Goal: Task Accomplishment & Management: Manage account settings

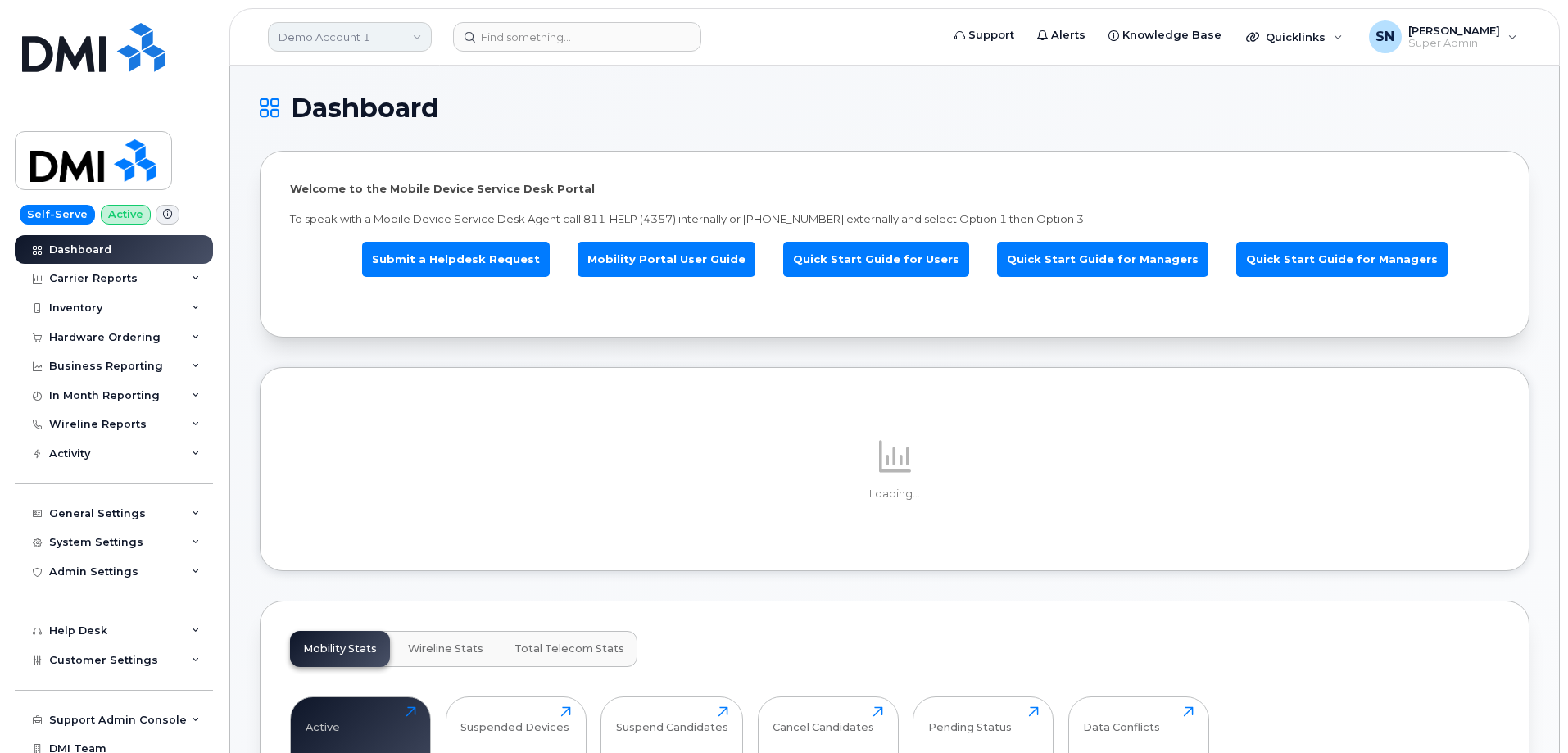
click at [399, 28] on link "Demo Account 1" at bounding box center [350, 36] width 164 height 29
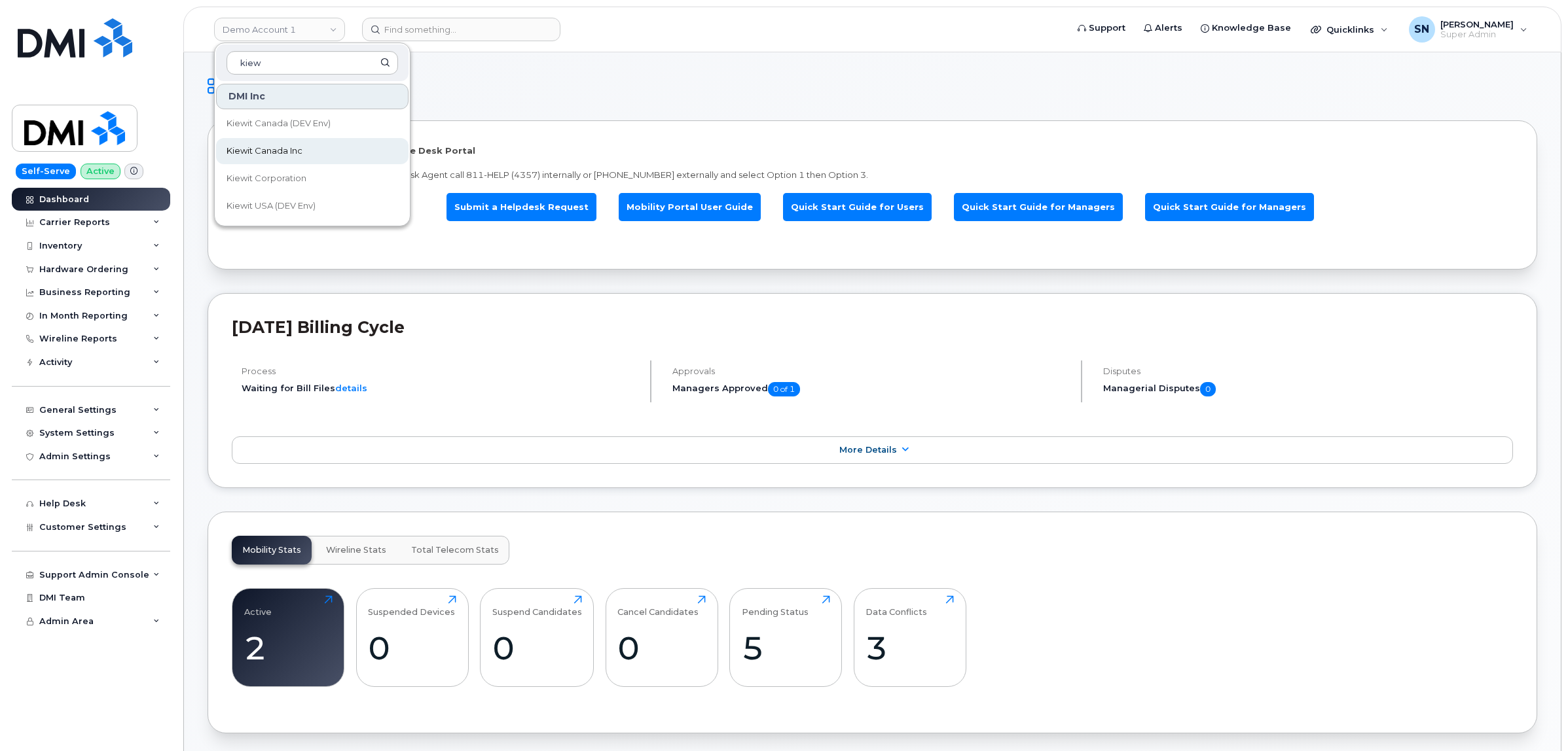
type input "kiew"
click at [325, 153] on link "Kiewit Canada Inc" at bounding box center [312, 151] width 192 height 26
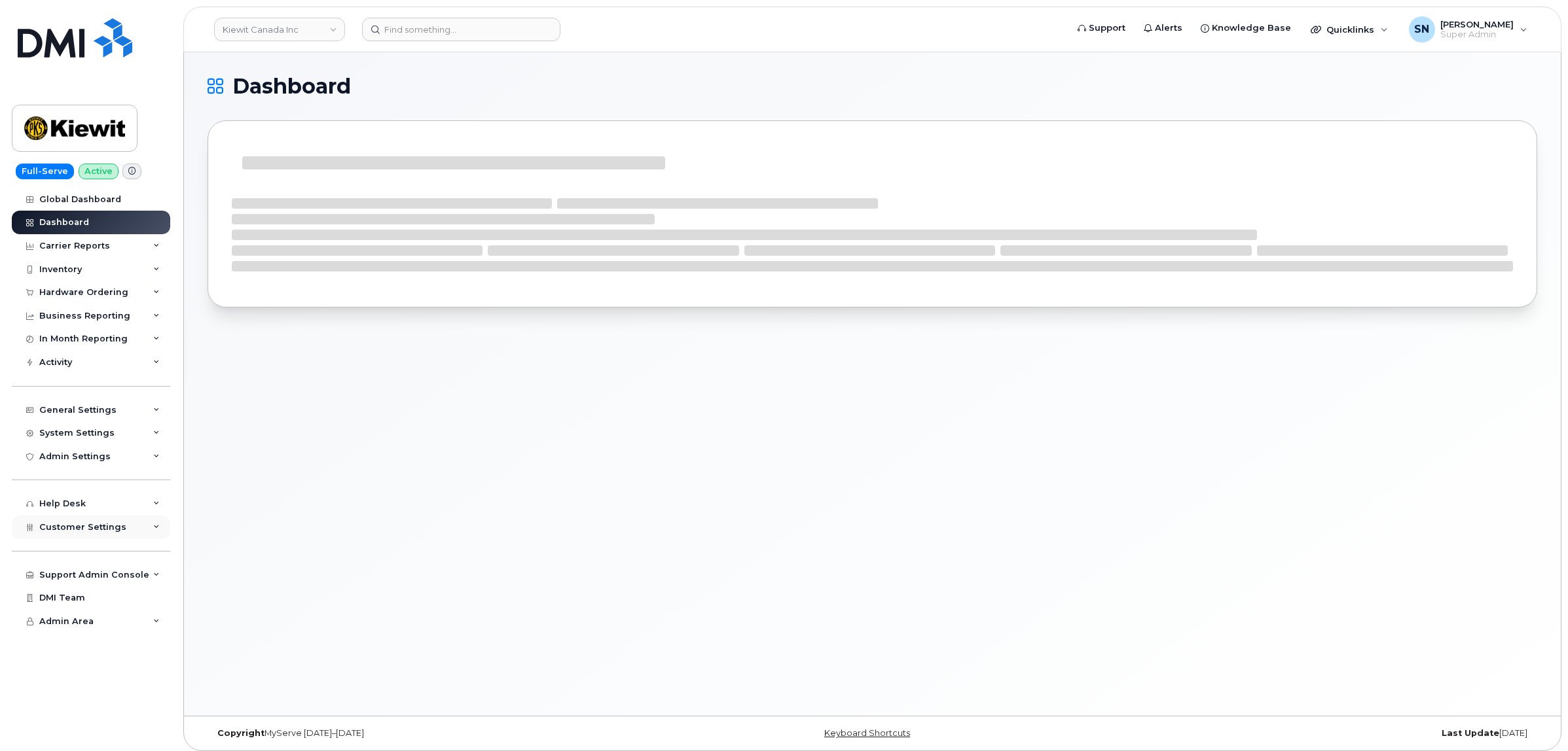
click at [115, 529] on span "Customer Settings" at bounding box center [83, 527] width 87 height 10
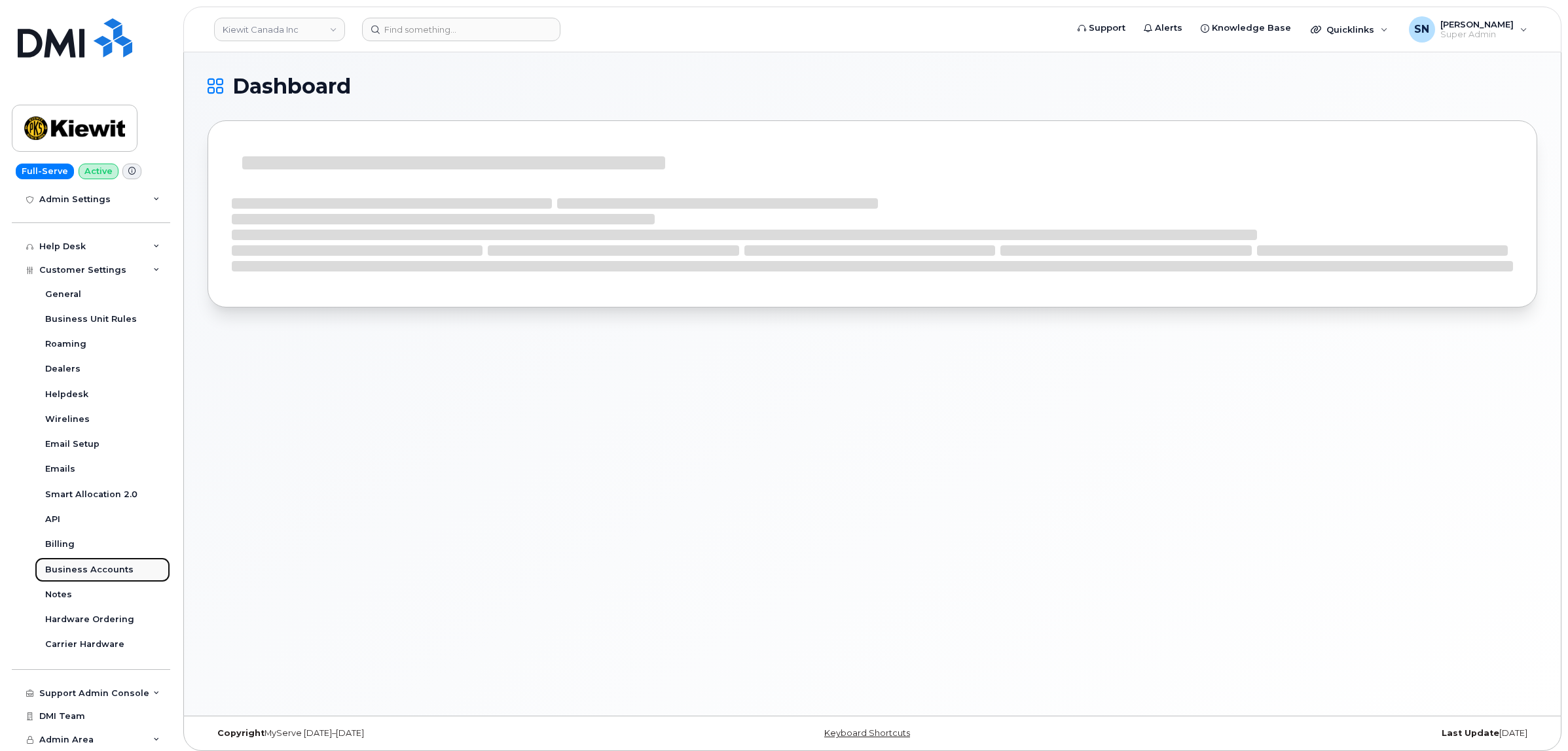
click at [113, 570] on div "Business Accounts" at bounding box center [89, 570] width 88 height 12
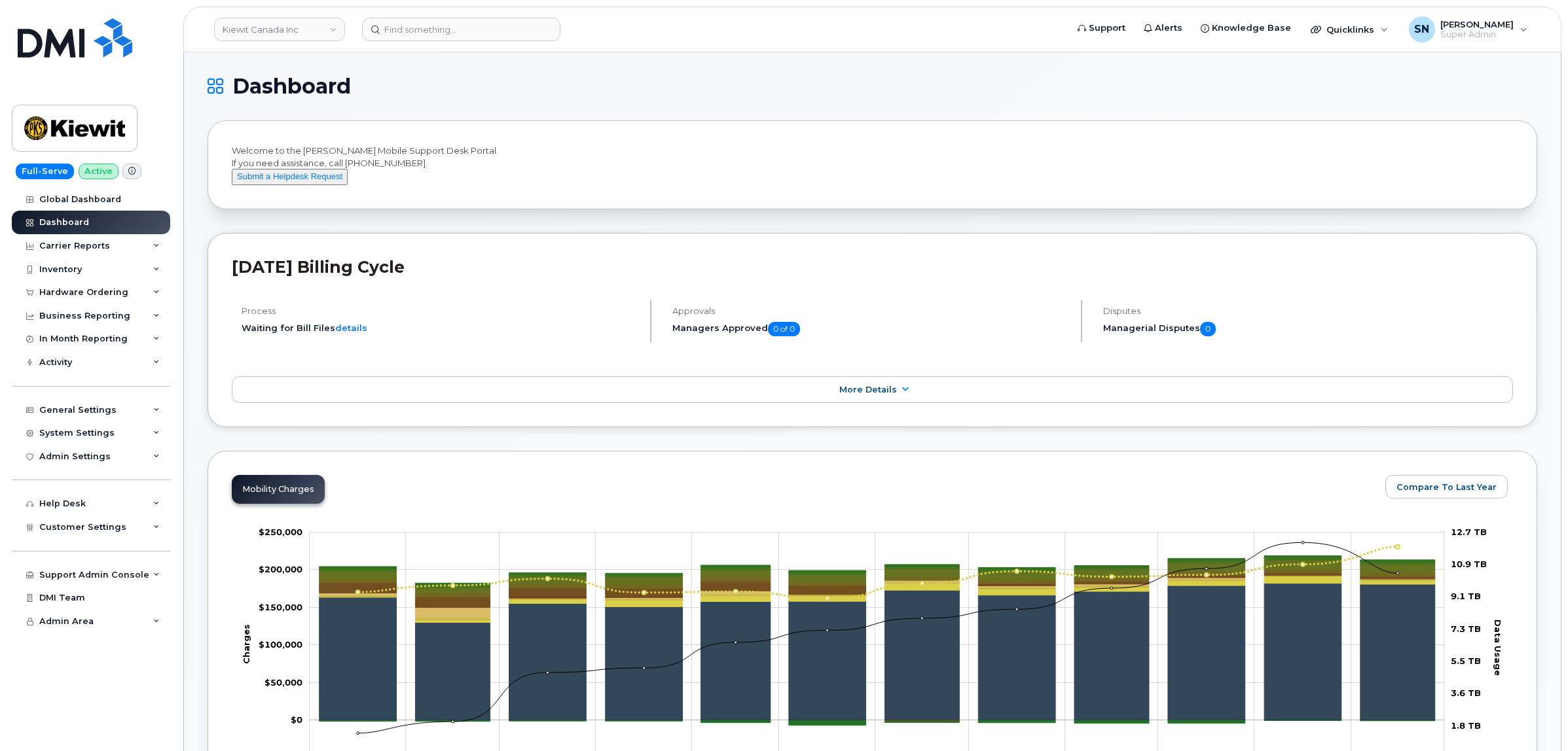
click at [518, 77] on h1 "Dashboard" at bounding box center [869, 86] width 1323 height 21
click at [502, 80] on h1 "Dashboard" at bounding box center [869, 86] width 1323 height 21
click at [476, 87] on h1 "Dashboard" at bounding box center [869, 86] width 1323 height 21
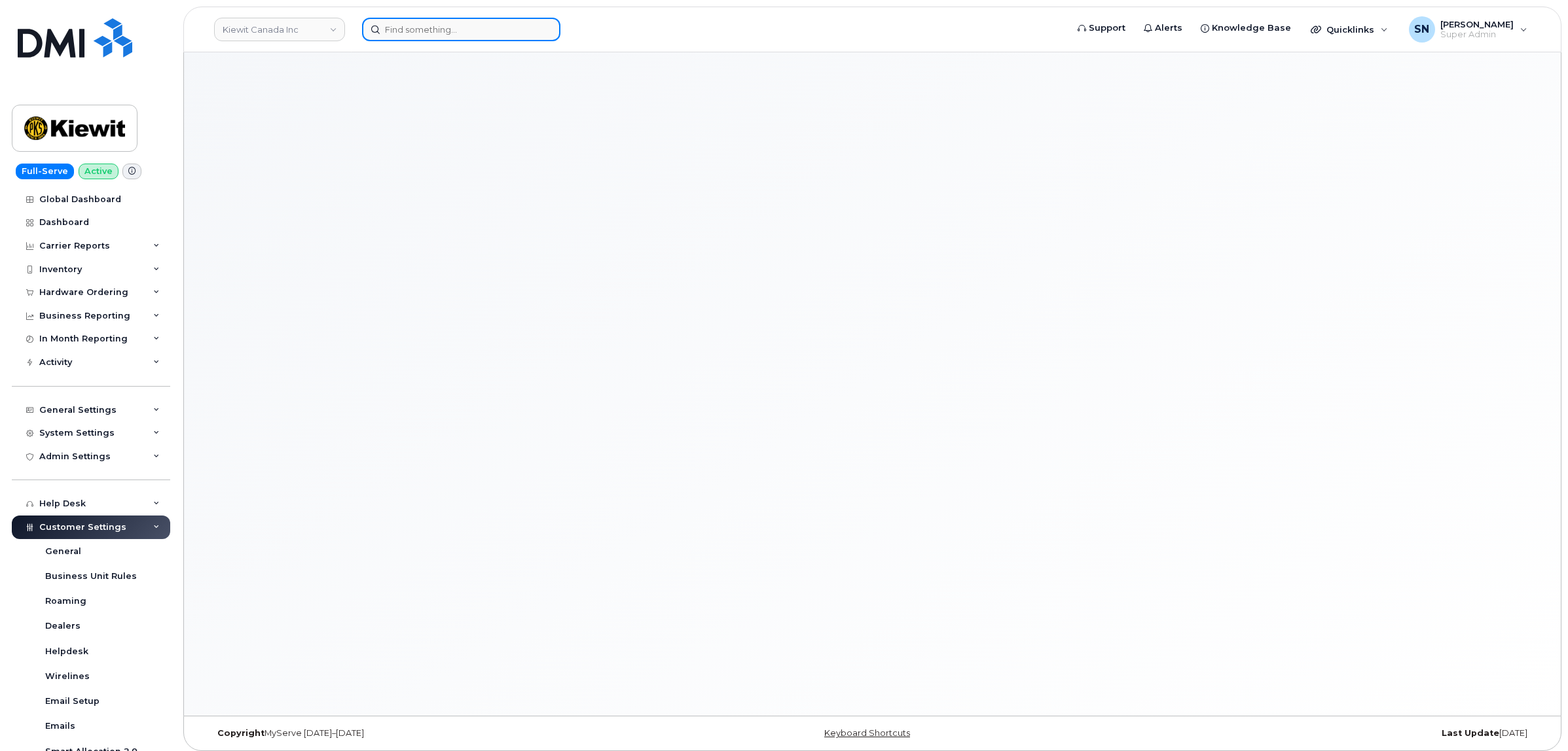
click at [460, 37] on input at bounding box center [461, 29] width 198 height 23
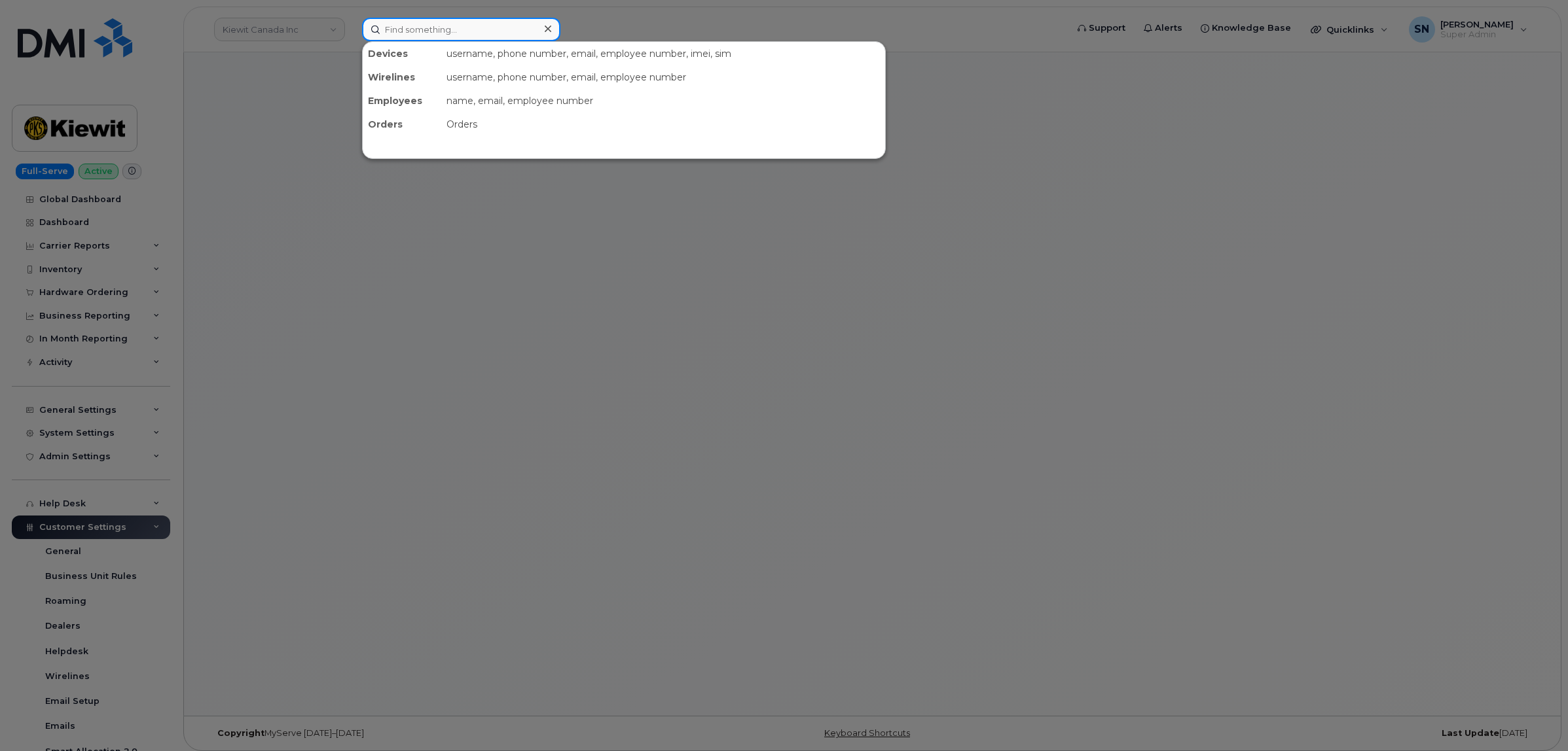
paste input "403.305.3400"
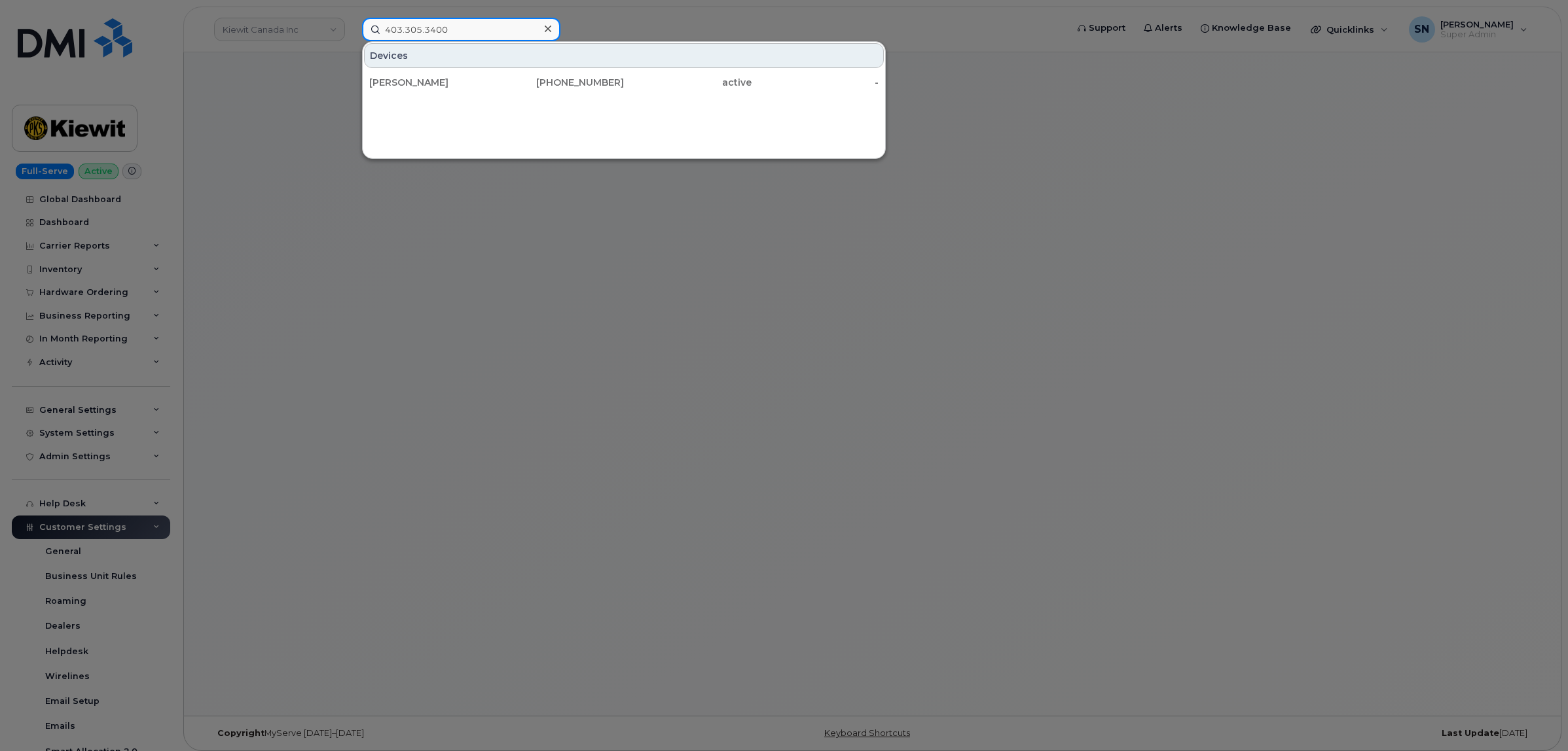
type input "403.305.3400"
click at [437, 89] on div "Robin Sharp" at bounding box center [432, 82] width 127 height 23
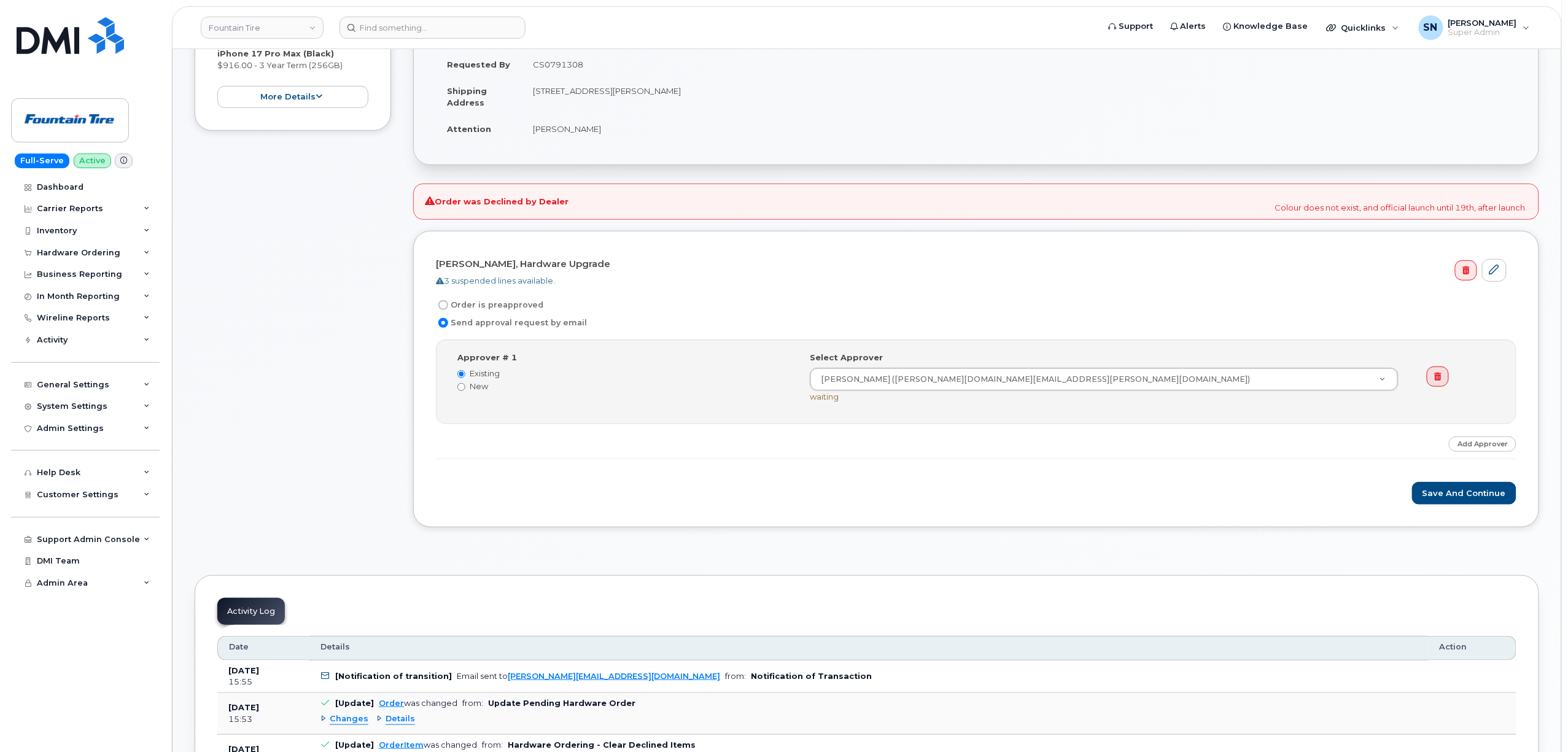
scroll to position [245, 0]
click at [442, 305] on input "Order is preapproved" at bounding box center [444, 303] width 10 height 10
radio input "true"
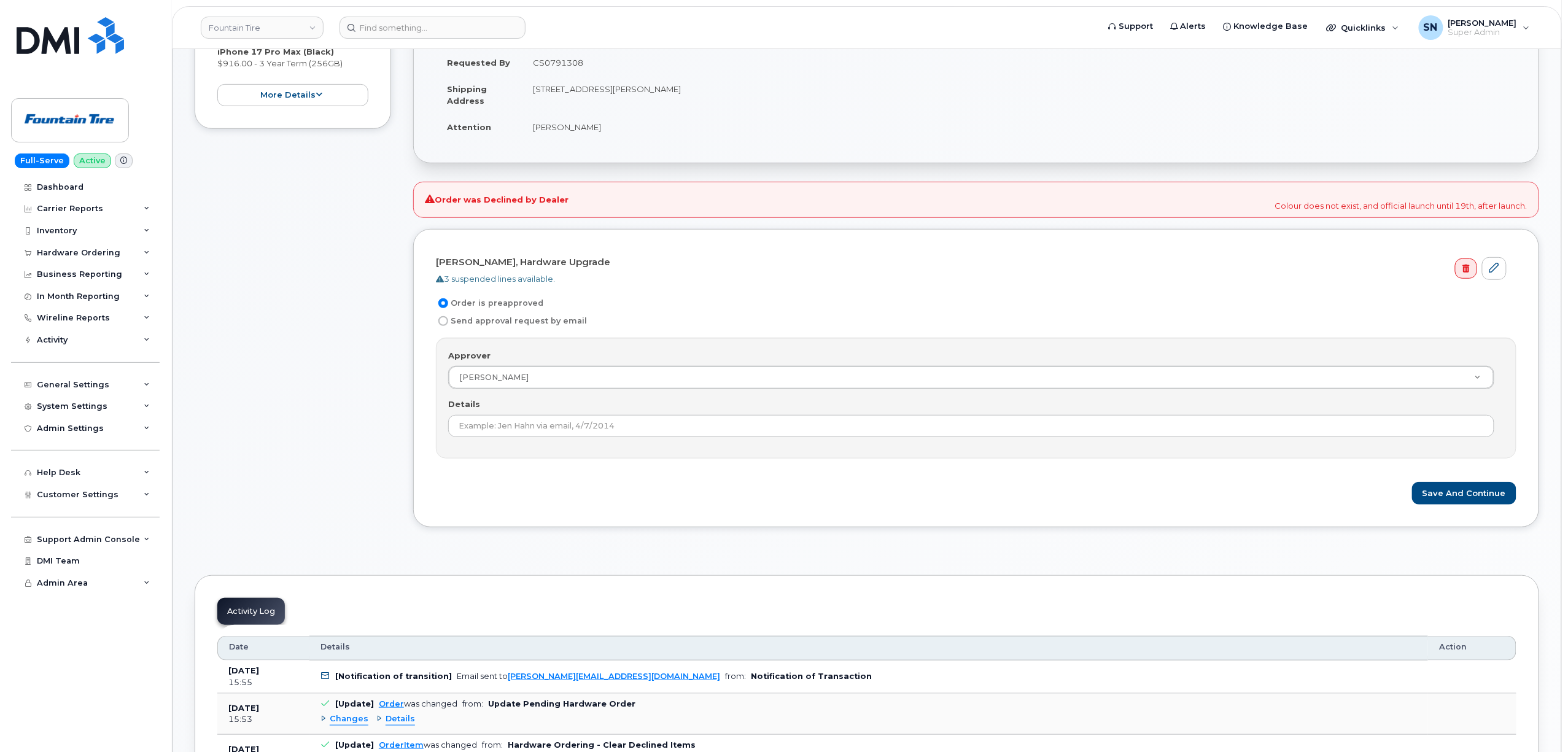
click at [568, 62] on td "CS0791308" at bounding box center [1019, 62] width 994 height 27
copy td "CS0791308"
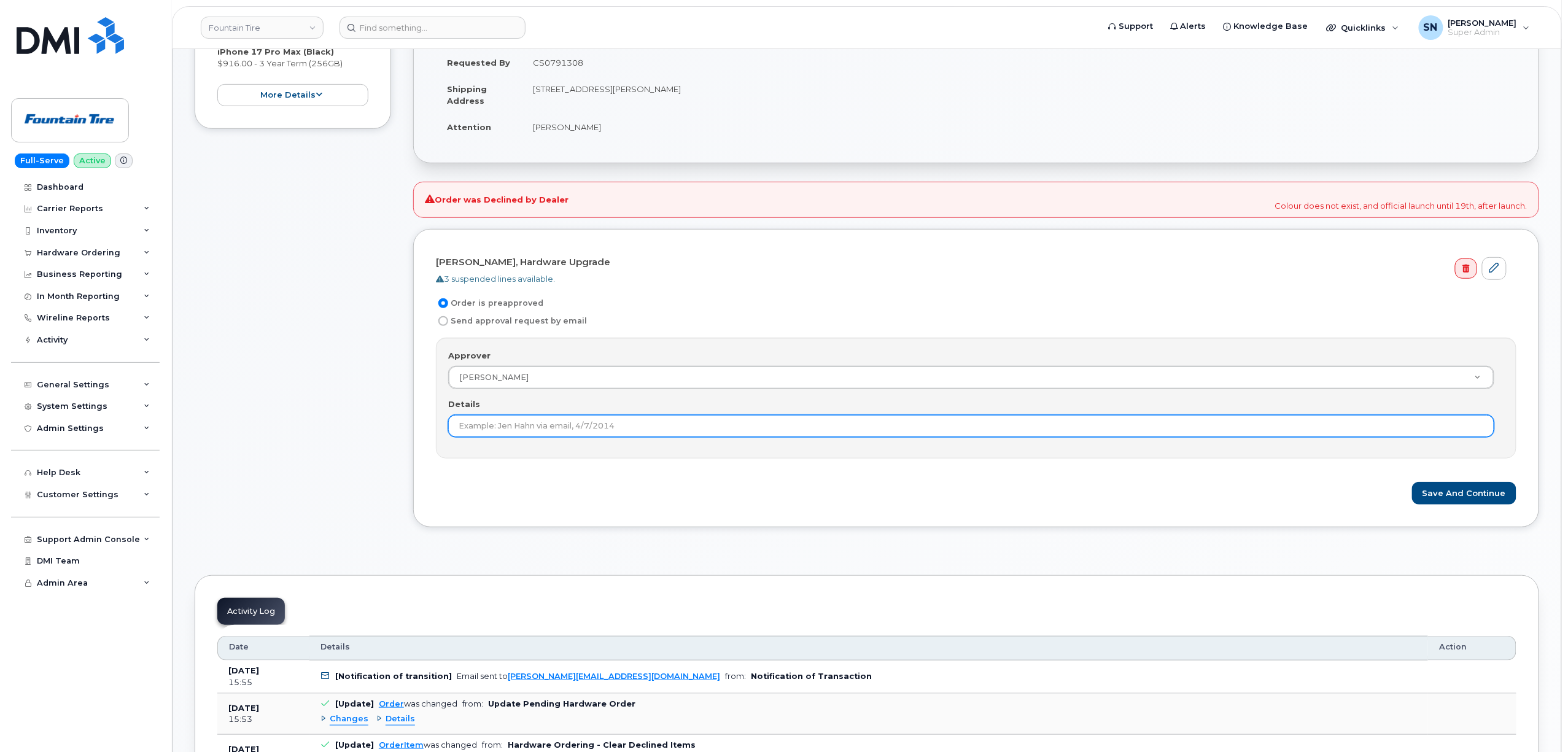
click at [591, 419] on input "Details" at bounding box center [971, 425] width 1046 height 22
paste input "CS0791308"
type input "CS0791308"
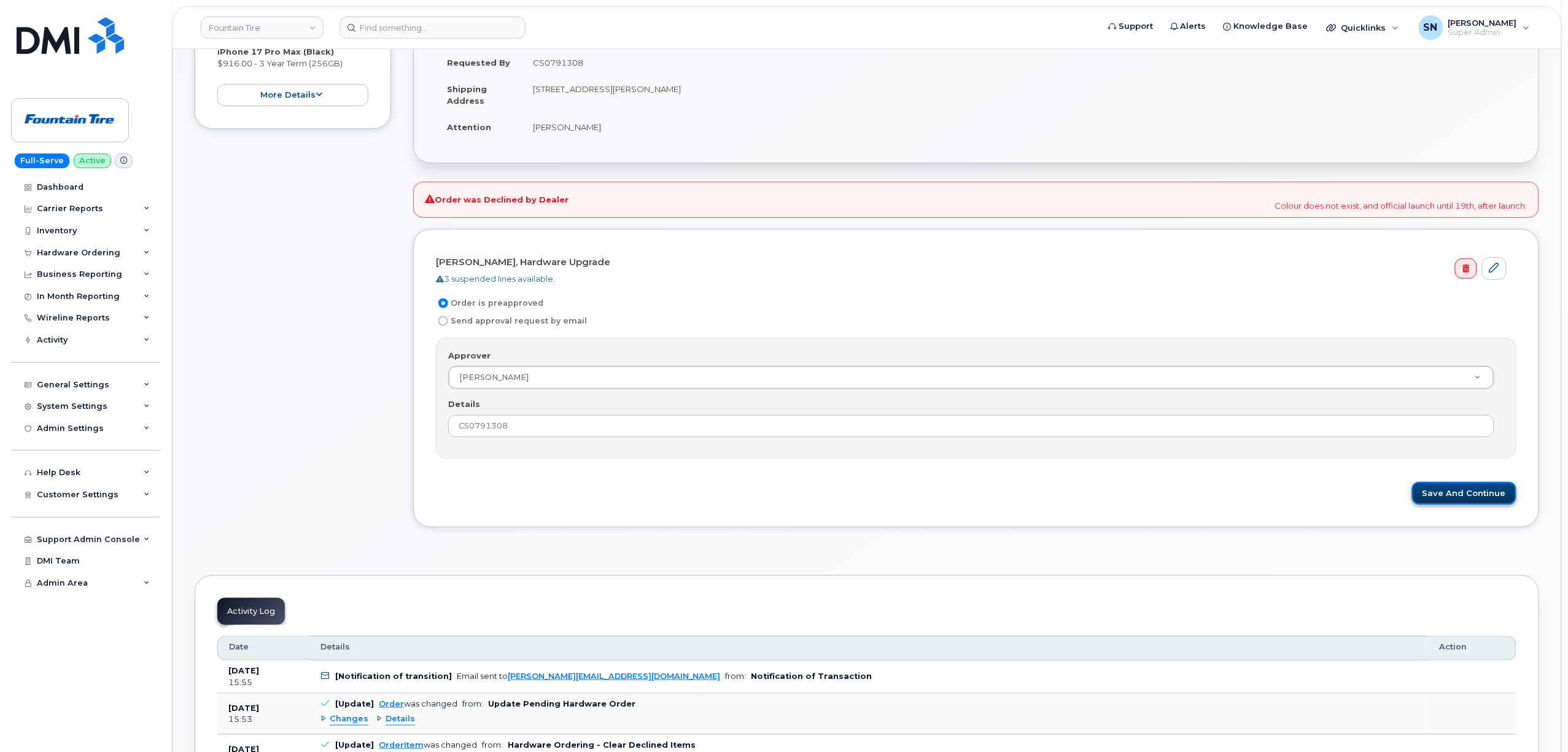
click at [1484, 499] on button "Save and Continue" at bounding box center [1464, 493] width 104 height 23
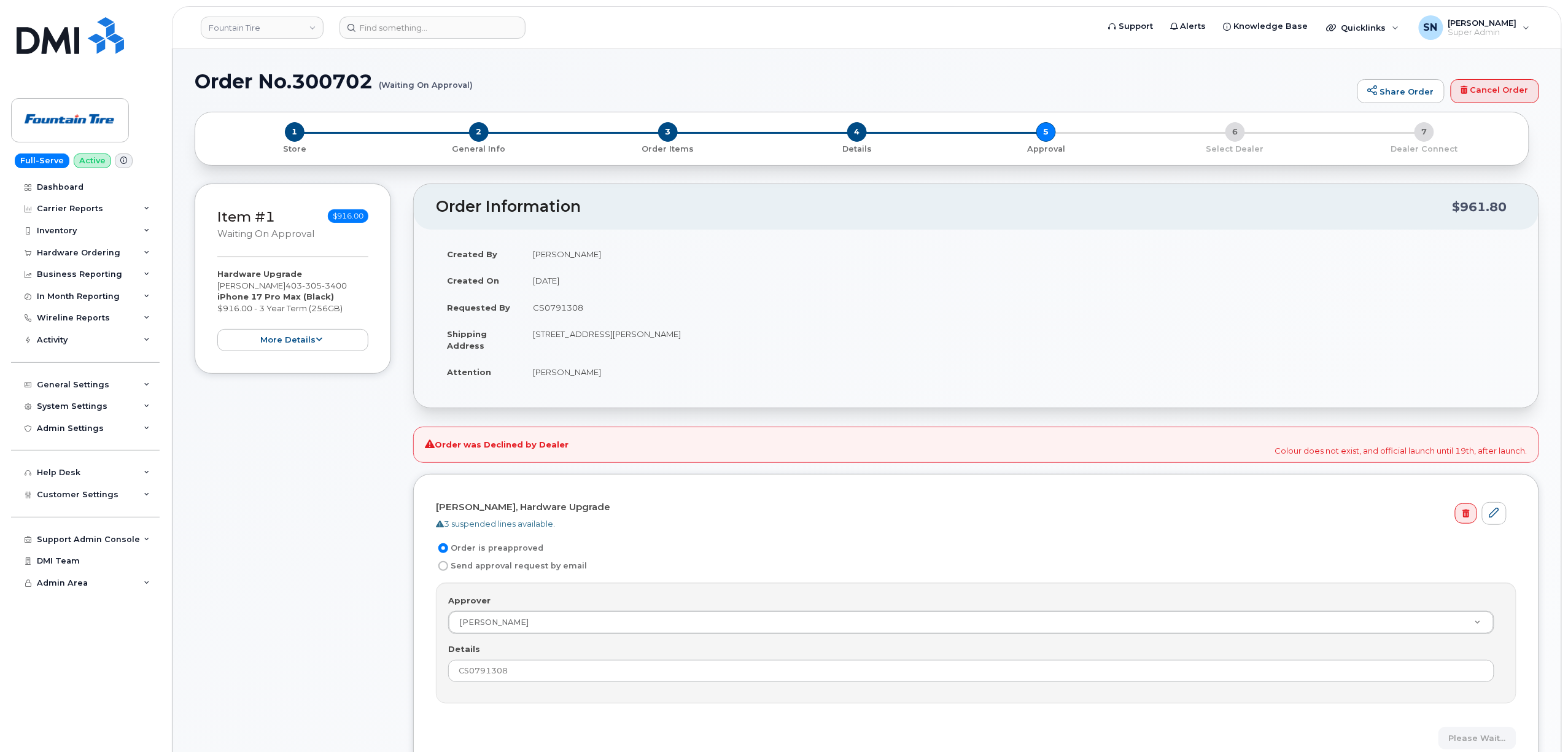
scroll to position [0, 0]
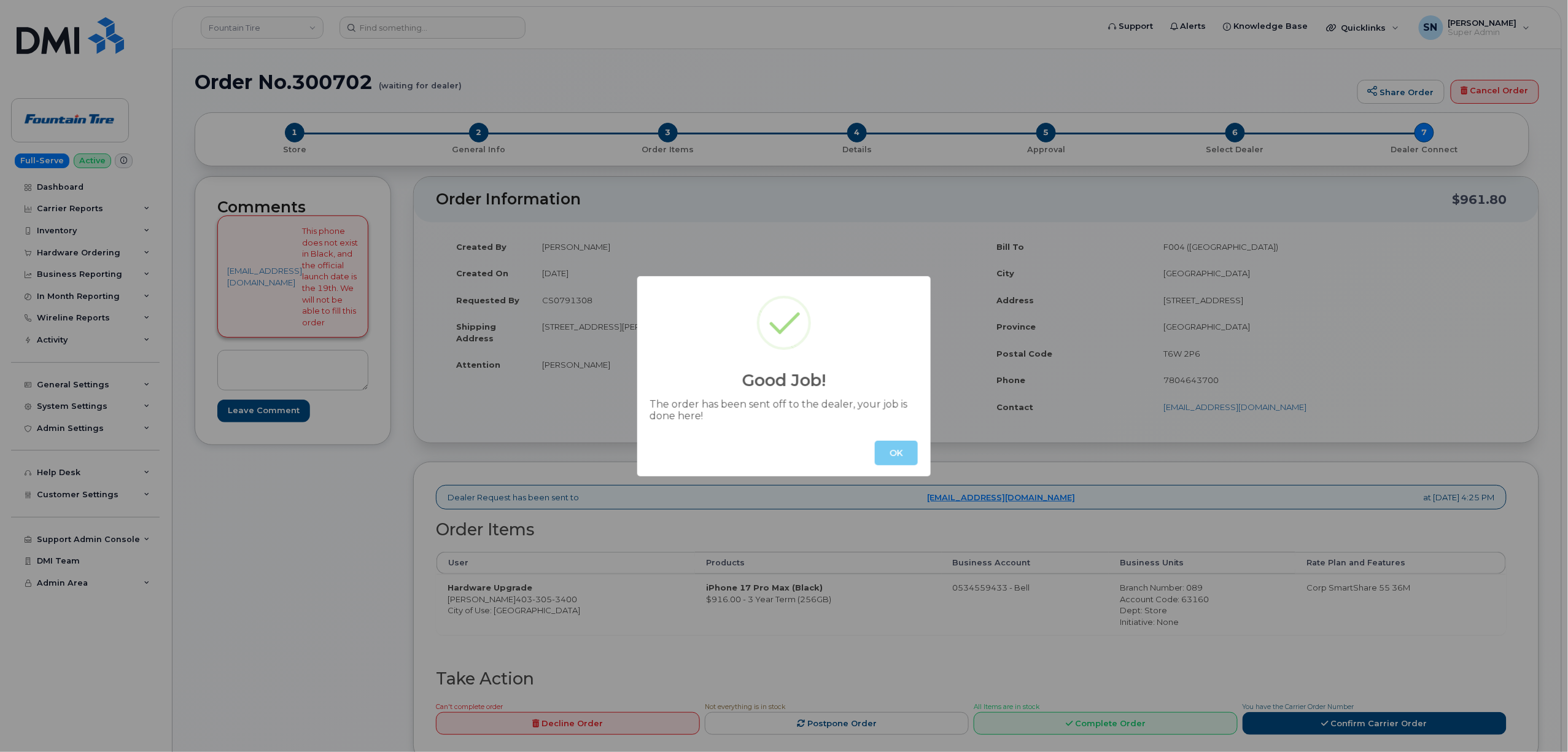
click at [901, 460] on button "OK" at bounding box center [896, 452] width 43 height 24
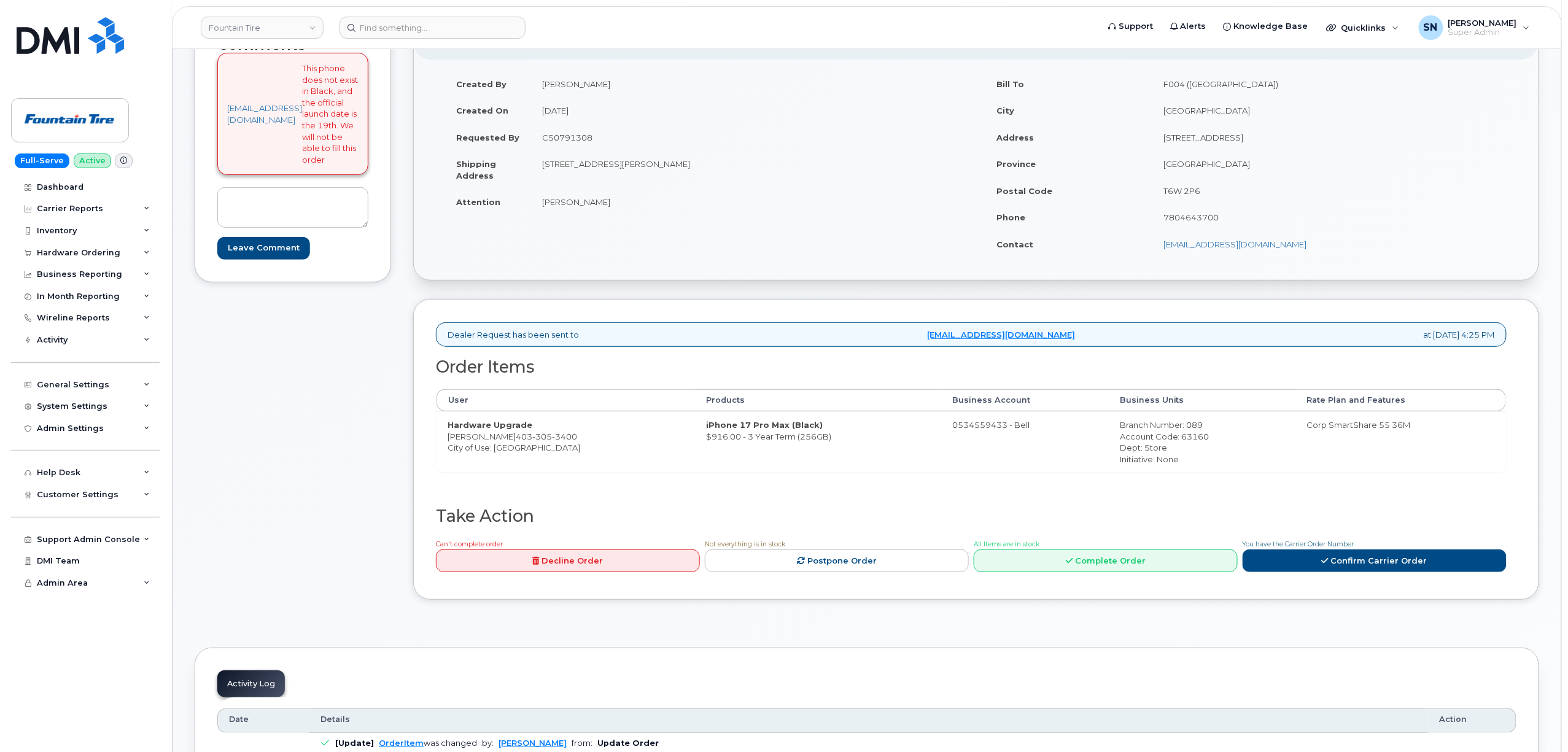
scroll to position [163, 0]
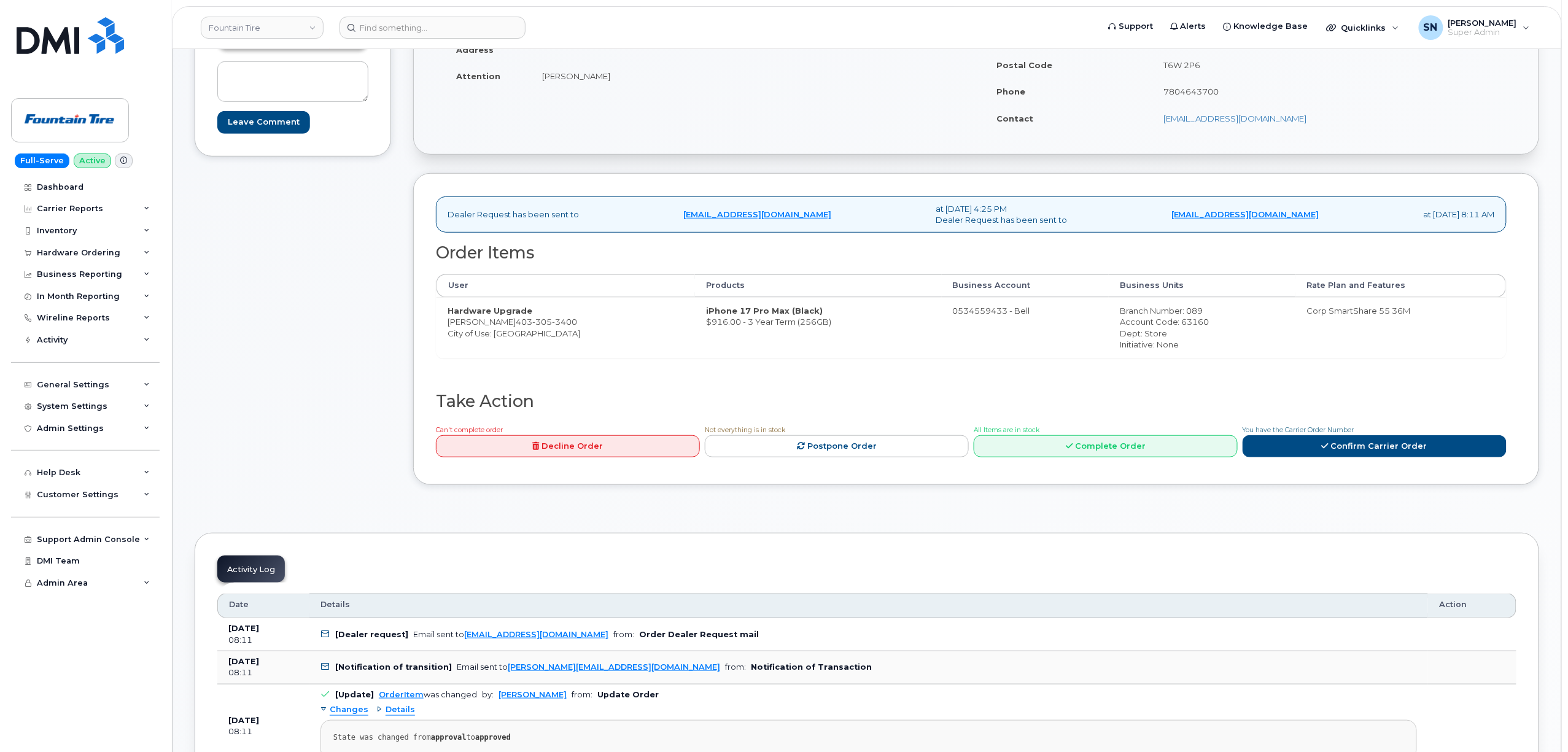
scroll to position [70, 0]
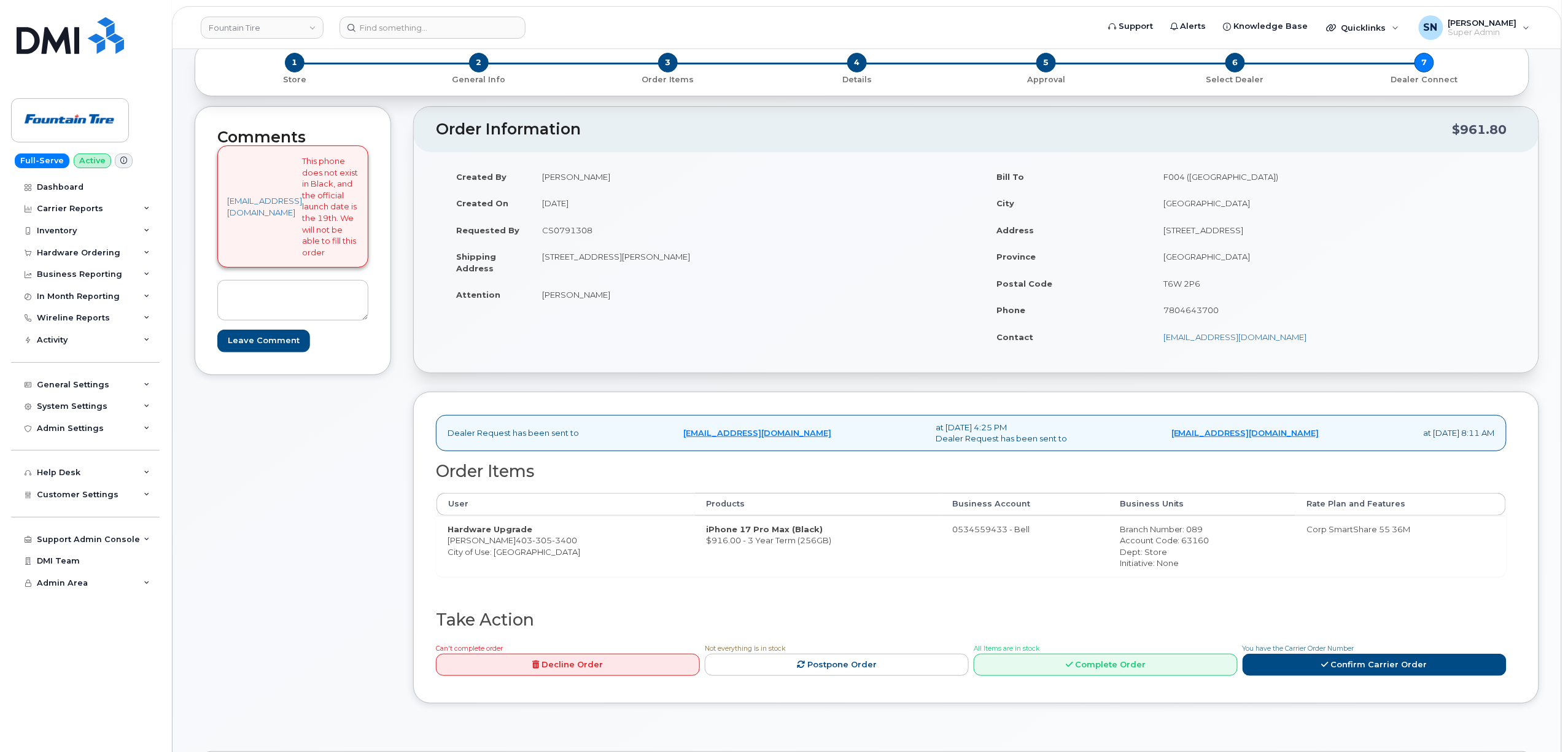
click at [573, 230] on td "CS0791308" at bounding box center [749, 230] width 436 height 27
copy td "CS0791308"
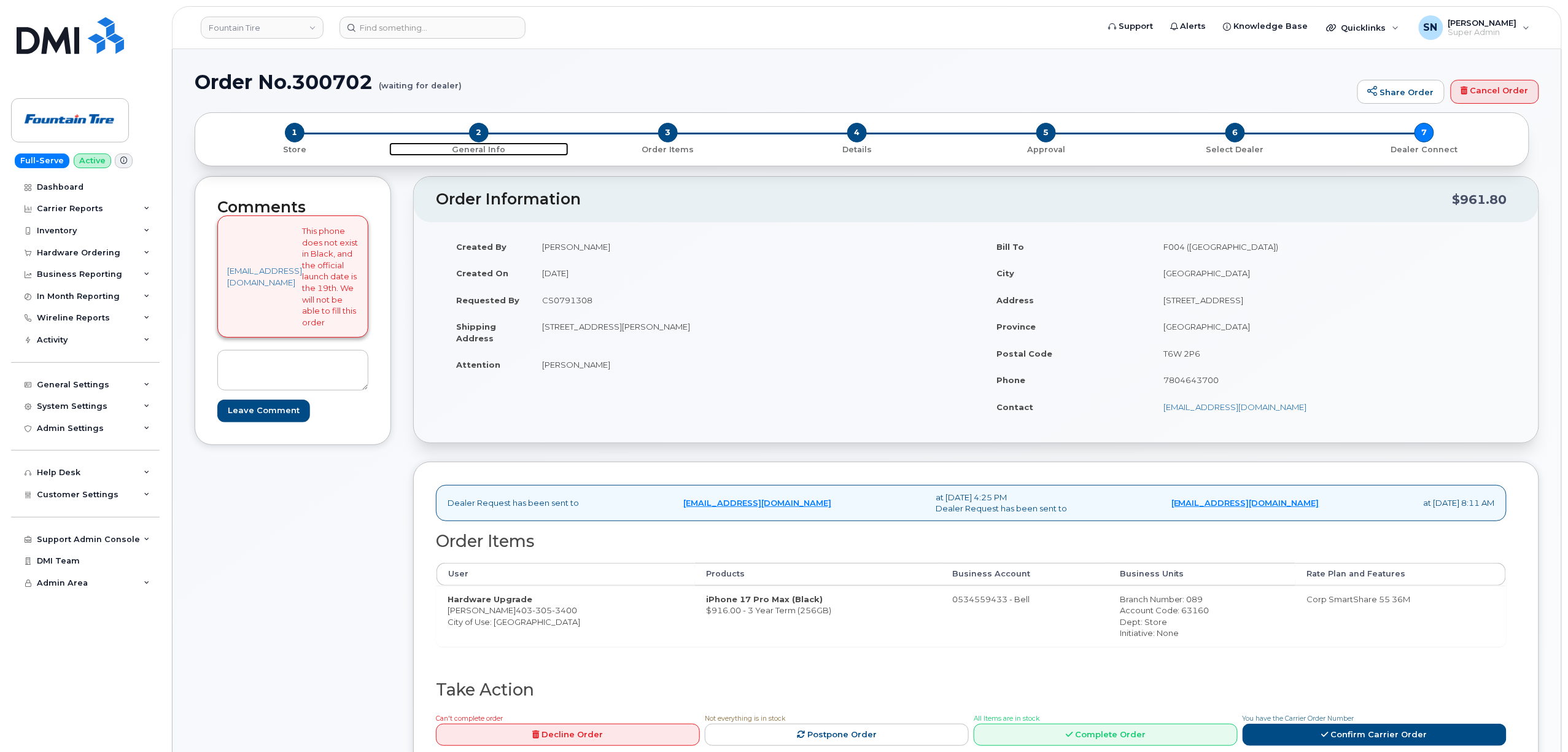
click at [472, 126] on span "2" at bounding box center [479, 132] width 19 height 19
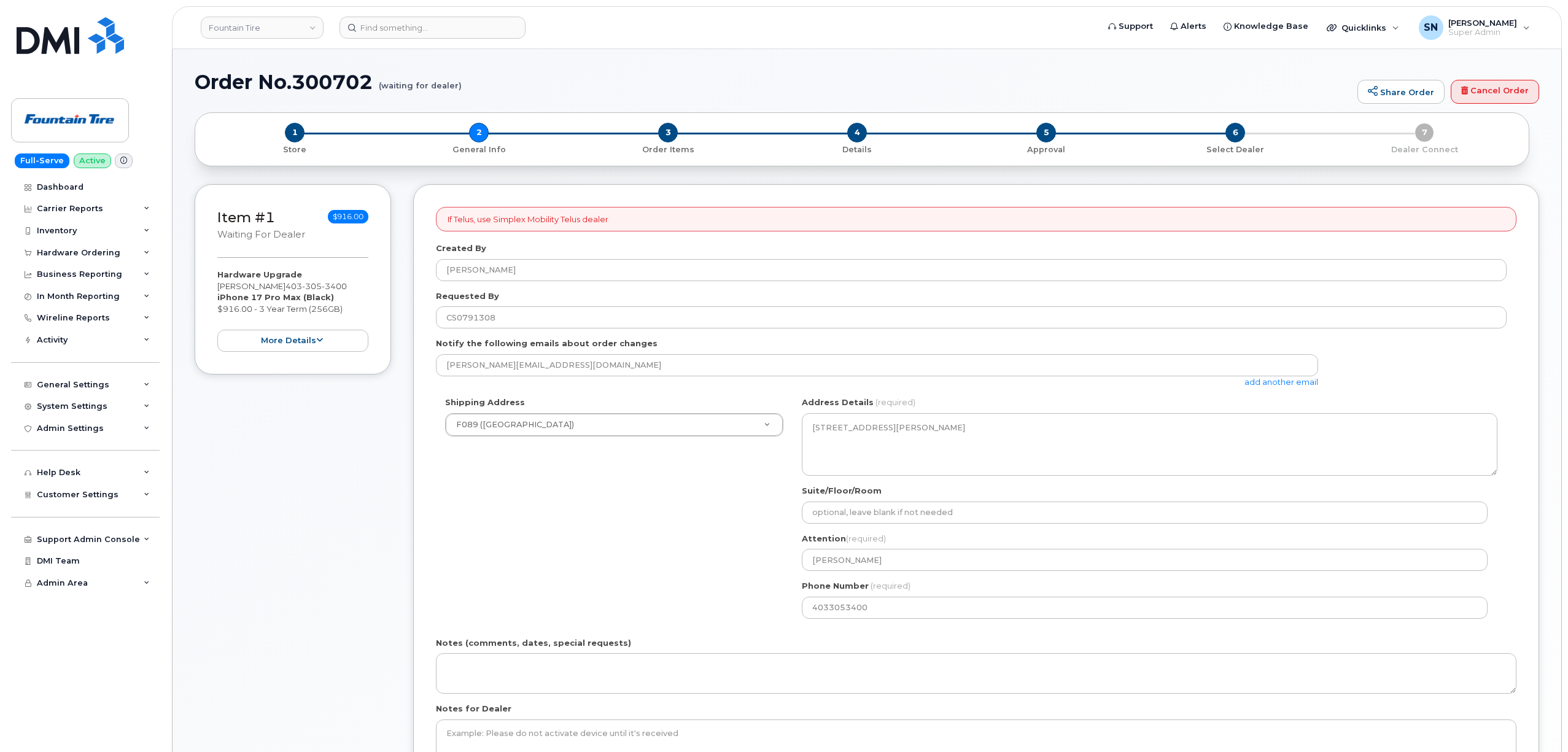
select select
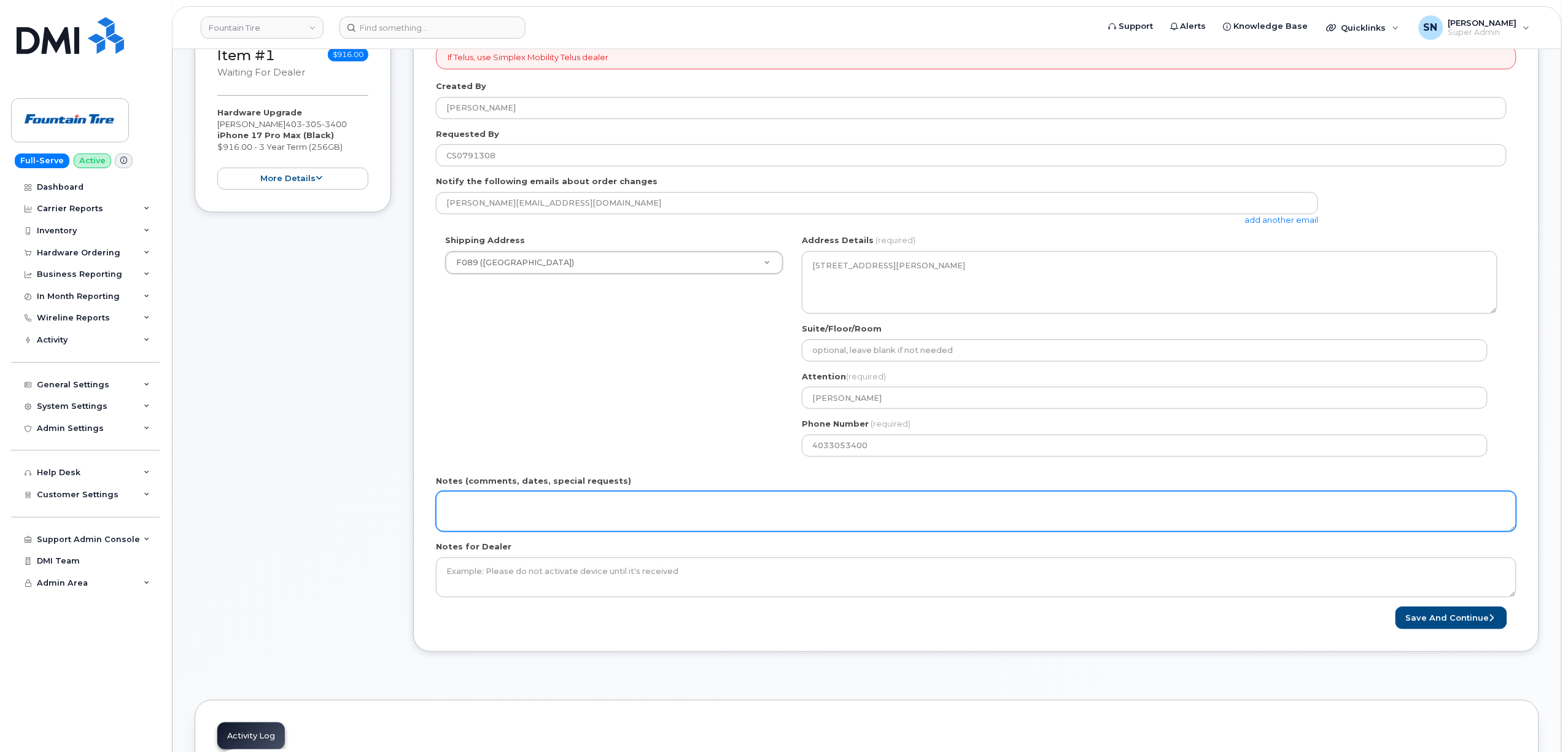
scroll to position [163, 0]
click at [629, 519] on textarea "Notes (comments, dates, special requests)" at bounding box center [976, 510] width 1081 height 41
type textarea "U"
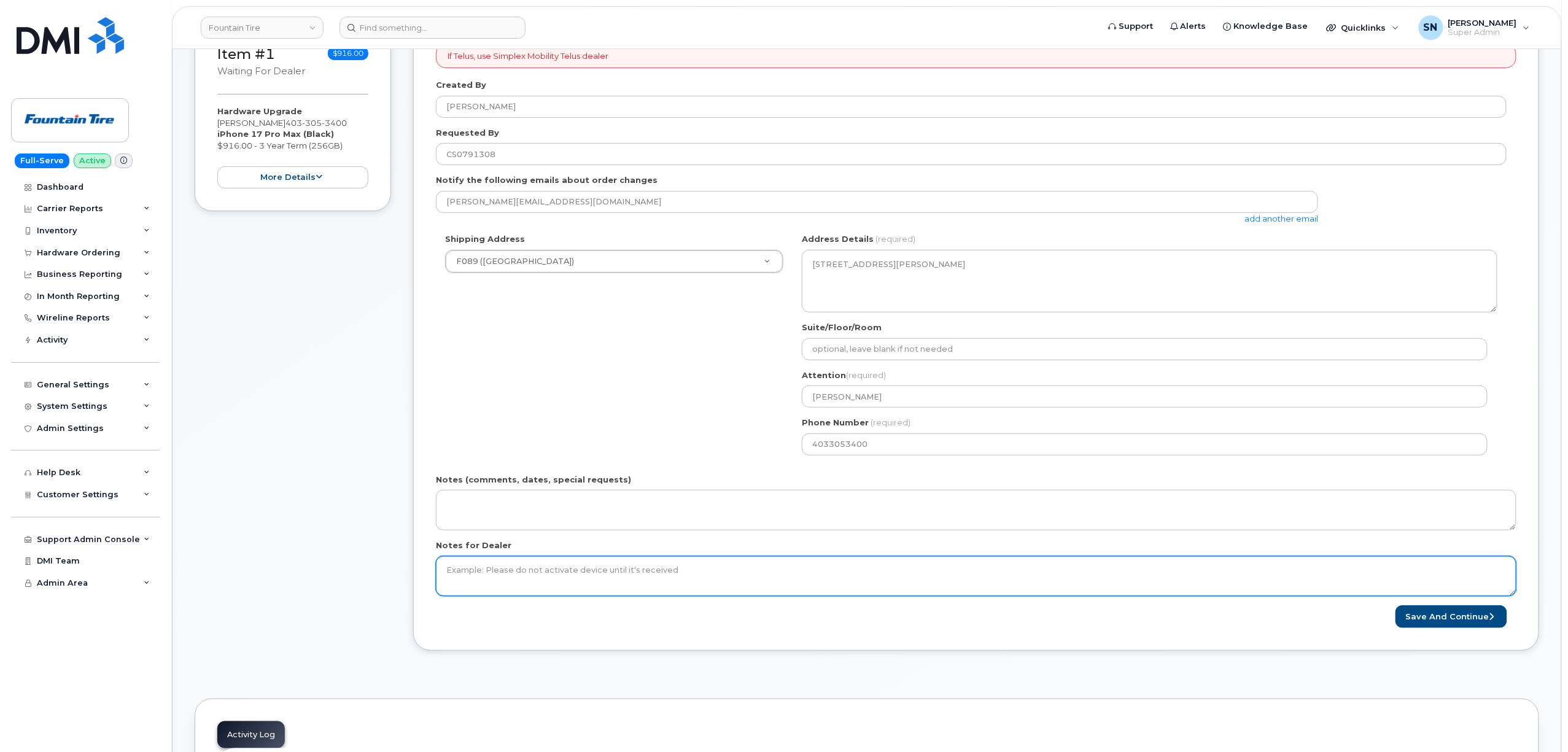
click at [661, 588] on textarea "Notes for Dealer" at bounding box center [976, 576] width 1081 height 41
drag, startPoint x: 593, startPoint y: 570, endPoint x: 367, endPoint y: 540, distance: 228.0
click at [369, 540] on div "Item #1 waiting for dealer $916.00 Hardware Upgrade Robin Sharp 403 305 3400 iP…" at bounding box center [867, 345] width 1345 height 648
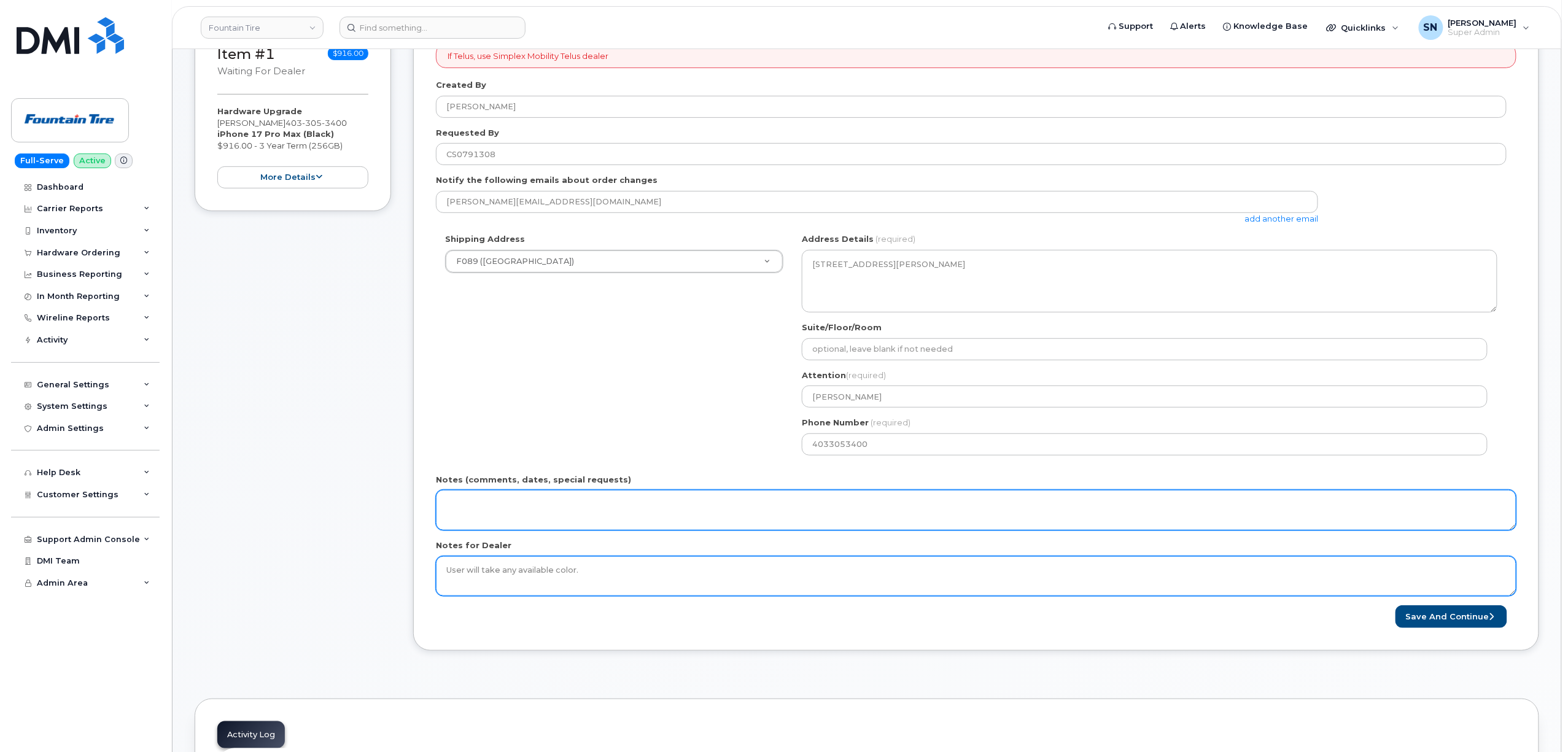
type textarea "User will take any available color."
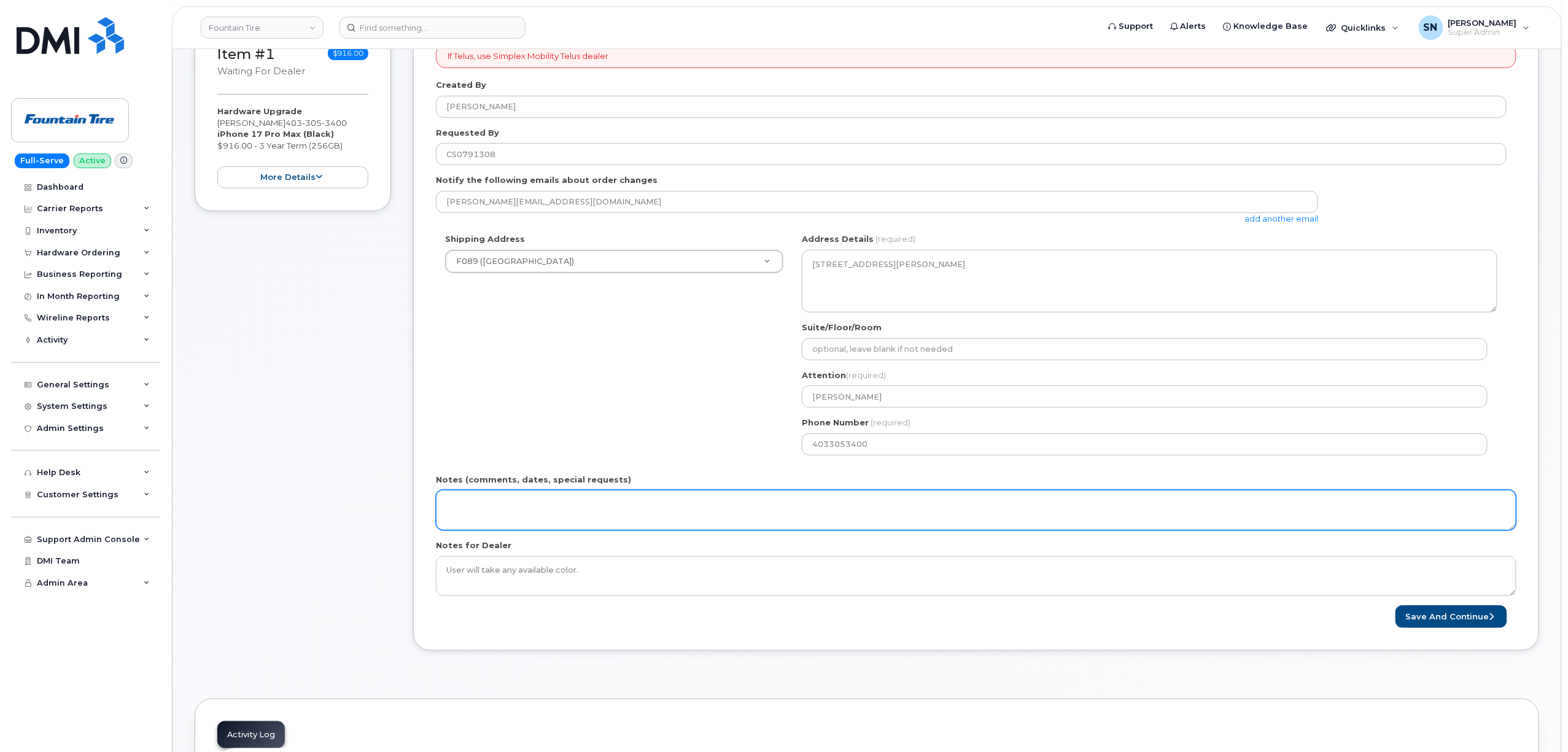
click at [459, 502] on textarea "Notes (comments, dates, special requests)" at bounding box center [976, 510] width 1081 height 41
paste textarea "User will take any available color."
type textarea "User will take any available color."
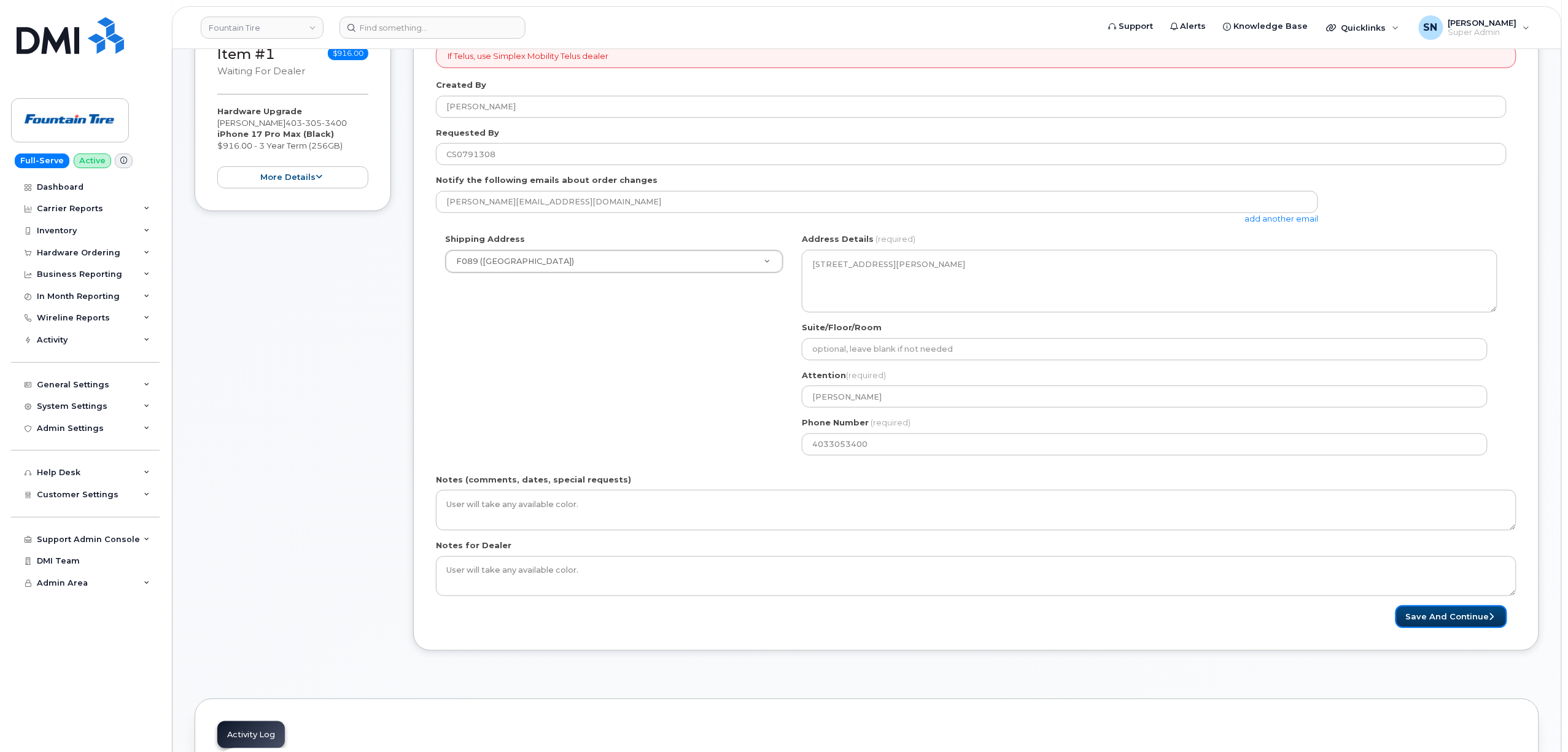
click at [1467, 614] on button "Save and Continue" at bounding box center [1451, 616] width 112 height 23
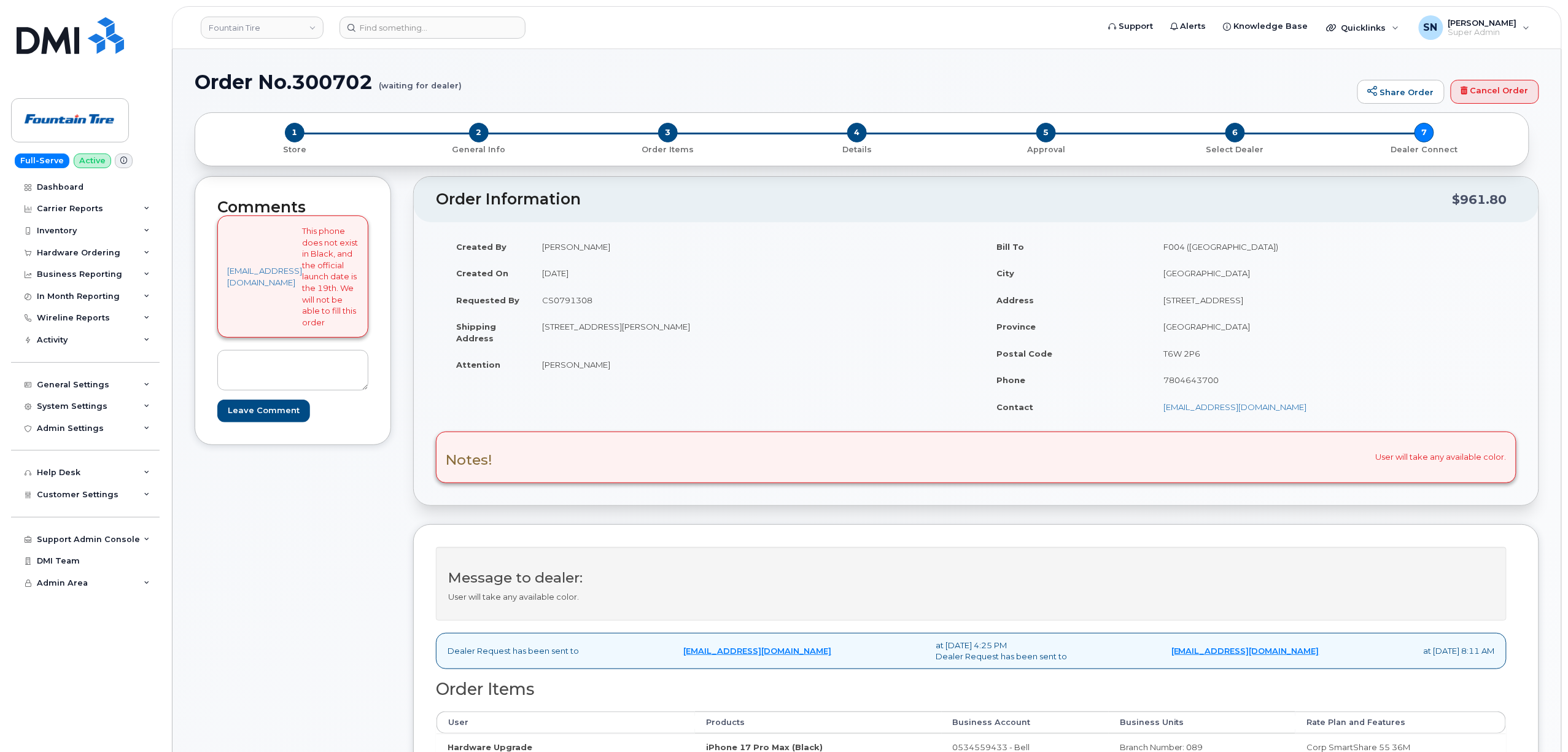
click at [248, 668] on div "Comments support@weknowwireless.ca This phone does not exist in Black, and the …" at bounding box center [293, 559] width 196 height 765
click at [407, 28] on input at bounding box center [432, 27] width 186 height 22
paste input "5066503804"
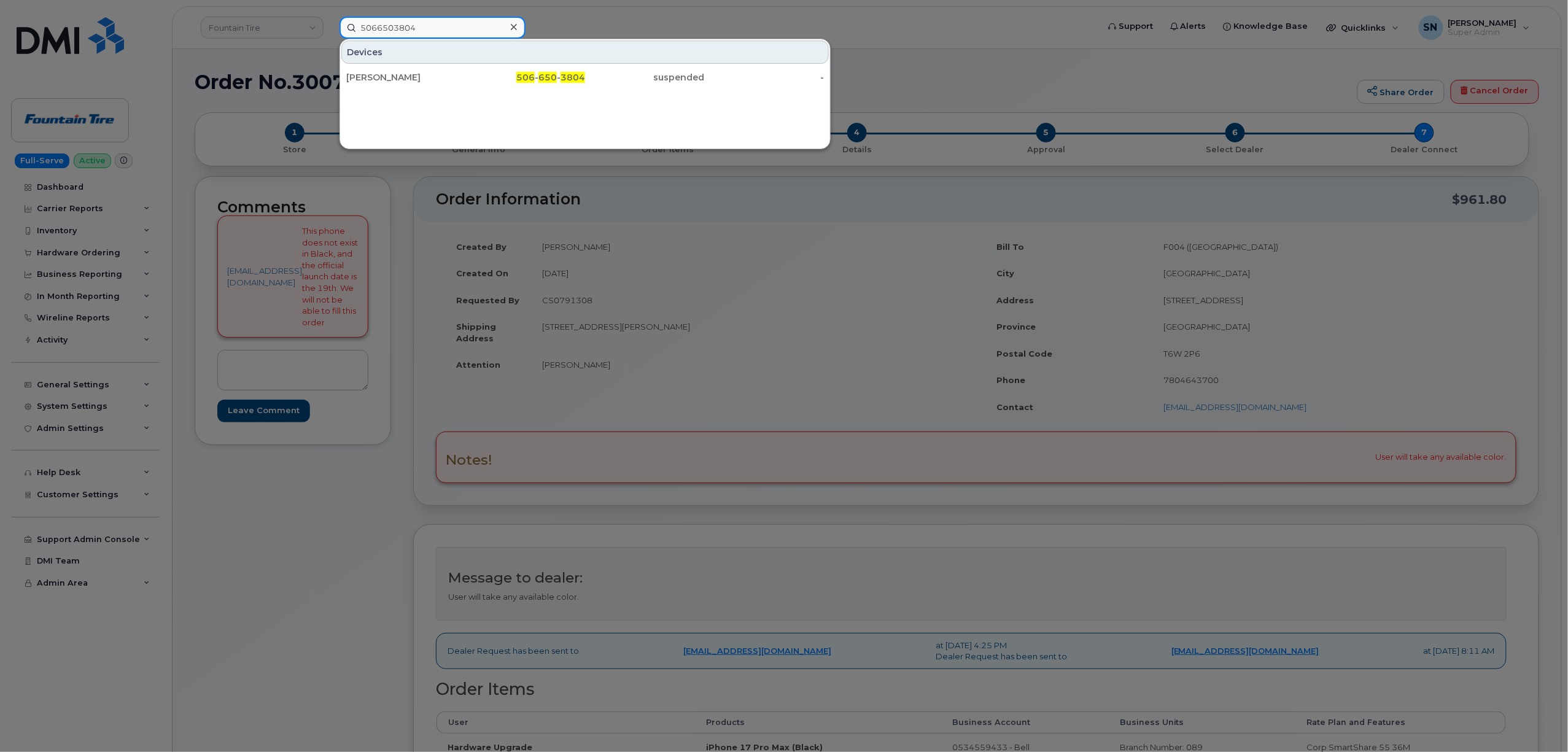
type input "5066503804"
click at [397, 75] on div "Adriani Loredana" at bounding box center [405, 78] width 120 height 13
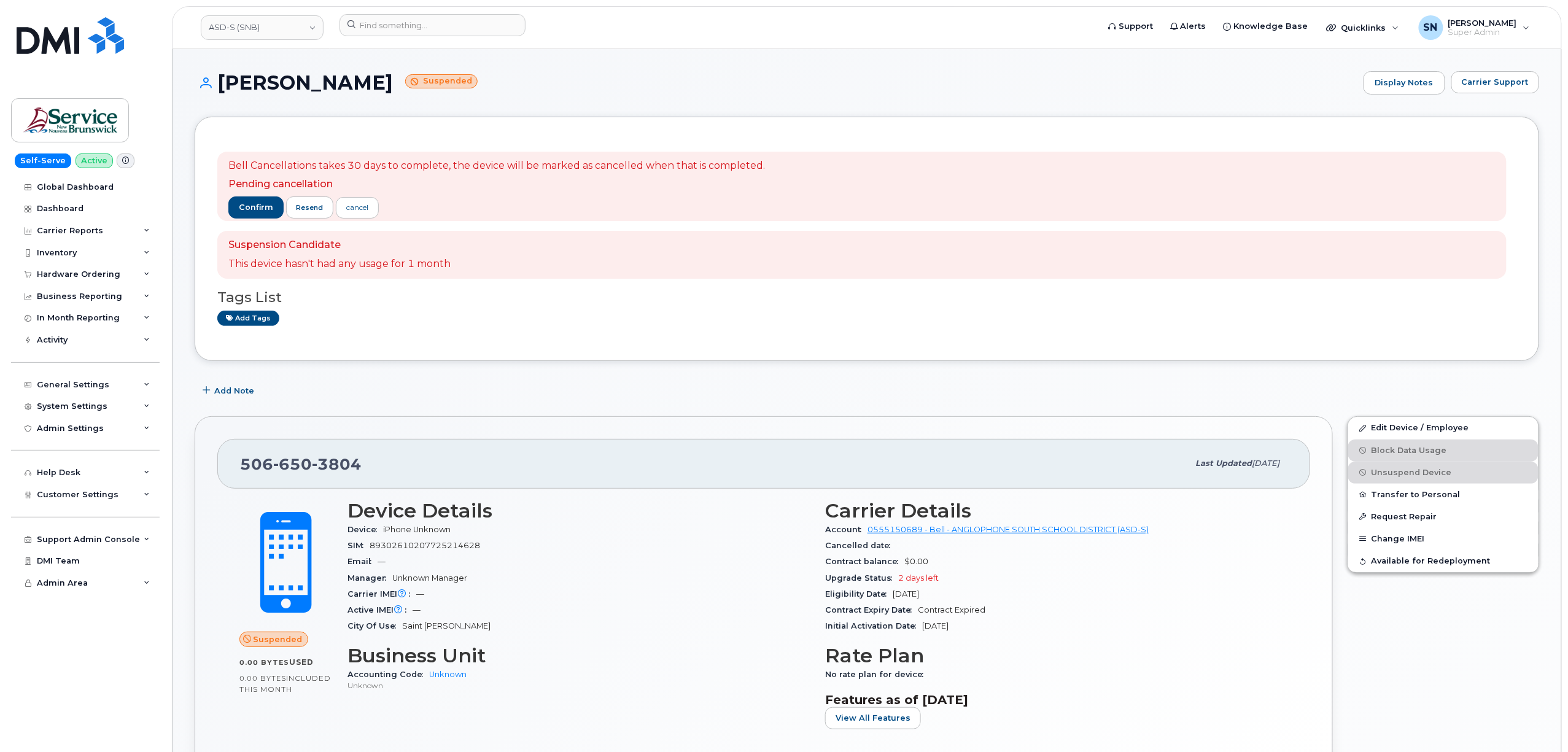
drag, startPoint x: 224, startPoint y: 79, endPoint x: 394, endPoint y: 82, distance: 170.0
click at [394, 82] on h1 "[PERSON_NAME] Suspended" at bounding box center [776, 83] width 1163 height 21
copy h1 "[PERSON_NAME]"
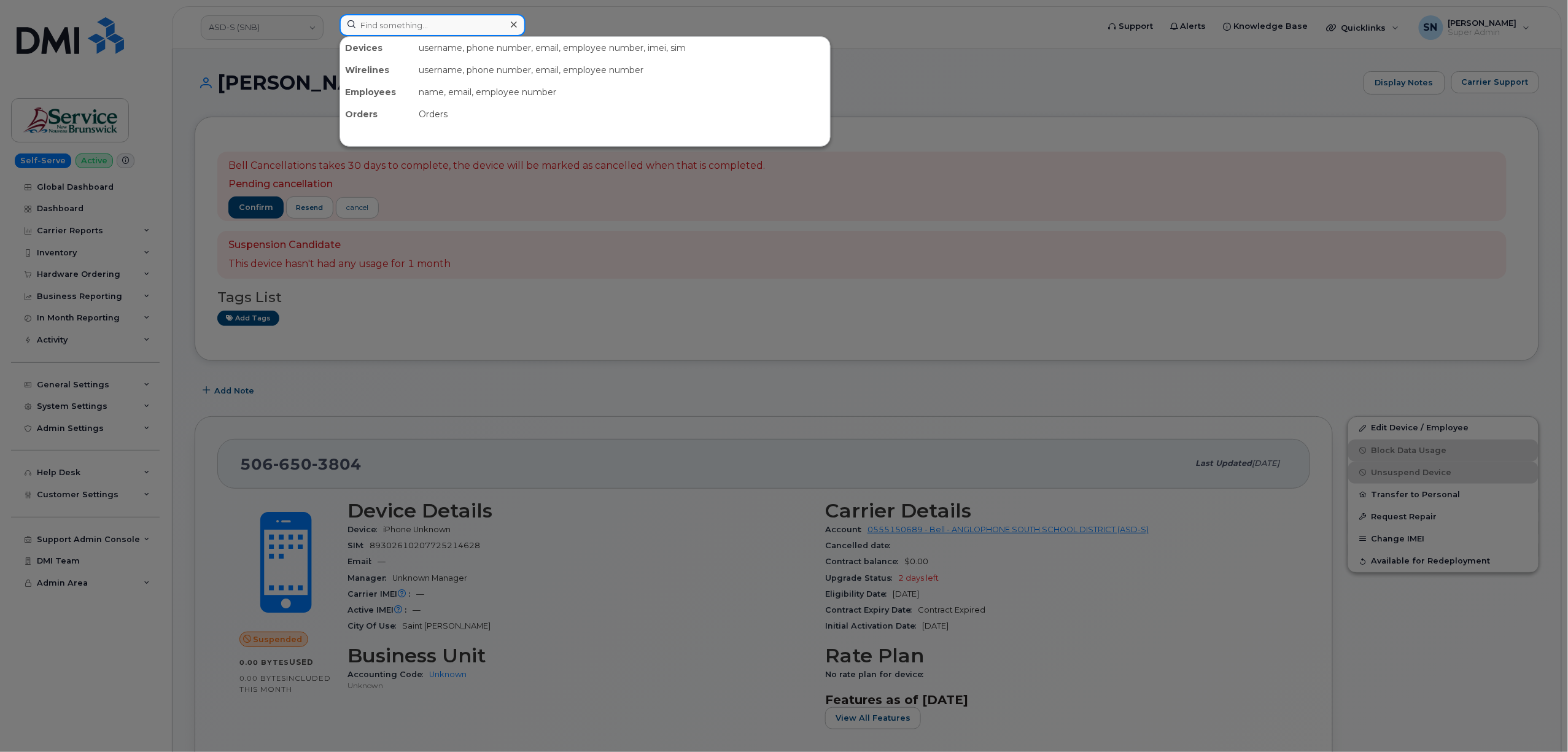
drag, startPoint x: 391, startPoint y: 27, endPoint x: 404, endPoint y: 40, distance: 18.4
click at [392, 27] on input at bounding box center [432, 25] width 186 height 22
paste input "5062300713"
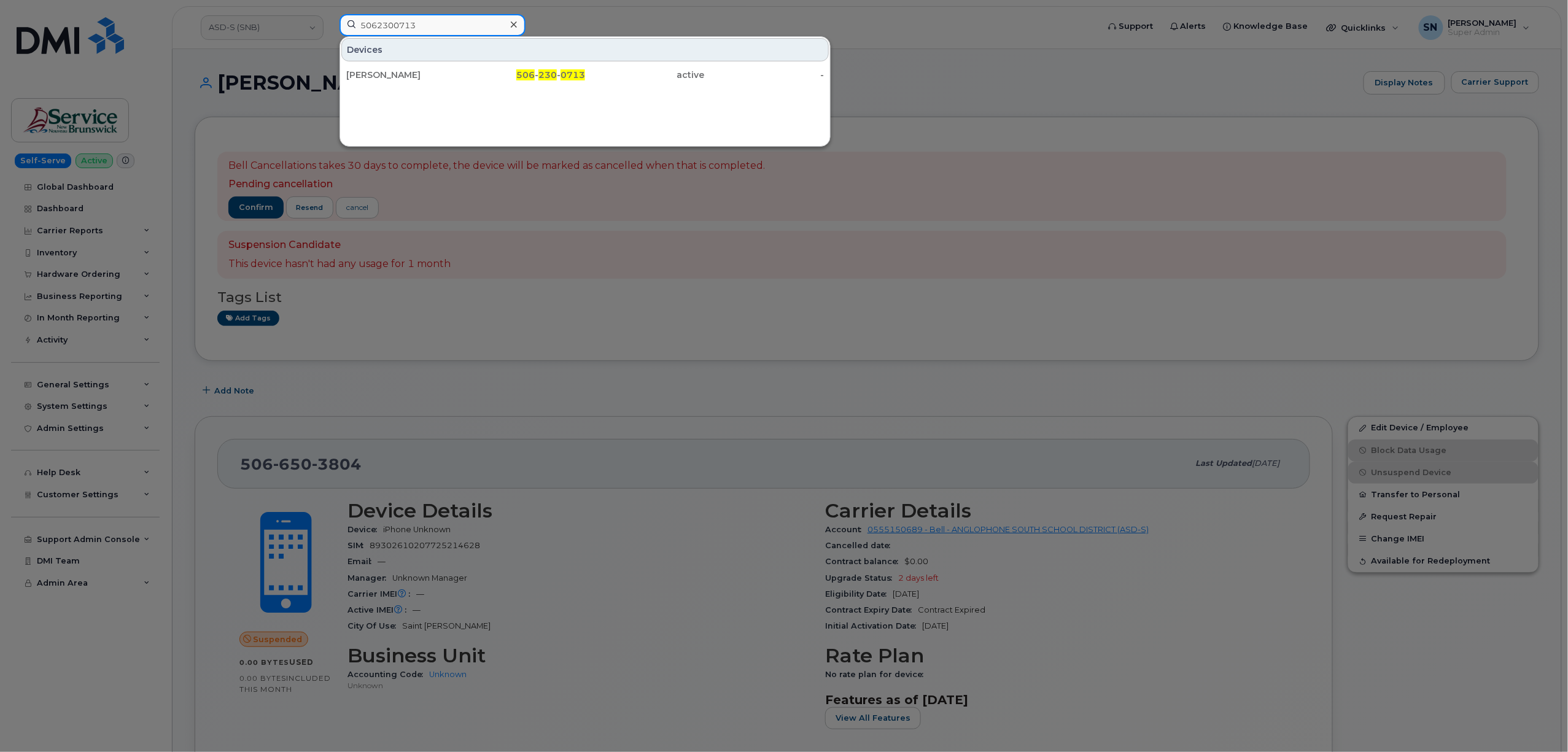
type input "5062300713"
click at [400, 69] on div "Amanda Comeau" at bounding box center [405, 74] width 120 height 22
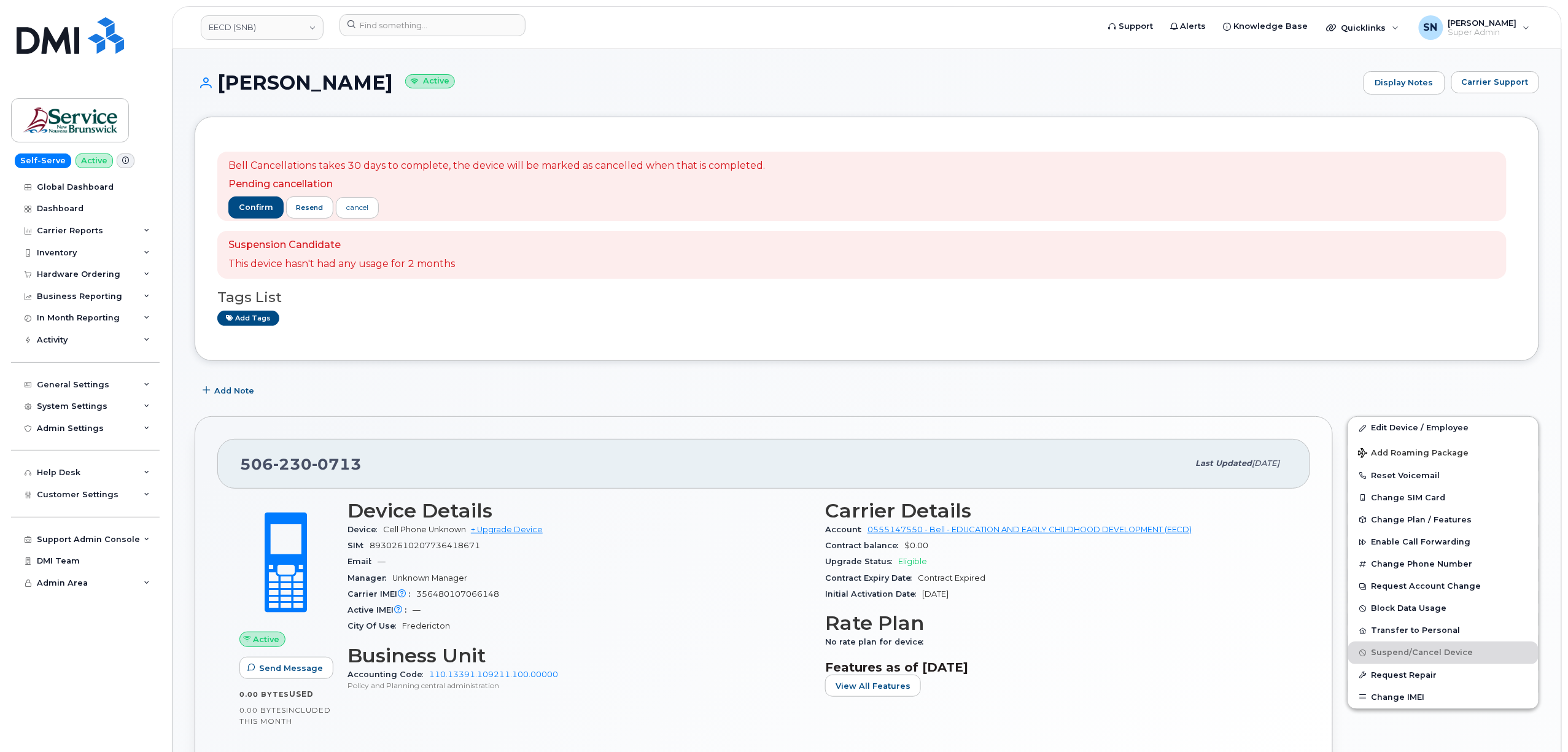
drag, startPoint x: 222, startPoint y: 81, endPoint x: 397, endPoint y: 91, distance: 175.3
click at [397, 91] on h1 "[PERSON_NAME] Active" at bounding box center [776, 83] width 1163 height 21
copy h1 "[PERSON_NAME]"
click at [381, 15] on header "EECD (SNB) Support Alerts Knowledge Base Quicklinks Suspend / Cancel Device Cha…" at bounding box center [867, 28] width 1390 height 43
click at [381, 15] on input at bounding box center [432, 25] width 186 height 22
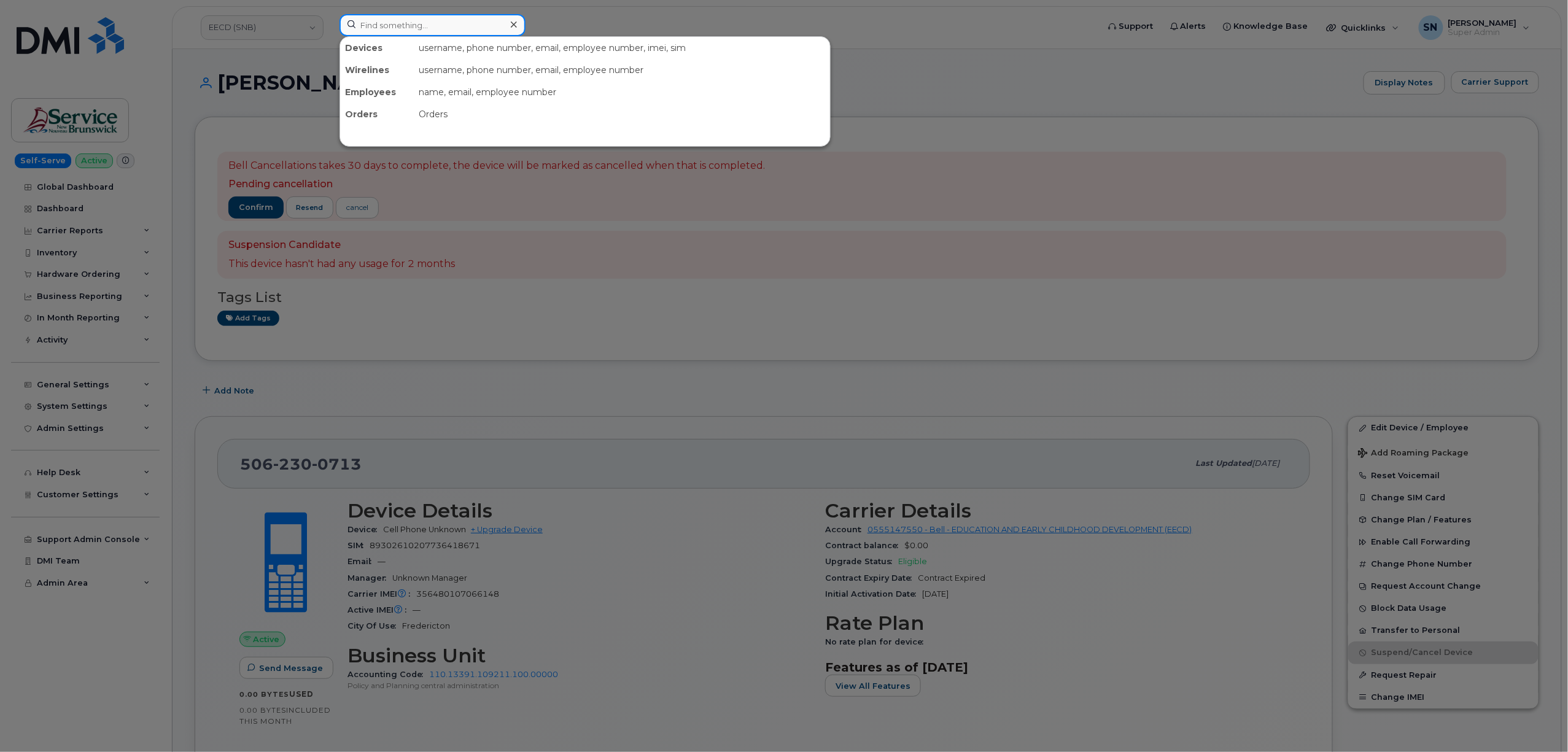
paste input "5066504467"
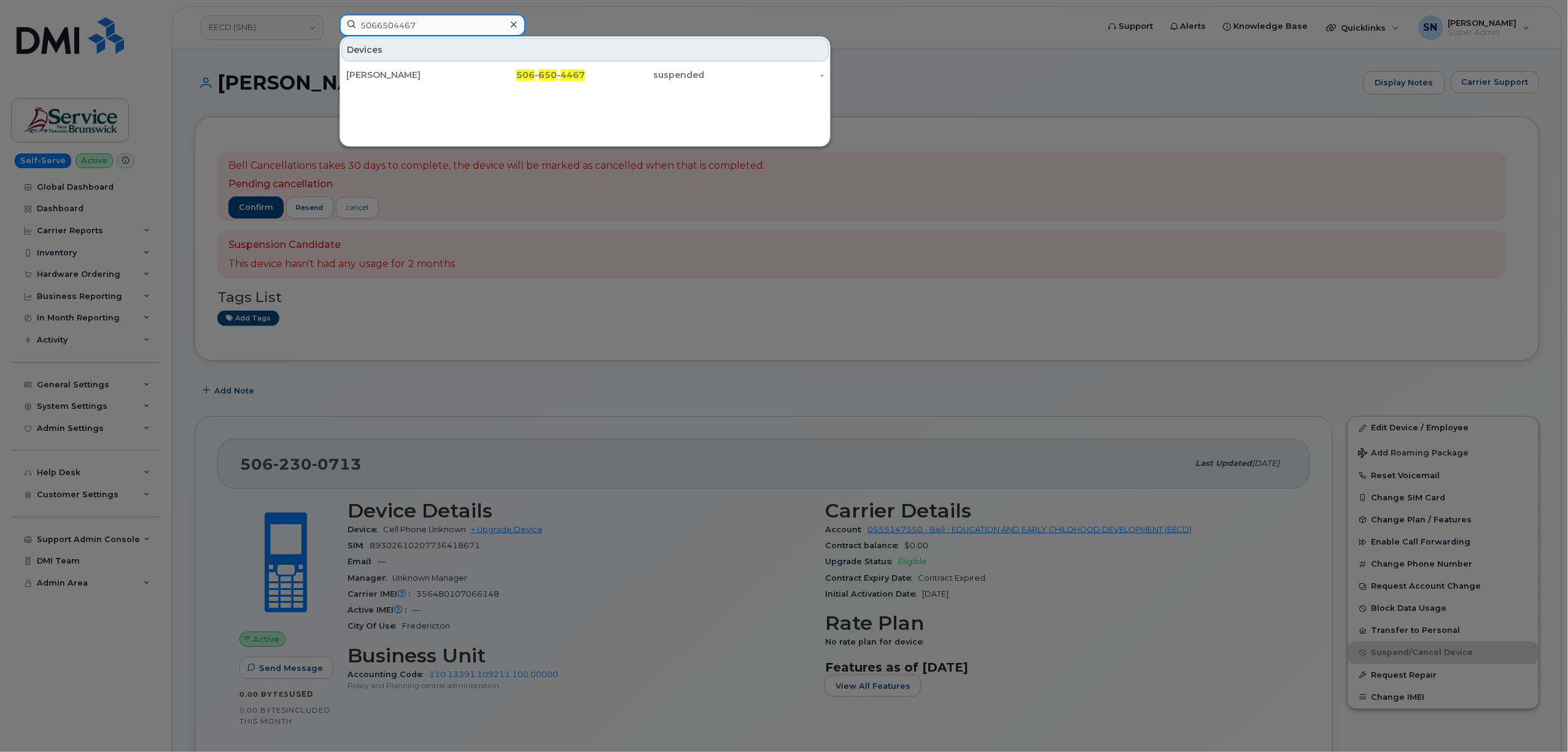
type input "5066504467"
click at [459, 84] on div "[PERSON_NAME]" at bounding box center [405, 74] width 120 height 22
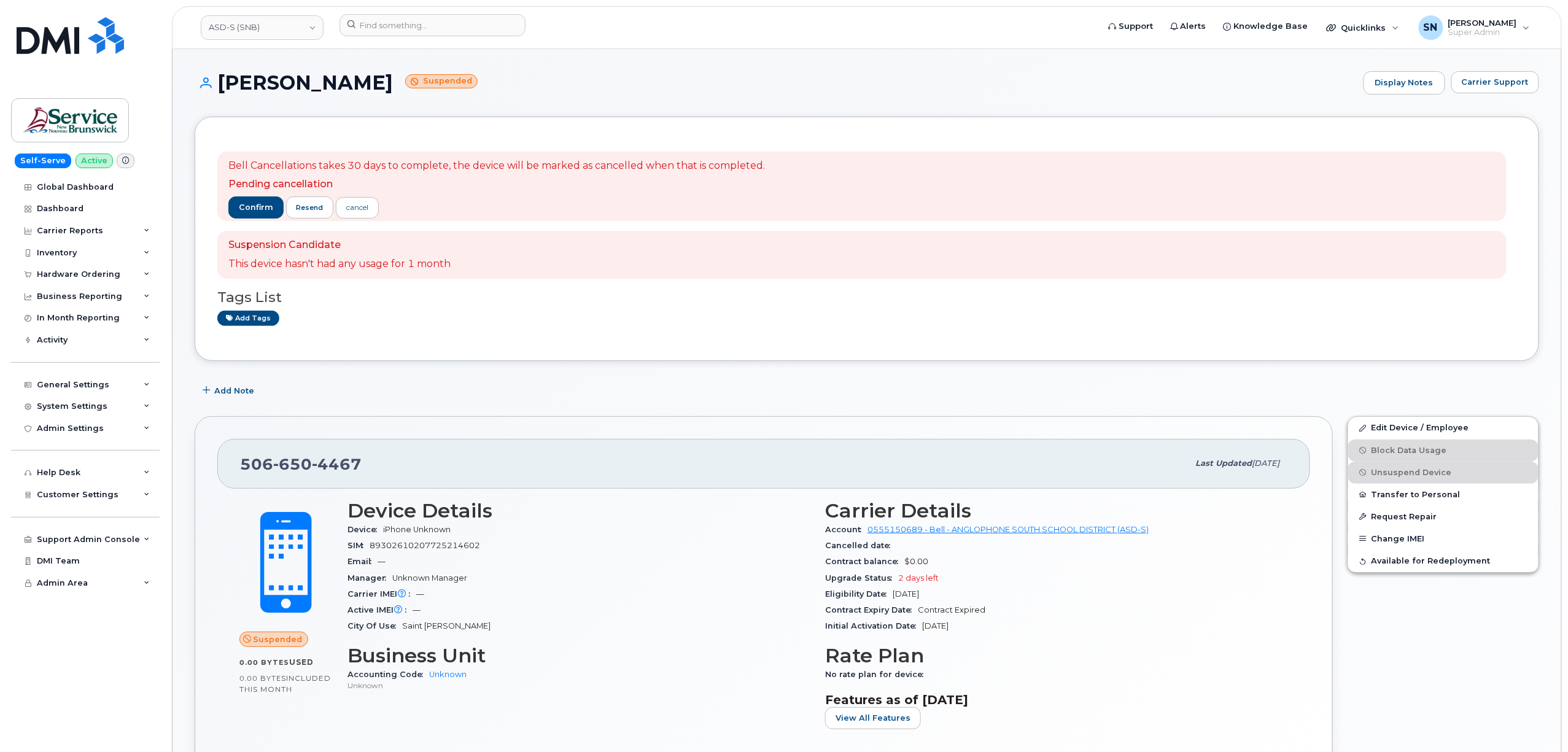
drag, startPoint x: 219, startPoint y: 84, endPoint x: 357, endPoint y: 86, distance: 138.0
click at [357, 86] on h1 "[PERSON_NAME] Suspended" at bounding box center [776, 83] width 1163 height 21
copy h1 "[PERSON_NAME]"
drag, startPoint x: 242, startPoint y: 470, endPoint x: 385, endPoint y: 467, distance: 143.0
click at [385, 467] on div "[PHONE_NUMBER]" at bounding box center [715, 463] width 949 height 26
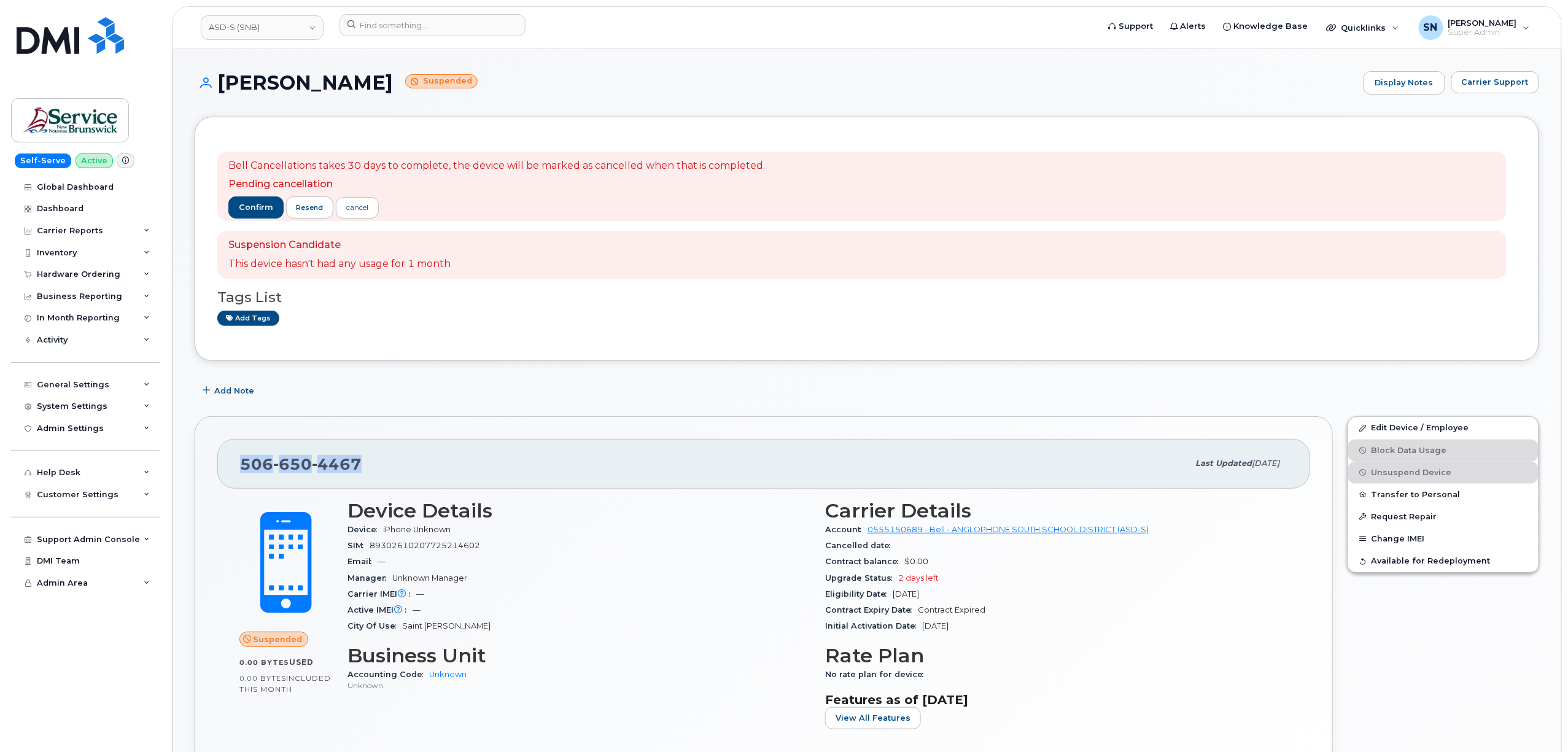
copy span "[PHONE_NUMBER]"
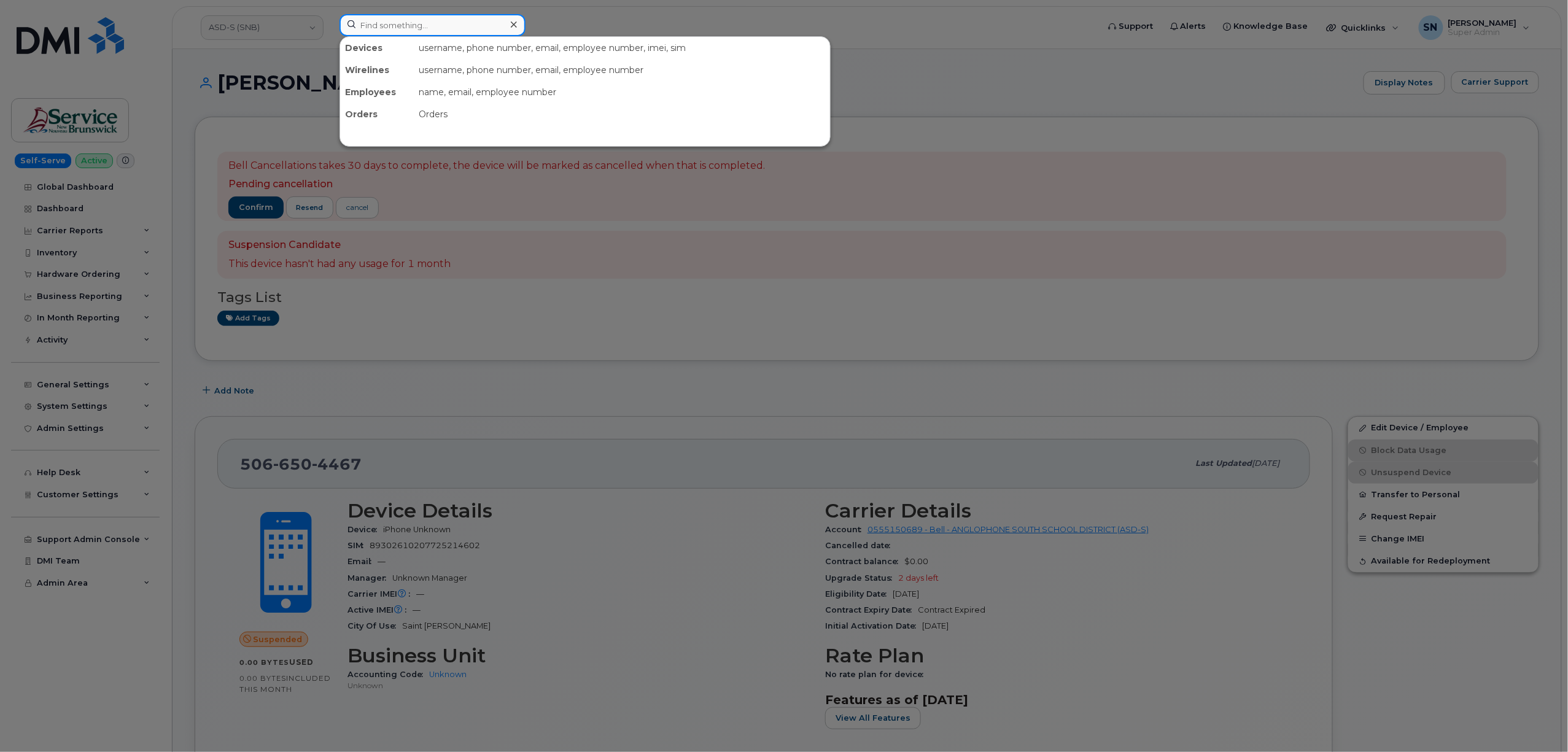
click at [482, 21] on input at bounding box center [432, 25] width 186 height 22
paste input "5062301593"
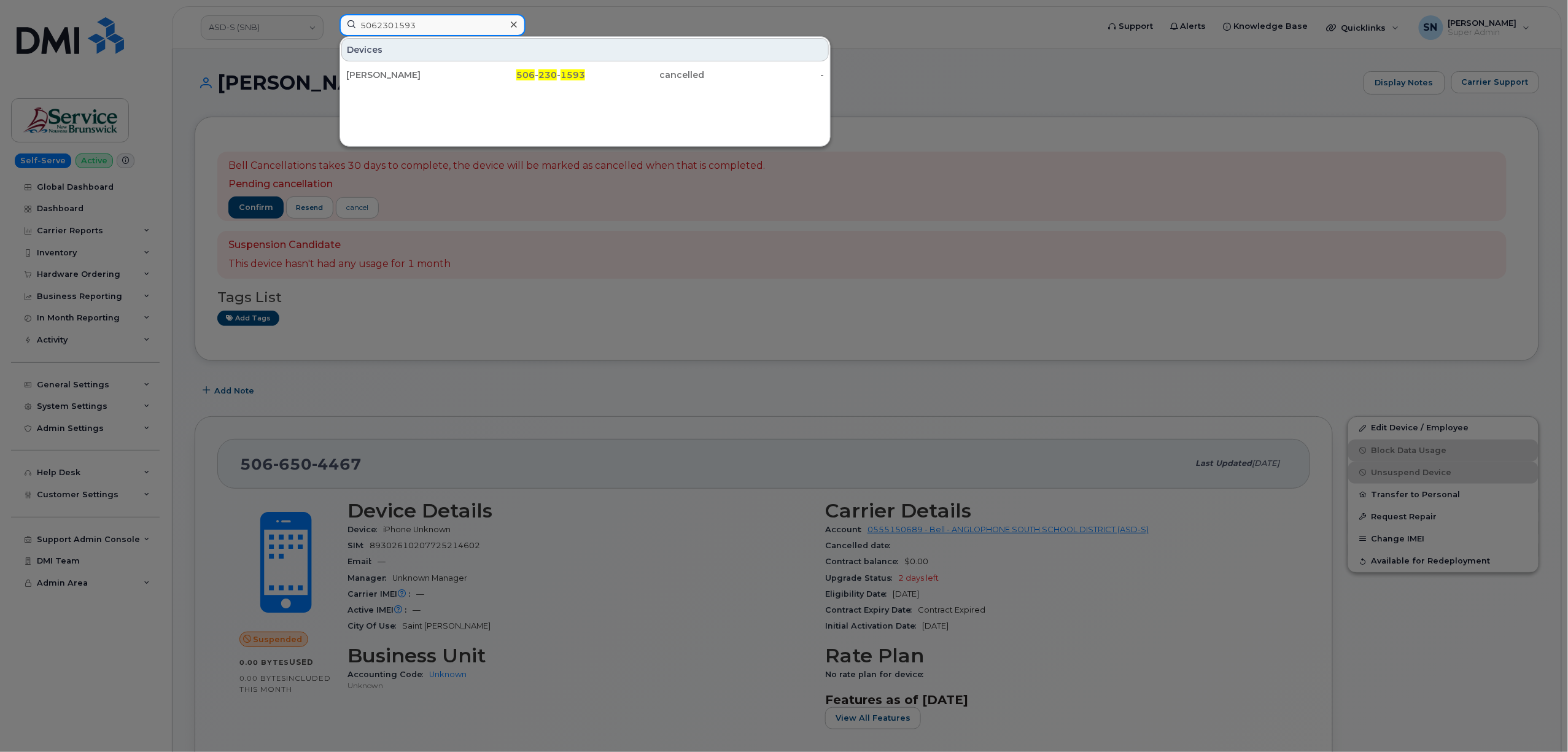
type input "5062301593"
click at [401, 69] on div "[PERSON_NAME]" at bounding box center [405, 74] width 120 height 22
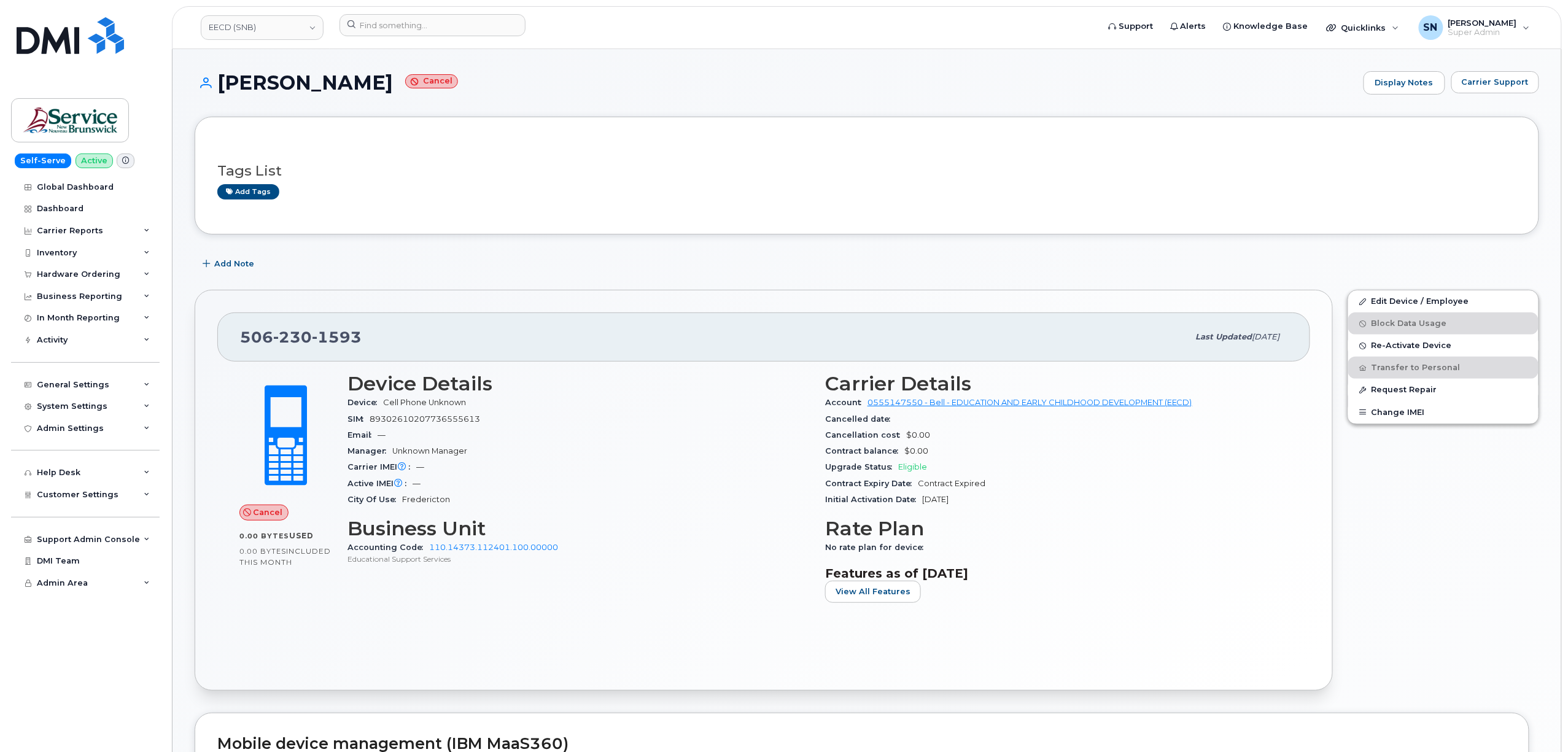
copy h1 "Sabrina De Jong"
drag, startPoint x: 220, startPoint y: 77, endPoint x: 364, endPoint y: 92, distance: 144.8
click at [384, 89] on h1 "Sabrina De Jong Cancel" at bounding box center [776, 83] width 1163 height 21
drag, startPoint x: 242, startPoint y: 340, endPoint x: 371, endPoint y: 342, distance: 129.0
click at [371, 342] on div "506 230 1593" at bounding box center [715, 337] width 949 height 26
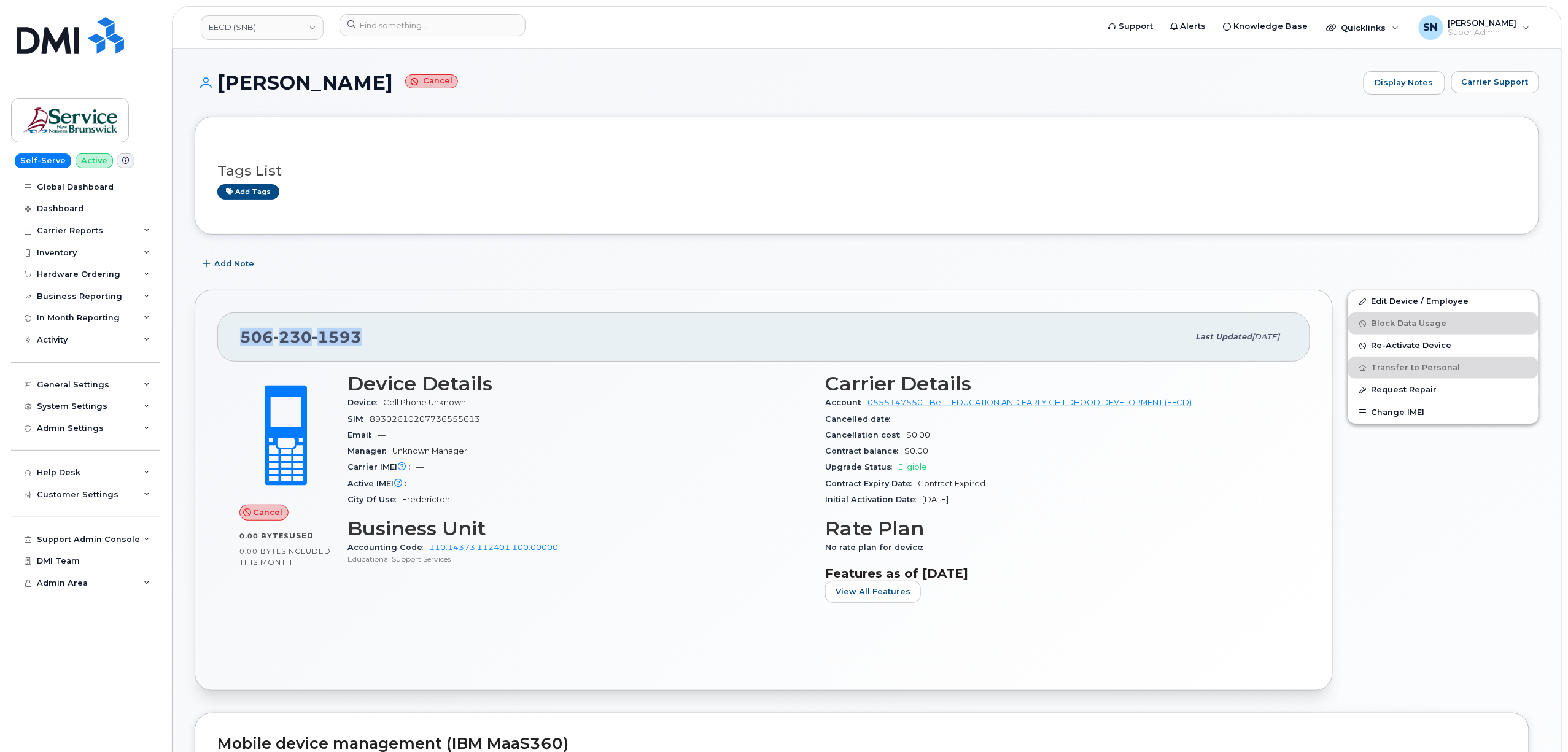
copy span "506 230 1593"
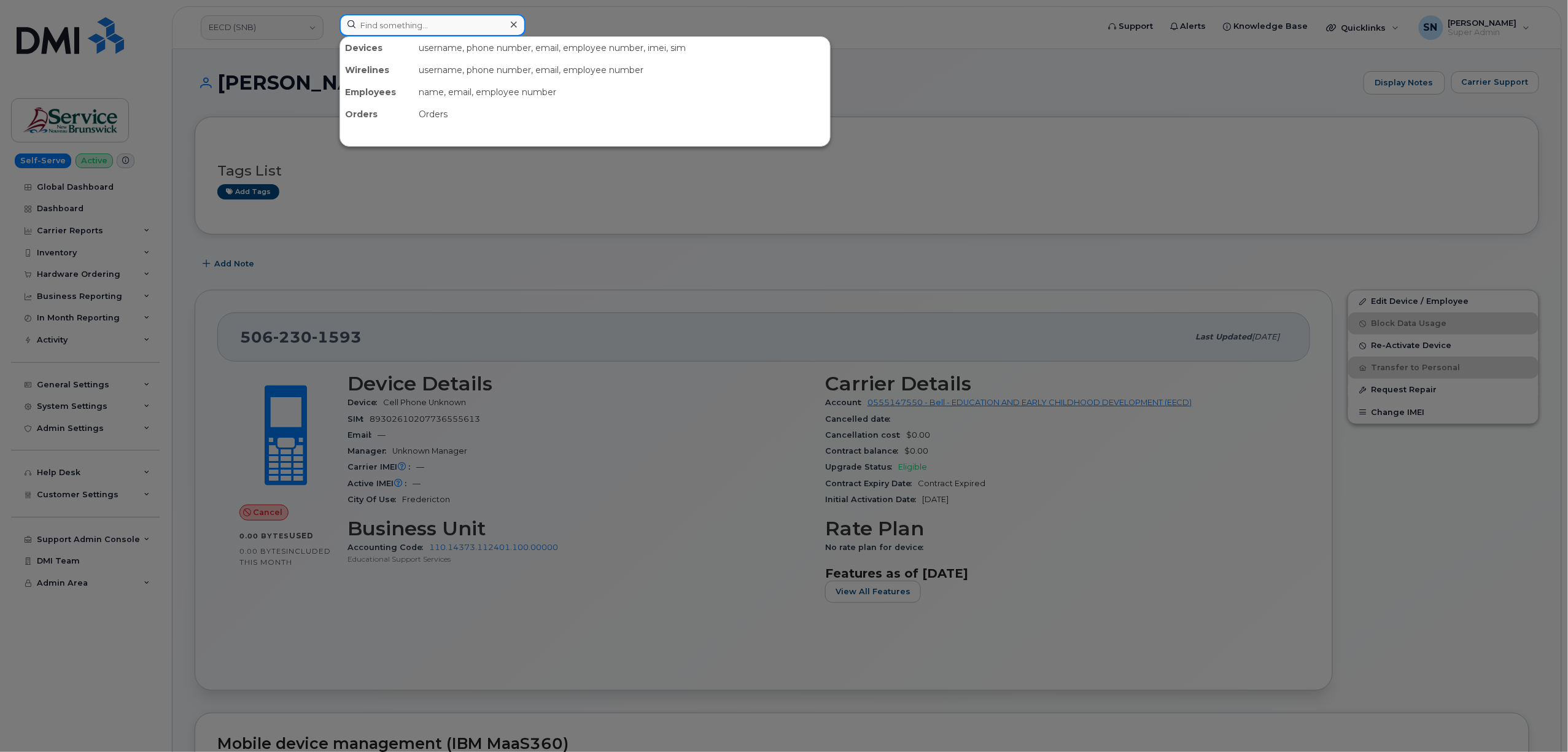
click at [402, 28] on input at bounding box center [432, 25] width 186 height 22
paste input "5063432229"
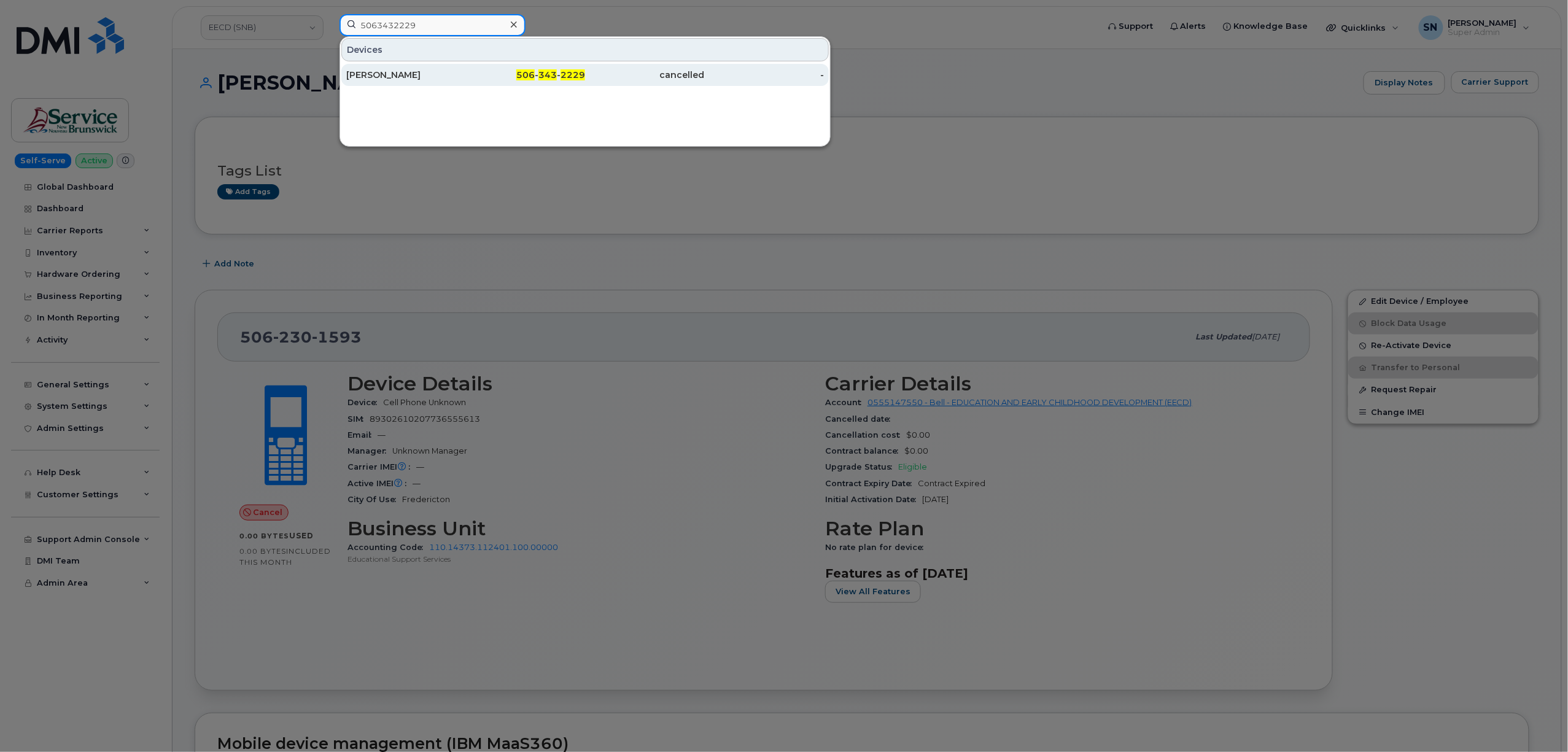
type input "5063432229"
click at [465, 79] on div "Emily O'regan" at bounding box center [405, 75] width 120 height 13
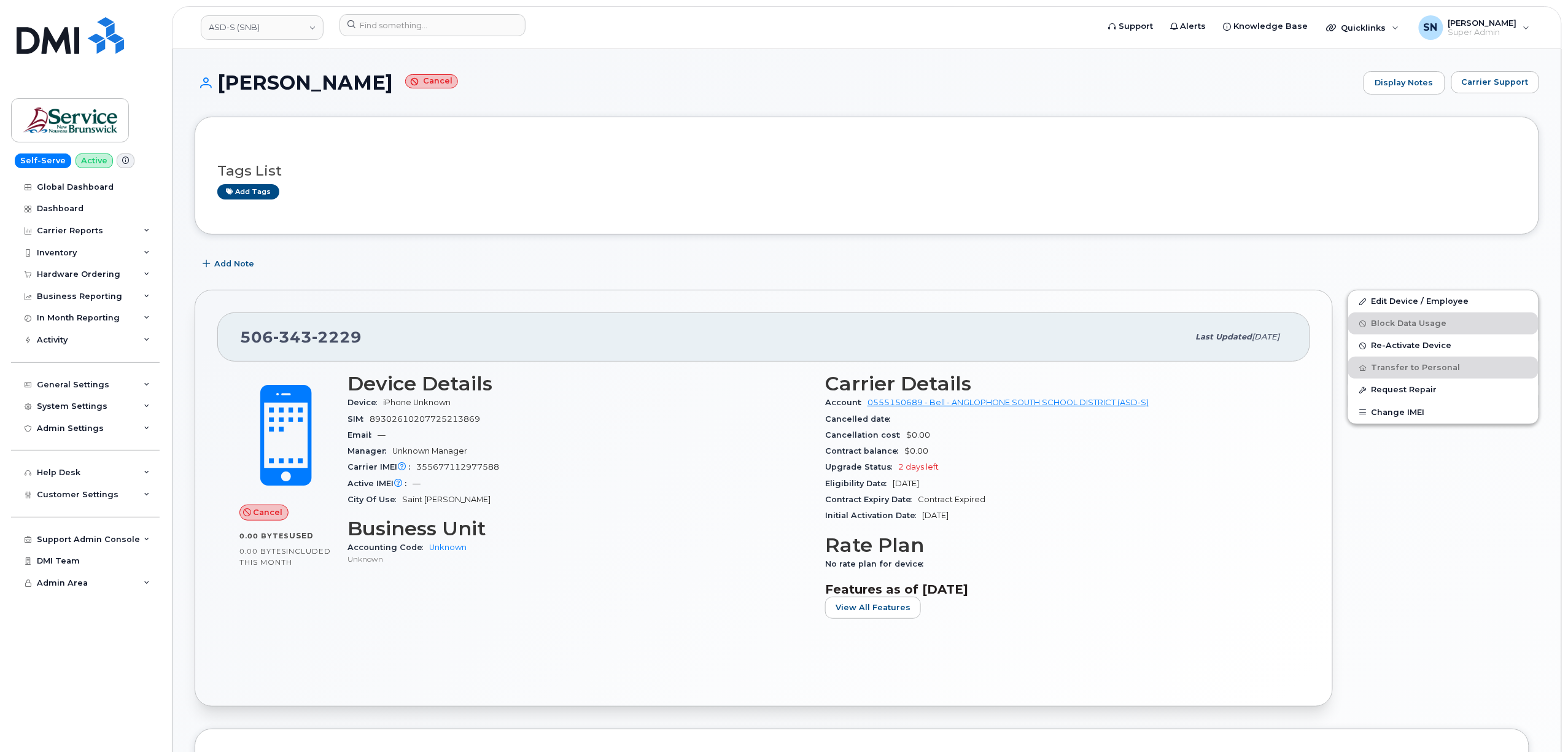
drag, startPoint x: 216, startPoint y: 79, endPoint x: 361, endPoint y: 86, distance: 145.2
click at [361, 86] on h1 "Emily O'regan Cancel" at bounding box center [776, 83] width 1163 height 21
copy h1 "Emily O'regan"
drag, startPoint x: 245, startPoint y: 337, endPoint x: 359, endPoint y: 349, distance: 114.6
click at [359, 349] on div "506 343 2229" at bounding box center [715, 337] width 949 height 26
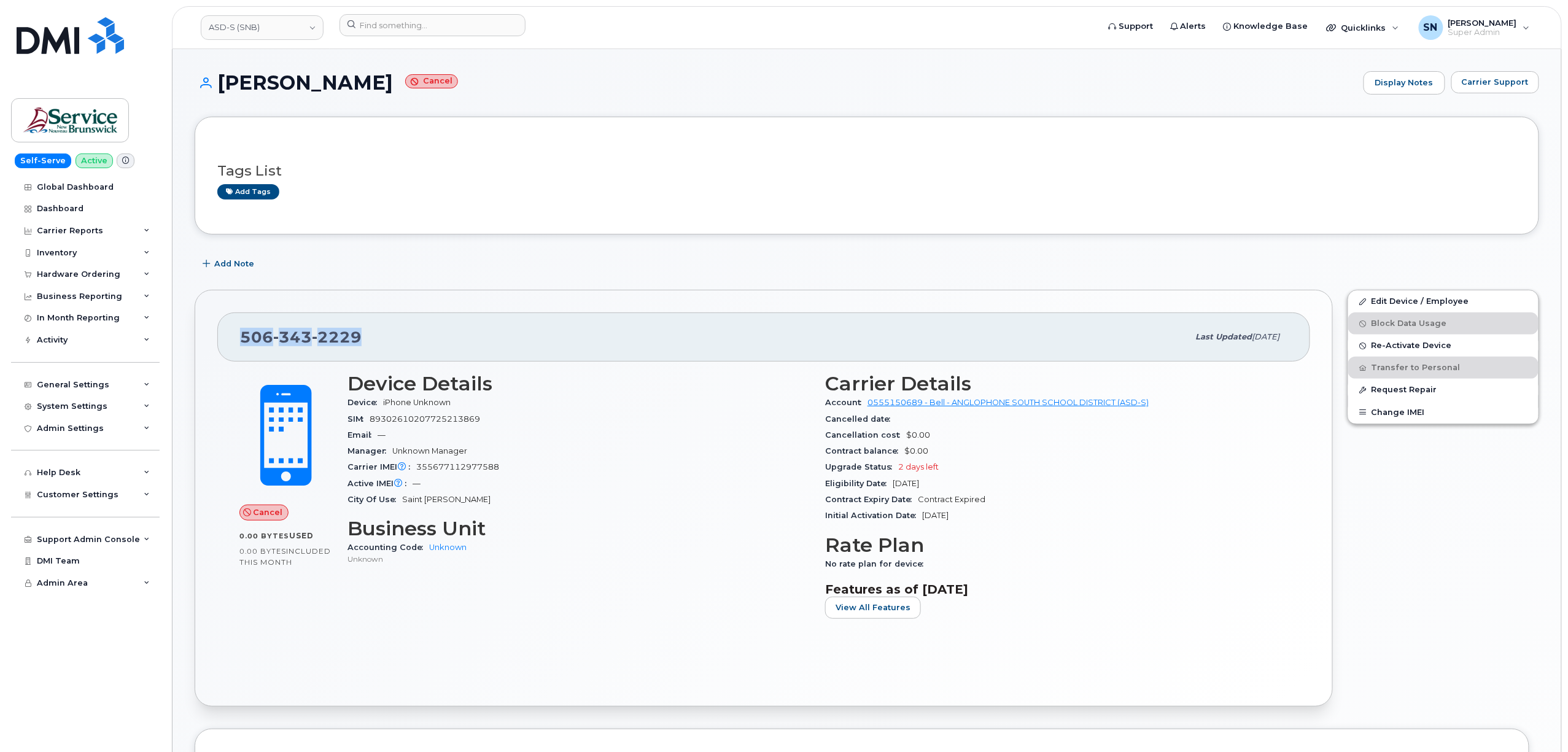
copy span "506 343 2229"
click at [258, 33] on link "ASD-S (SNB)" at bounding box center [262, 28] width 123 height 24
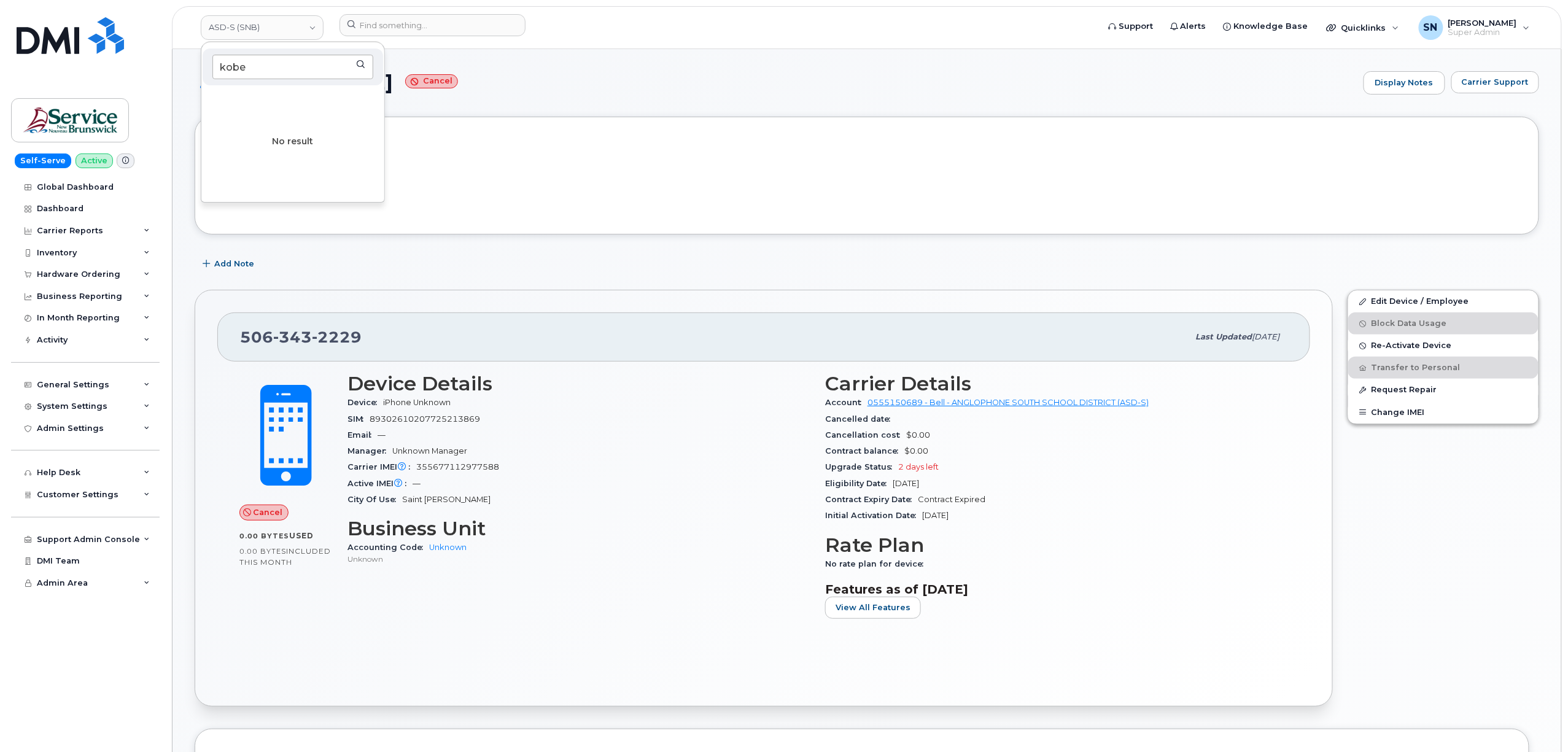
drag, startPoint x: 277, startPoint y: 59, endPoint x: 218, endPoint y: 64, distance: 59.2
click at [218, 64] on input "kobe" at bounding box center [292, 66] width 161 height 24
type input "kiew"
click at [298, 150] on link "Kiewit Canada Inc" at bounding box center [293, 148] width 180 height 24
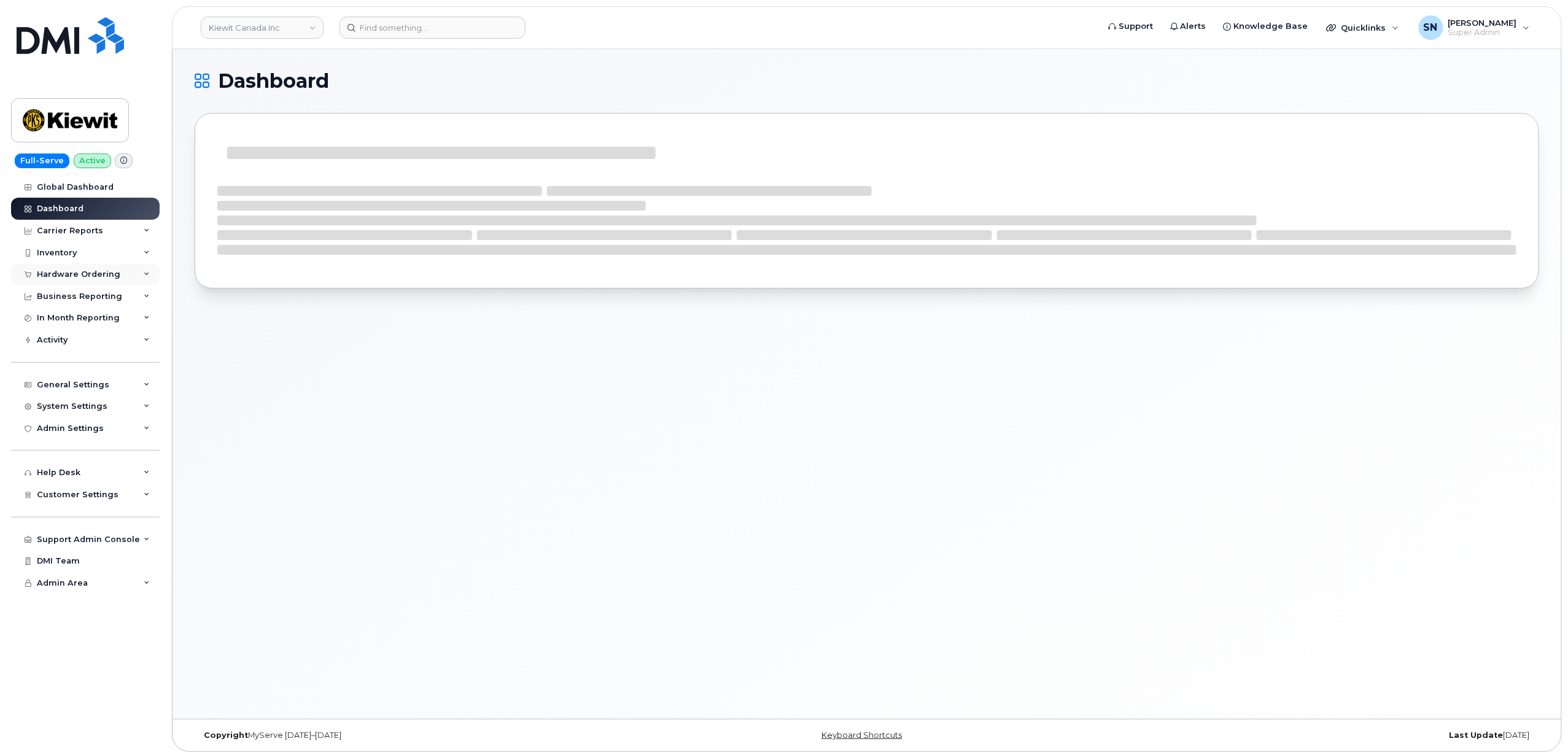
click at [80, 274] on div "Hardware Ordering" at bounding box center [78, 275] width 83 height 10
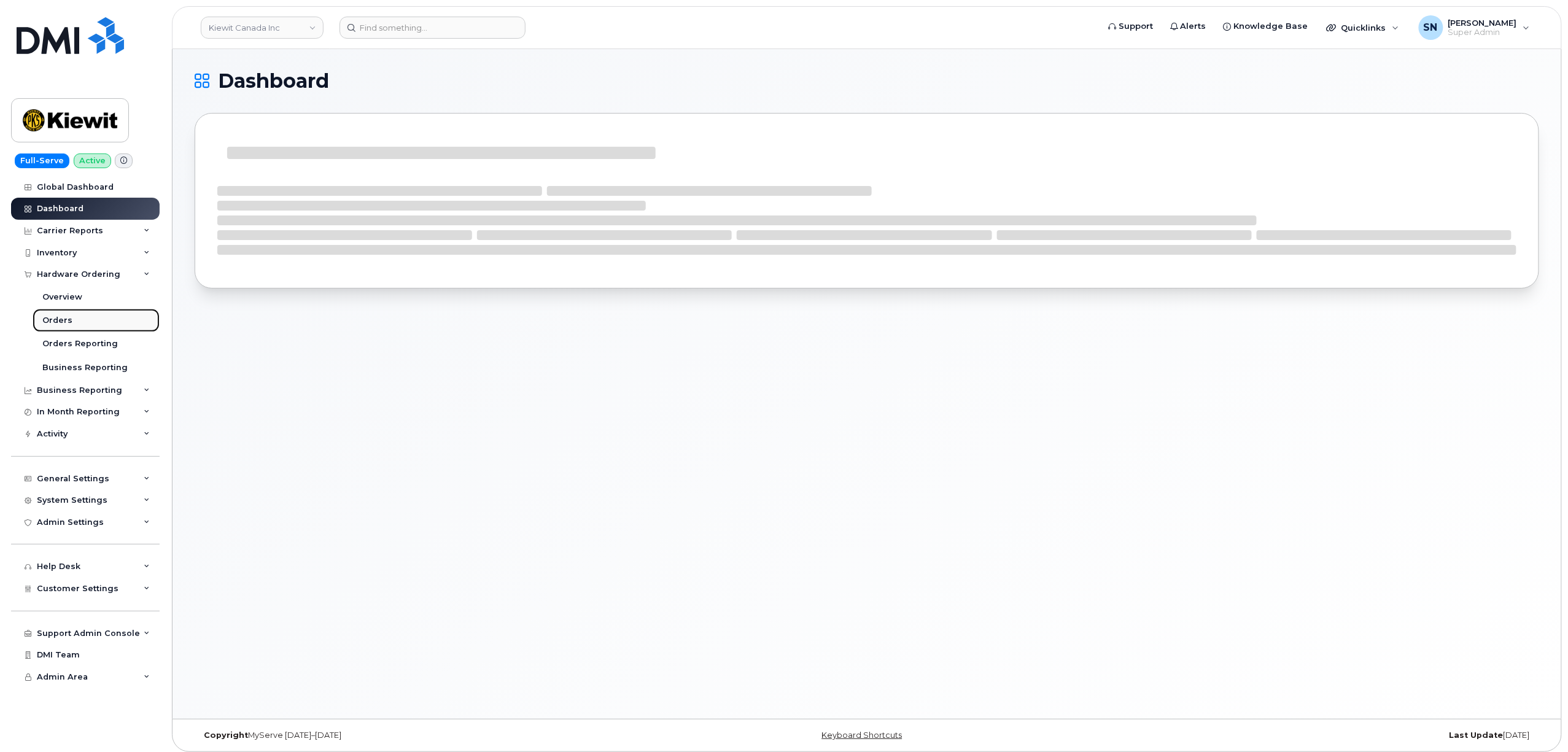
click at [67, 315] on div "Orders" at bounding box center [58, 320] width 30 height 11
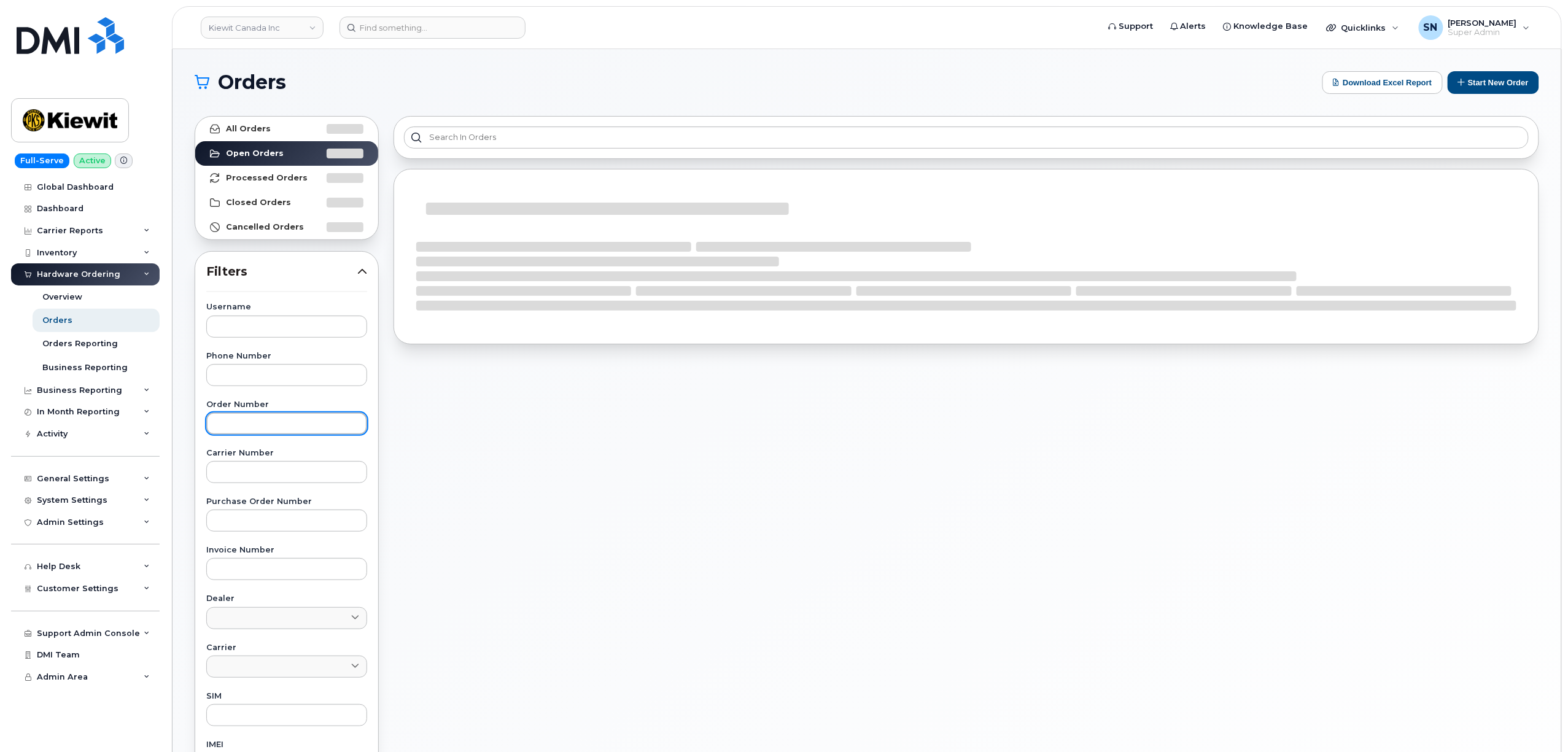
click at [310, 420] on input "text" at bounding box center [287, 423] width 161 height 22
paste input "299687"
type input "299687"
click at [278, 126] on link "All Orders" at bounding box center [287, 128] width 183 height 24
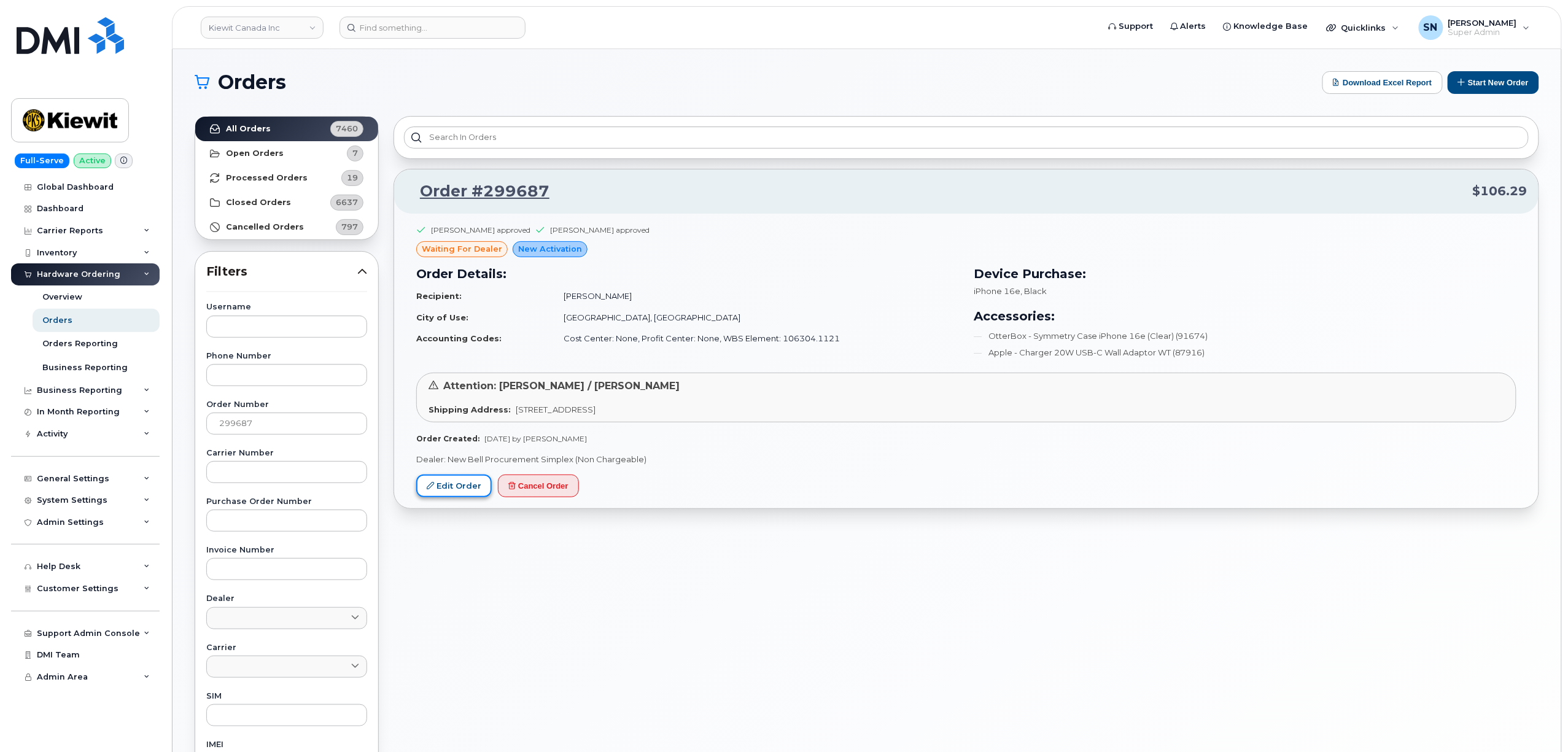
click at [464, 482] on link "Edit Order" at bounding box center [454, 485] width 76 height 23
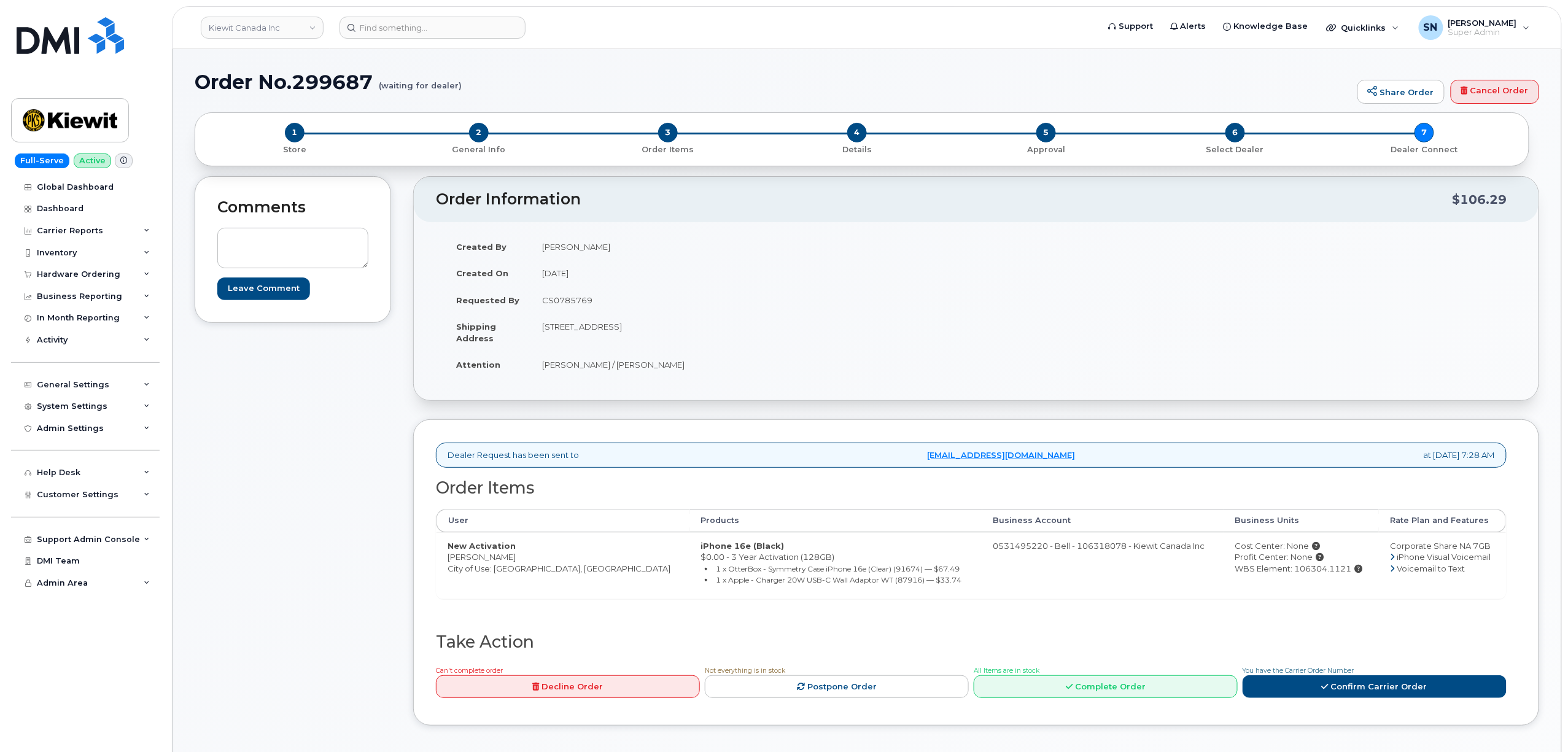
drag, startPoint x: 448, startPoint y: 558, endPoint x: 514, endPoint y: 566, distance: 66.5
click at [514, 566] on td "New Activation Christina King City of Use: Edmonton, Alberta" at bounding box center [563, 566] width 253 height 66
copy td "[PERSON_NAME]"
drag, startPoint x: 542, startPoint y: 328, endPoint x: 607, endPoint y: 337, distance: 65.6
click at [607, 337] on td "[STREET_ADDRESS]" at bounding box center [749, 332] width 436 height 38
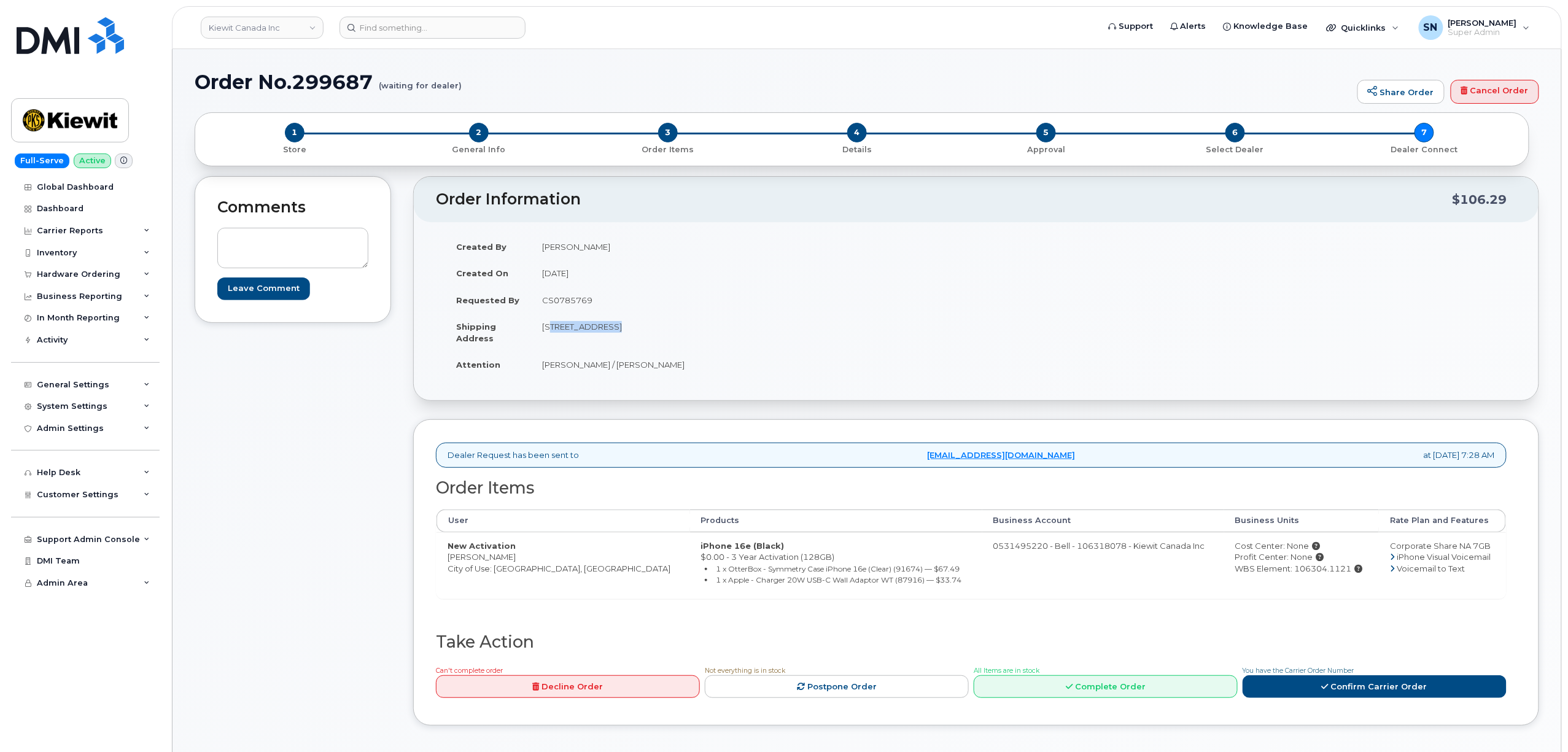
copy td "12250 33 St NE"
click at [740, 342] on td "12250 33 St NE EDMONTON AB T6S 1H6 CANADA" at bounding box center [749, 332] width 436 height 38
drag, startPoint x: 676, startPoint y: 327, endPoint x: 710, endPoint y: 335, distance: 34.9
click at [710, 335] on td "12250 33 St NE EDMONTON AB T6S 1H6 CANADA" at bounding box center [749, 332] width 436 height 38
copy td "T6S 1H6"
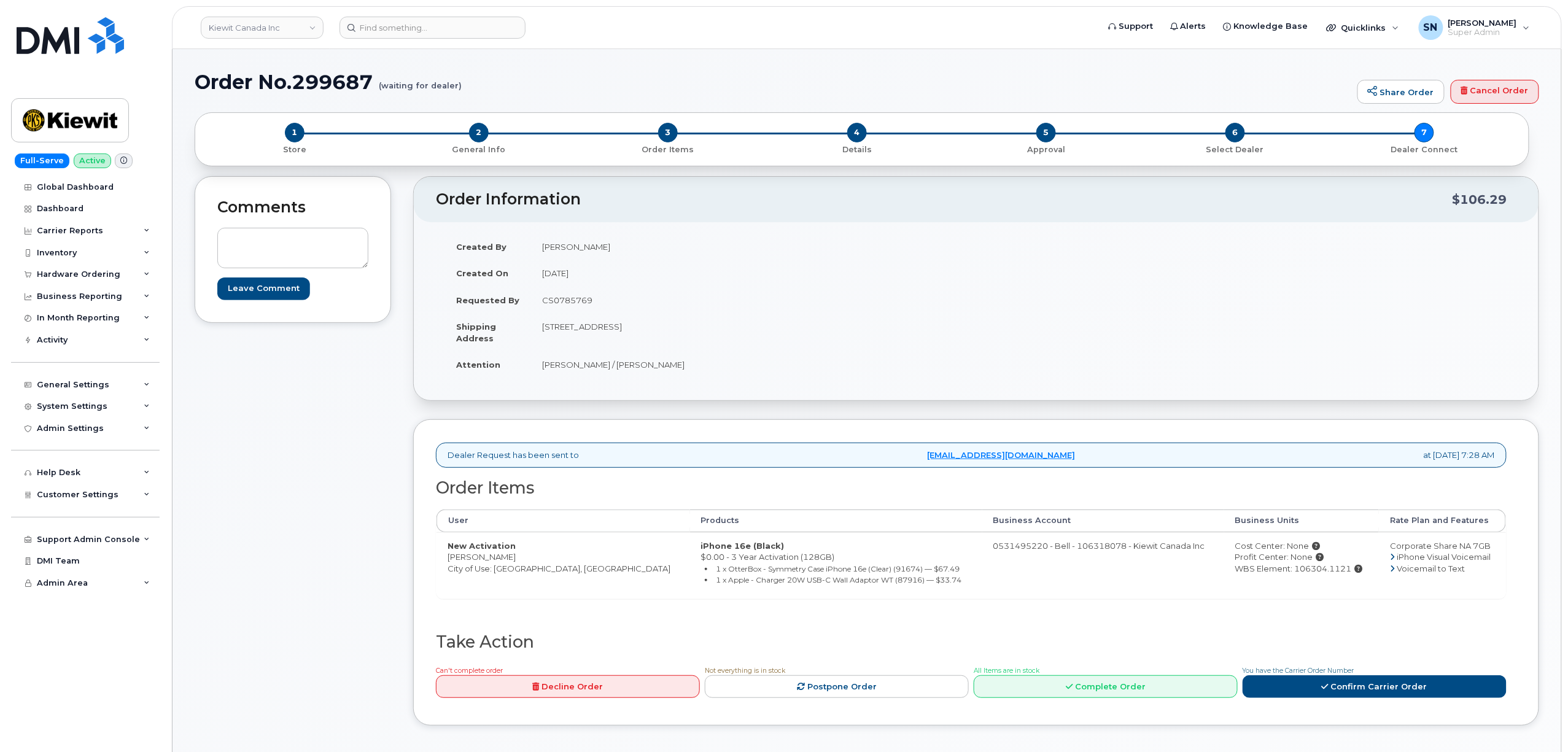
drag, startPoint x: 537, startPoint y: 364, endPoint x: 695, endPoint y: 374, distance: 158.3
click at [695, 374] on td "Christina King / Madison Korbut" at bounding box center [749, 364] width 436 height 27
copy td "Christina King / Madison Korbut"
drag, startPoint x: 448, startPoint y: 558, endPoint x: 504, endPoint y: 562, distance: 56.1
click at [504, 562] on td "New Activation Christina King City of Use: Edmonton, Alberta" at bounding box center [563, 566] width 253 height 66
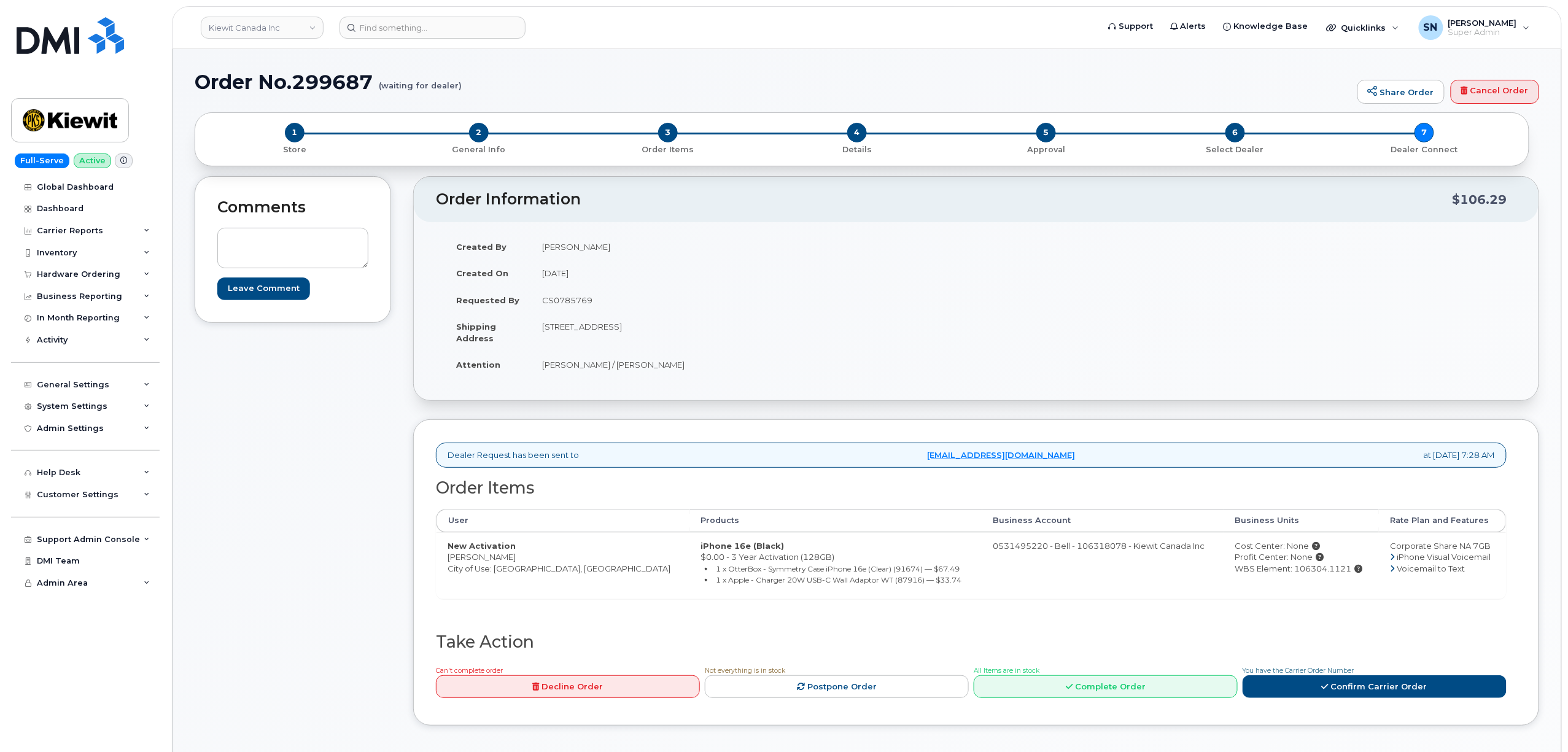
copy td "Christina King"
drag, startPoint x: 1318, startPoint y: 572, endPoint x: 1301, endPoint y: 576, distance: 17.5
click at [1301, 574] on div "WBS Element: 106304.1121" at bounding box center [1301, 569] width 133 height 12
drag, startPoint x: 1320, startPoint y: 571, endPoint x: 1266, endPoint y: 572, distance: 54.0
click at [1266, 572] on div "WBS Element: 106304.1121" at bounding box center [1301, 569] width 133 height 12
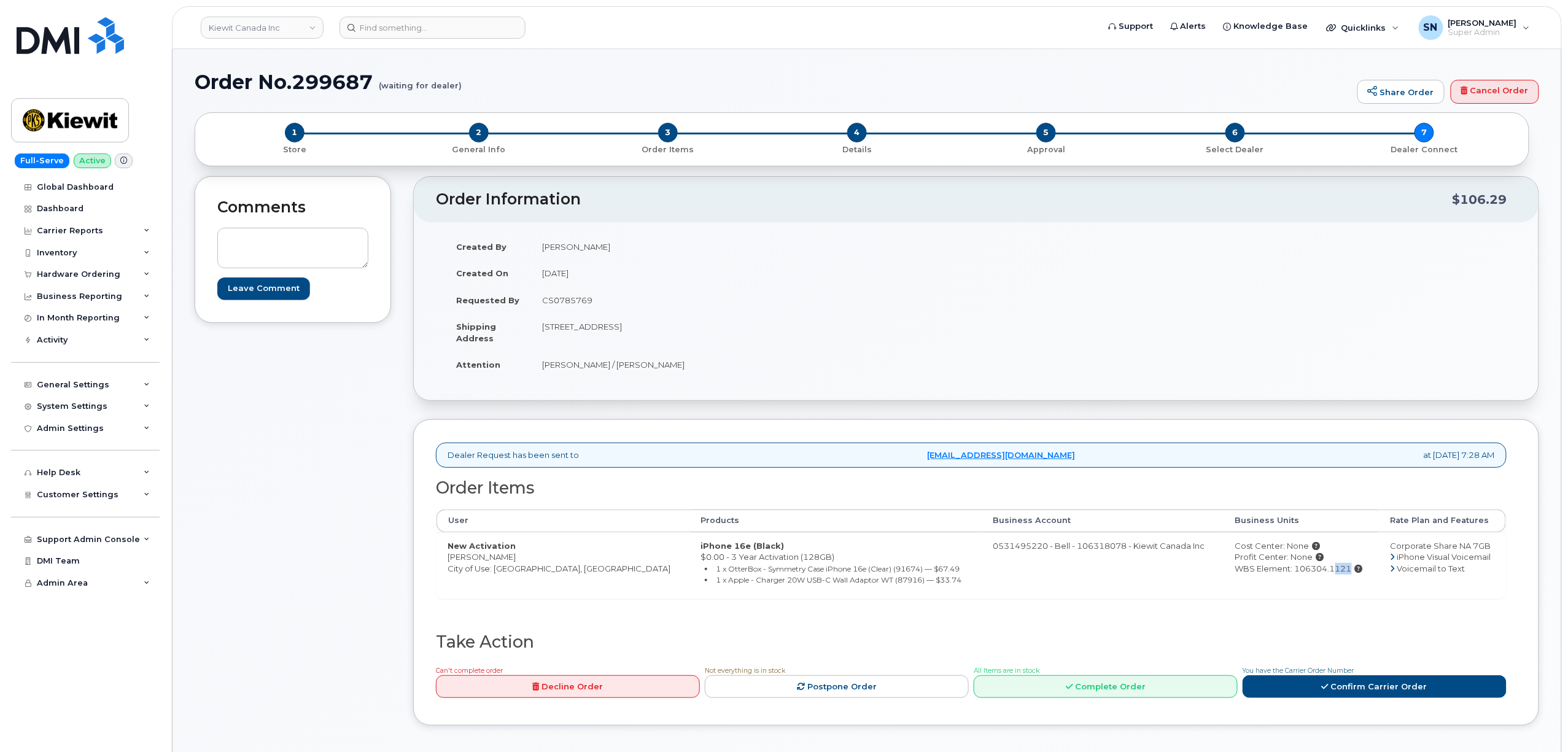
copy div "106304.1121"
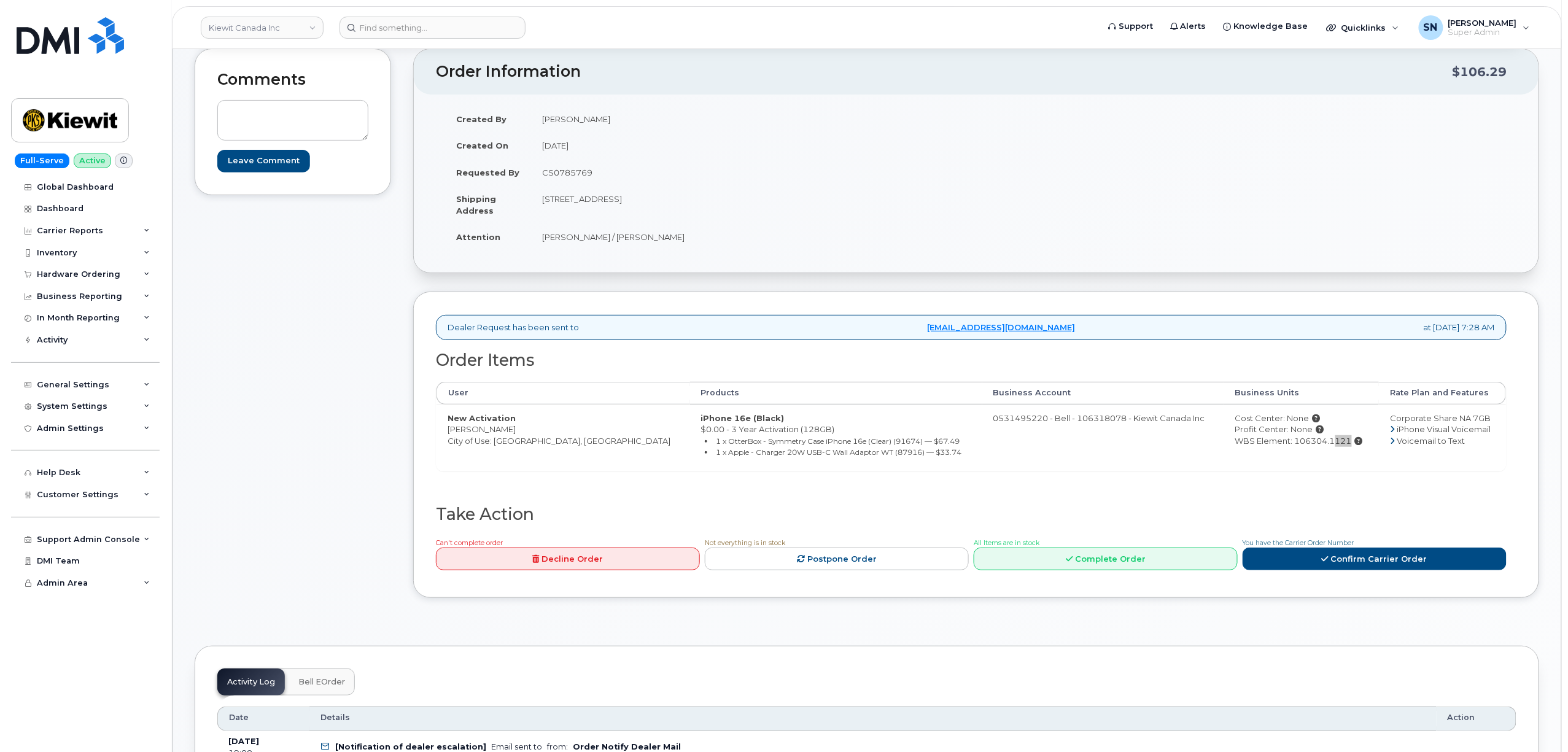
scroll to position [245, 0]
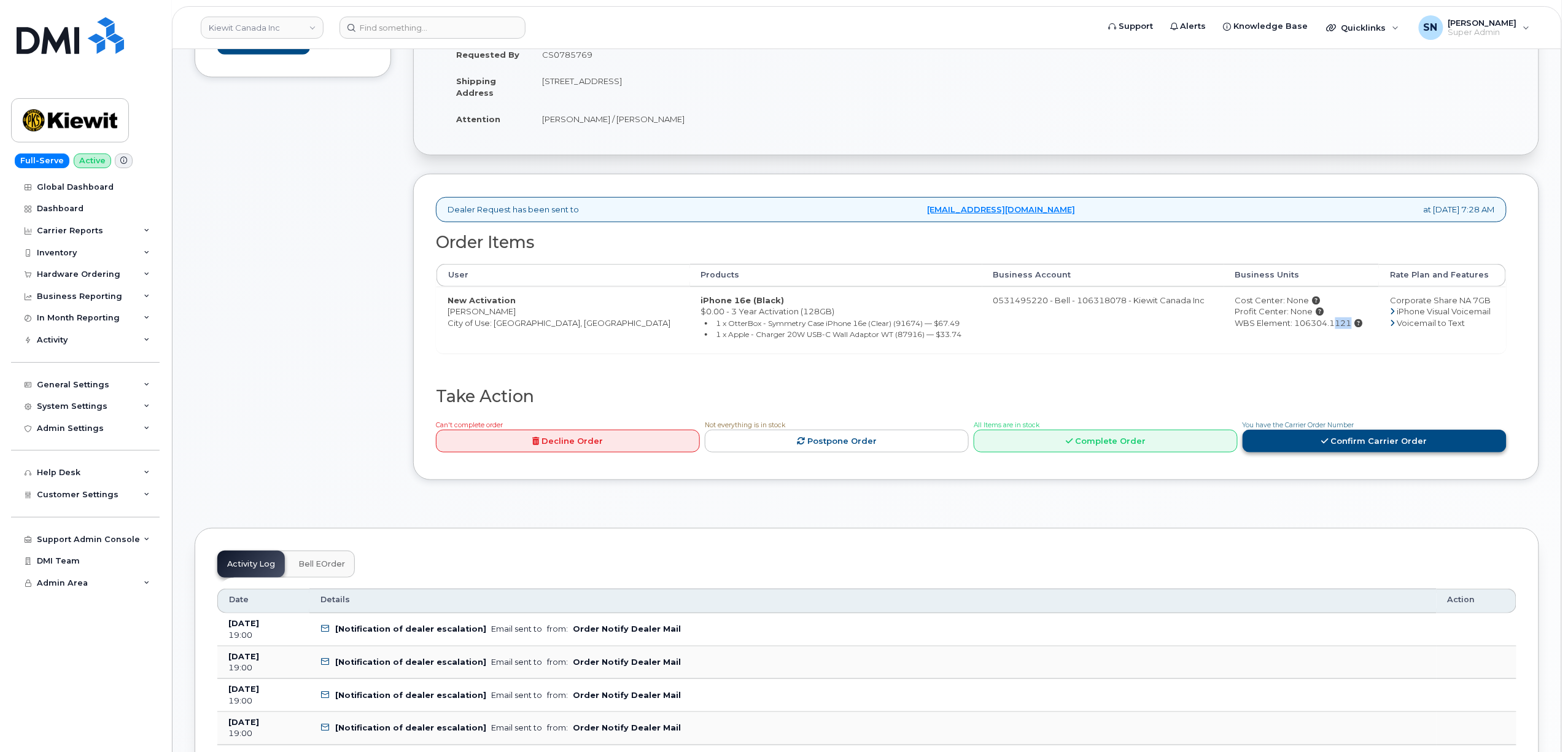
click at [1271, 435] on link "Confirm Carrier Order" at bounding box center [1375, 441] width 264 height 23
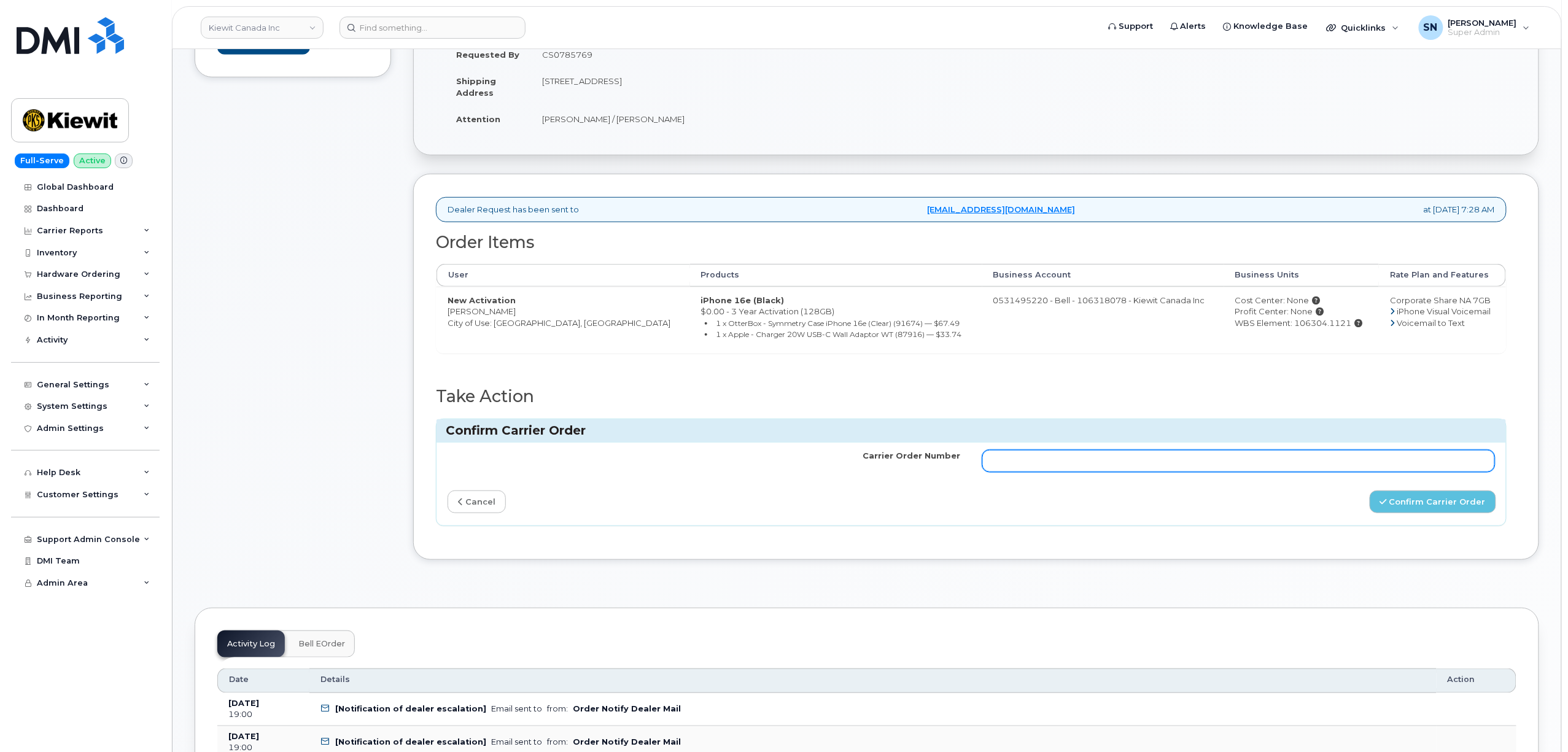
click at [1204, 464] on input "Carrier Order Number" at bounding box center [1238, 460] width 512 height 22
paste input "3016854"
type input "3016854"
click at [1438, 509] on button "Confirm Carrier Order" at bounding box center [1433, 502] width 126 height 23
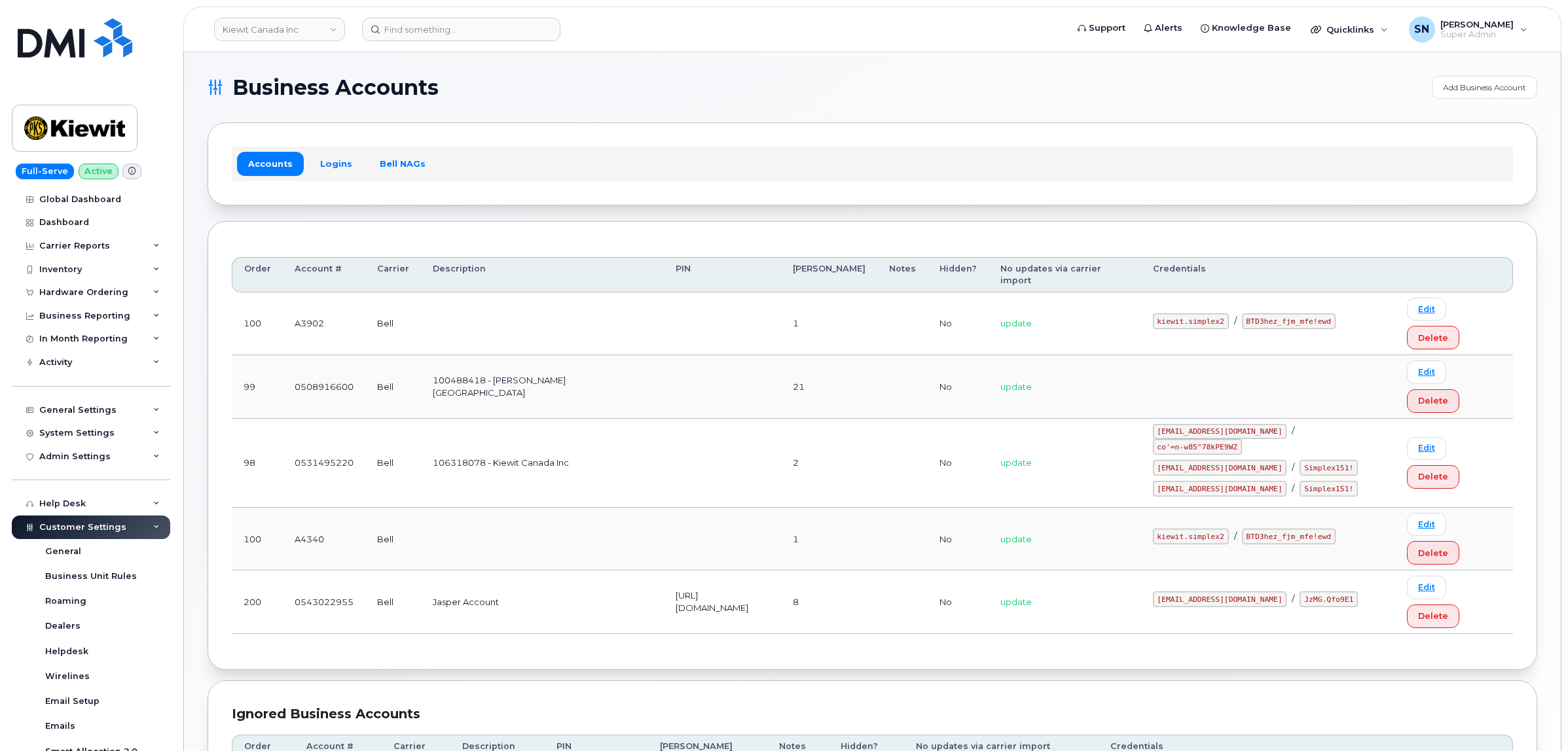
scroll to position [262, 0]
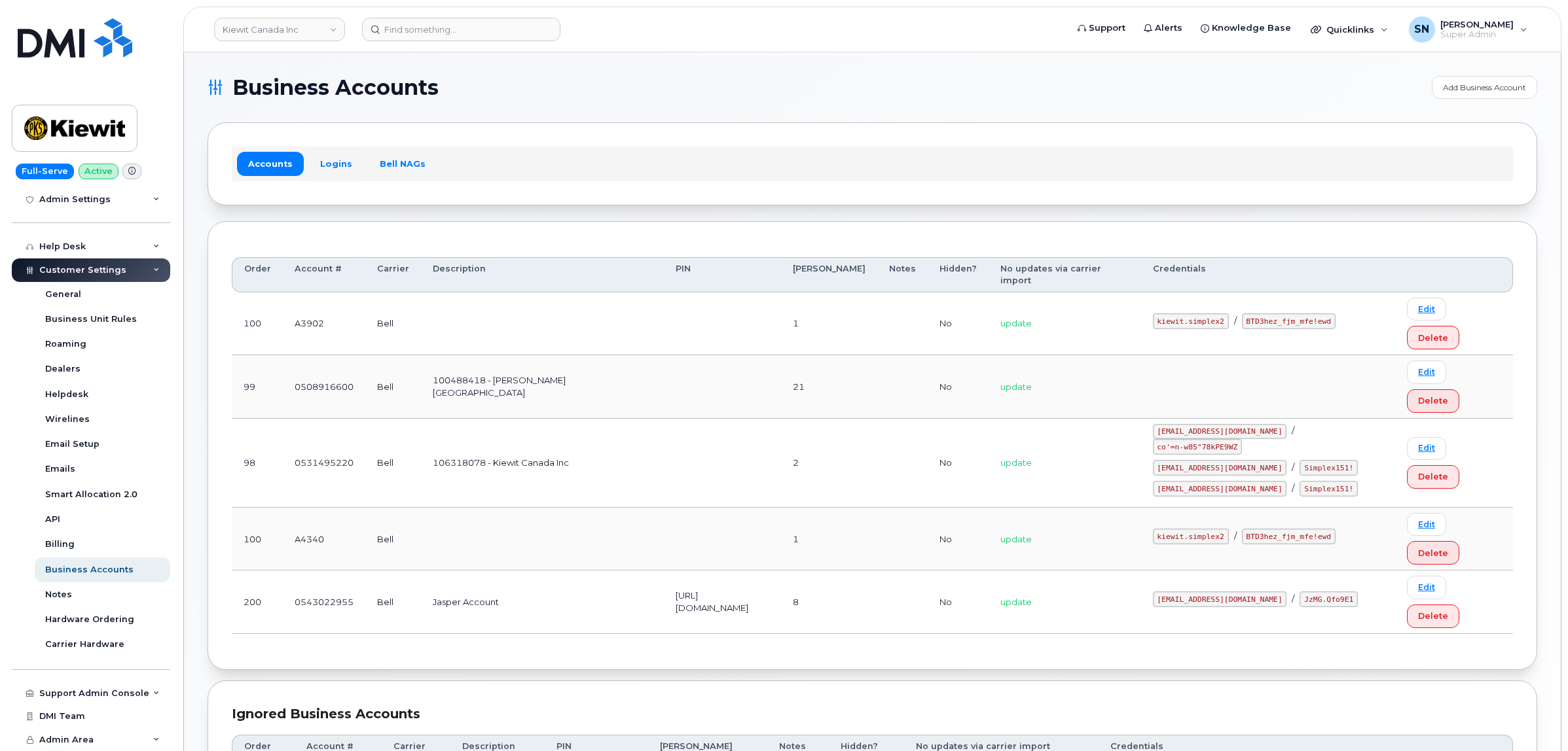
click at [332, 161] on link "Logins" at bounding box center [336, 163] width 54 height 23
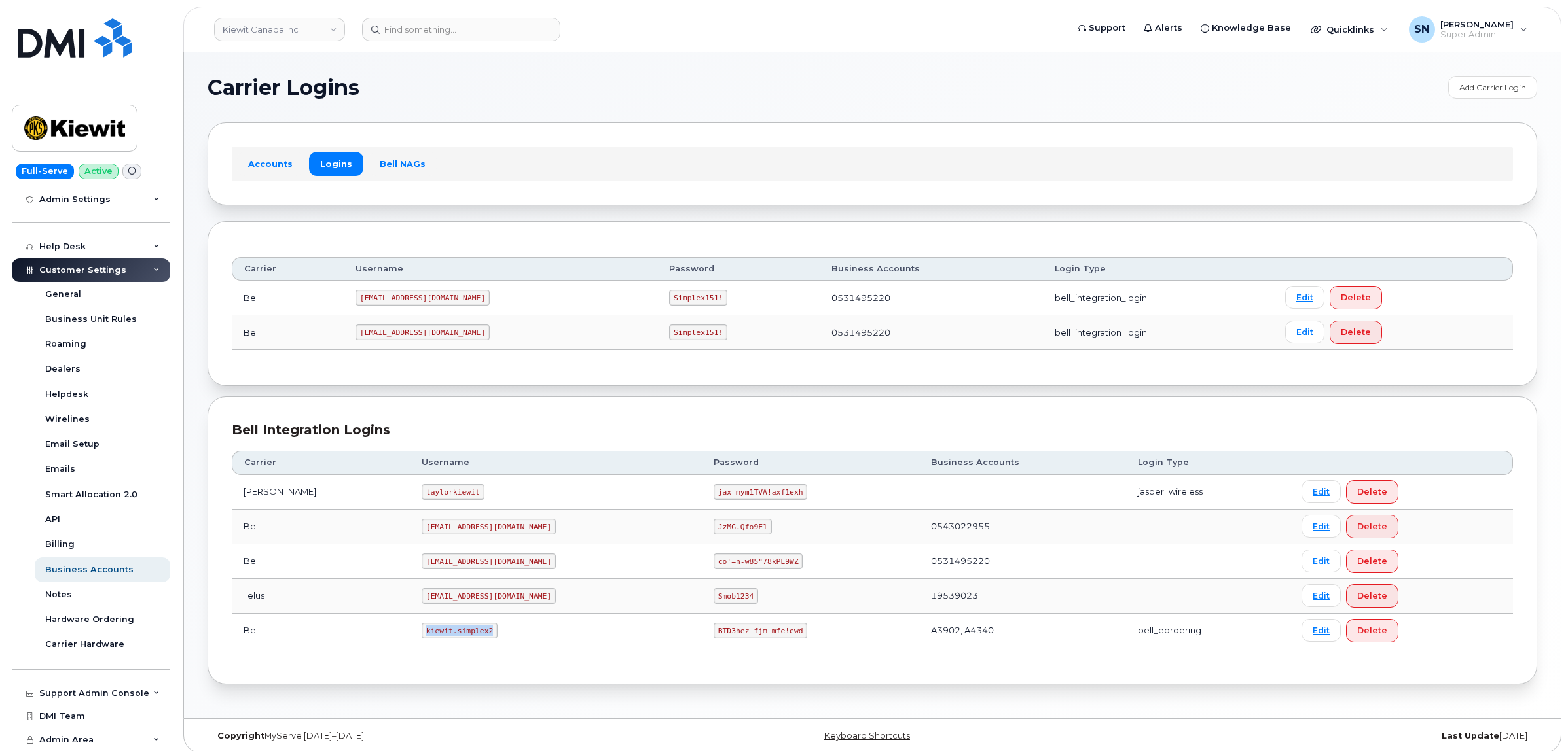
drag, startPoint x: 390, startPoint y: 633, endPoint x: 453, endPoint y: 635, distance: 63.0
click at [453, 635] on code "kiewit.simplex2" at bounding box center [460, 631] width 76 height 16
copy code "kiewit.simplex2"
drag, startPoint x: 665, startPoint y: 636, endPoint x: 731, endPoint y: 639, distance: 66.1
click at [731, 639] on code "BTD3hez_fjm_mfe!ewd" at bounding box center [760, 631] width 93 height 16
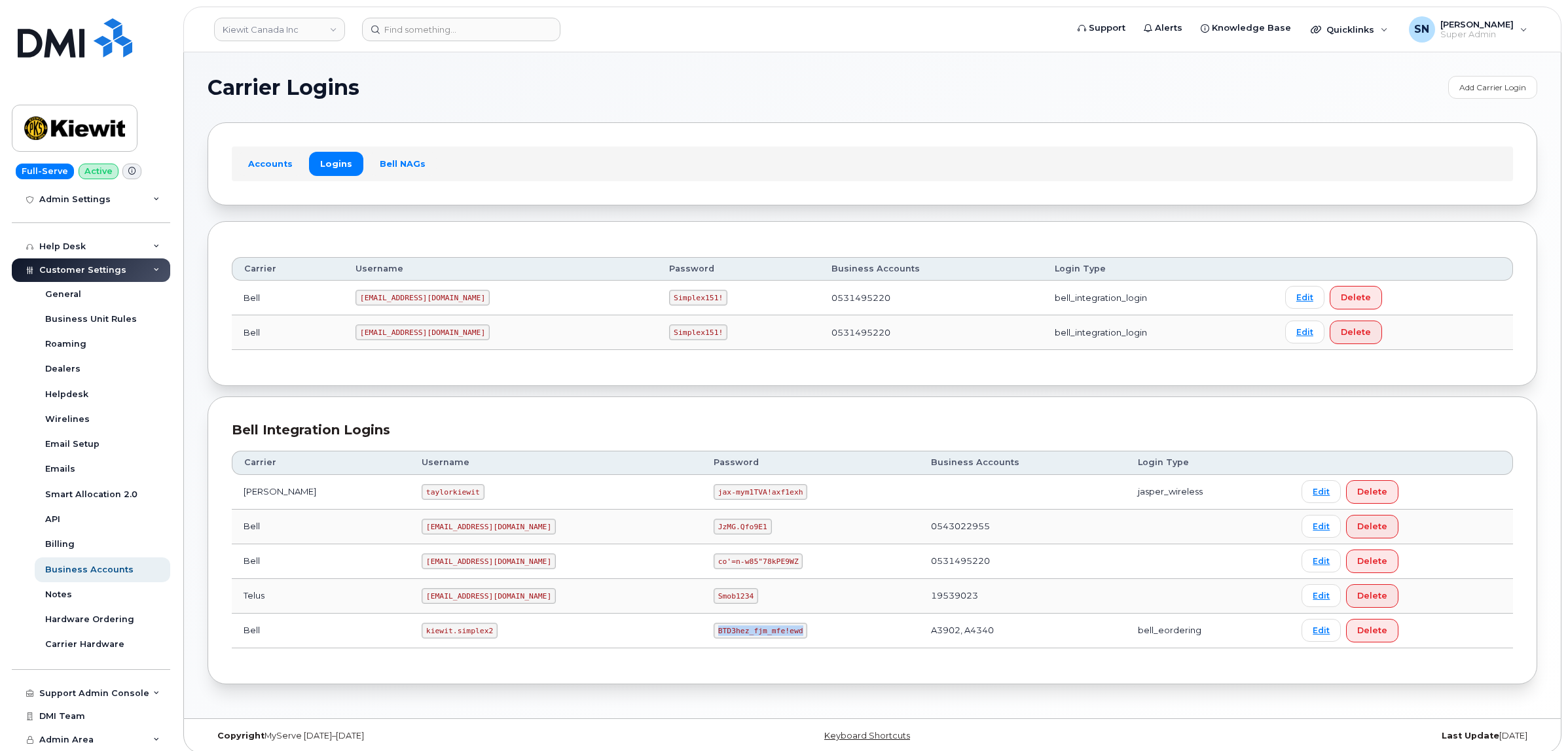
copy code "BTD3hez_fjm_mfe!ewd"
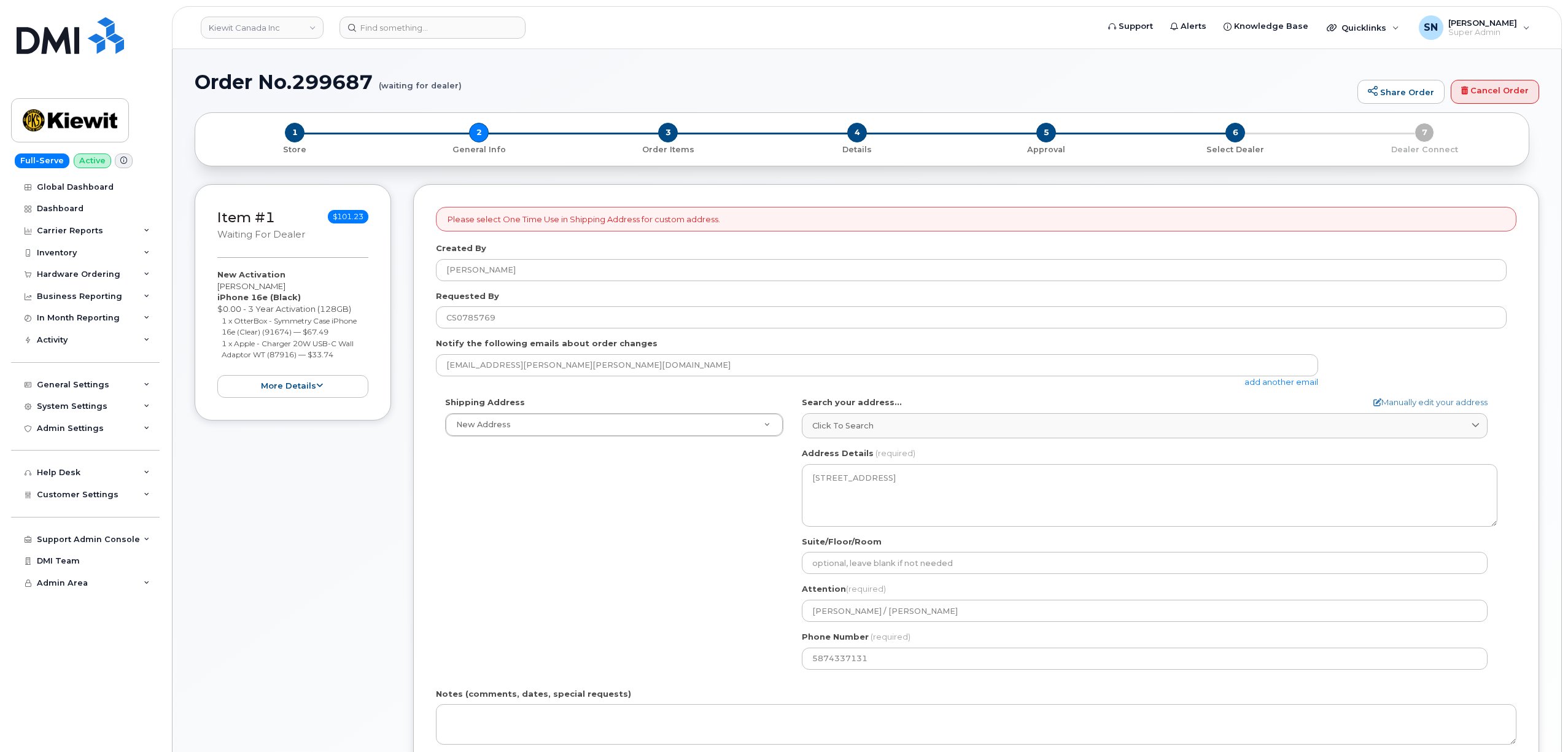
select select
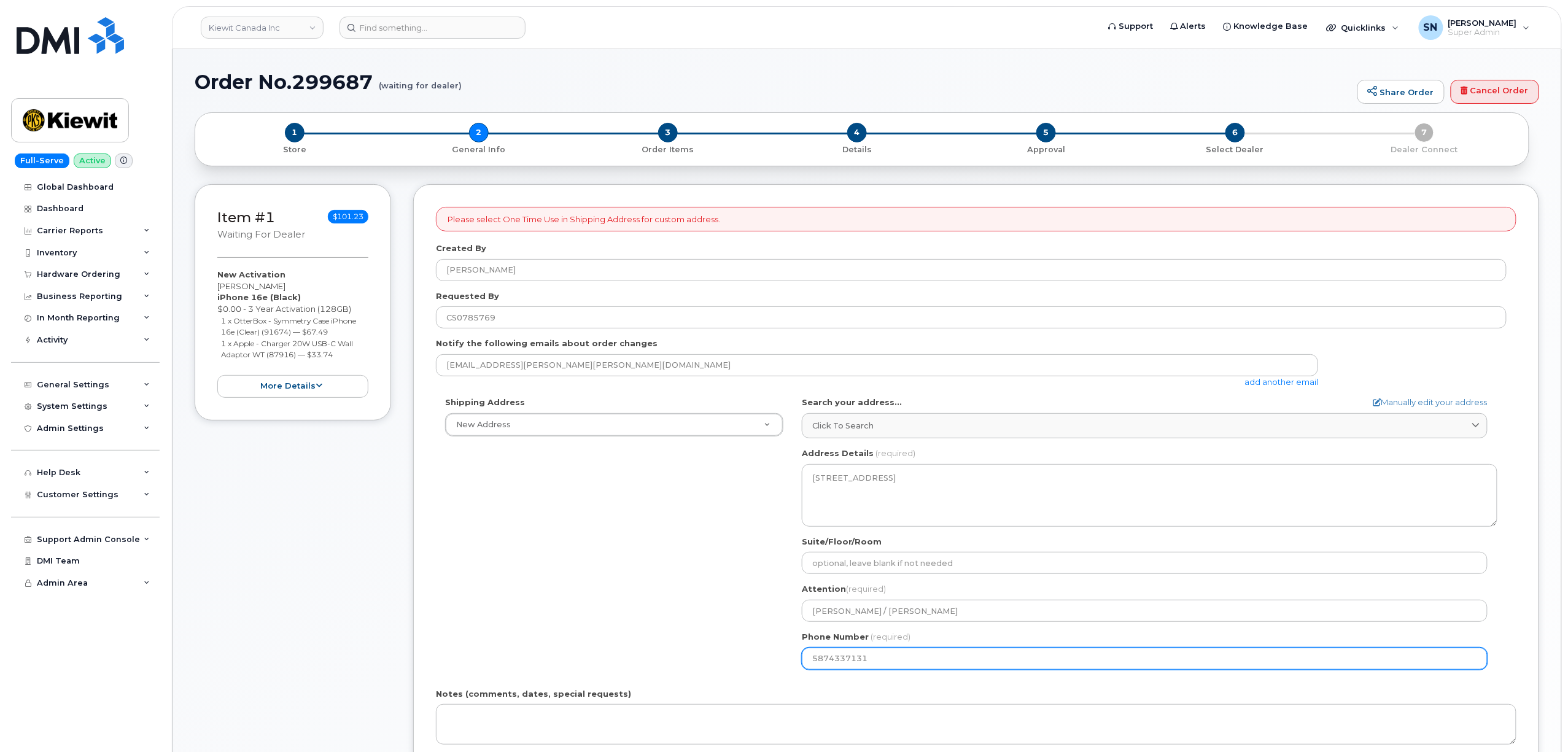
drag, startPoint x: 901, startPoint y: 663, endPoint x: 740, endPoint y: 661, distance: 161.0
click at [740, 661] on div "Shipping Address New Address New Address [STREET_ADDRESS][GEOGRAPHIC_DATA][PERS…" at bounding box center [971, 537] width 1071 height 282
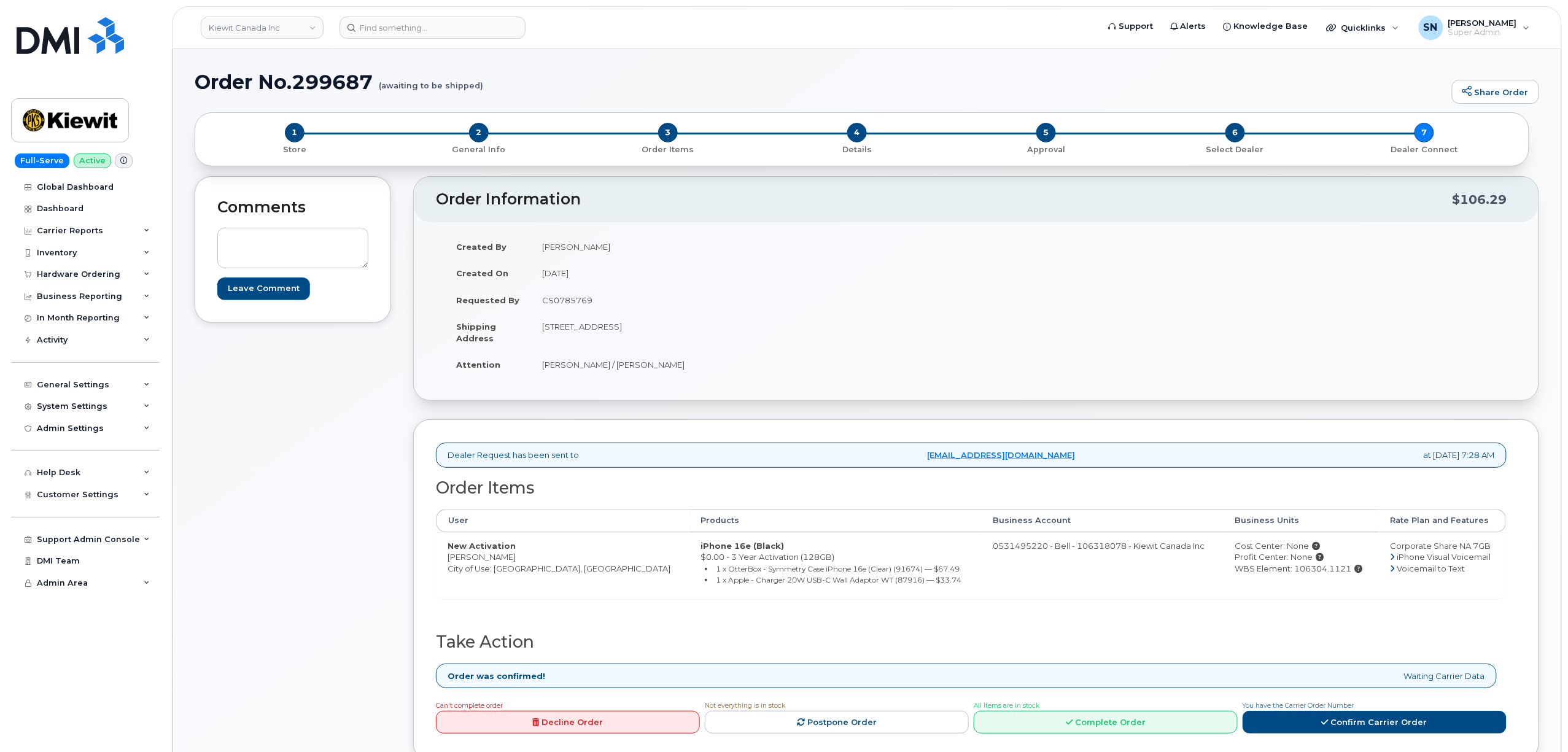
drag, startPoint x: 278, startPoint y: 449, endPoint x: 246, endPoint y: 453, distance: 32.2
click at [276, 449] on div "Comments Leave Comment" at bounding box center [293, 478] width 196 height 603
click at [389, 32] on input at bounding box center [432, 27] width 186 height 22
paste input "7808814855"
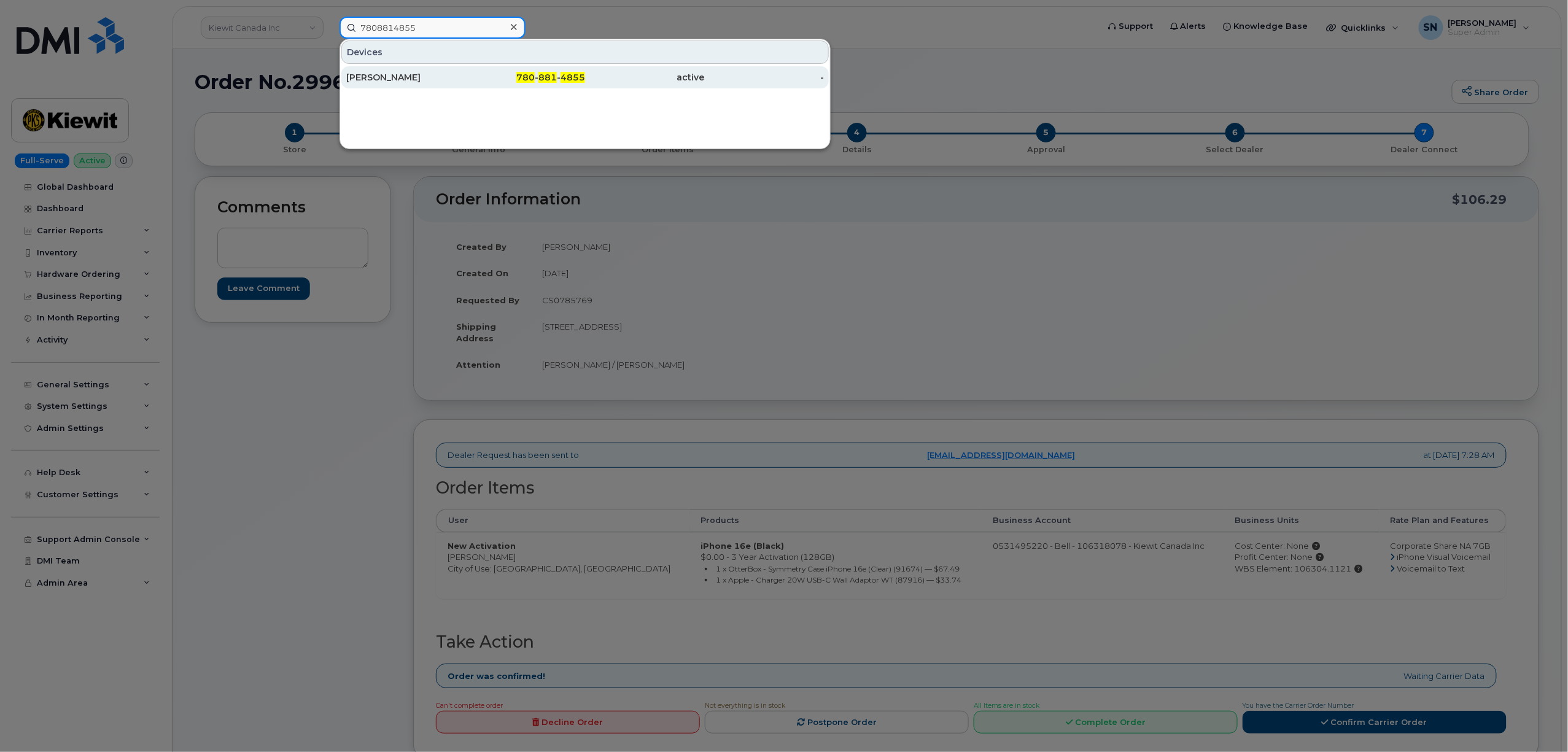
type input "7808814855"
click at [430, 79] on div "[PERSON_NAME]" at bounding box center [405, 78] width 120 height 13
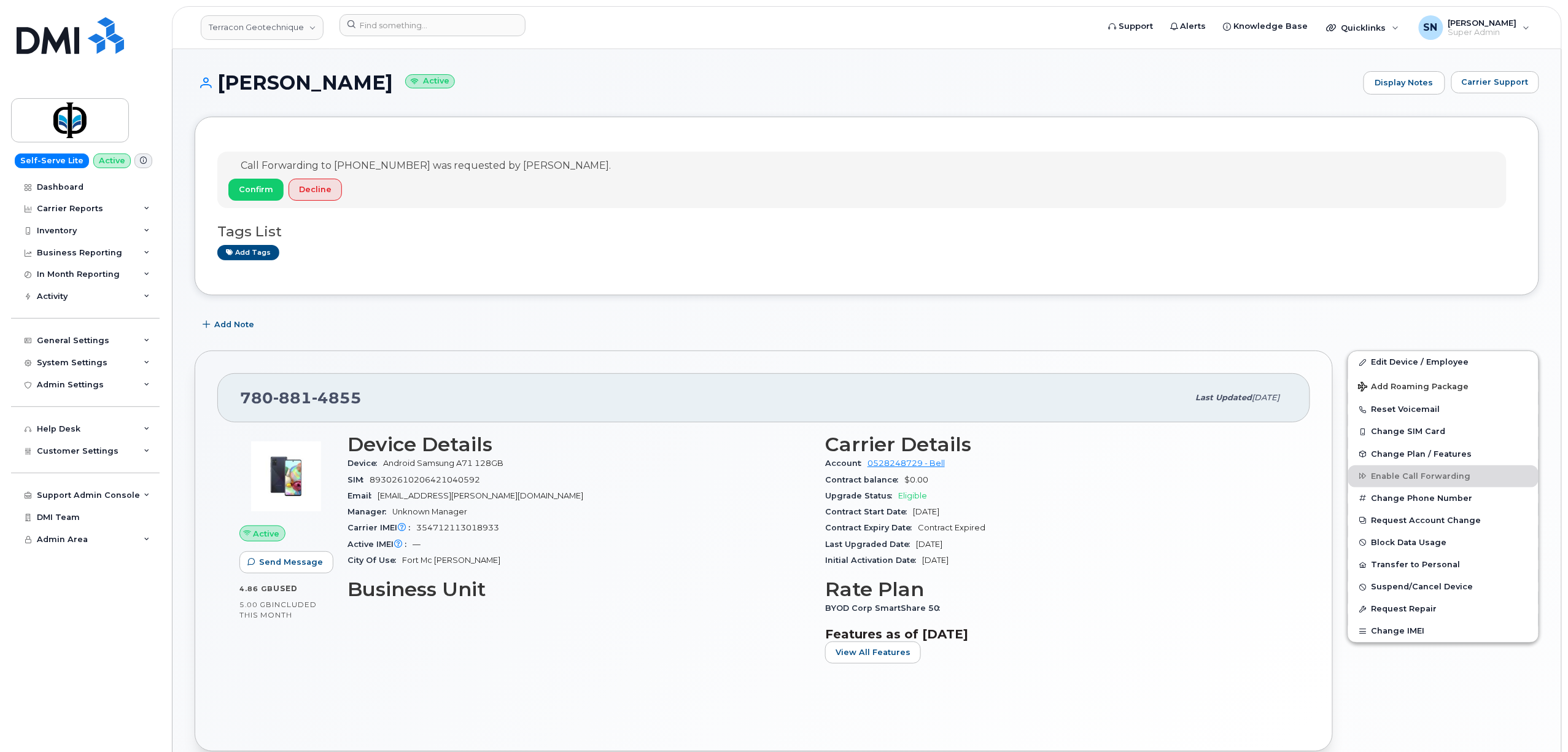
drag, startPoint x: 220, startPoint y: 78, endPoint x: 349, endPoint y: 86, distance: 129.2
click at [349, 86] on h1 "[PERSON_NAME] Active" at bounding box center [776, 83] width 1163 height 21
copy h1 "[PERSON_NAME]"
click at [273, 185] on button "Confirm" at bounding box center [256, 190] width 55 height 22
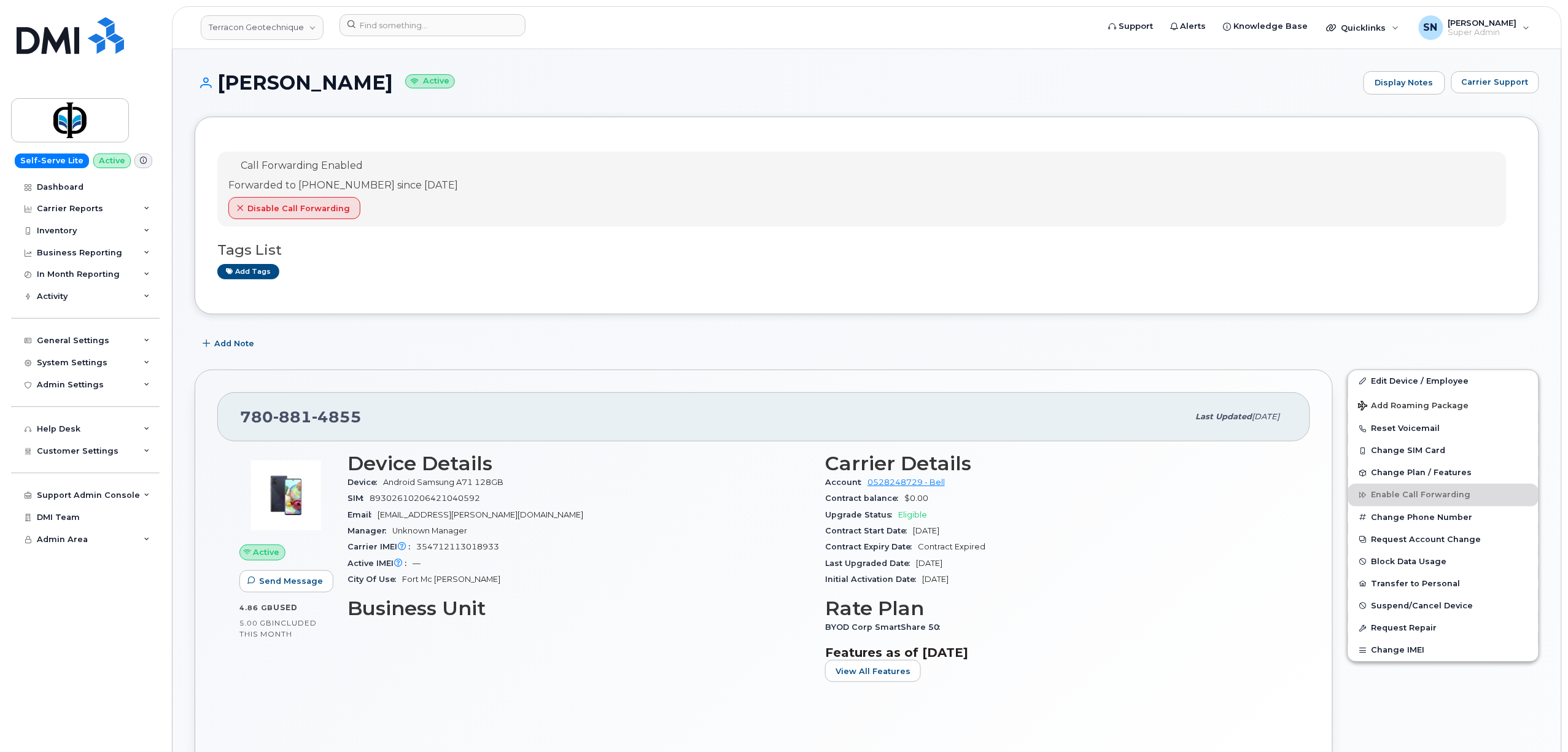
copy h1 "[PERSON_NAME]"
click at [505, 102] on div "[PERSON_NAME] Active Display Notes Carrier Support" at bounding box center [867, 94] width 1345 height 46
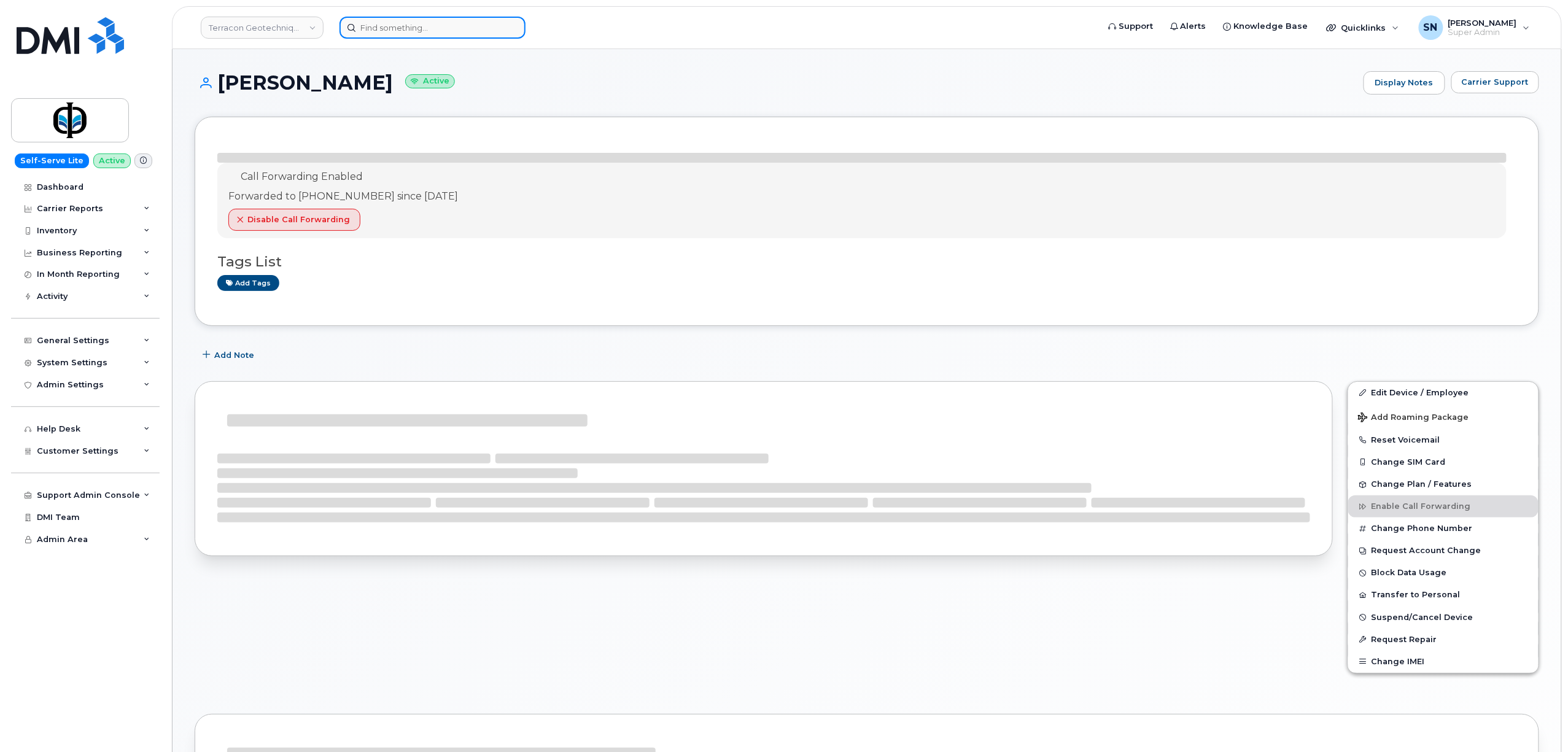
click at [444, 26] on input at bounding box center [432, 27] width 186 height 22
paste input "8196160140"
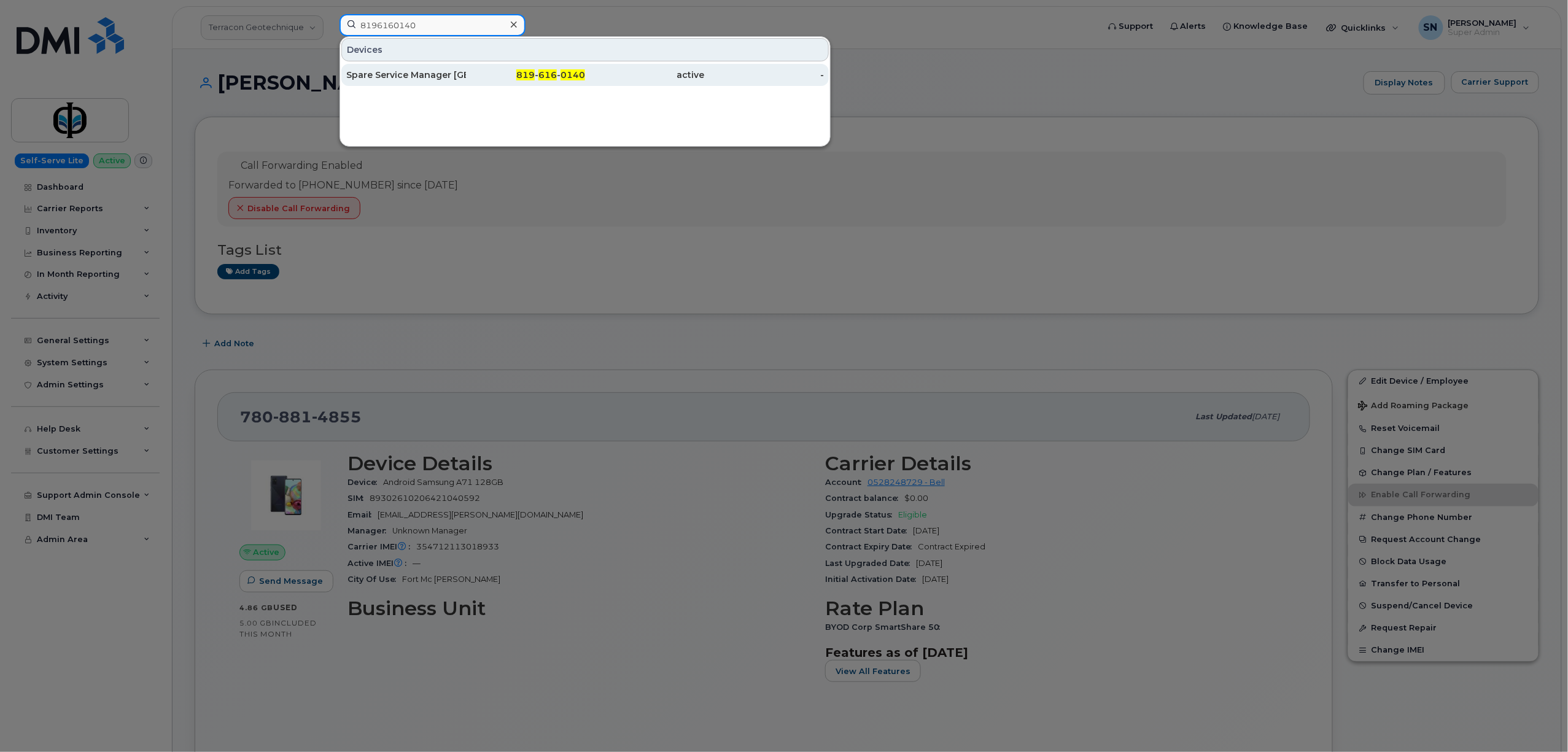
type input "8196160140"
click at [423, 83] on div "Spare Service Manager [GEOGRAPHIC_DATA]" at bounding box center [405, 74] width 120 height 22
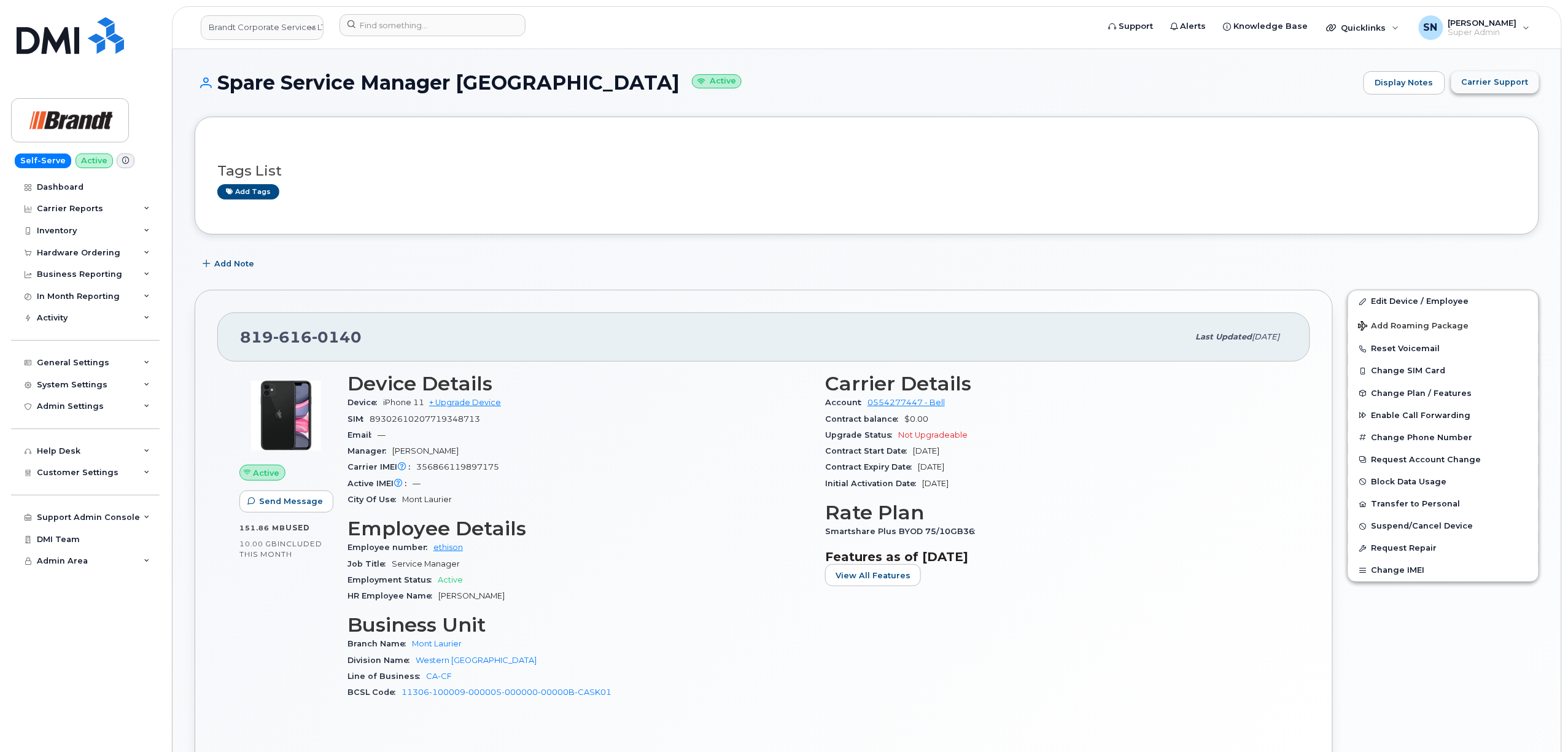
click at [1514, 86] on span "Carrier Support" at bounding box center [1495, 82] width 67 height 12
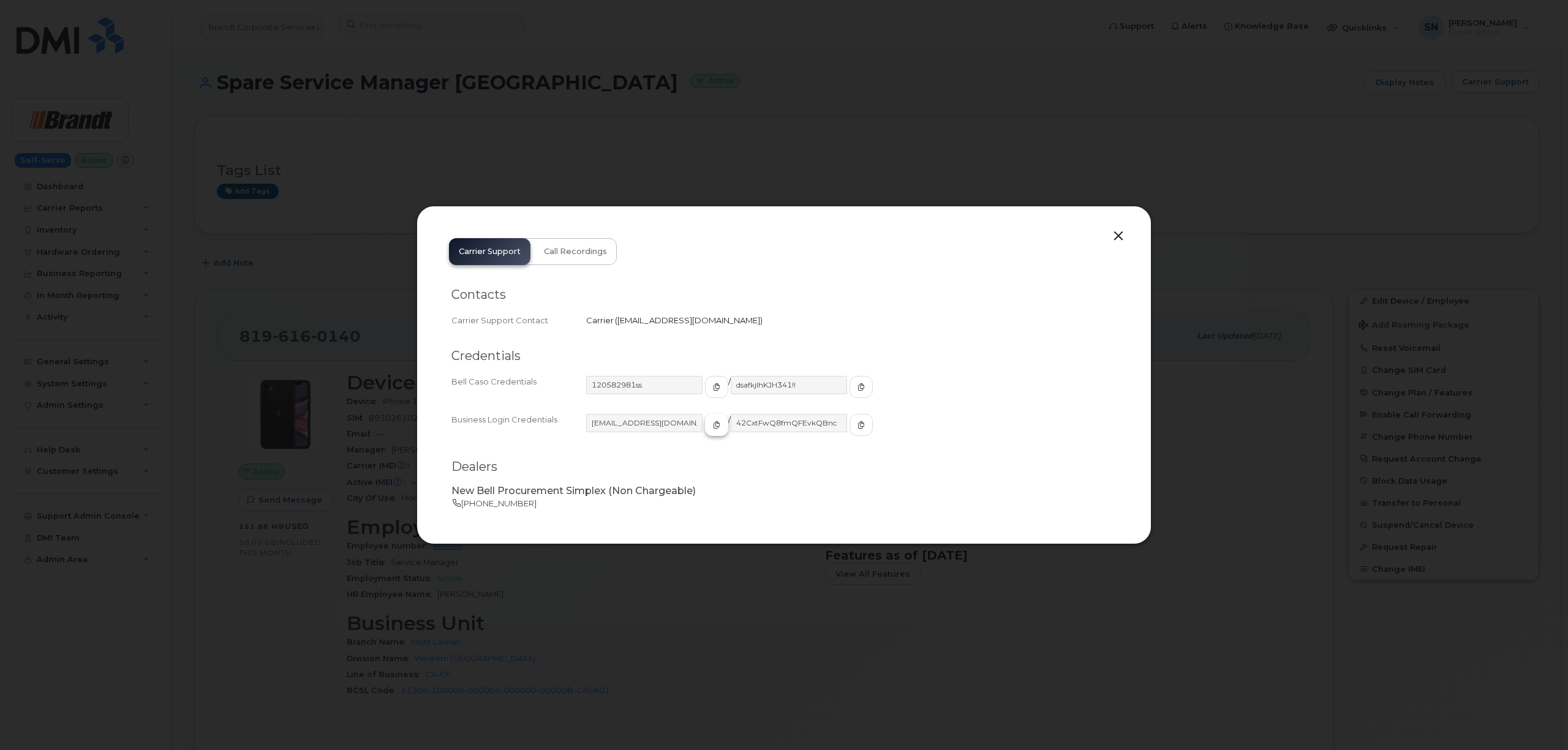
click at [711, 421] on span "button" at bounding box center [717, 425] width 11 height 11
click at [858, 427] on icon "button" at bounding box center [861, 425] width 7 height 7
drag, startPoint x: 1119, startPoint y: 239, endPoint x: 1114, endPoint y: 253, distance: 14.9
click at [1119, 239] on button "button" at bounding box center [1118, 236] width 18 height 17
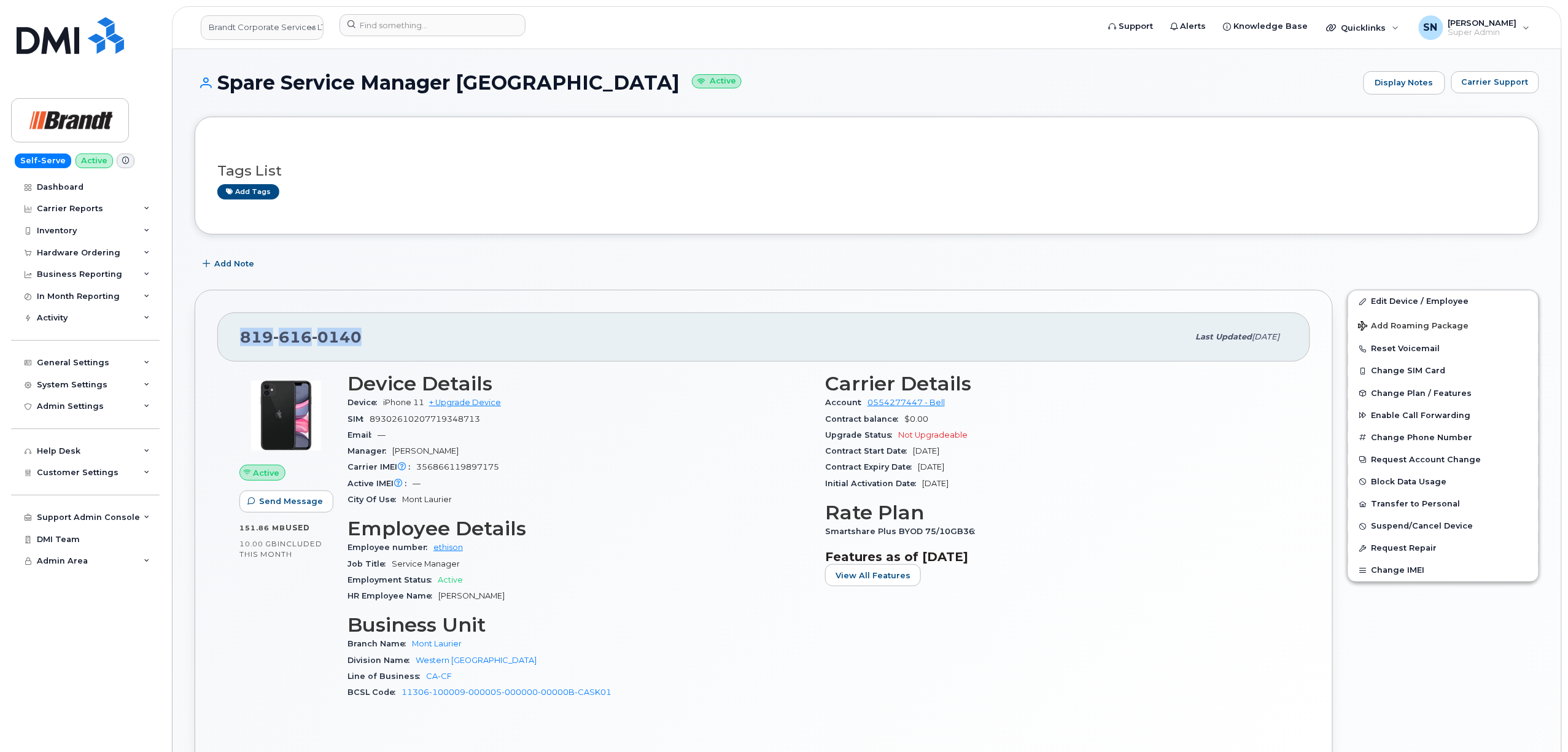
drag, startPoint x: 242, startPoint y: 337, endPoint x: 360, endPoint y: 340, distance: 118.0
click at [362, 342] on div "819 616 0140" at bounding box center [715, 337] width 949 height 26
copy span "819 616 0140"
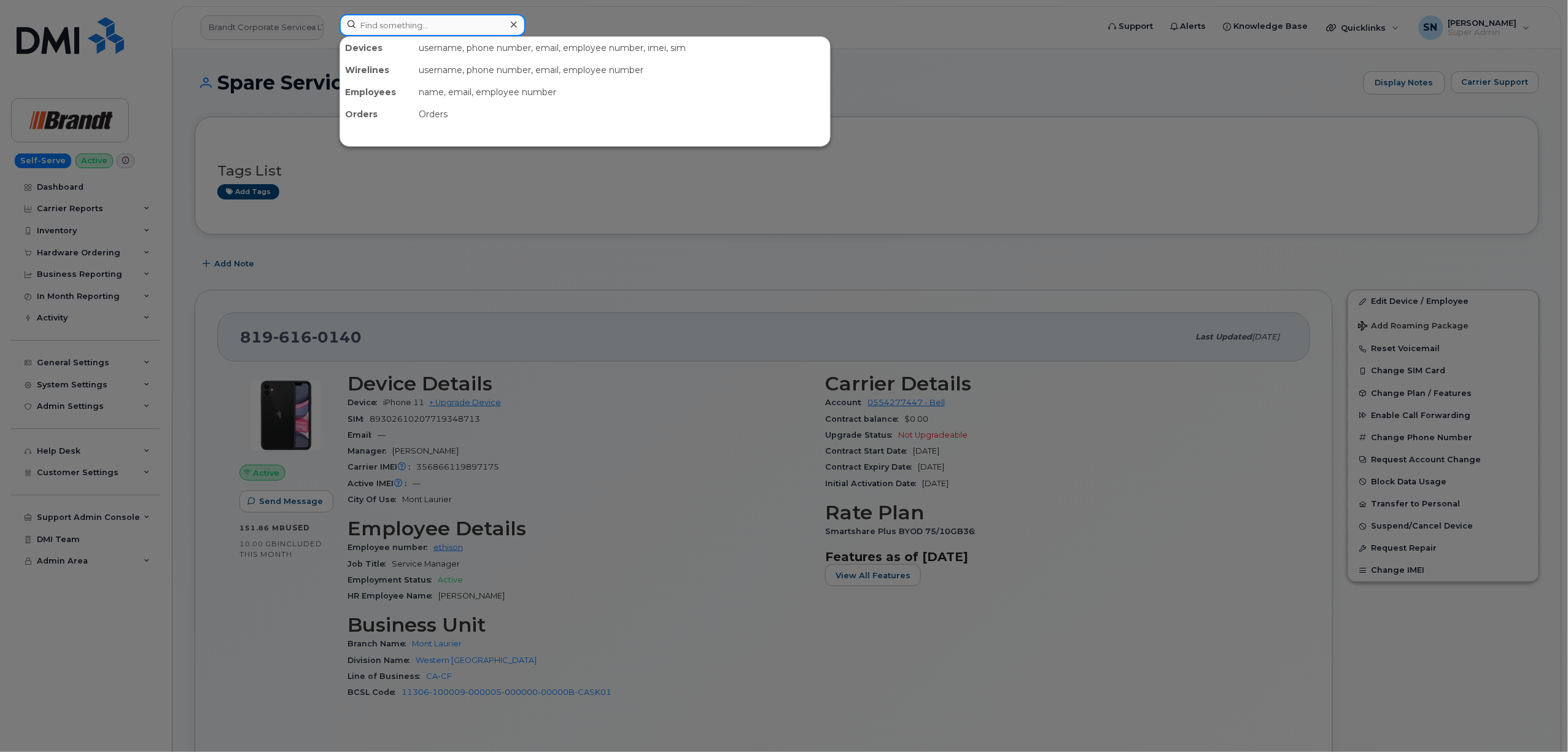
click at [440, 33] on input at bounding box center [432, 25] width 186 height 22
paste input "2267530557"
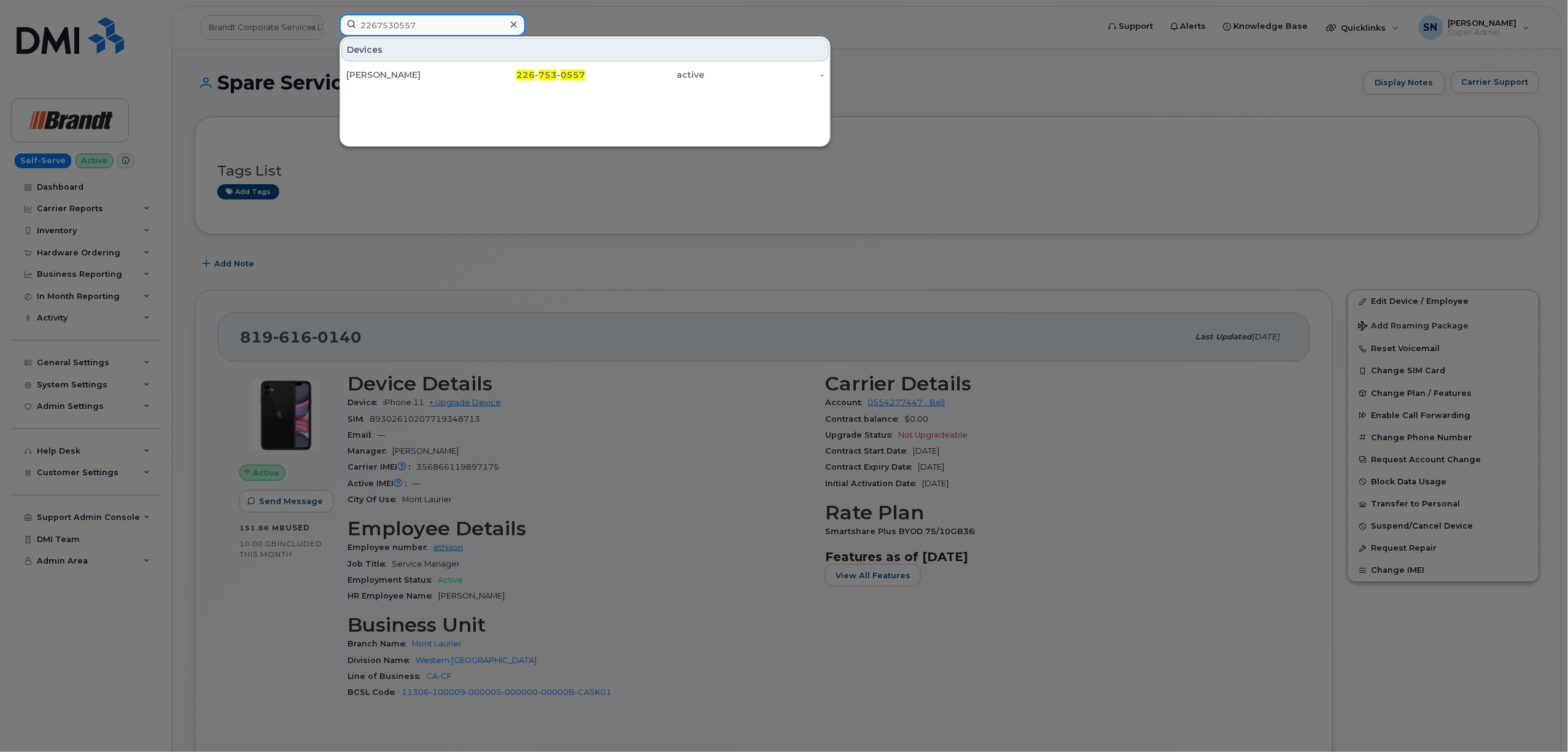
type input "2267530557"
click at [407, 70] on div "Chelsea Williams-sparaga" at bounding box center [405, 75] width 120 height 13
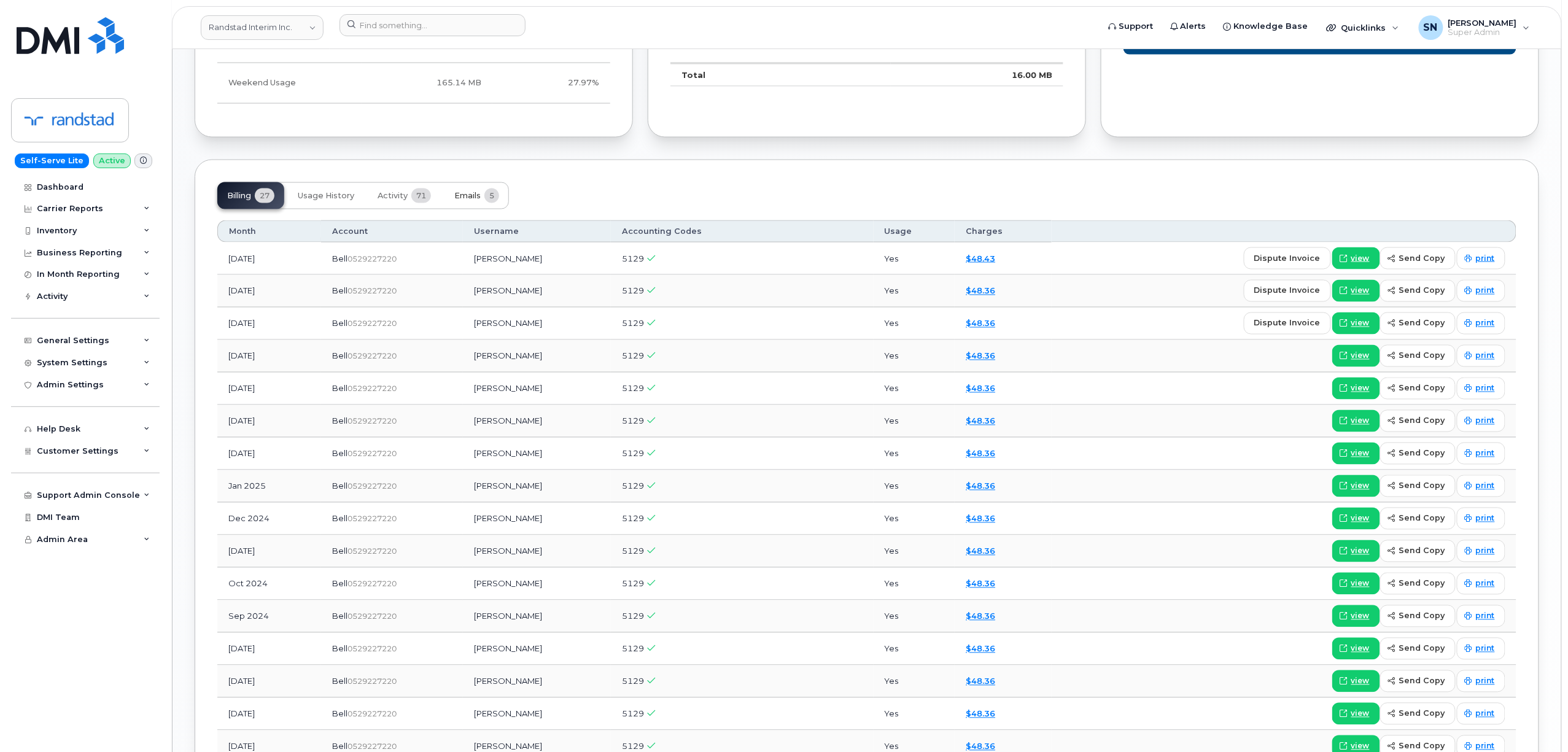
click at [477, 200] on span "Emails" at bounding box center [467, 196] width 26 height 10
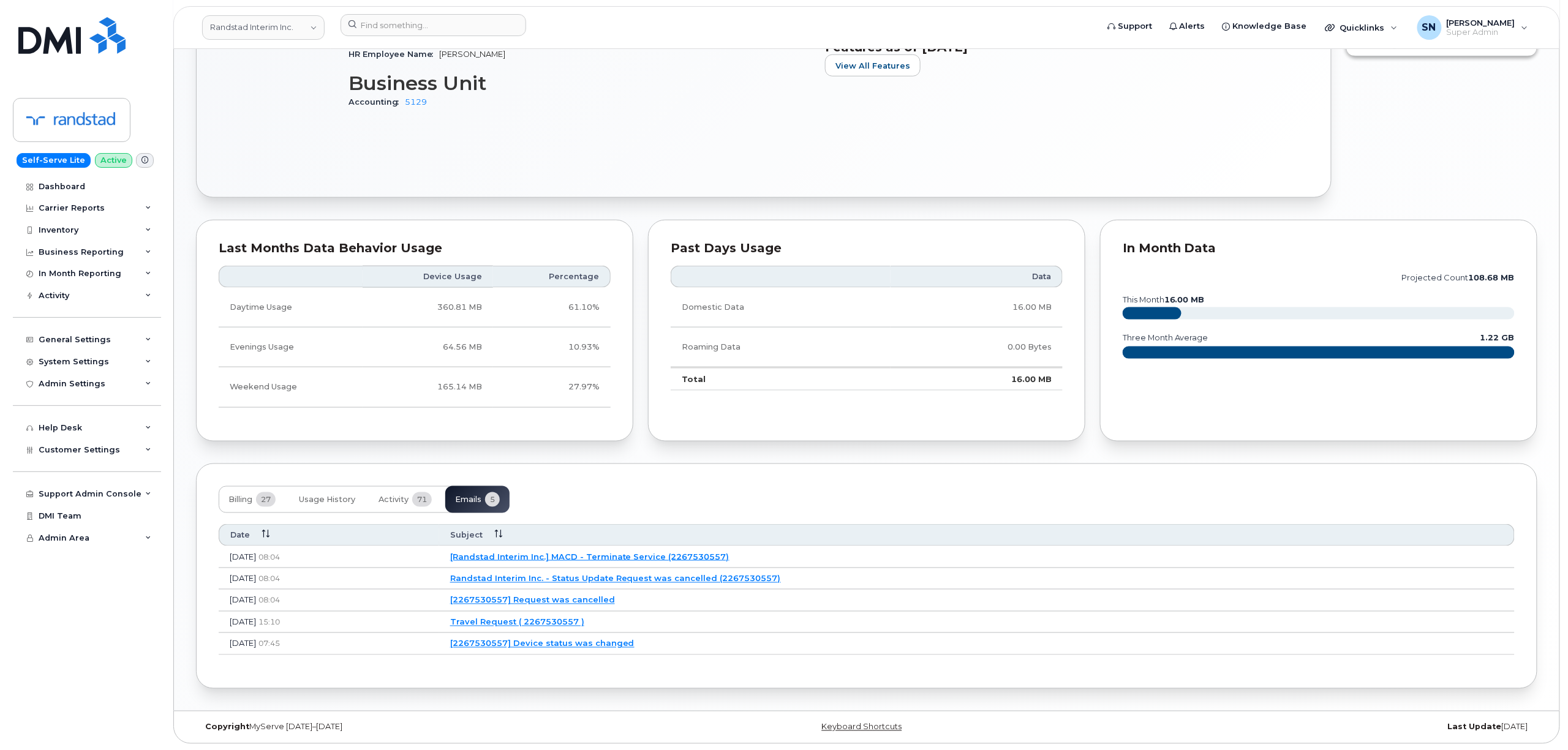
scroll to position [599, 0]
click at [602, 644] on link "[2267530557] Device status was changed" at bounding box center [540, 643] width 184 height 10
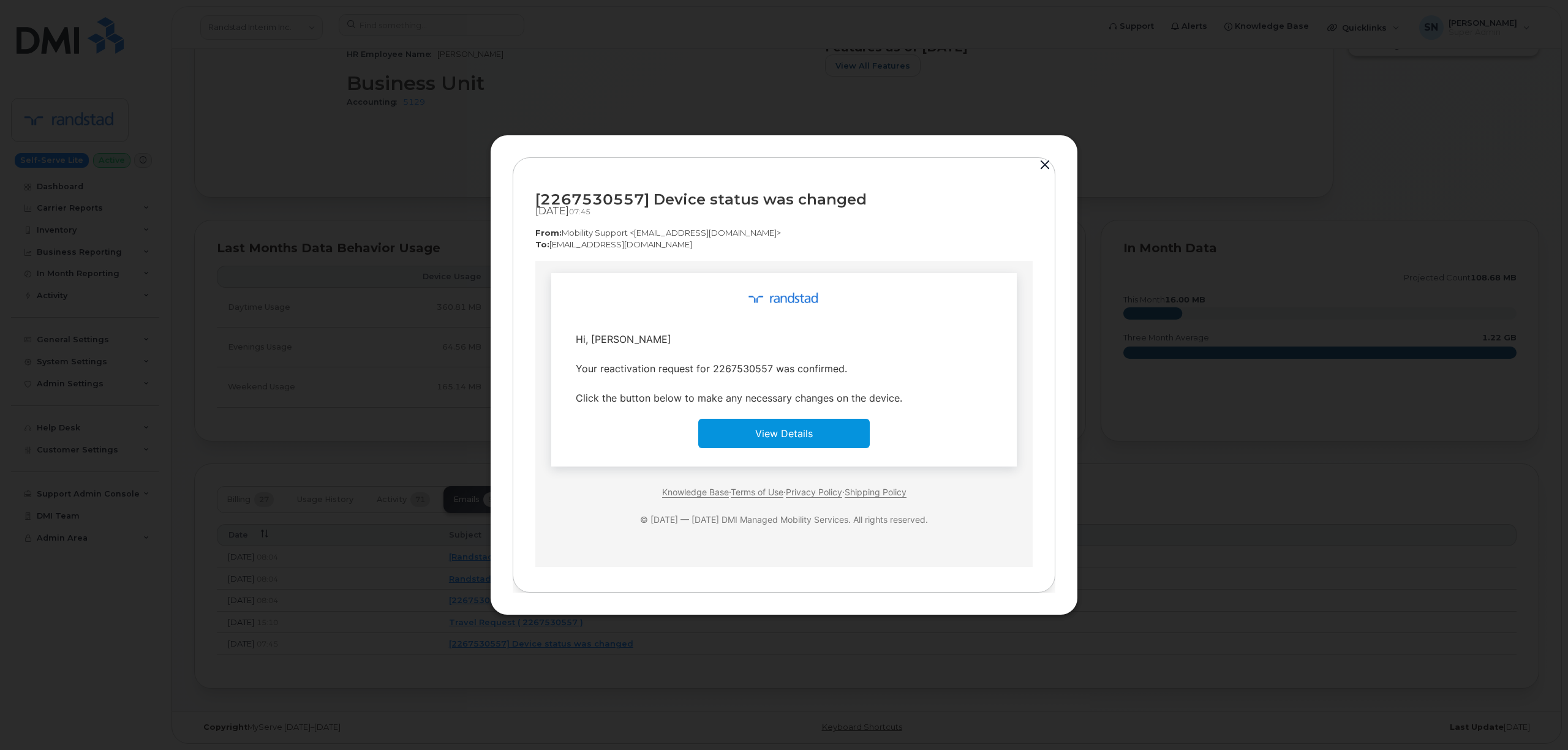
scroll to position [0, 0]
click at [1051, 167] on button "button" at bounding box center [1044, 165] width 18 height 17
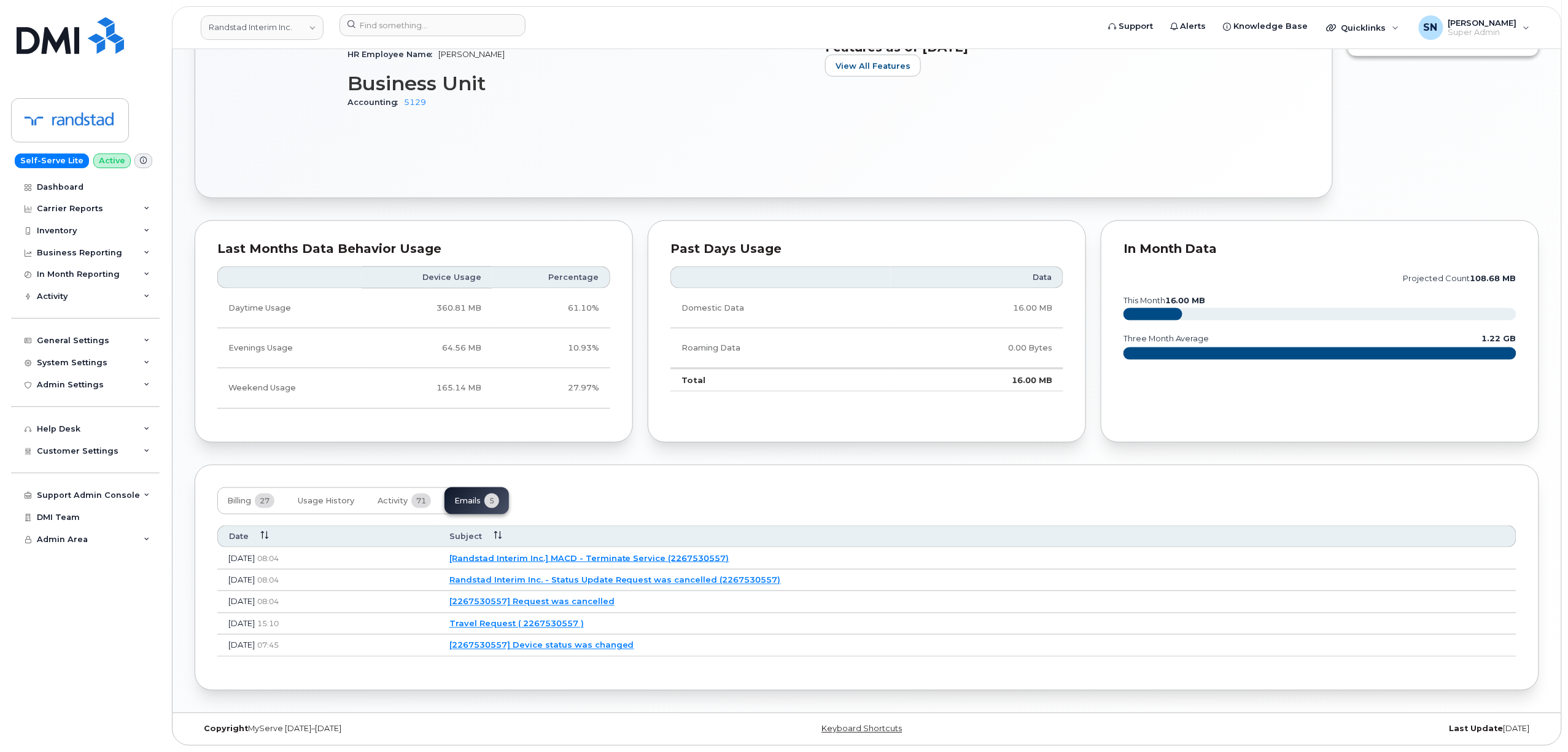
click at [611, 601] on link "[2267530557] Request was cancelled" at bounding box center [532, 602] width 165 height 10
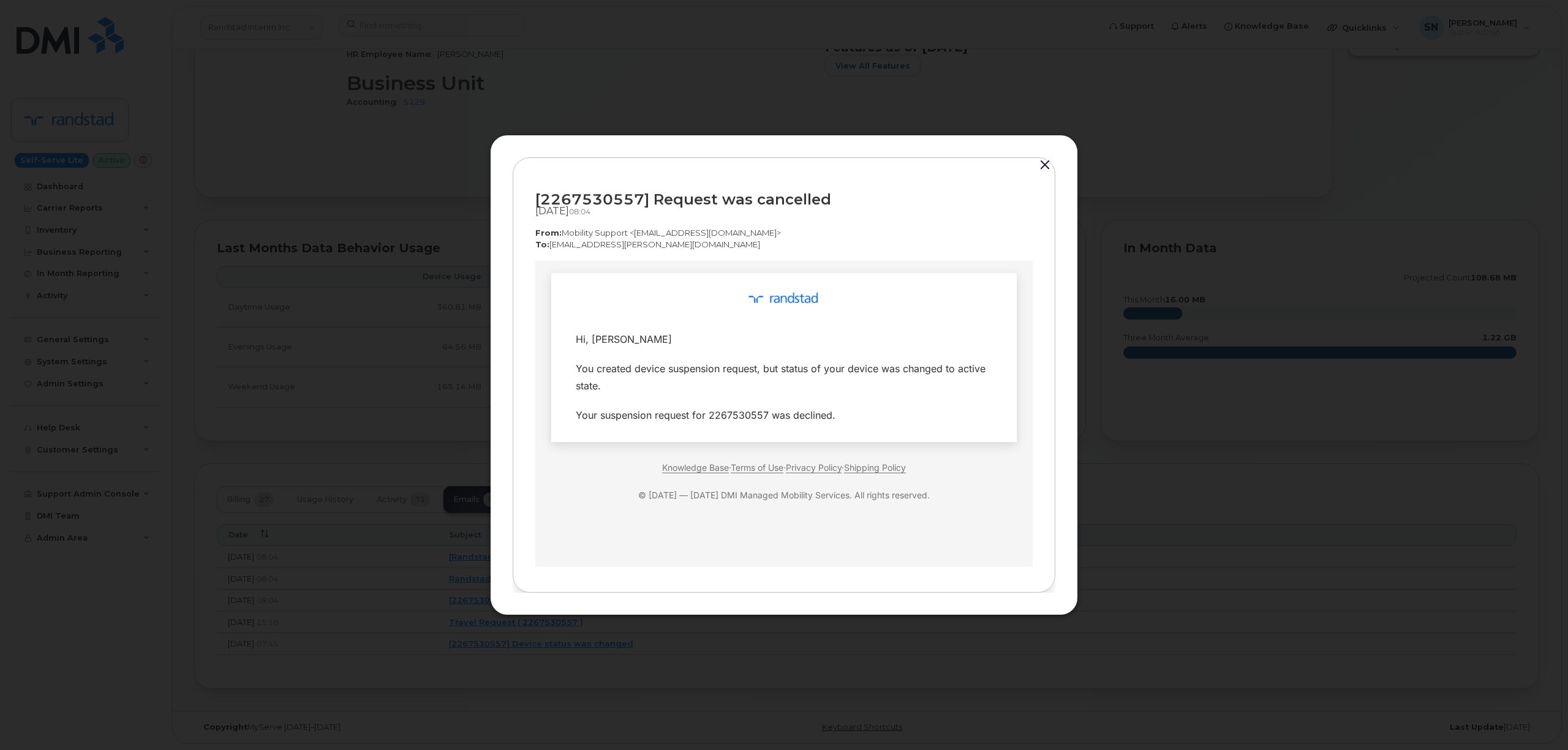
click at [1041, 167] on button "button" at bounding box center [1044, 165] width 18 height 17
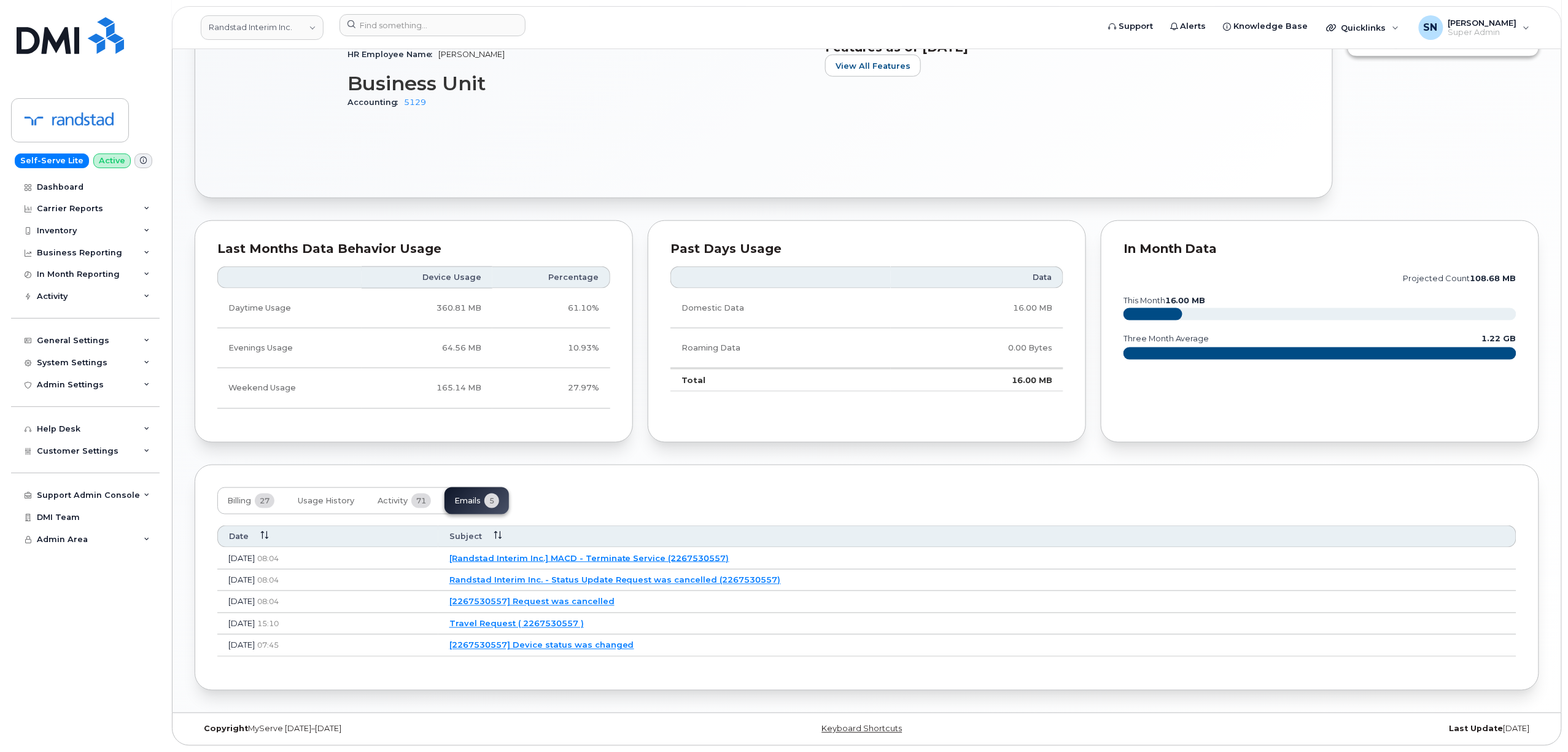
click at [694, 581] on link "Randstad Interim Inc. - Status Update Request was cancelled (2267530557)" at bounding box center [615, 580] width 332 height 10
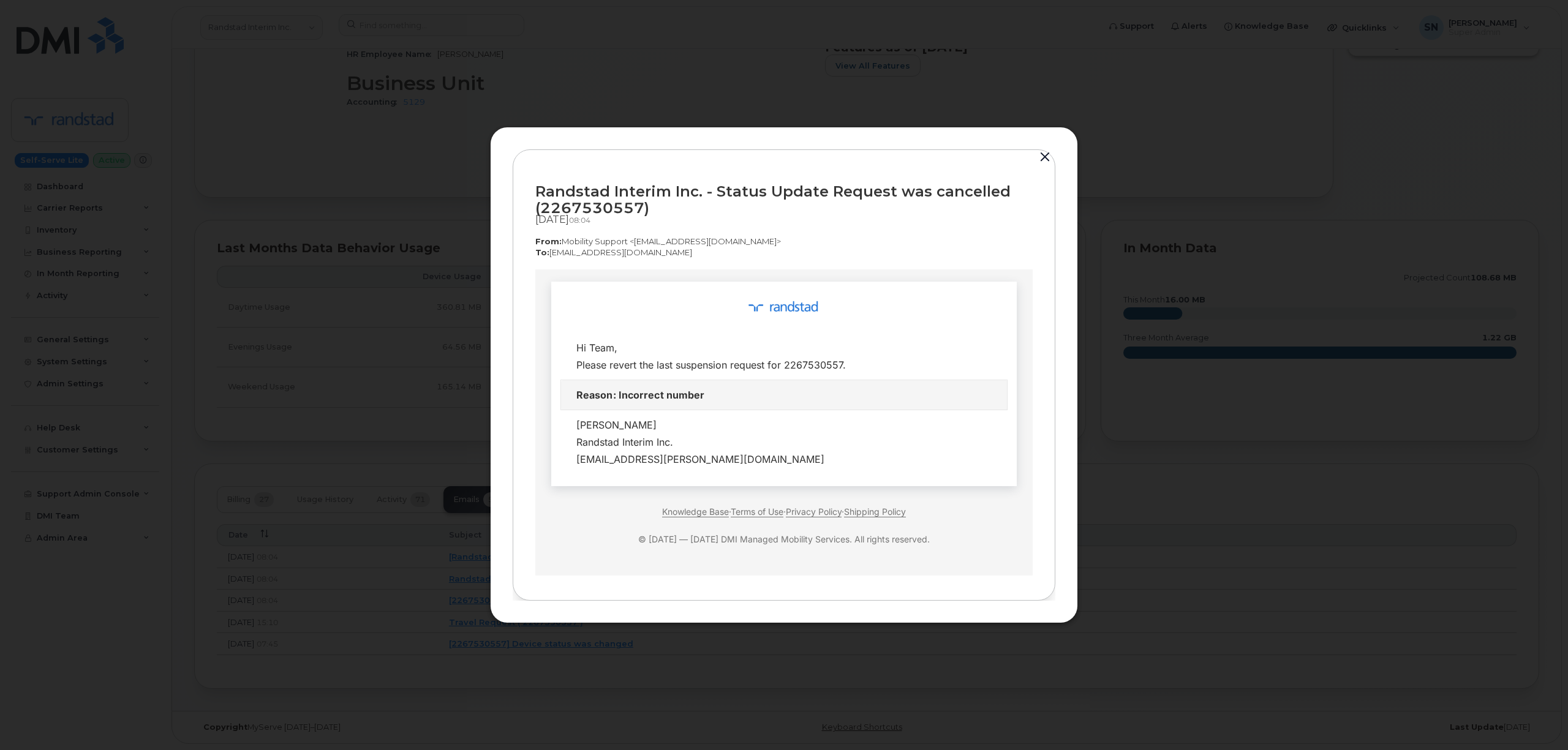
click at [1044, 155] on button "button" at bounding box center [1044, 157] width 18 height 17
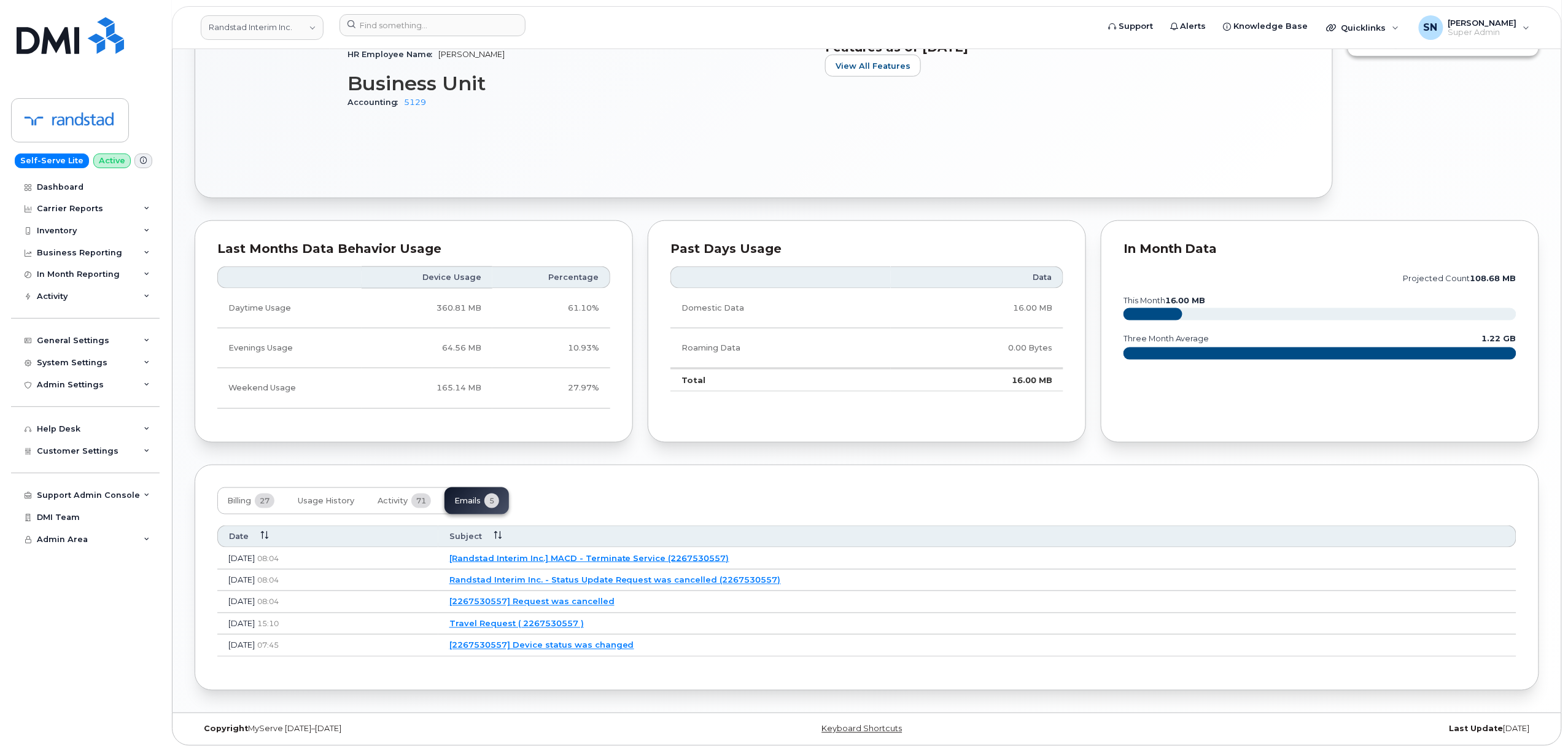
click at [614, 601] on link "[2267530557] Request was cancelled" at bounding box center [532, 602] width 165 height 10
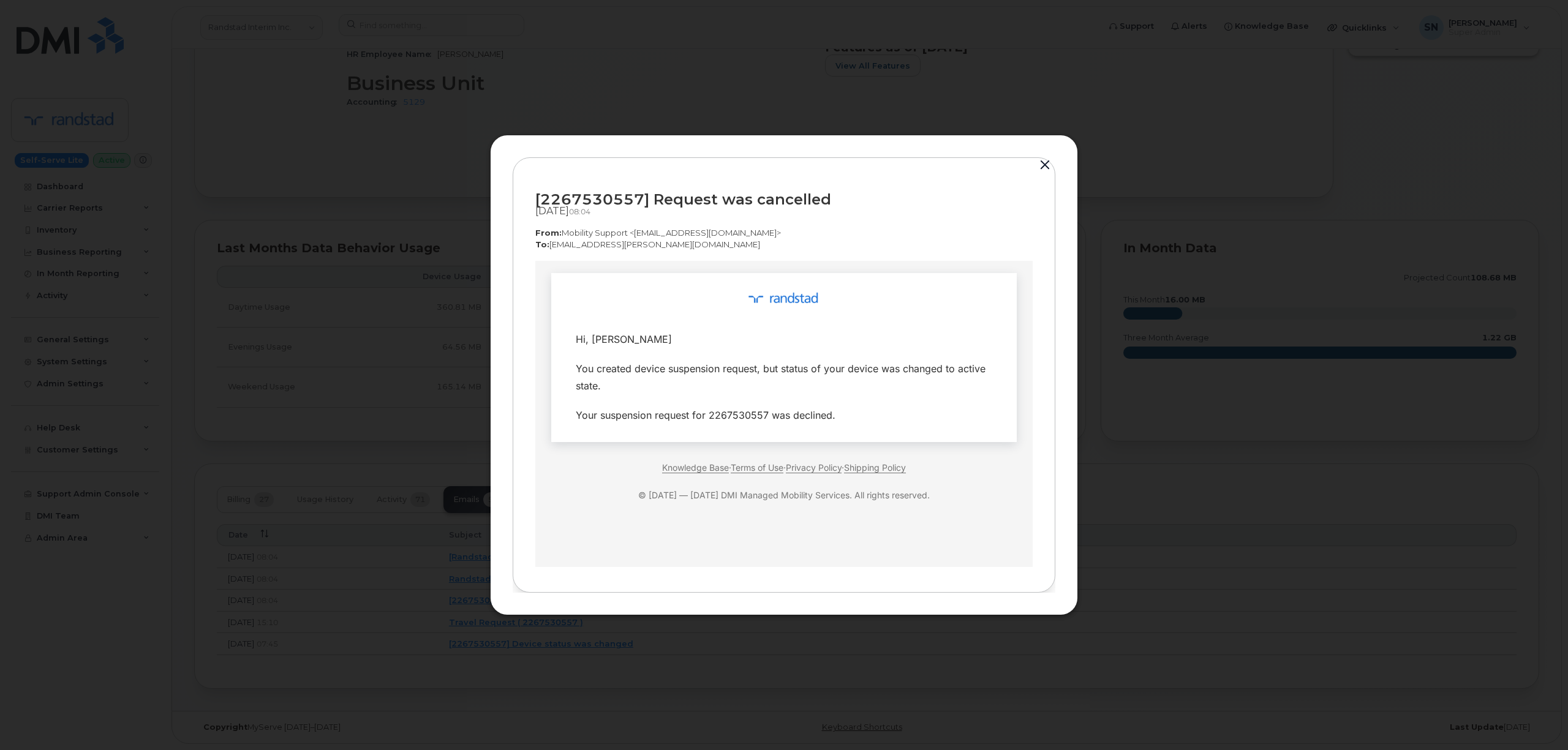
click at [1044, 167] on button "button" at bounding box center [1044, 165] width 18 height 17
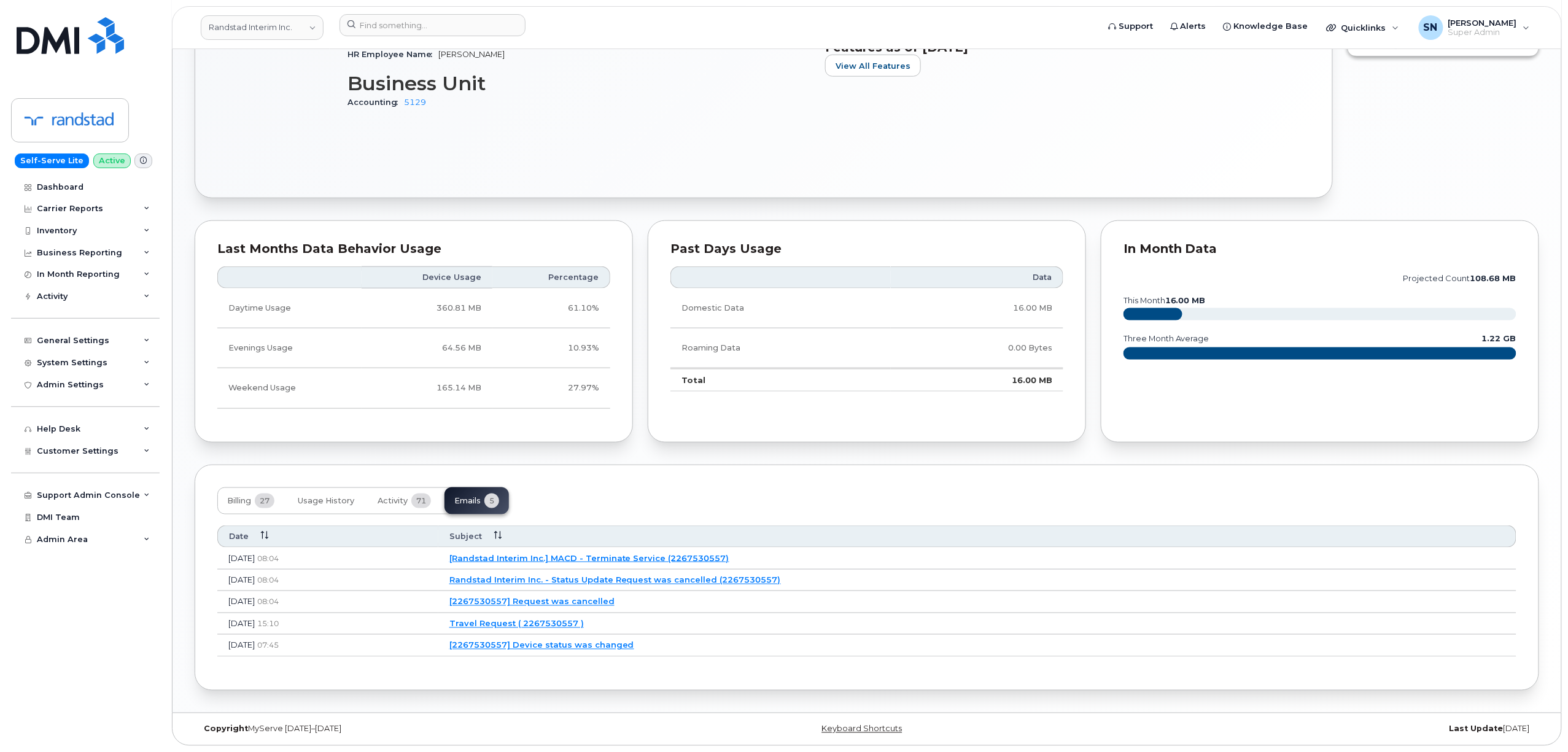
click at [634, 559] on link "[Randstad Interim Inc.] MACD - Terminate Service (2267530557)" at bounding box center [589, 558] width 280 height 10
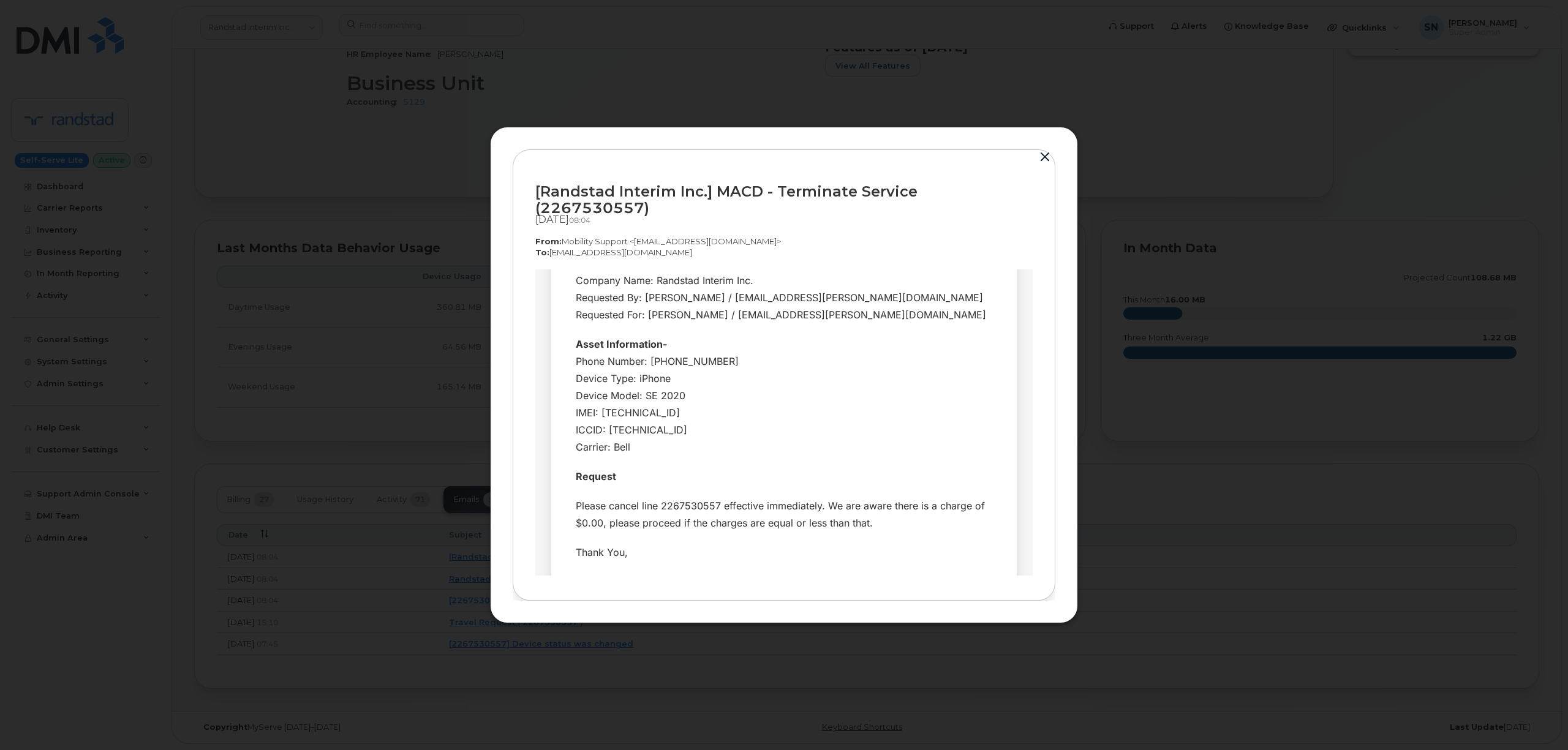
scroll to position [163, 0]
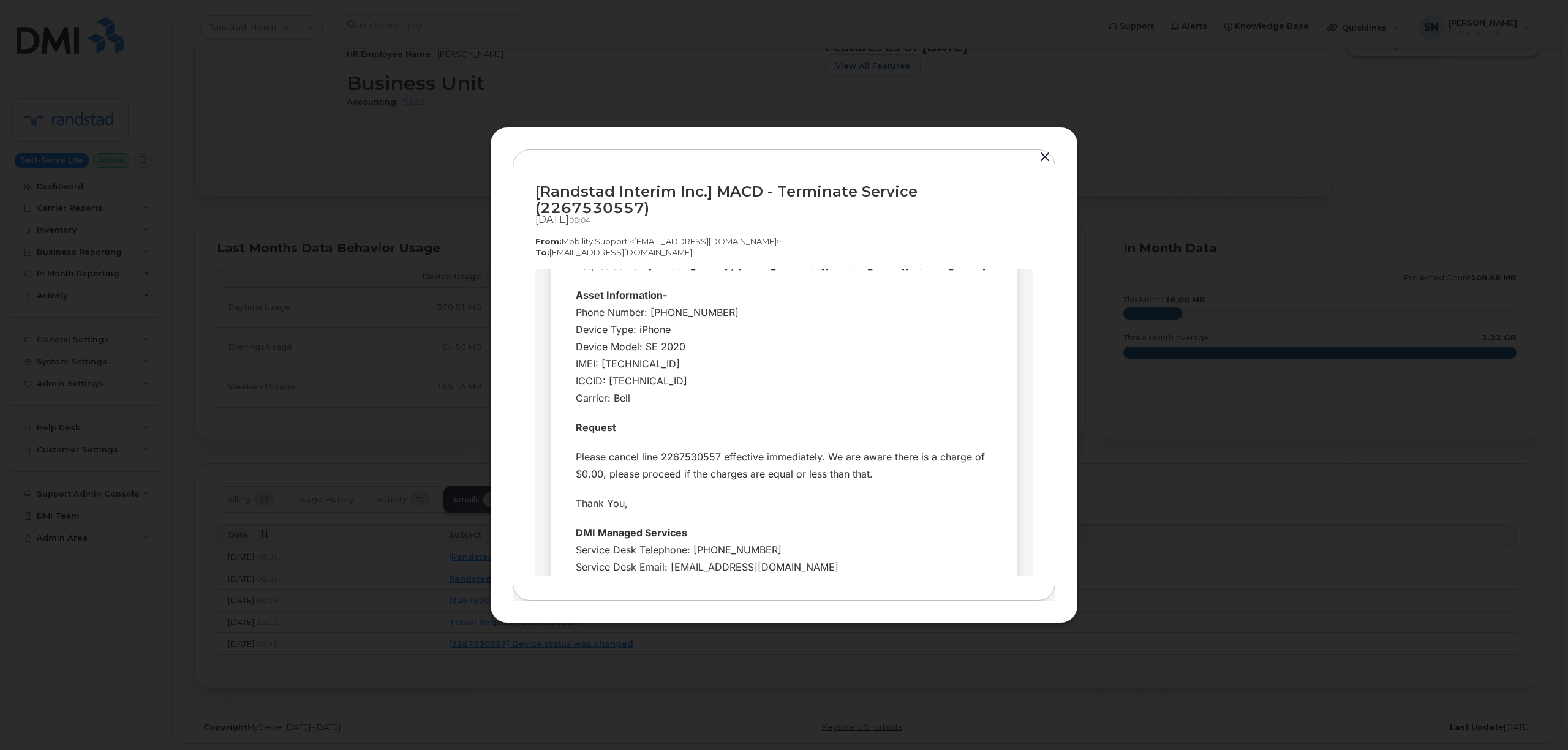
click at [1049, 164] on button "button" at bounding box center [1044, 157] width 18 height 17
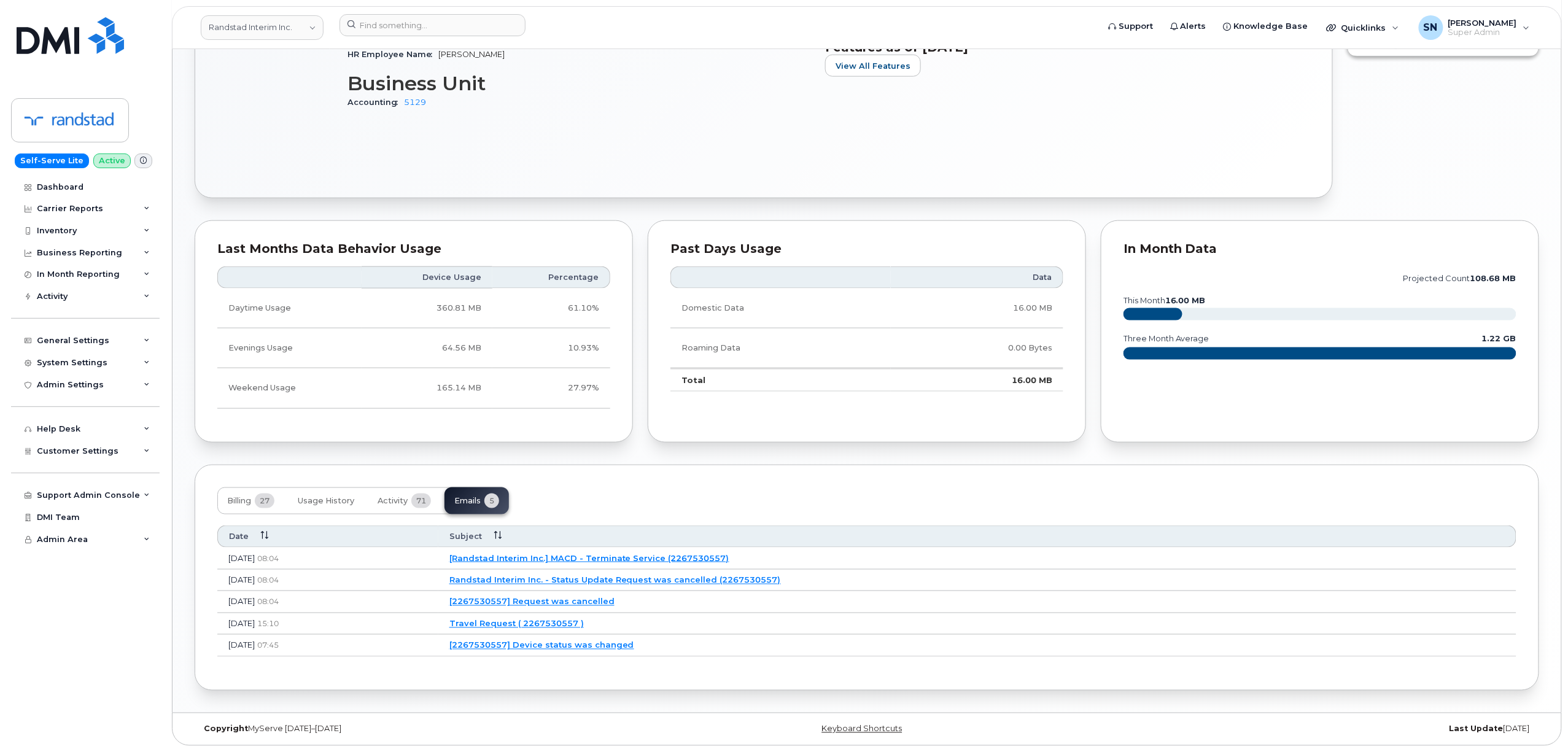
click at [730, 554] on link "[Randstad Interim Inc.] MACD - Terminate Service (2267530557)" at bounding box center [589, 558] width 280 height 10
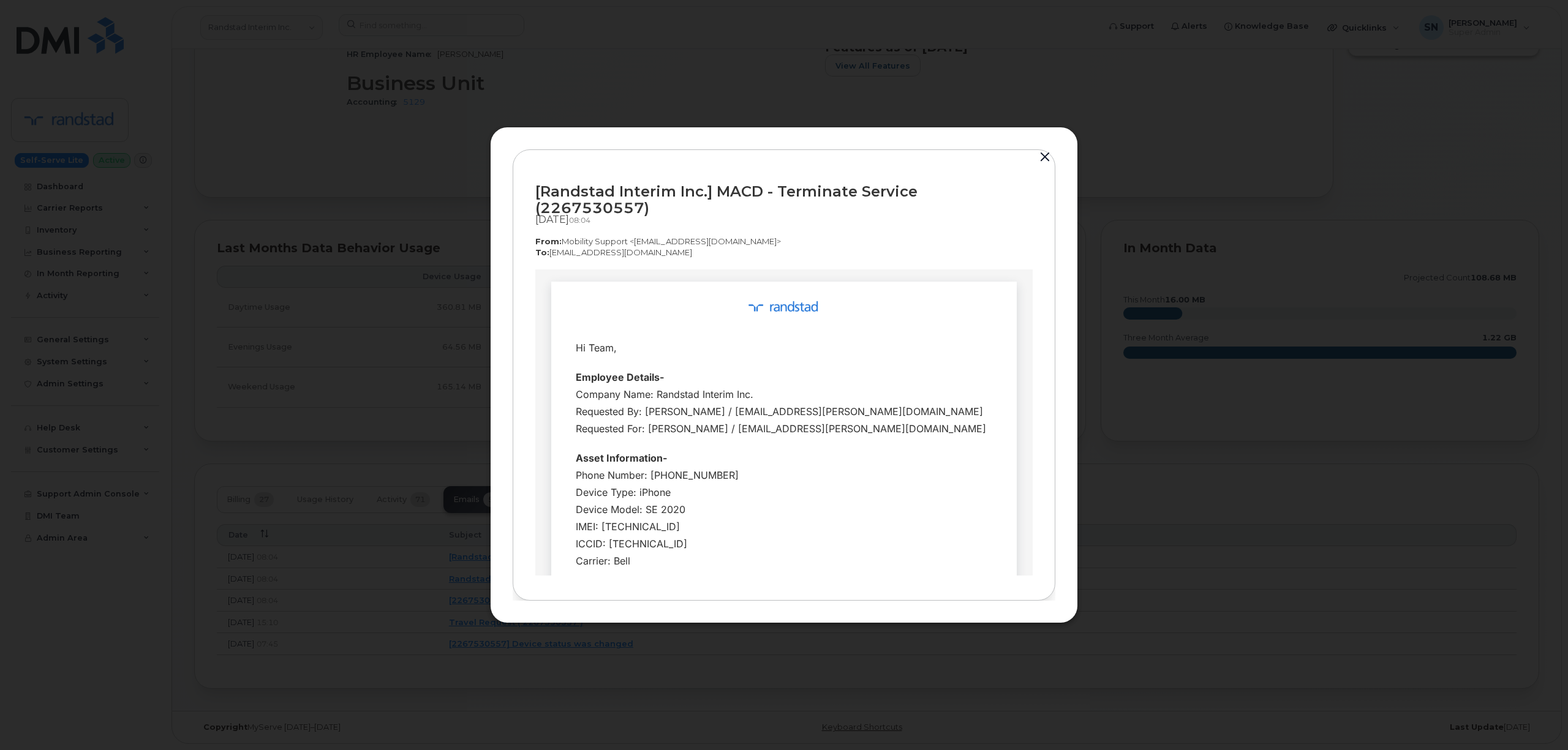
scroll to position [0, 0]
click at [1042, 160] on button "button" at bounding box center [1044, 157] width 18 height 17
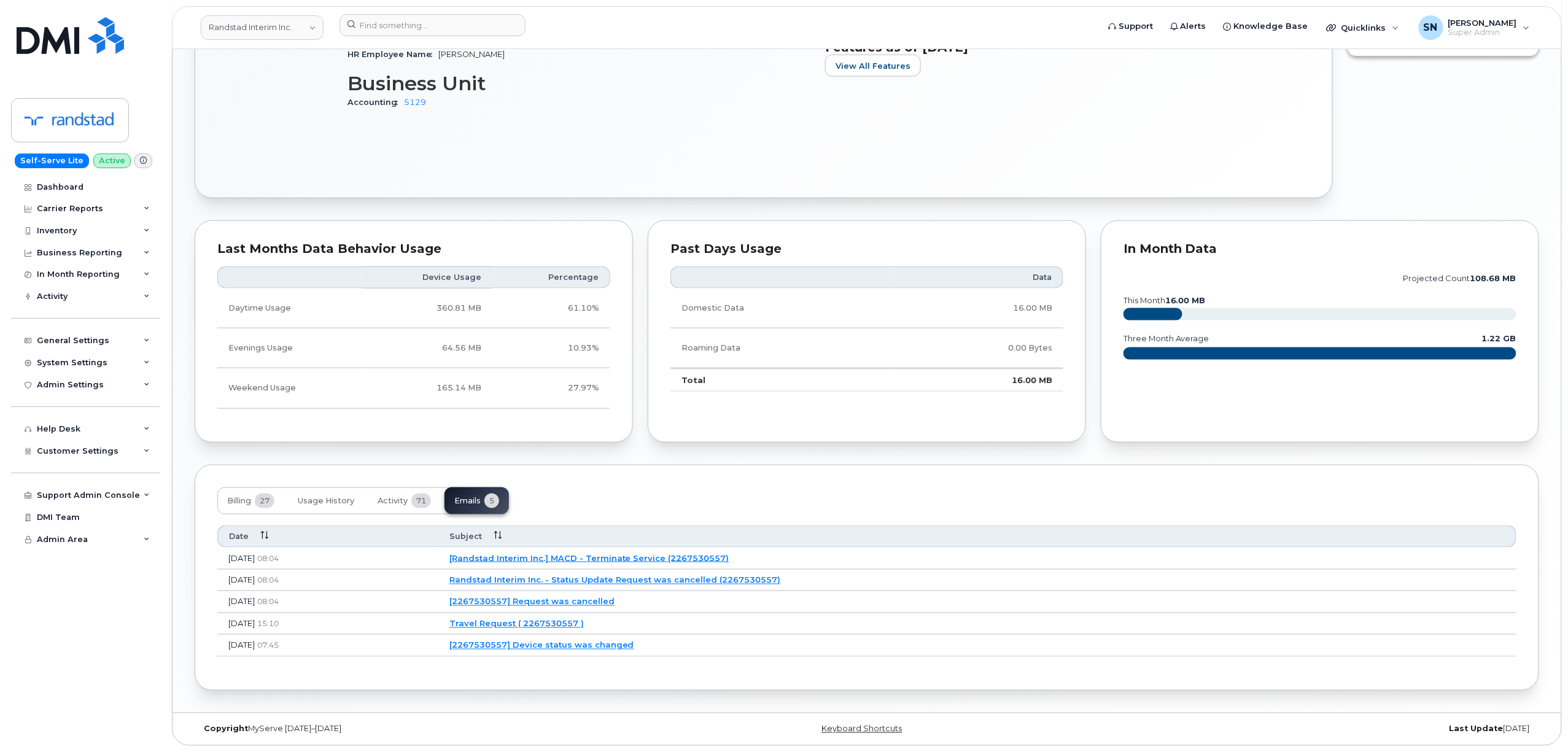
click at [614, 598] on link "[2267530557] Request was cancelled" at bounding box center [532, 602] width 165 height 10
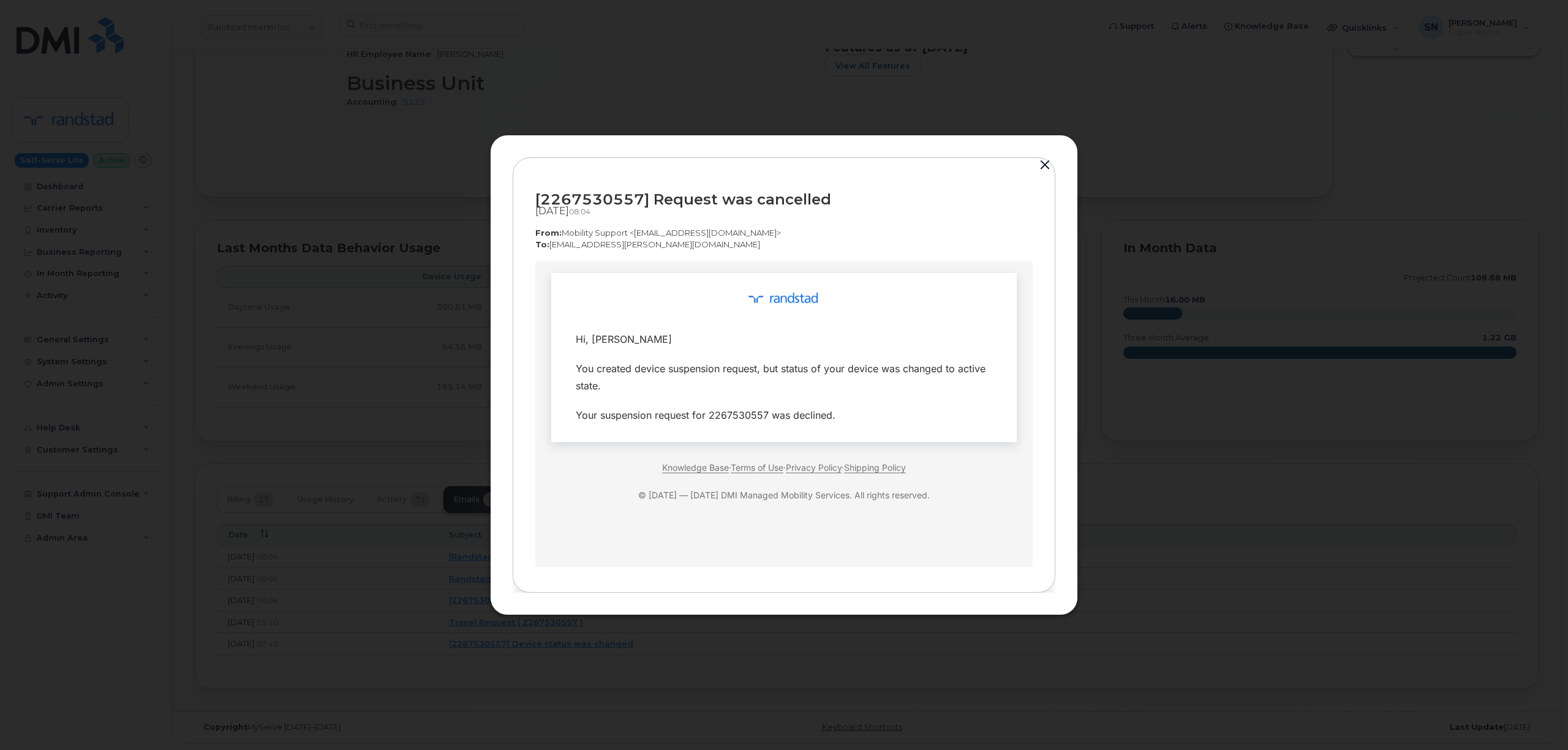
click at [537, 198] on div "[2267530557] Request was cancelled" at bounding box center [784, 199] width 497 height 16
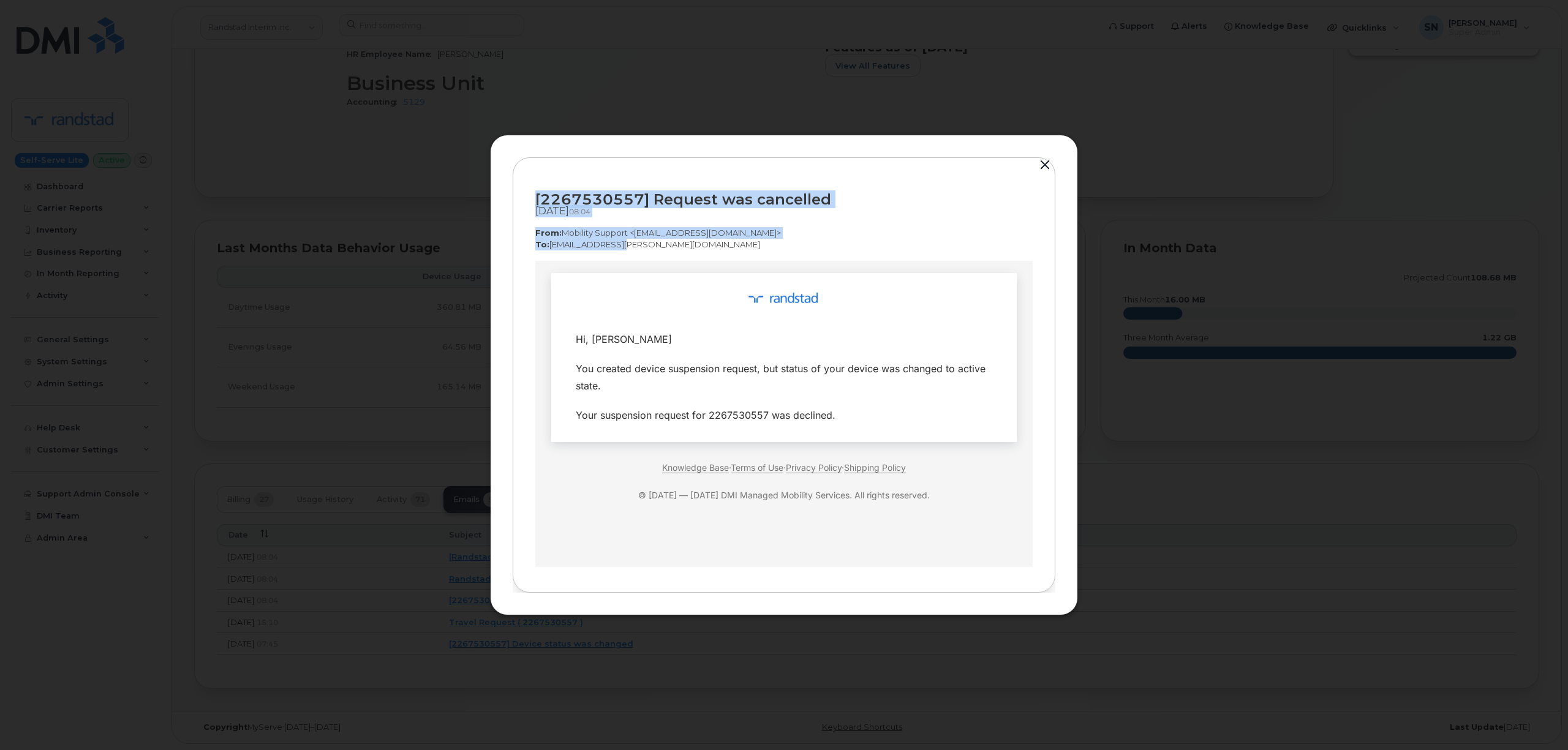
drag, startPoint x: 1071, startPoint y: 457, endPoint x: 828, endPoint y: 417, distance: 246.3
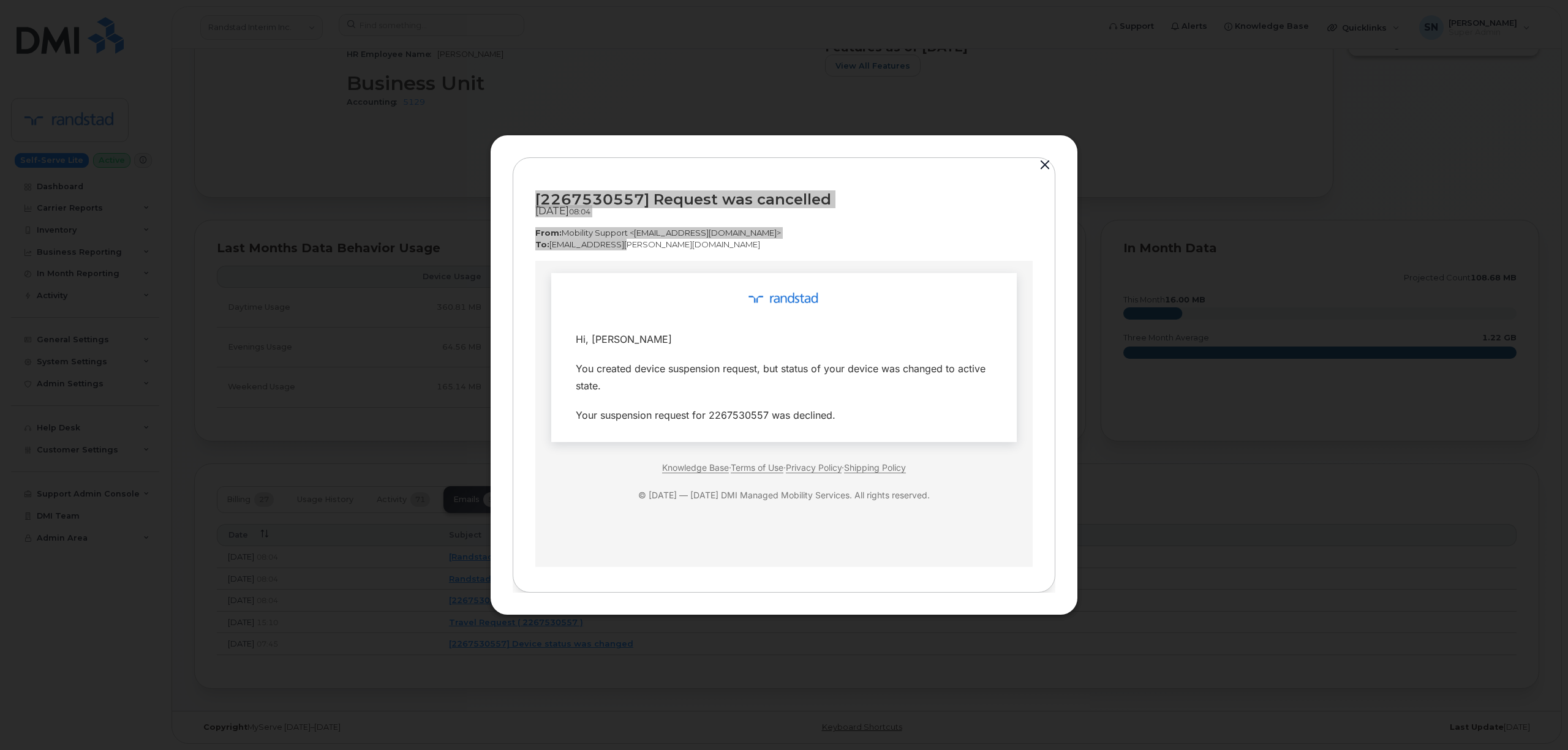
click at [835, 412] on div "Your suspension request for 2267530557 was declined." at bounding box center [783, 414] width 416 height 17
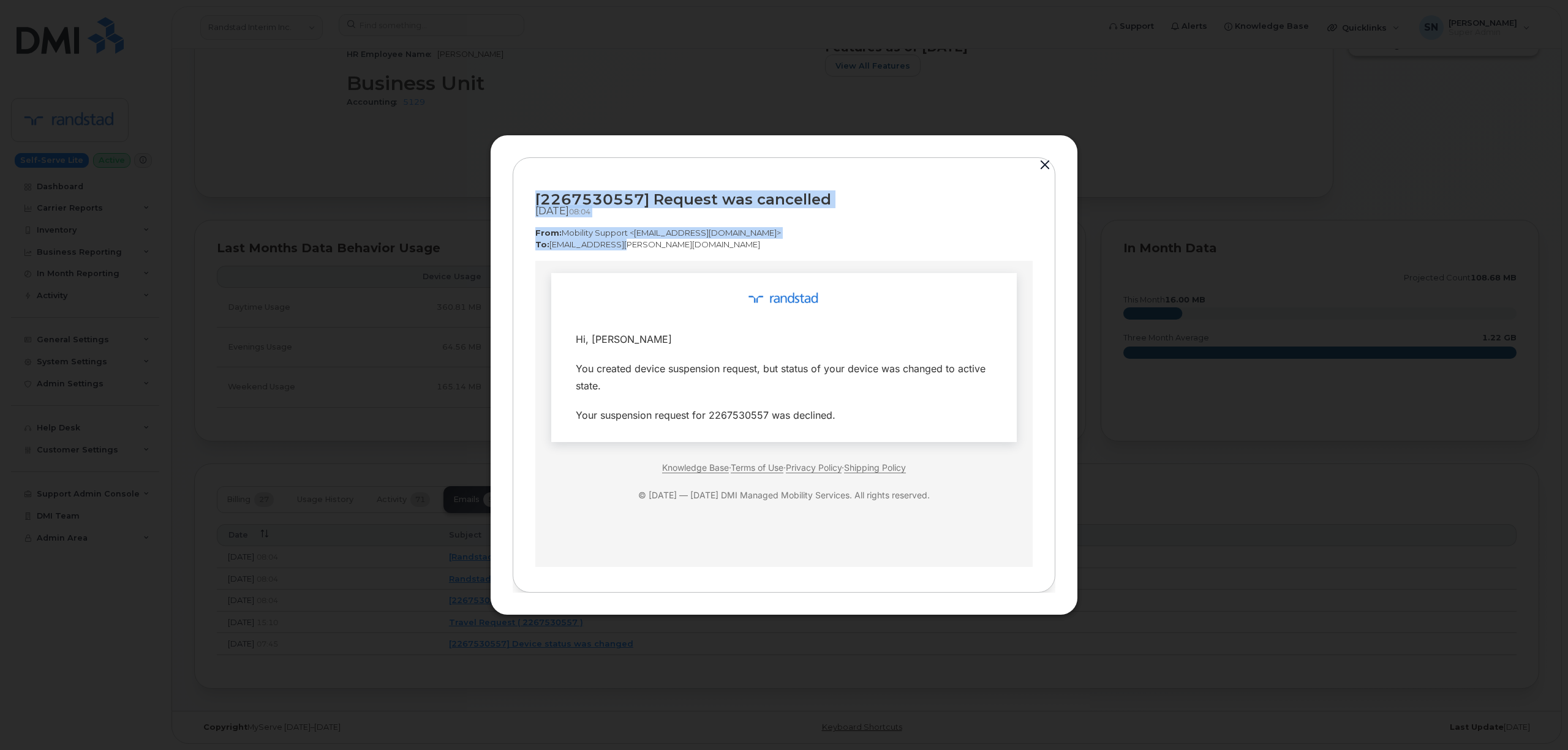
click at [540, 199] on div "[2267530557] Request was cancelled" at bounding box center [784, 199] width 497 height 16
drag, startPoint x: 536, startPoint y: 196, endPoint x: 697, endPoint y: 244, distance: 168.0
click at [697, 244] on div "[2267530557] Request was cancelled [DATE]  08:04 From:  Mobility Support <[EMAI…" at bounding box center [784, 220] width 497 height 81
copy div "[2267530557] Request was cancelled [DATE]  08:04 From:  Mobility Support <[EMAI…"
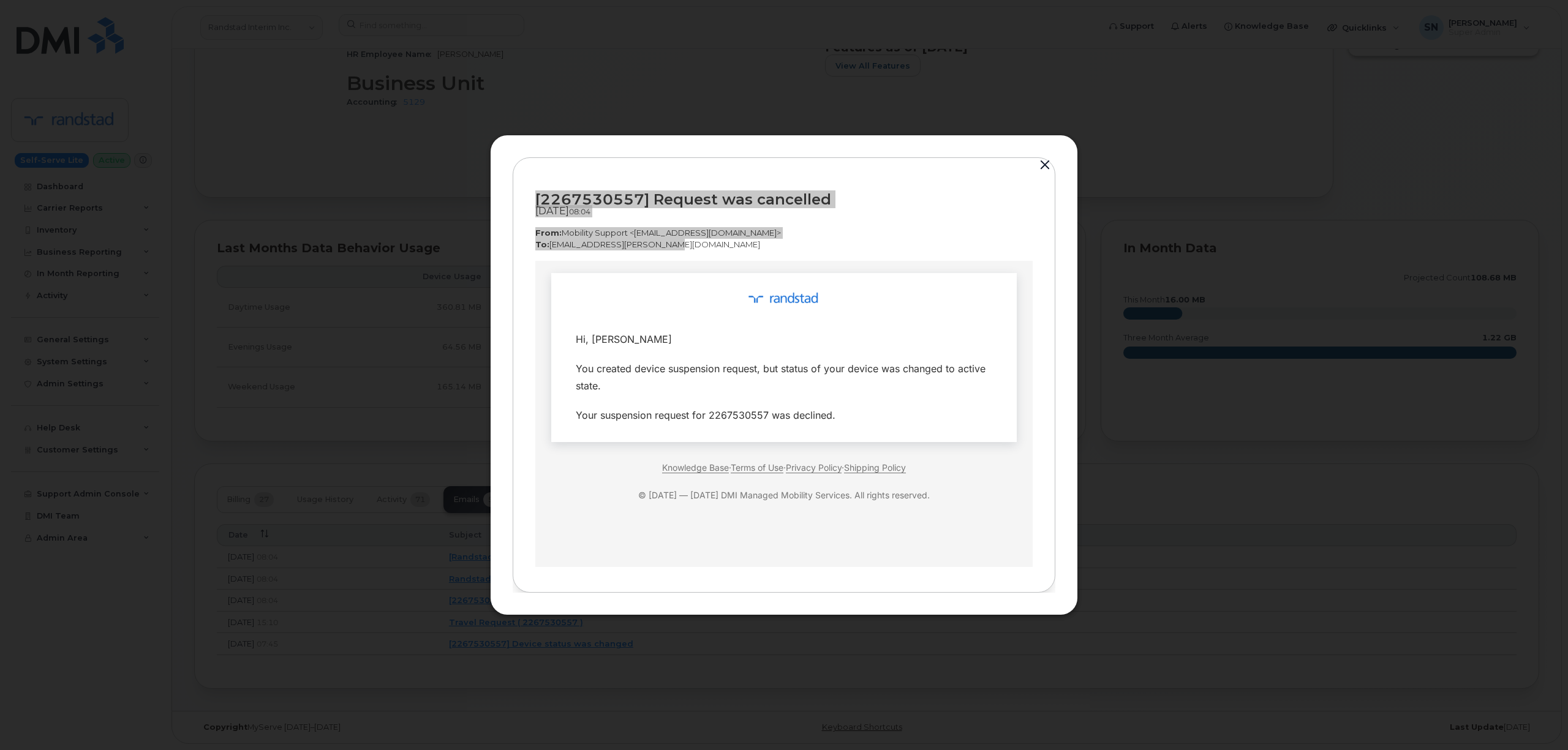
drag, startPoint x: 575, startPoint y: 339, endPoint x: 855, endPoint y: 421, distance: 291.8
click at [855, 421] on tbody "Hi, [PERSON_NAME] You created device suspension request, but status of your dev…" at bounding box center [784, 377] width 447 height 105
copy tbody "Hi, [PERSON_NAME] You created device suspension request, but status of your dev…"
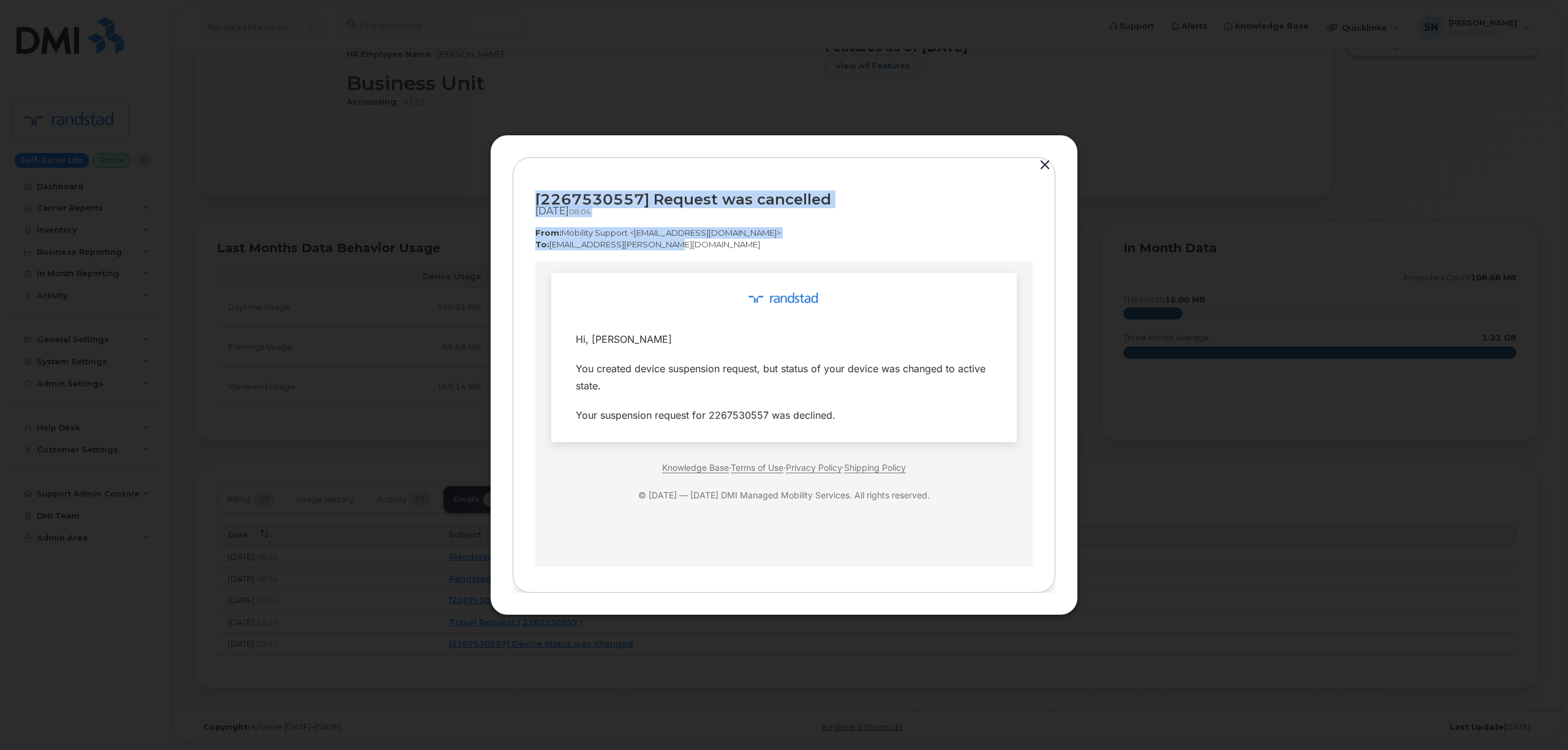
click at [1049, 162] on button "button" at bounding box center [1044, 165] width 18 height 17
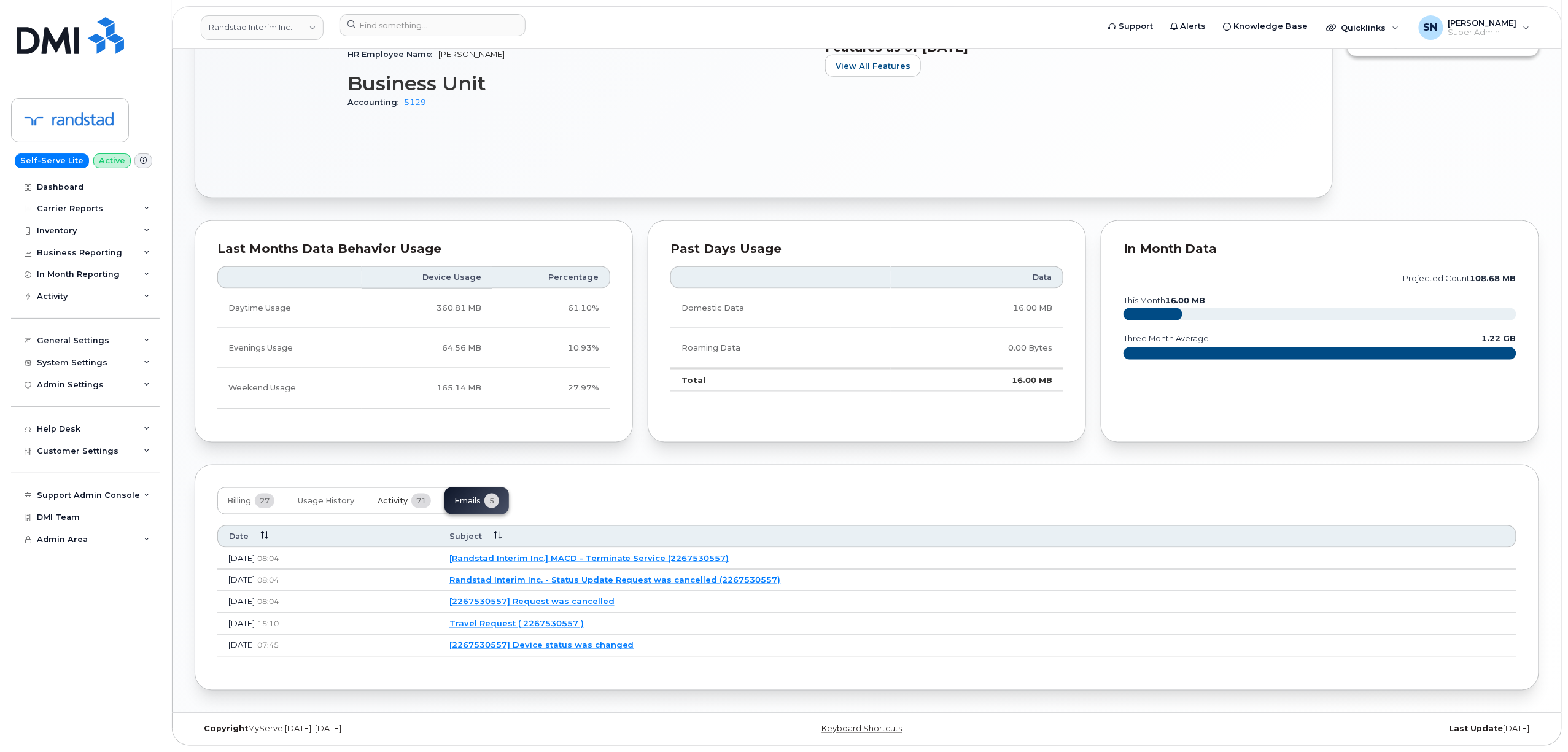
click at [391, 499] on span "Activity" at bounding box center [392, 501] width 30 height 10
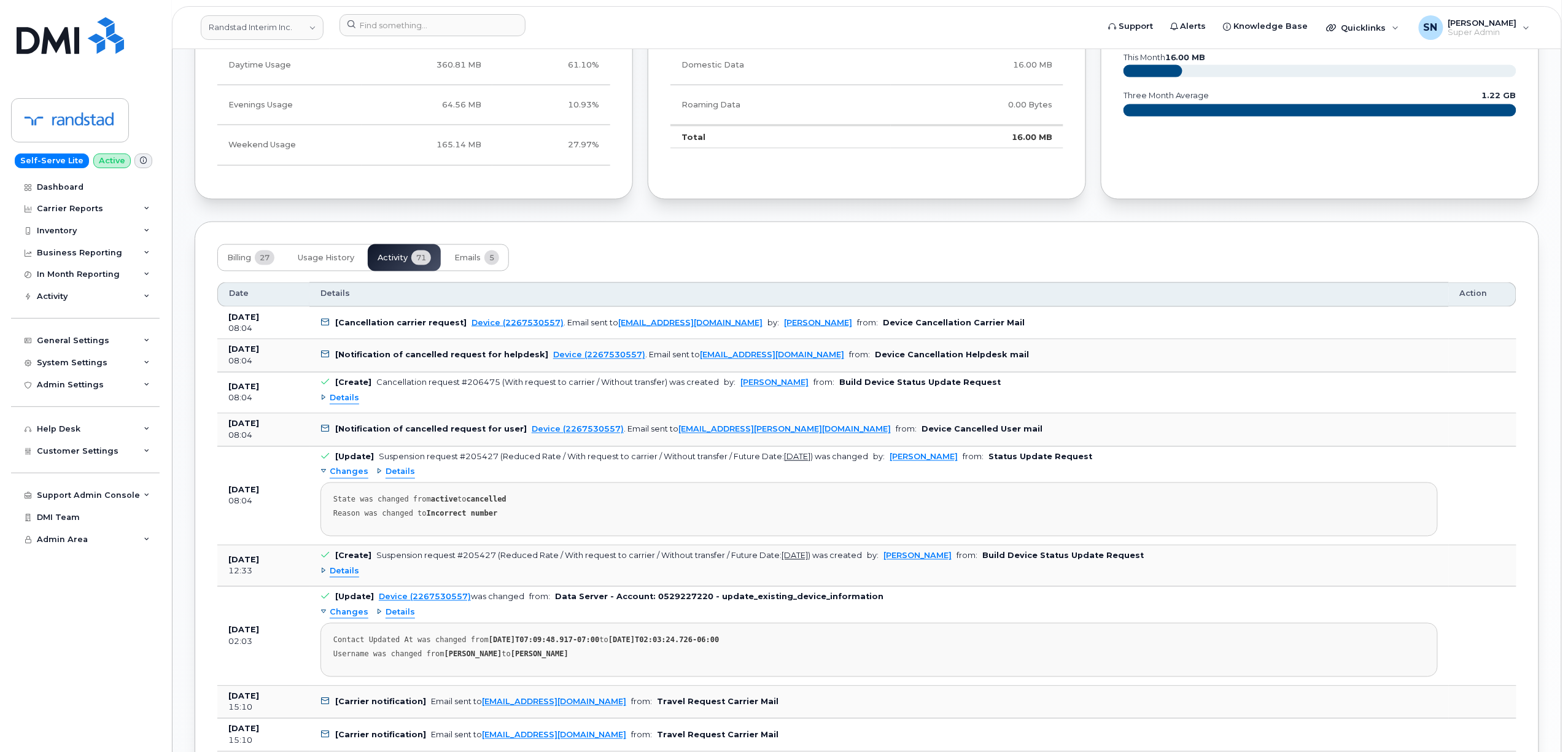
scroll to position [846, 0]
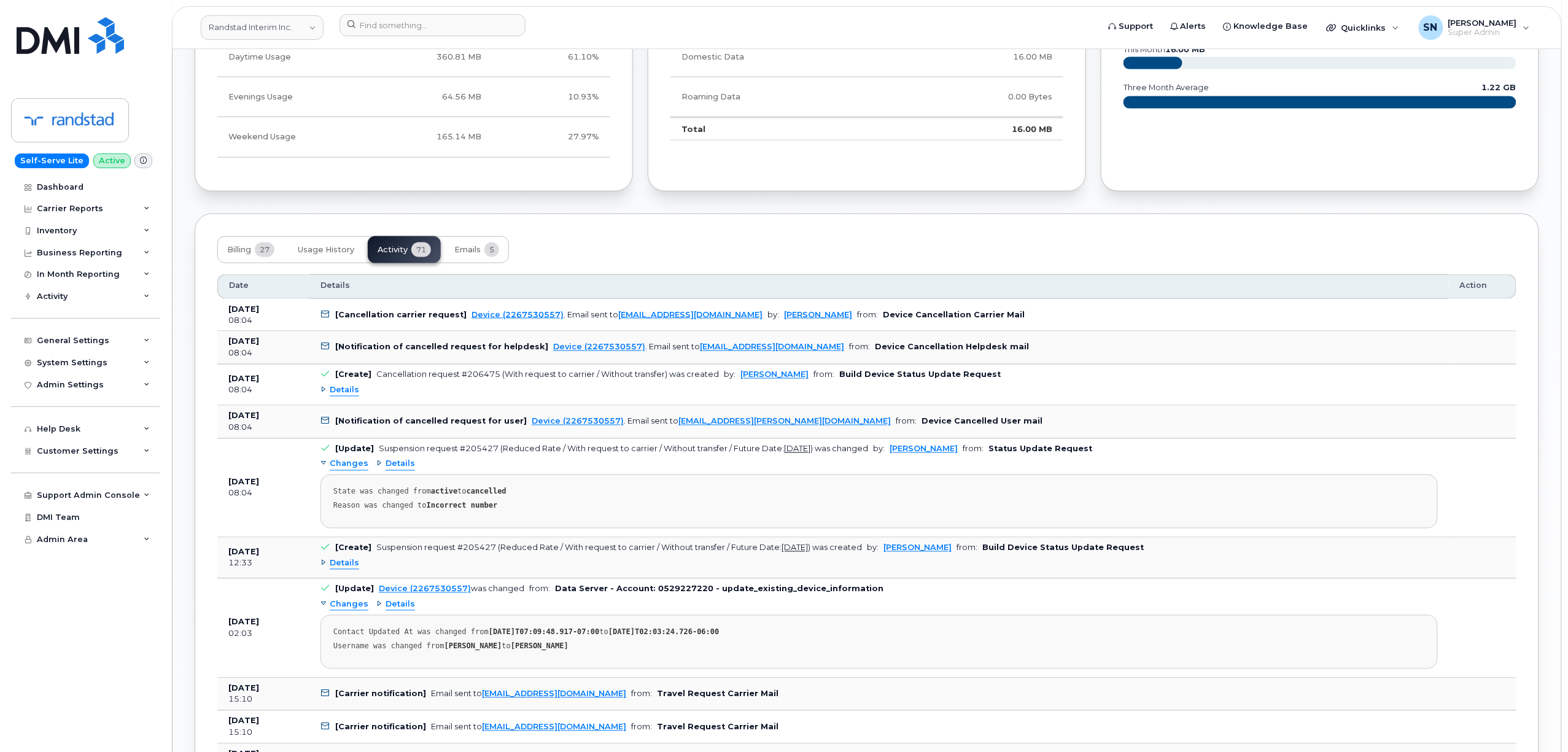
click at [355, 570] on span "Details" at bounding box center [344, 564] width 29 height 12
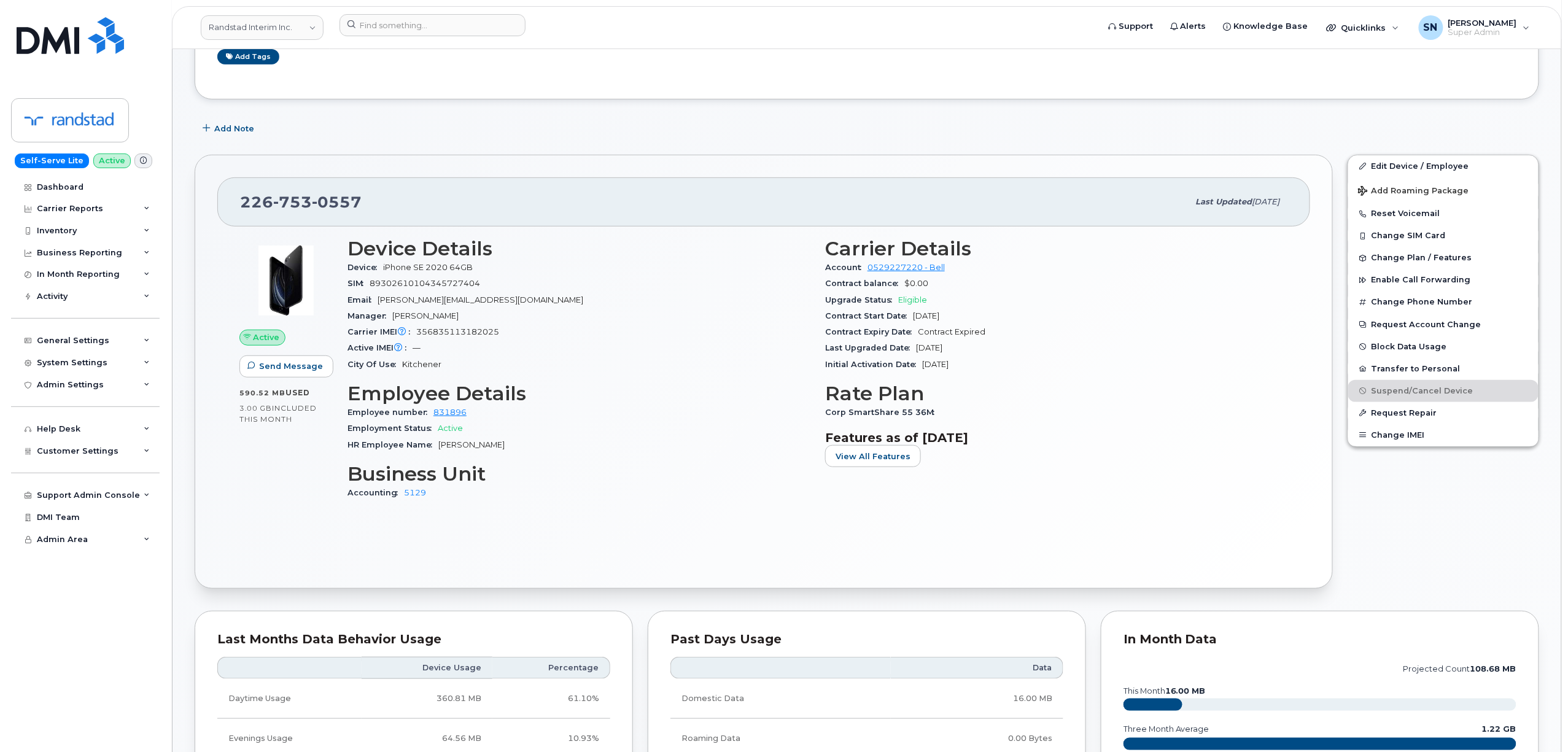
scroll to position [28, 0]
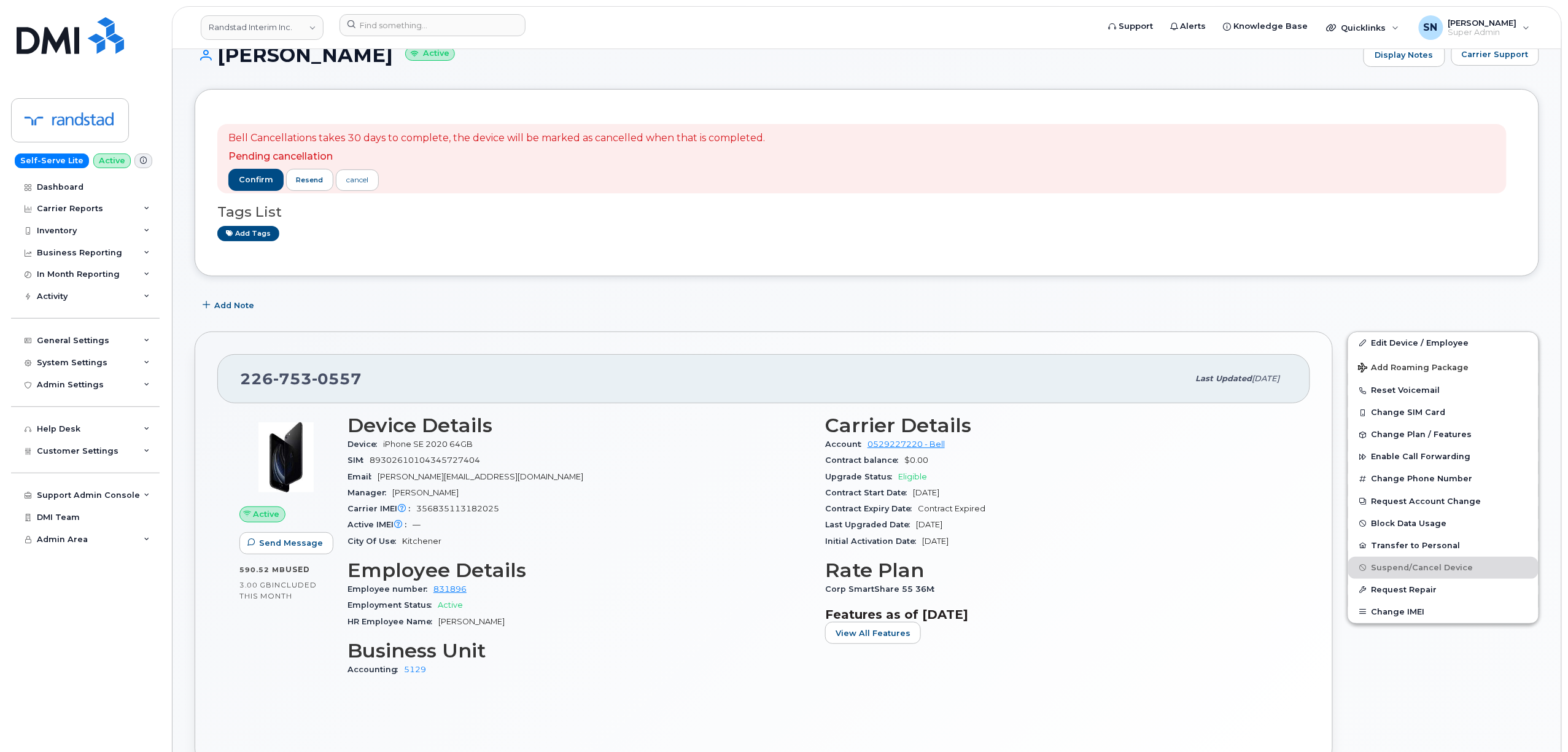
click at [1520, 68] on div "Chelsea Williams-sparaga Active Display Notes Carrier Support" at bounding box center [867, 66] width 1345 height 46
click at [1520, 63] on button "Carrier Support" at bounding box center [1495, 54] width 88 height 22
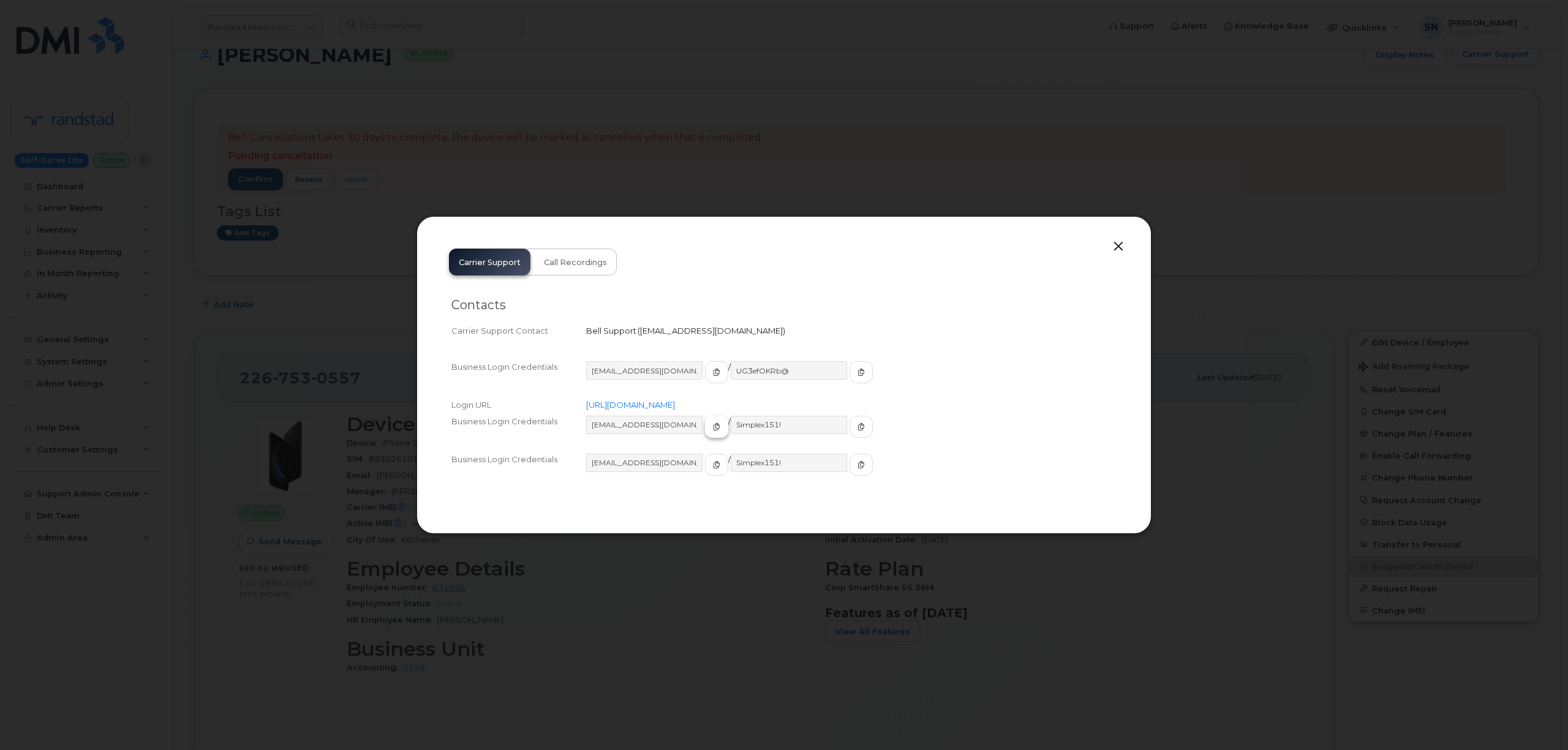
click at [711, 430] on span "button" at bounding box center [717, 427] width 11 height 11
click at [858, 426] on icon "button" at bounding box center [861, 427] width 7 height 7
click at [1121, 246] on button "button" at bounding box center [1118, 246] width 18 height 17
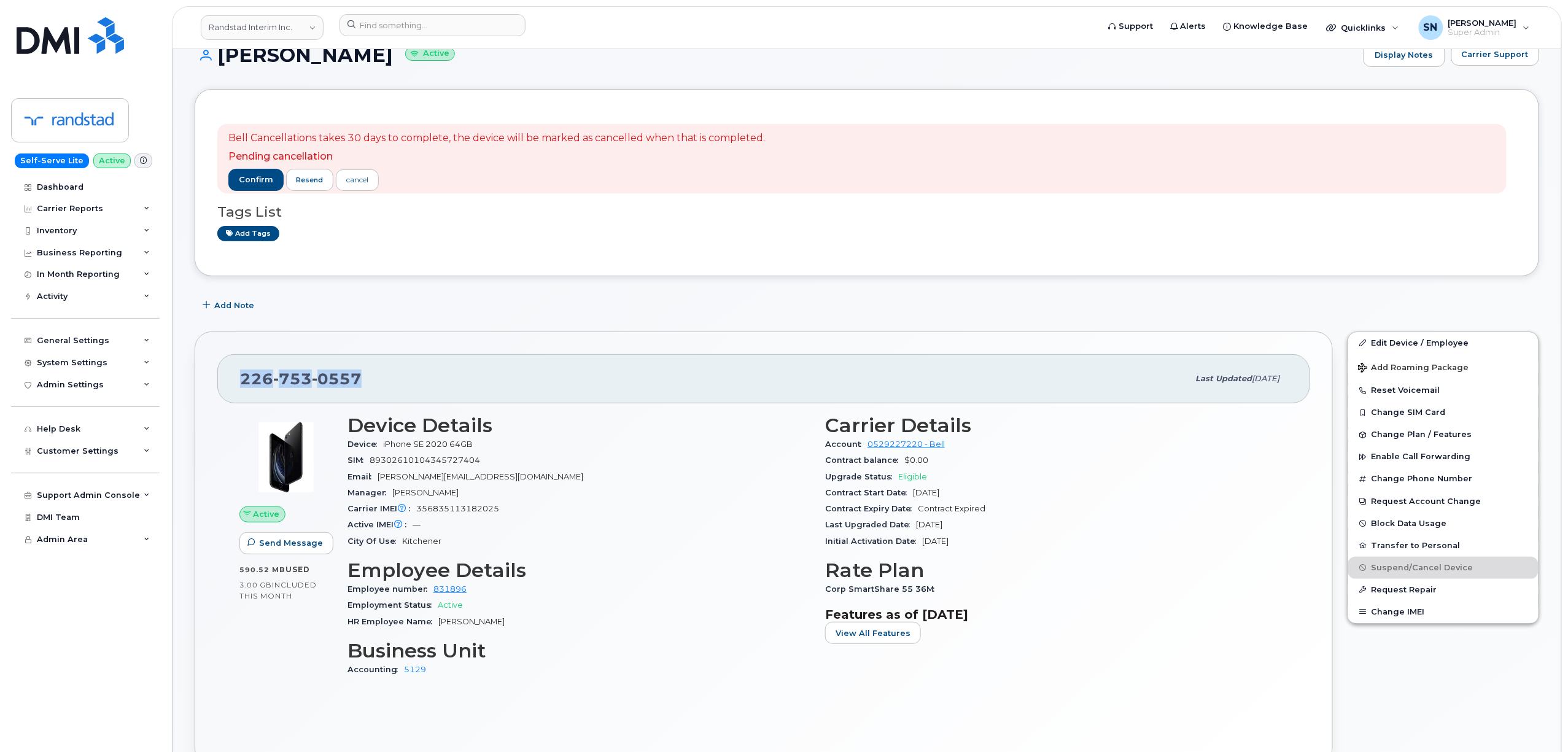
drag, startPoint x: 241, startPoint y: 379, endPoint x: 384, endPoint y: 384, distance: 143.1
click at [384, 384] on div "226 753 0557" at bounding box center [715, 379] width 949 height 26
copy span "226 753 0557"
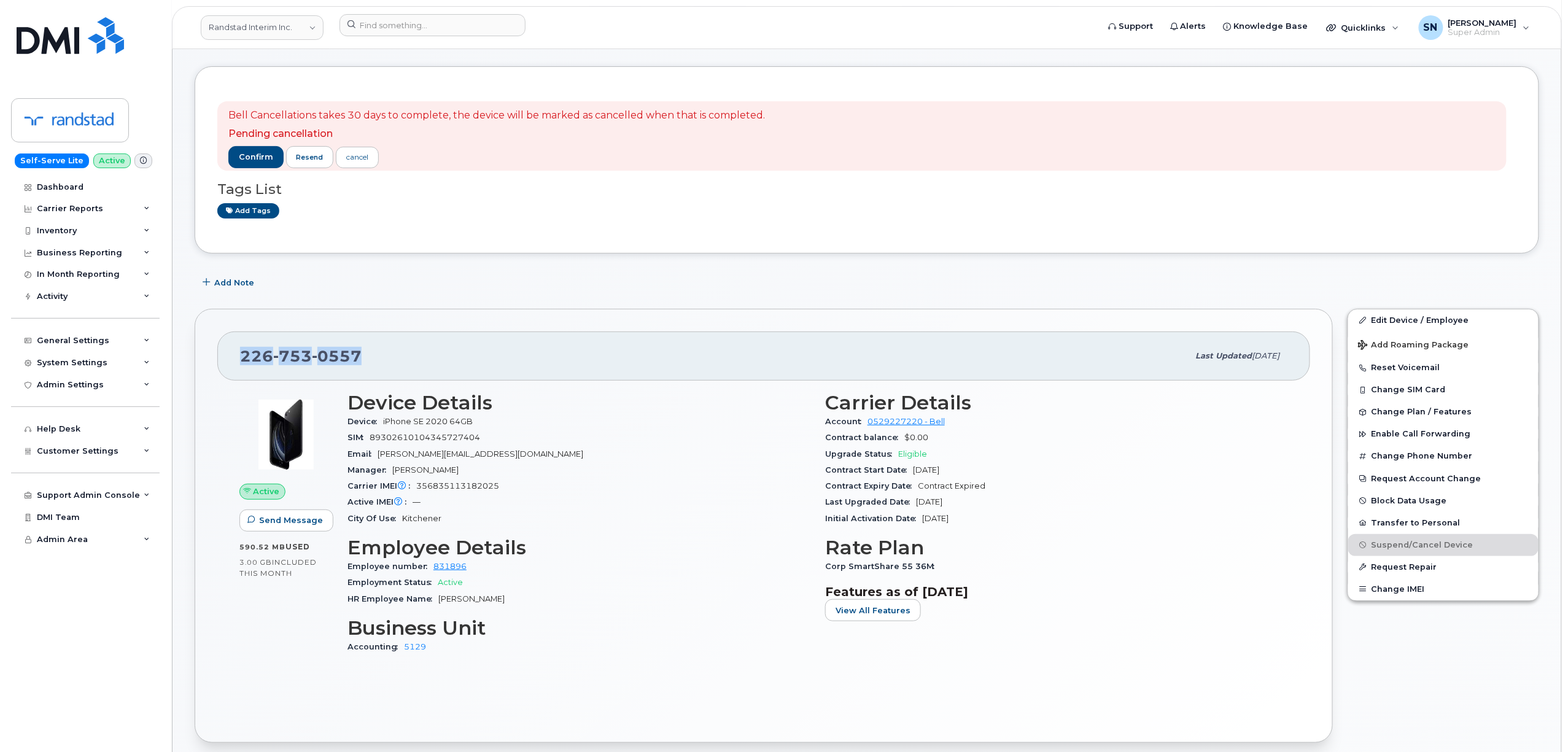
scroll to position [0, 0]
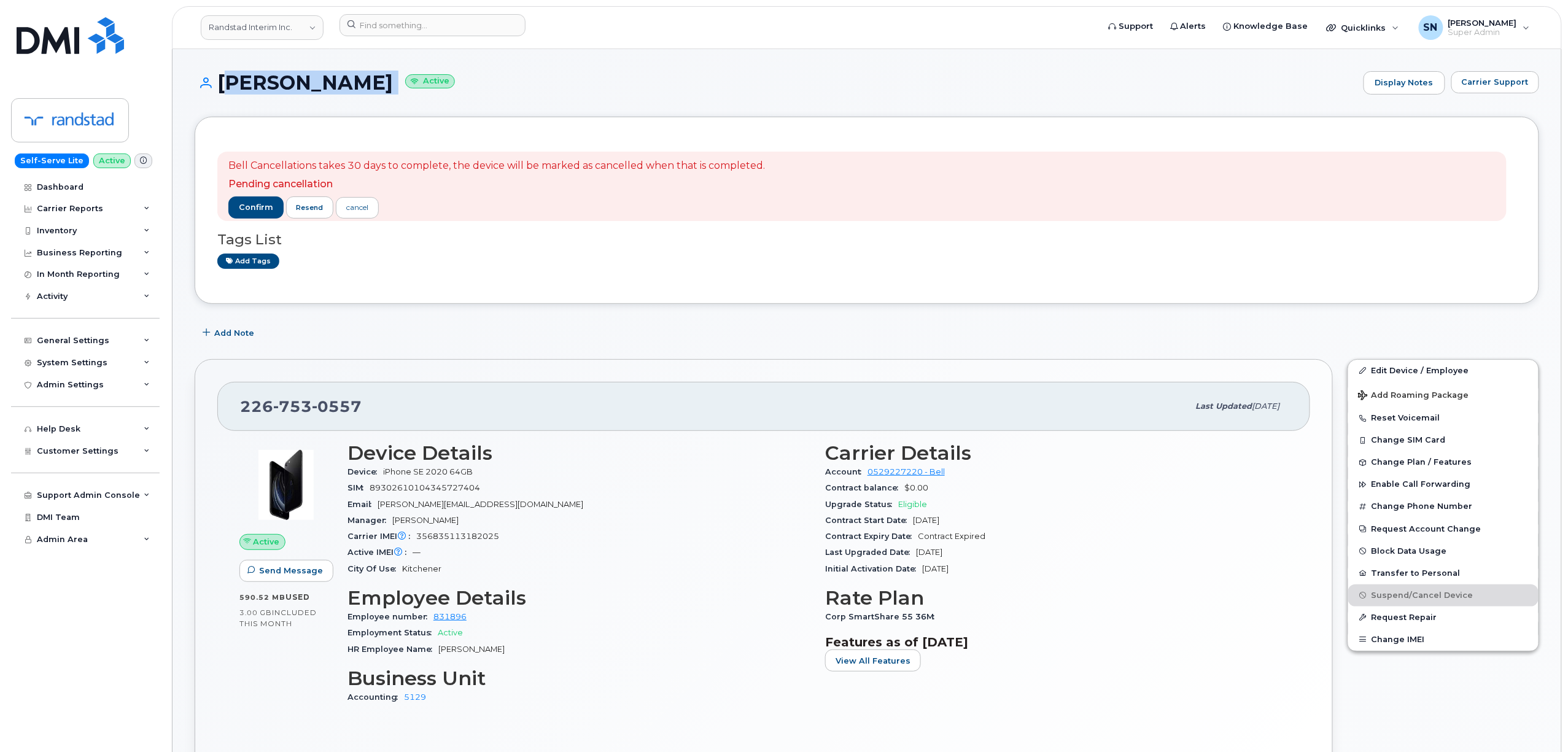
drag, startPoint x: 223, startPoint y: 80, endPoint x: 489, endPoint y: 86, distance: 266.1
click at [489, 86] on h1 "Chelsea Williams-sparaga Active" at bounding box center [776, 83] width 1163 height 21
copy h1 "Chelsea Williams-sparaga"
drag, startPoint x: 242, startPoint y: 403, endPoint x: 375, endPoint y: 412, distance: 133.3
click at [375, 412] on div "226 753 0557" at bounding box center [715, 406] width 949 height 26
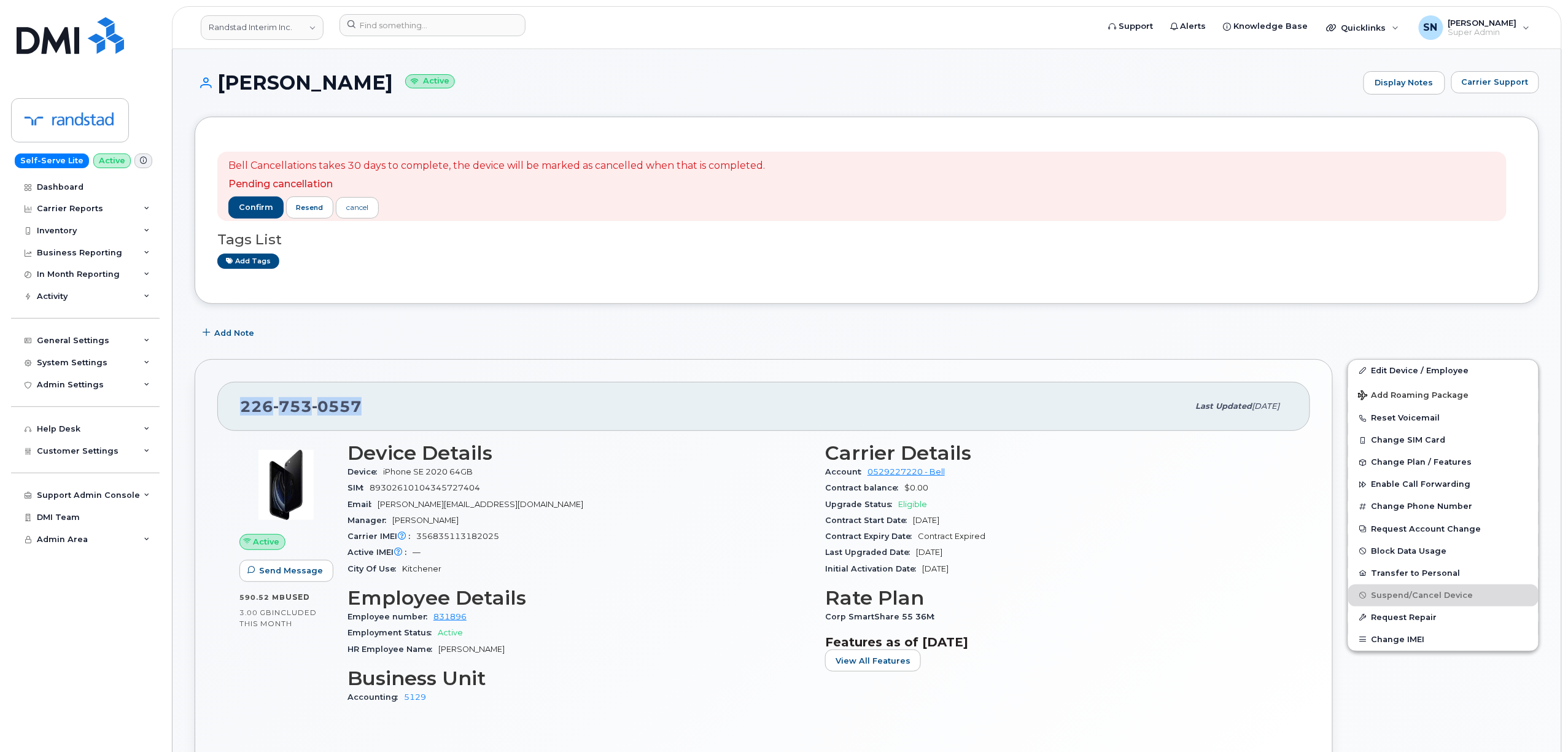
copy span "226 753 0557"
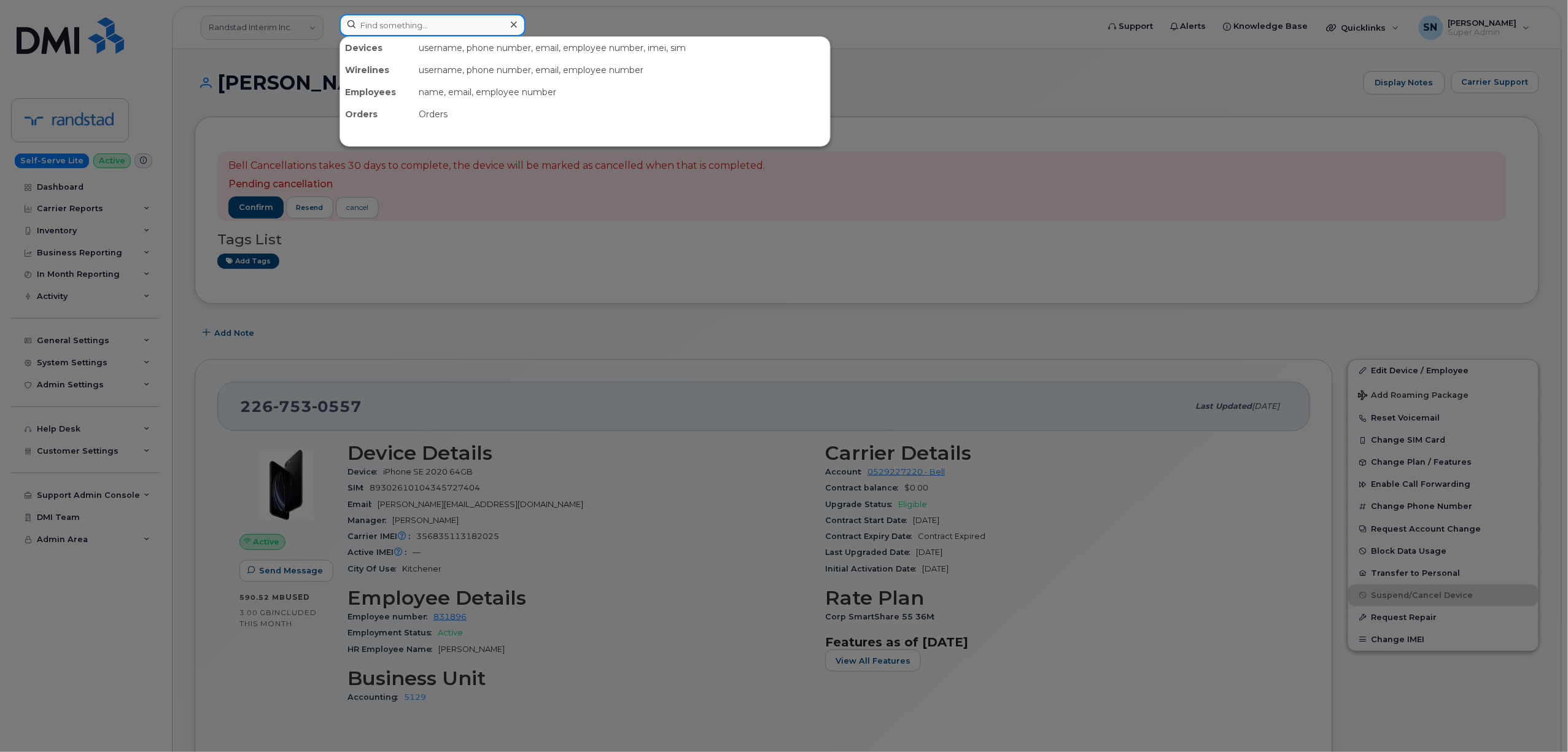
click at [448, 32] on input at bounding box center [432, 25] width 186 height 22
paste input "4166020622"
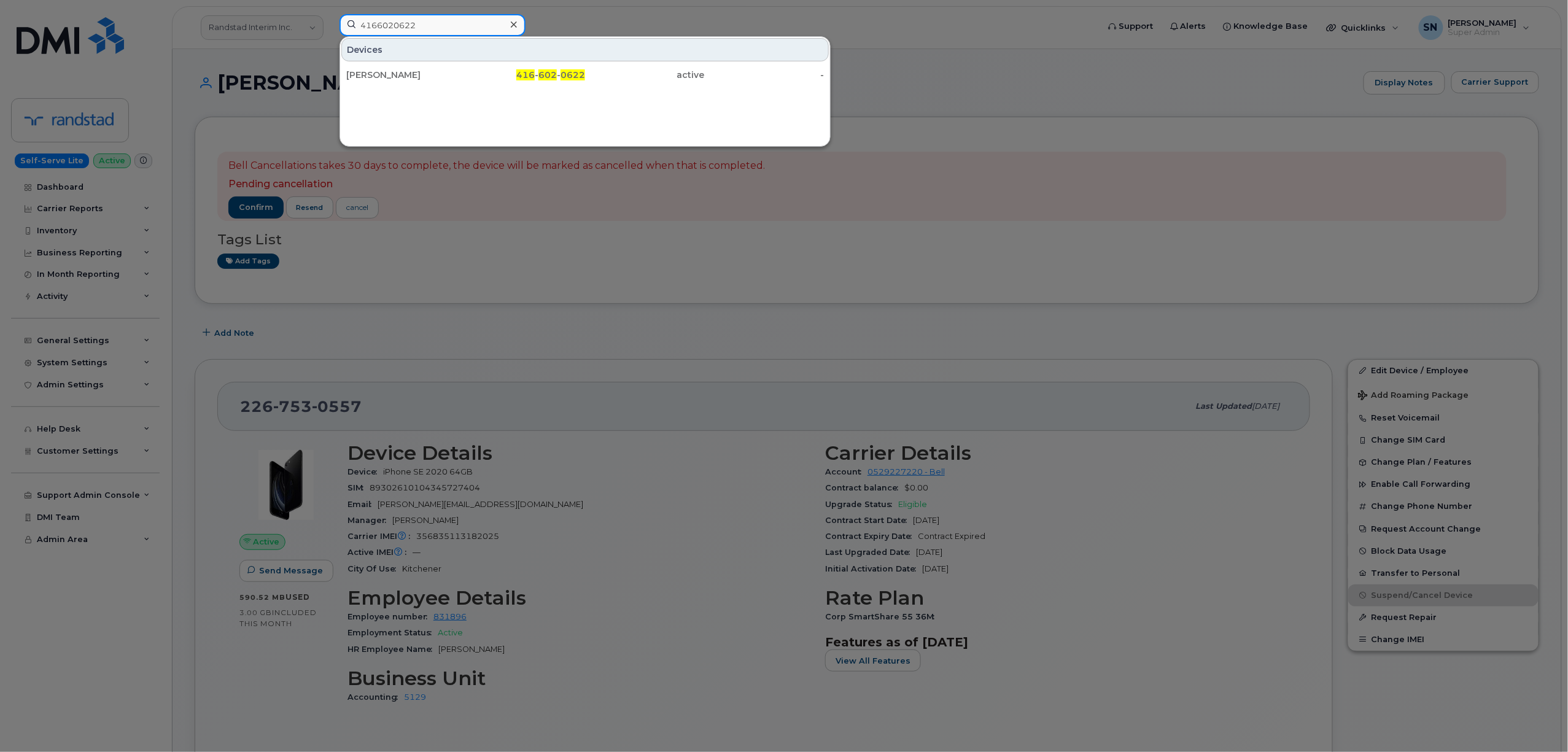
type input "4166020622"
click at [484, 68] on div "416 - 602 - 0622" at bounding box center [526, 74] width 120 height 22
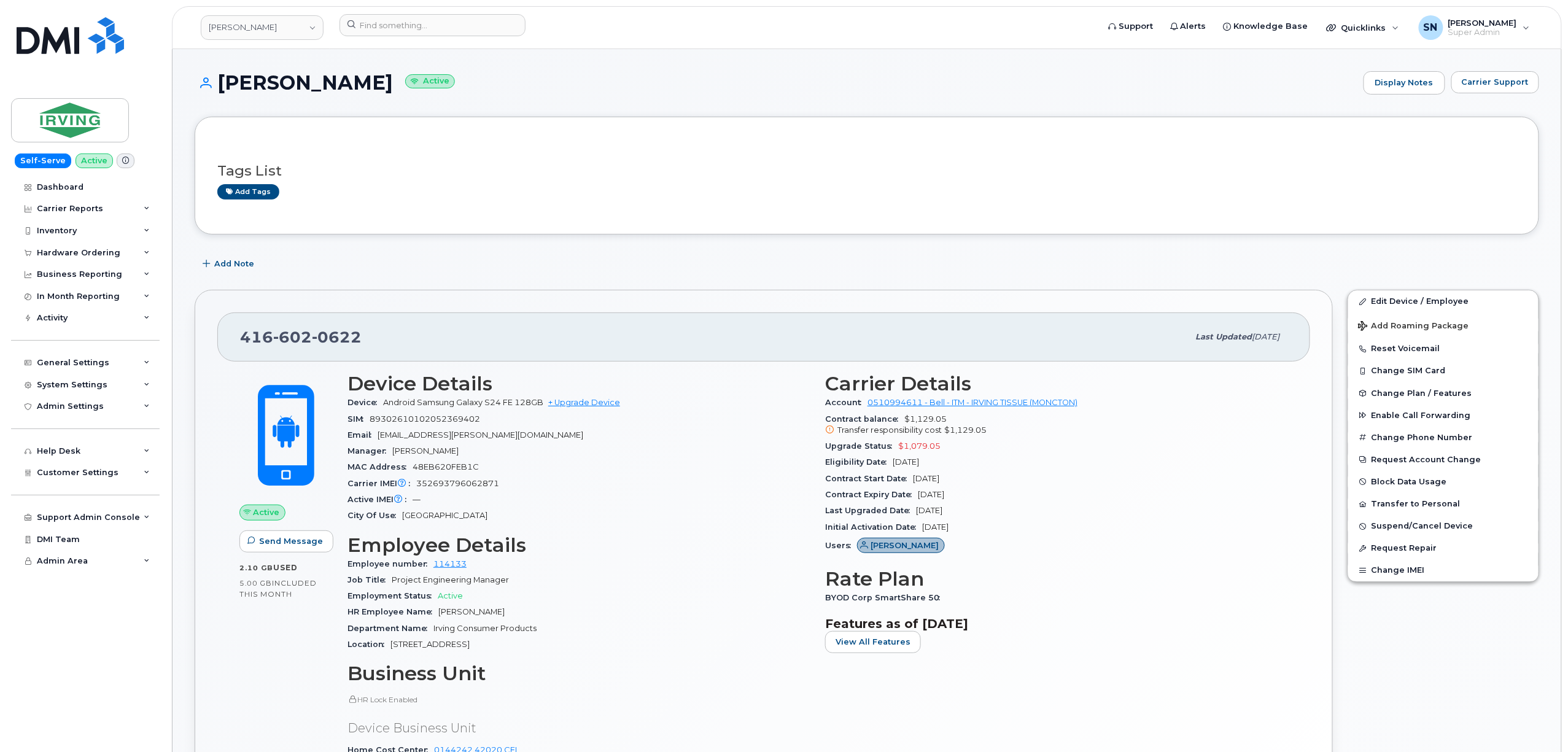
drag, startPoint x: 355, startPoint y: 306, endPoint x: 359, endPoint y: 275, distance: 31.3
click at [359, 275] on div "Add Note" at bounding box center [867, 263] width 1345 height 22
click at [1452, 83] on div "Display Notes Carrier Support" at bounding box center [1451, 83] width 176 height 23
click at [1462, 81] on button "Carrier Support" at bounding box center [1495, 82] width 88 height 22
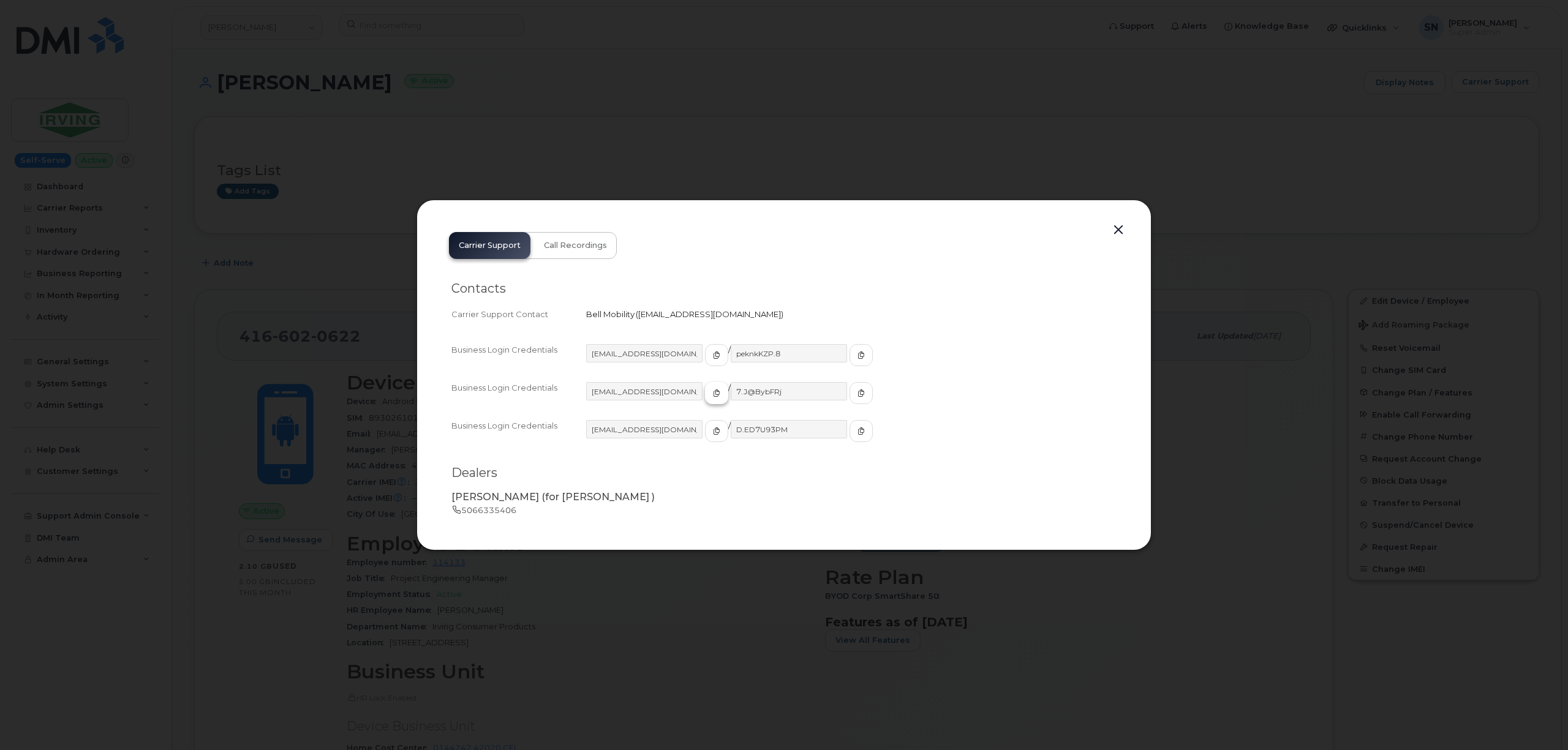
click at [713, 390] on icon "button" at bounding box center [717, 393] width 7 height 7
click at [850, 401] on button "button" at bounding box center [861, 392] width 23 height 22
click at [1117, 225] on button "button" at bounding box center [1118, 230] width 18 height 17
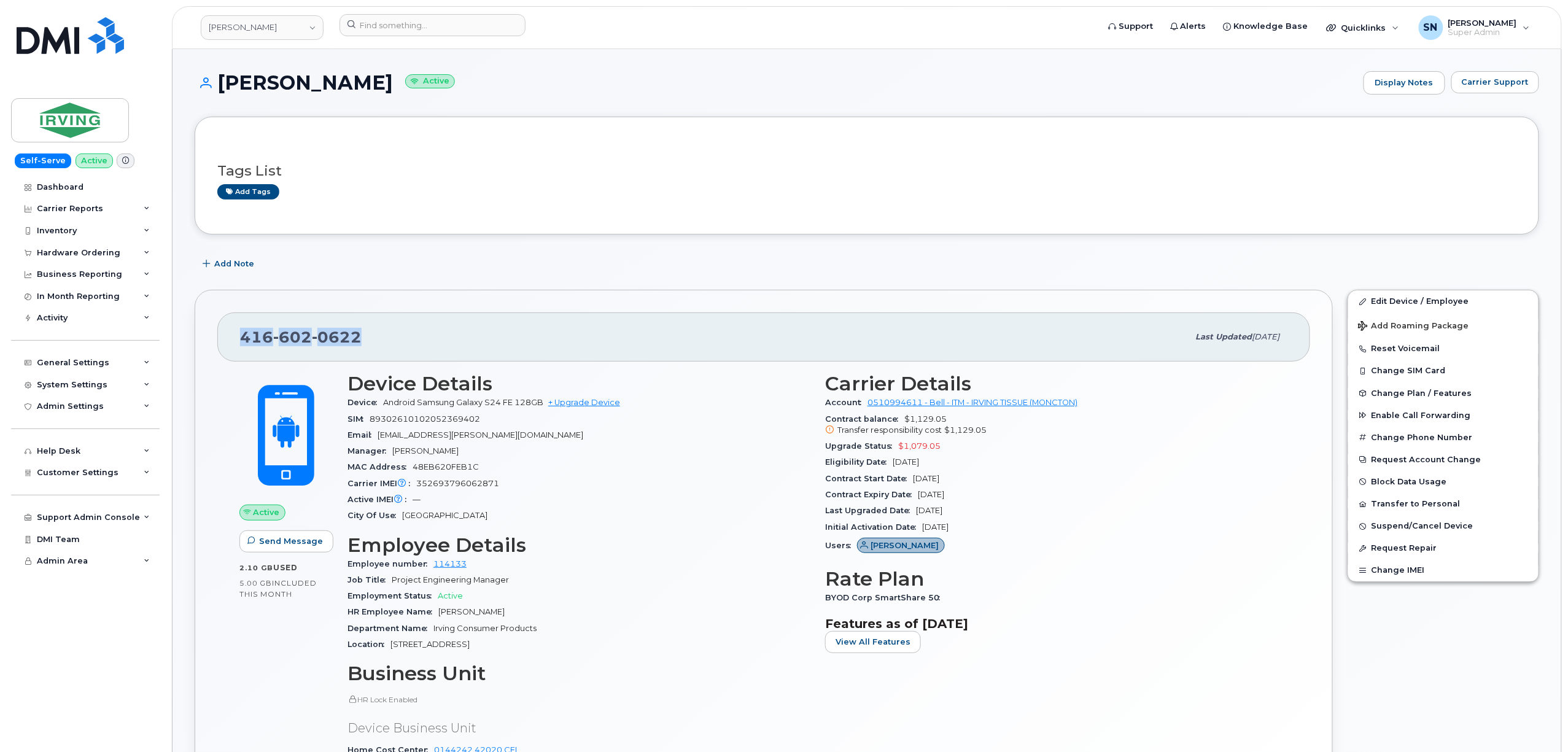
drag, startPoint x: 233, startPoint y: 338, endPoint x: 359, endPoint y: 340, distance: 126.0
click at [359, 340] on div "[PHONE_NUMBER] Last updated [DATE]" at bounding box center [763, 337] width 1092 height 49
copy span "[PHONE_NUMBER]"
click at [1520, 96] on div "[PERSON_NAME] Active Display Notes Carrier Support" at bounding box center [867, 94] width 1345 height 46
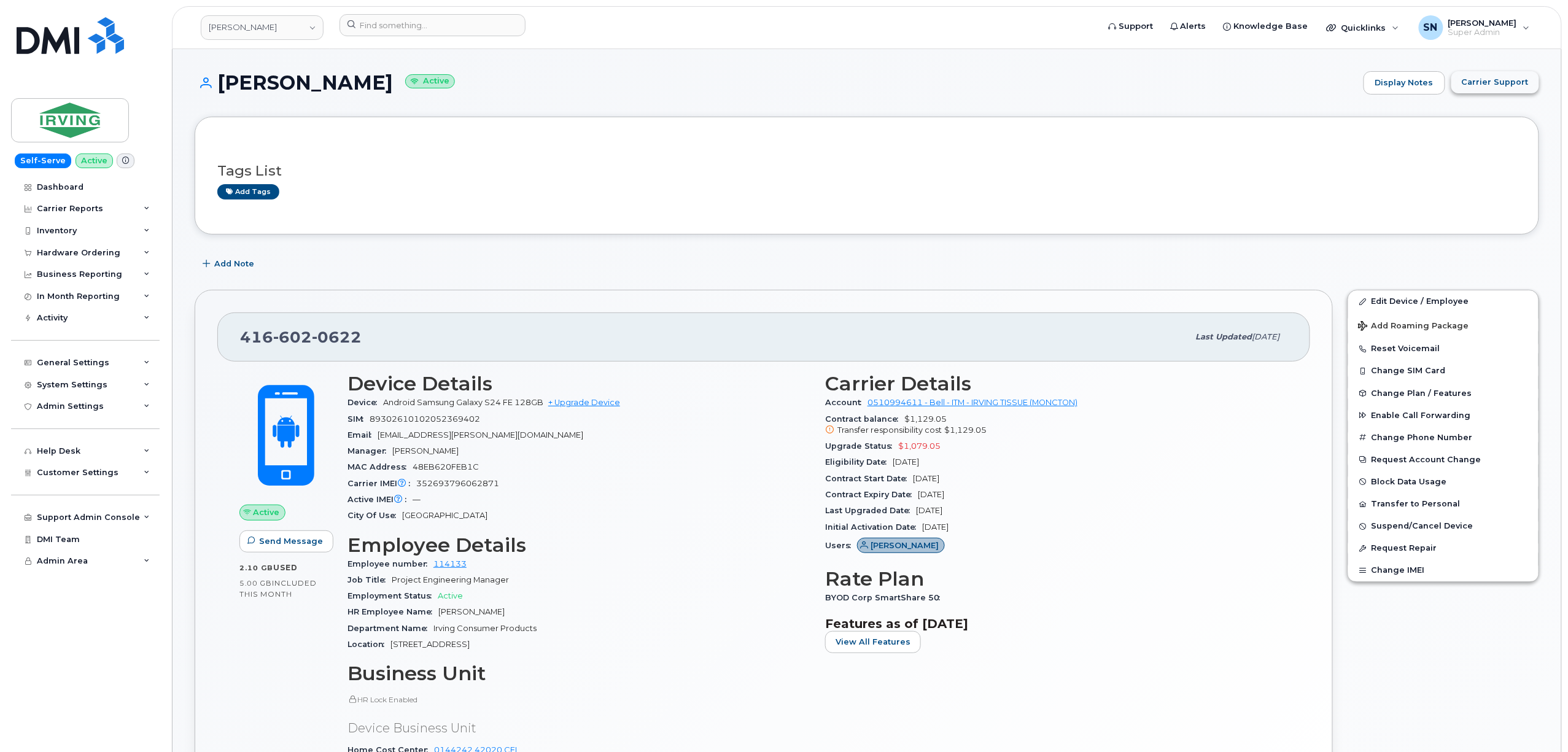
click at [1515, 75] on button "Carrier Support" at bounding box center [1495, 82] width 88 height 22
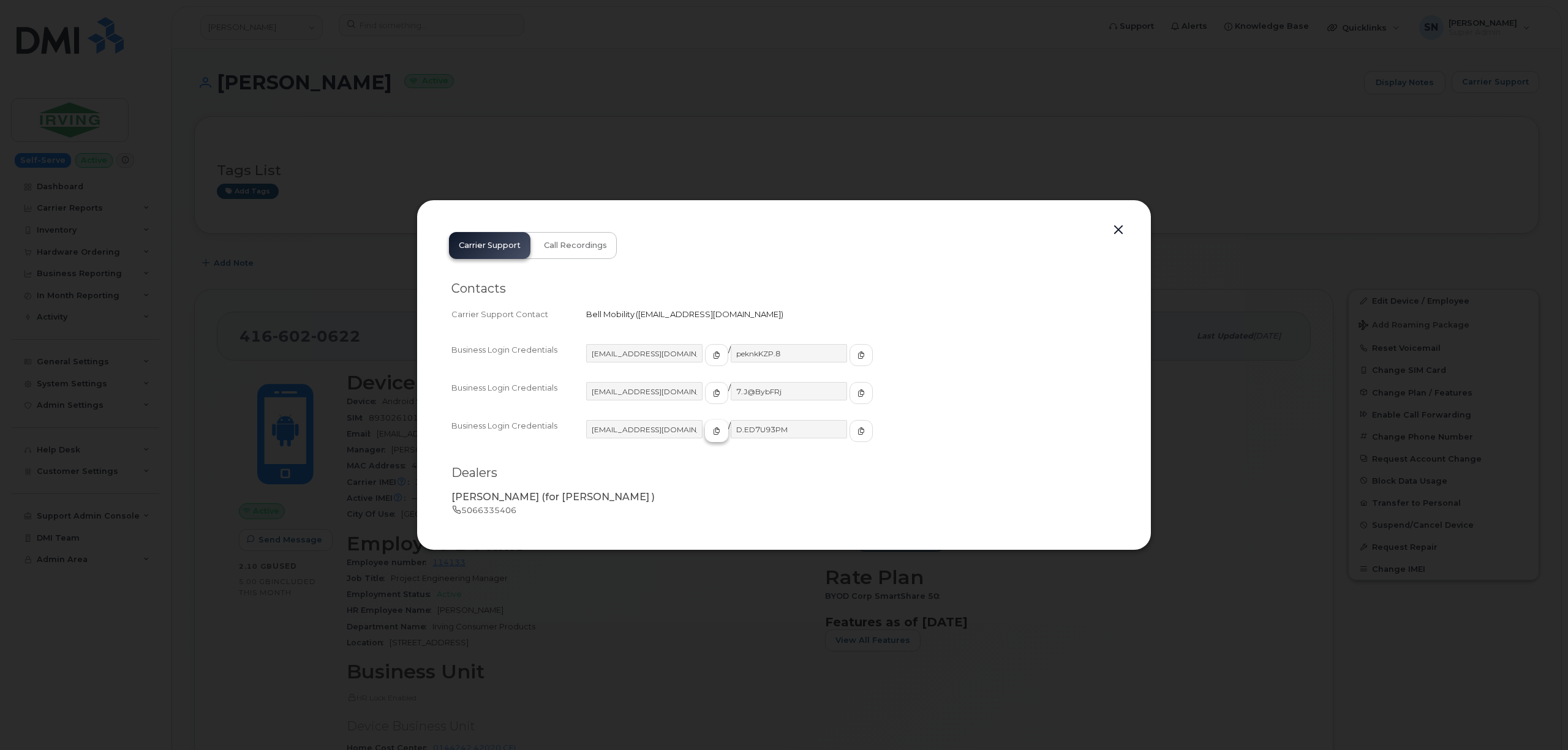
click at [711, 430] on span "button" at bounding box center [717, 431] width 11 height 11
click at [850, 432] on button "button" at bounding box center [861, 431] width 23 height 22
click at [1119, 225] on button "button" at bounding box center [1118, 230] width 18 height 17
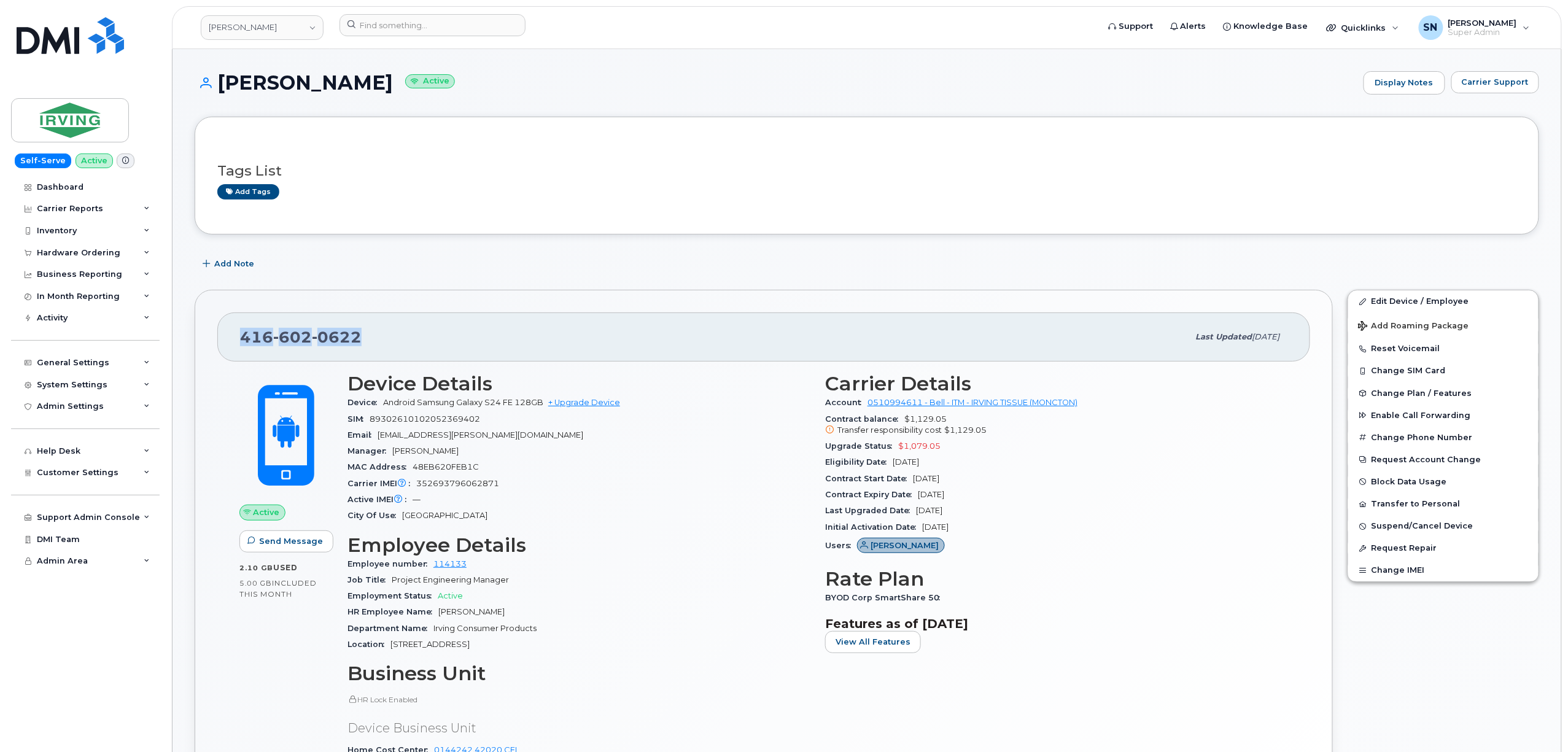
drag, startPoint x: 237, startPoint y: 337, endPoint x: 375, endPoint y: 337, distance: 138.0
click at [375, 337] on div "[PHONE_NUMBER] Last updated [DATE]" at bounding box center [763, 337] width 1092 height 49
copy span "[PHONE_NUMBER]"
click at [1484, 86] on span "Carrier Support" at bounding box center [1495, 82] width 67 height 12
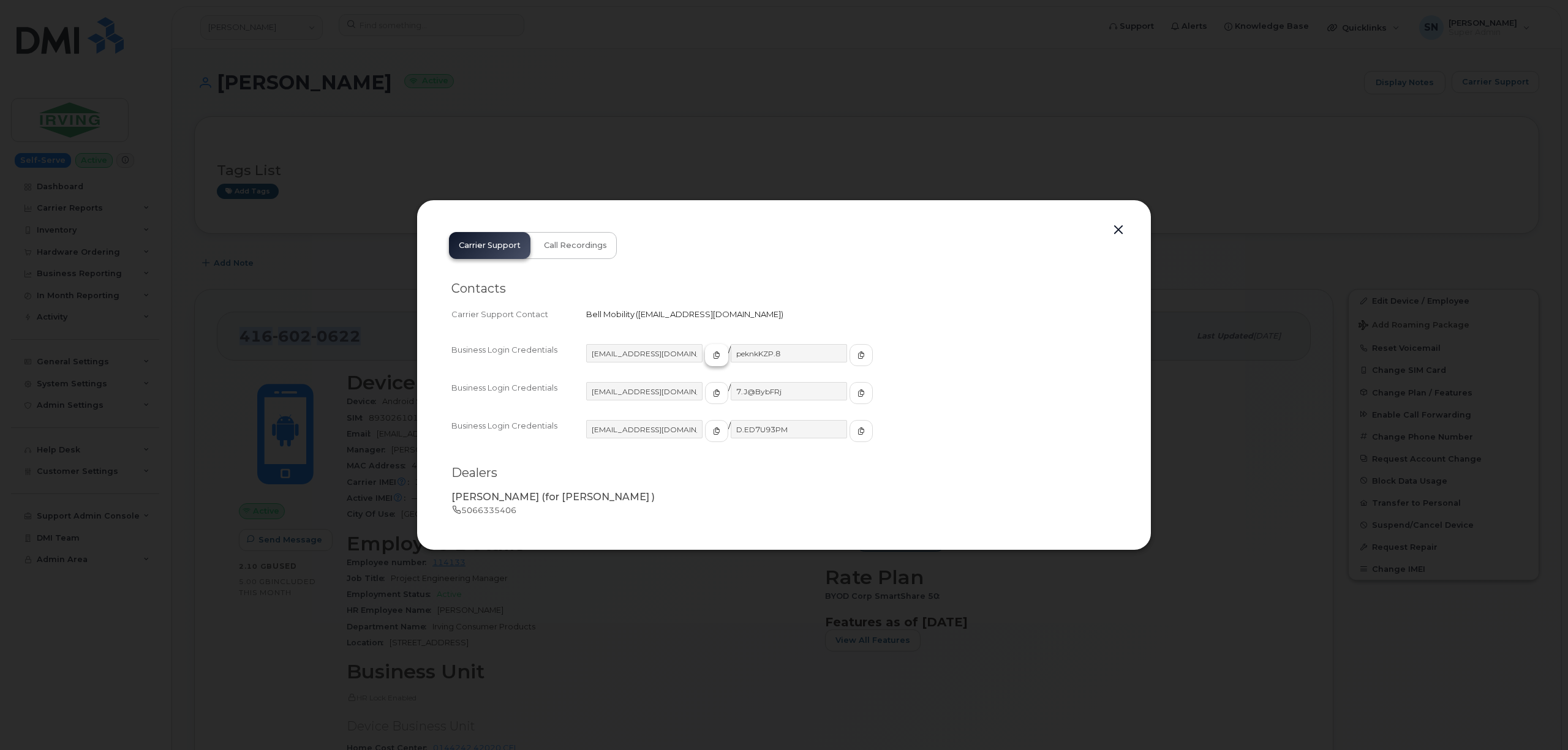
click at [711, 351] on span "button" at bounding box center [717, 355] width 11 height 11
click at [858, 356] on icon "button" at bounding box center [861, 355] width 7 height 7
click at [1110, 230] on button "button" at bounding box center [1118, 230] width 18 height 17
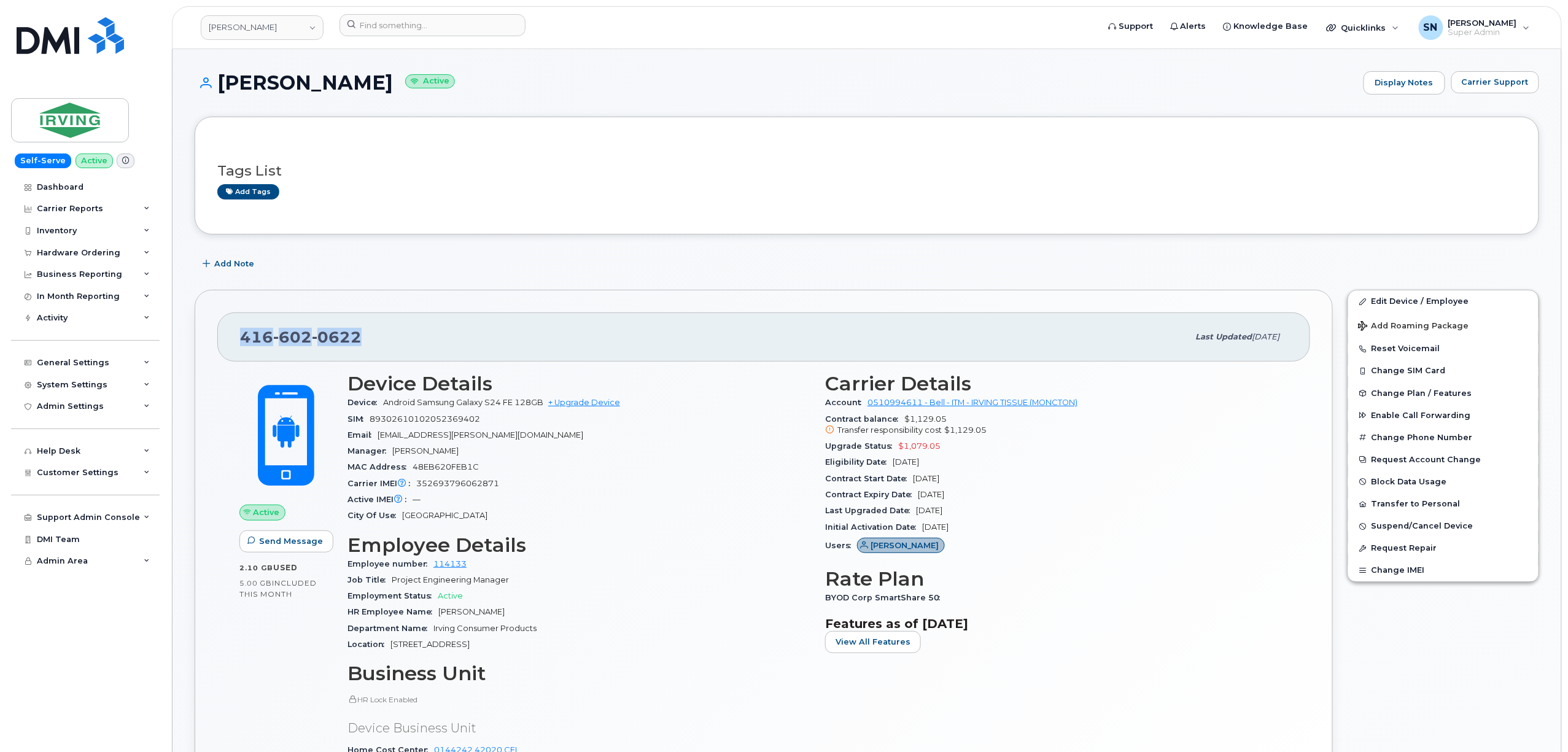
copy span "416 602 0622"
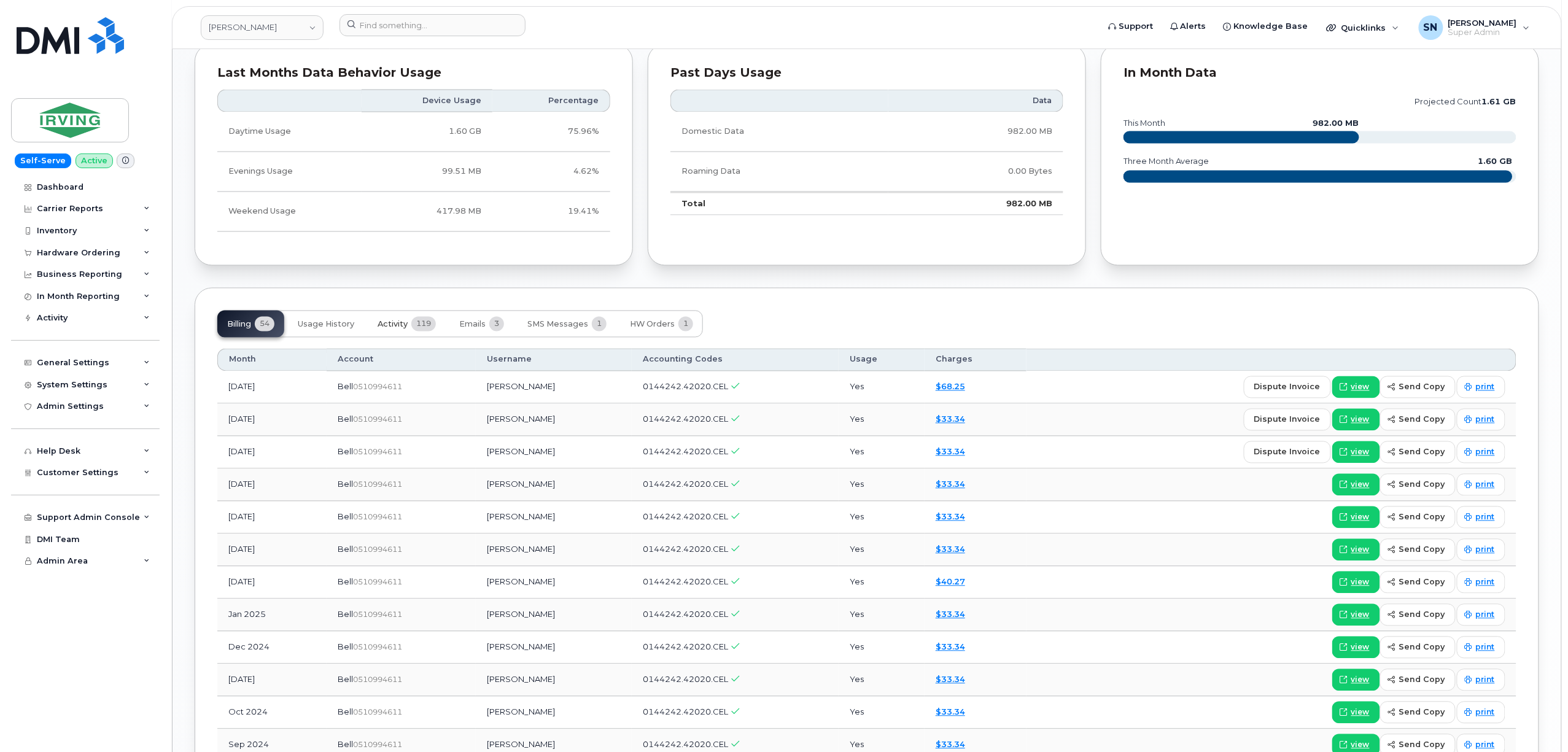
click at [388, 334] on button "Activity 119" at bounding box center [407, 323] width 78 height 27
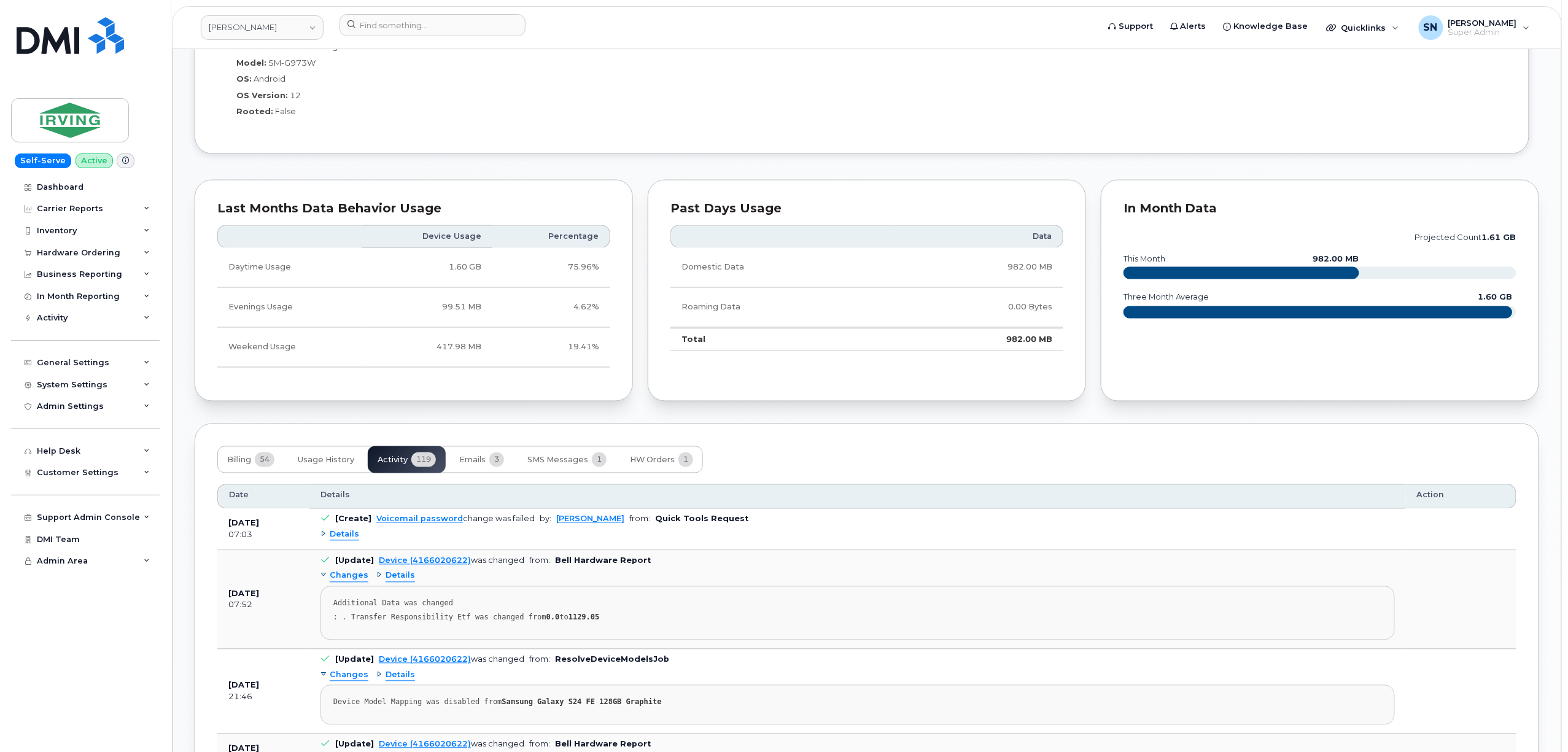
scroll to position [1064, 0]
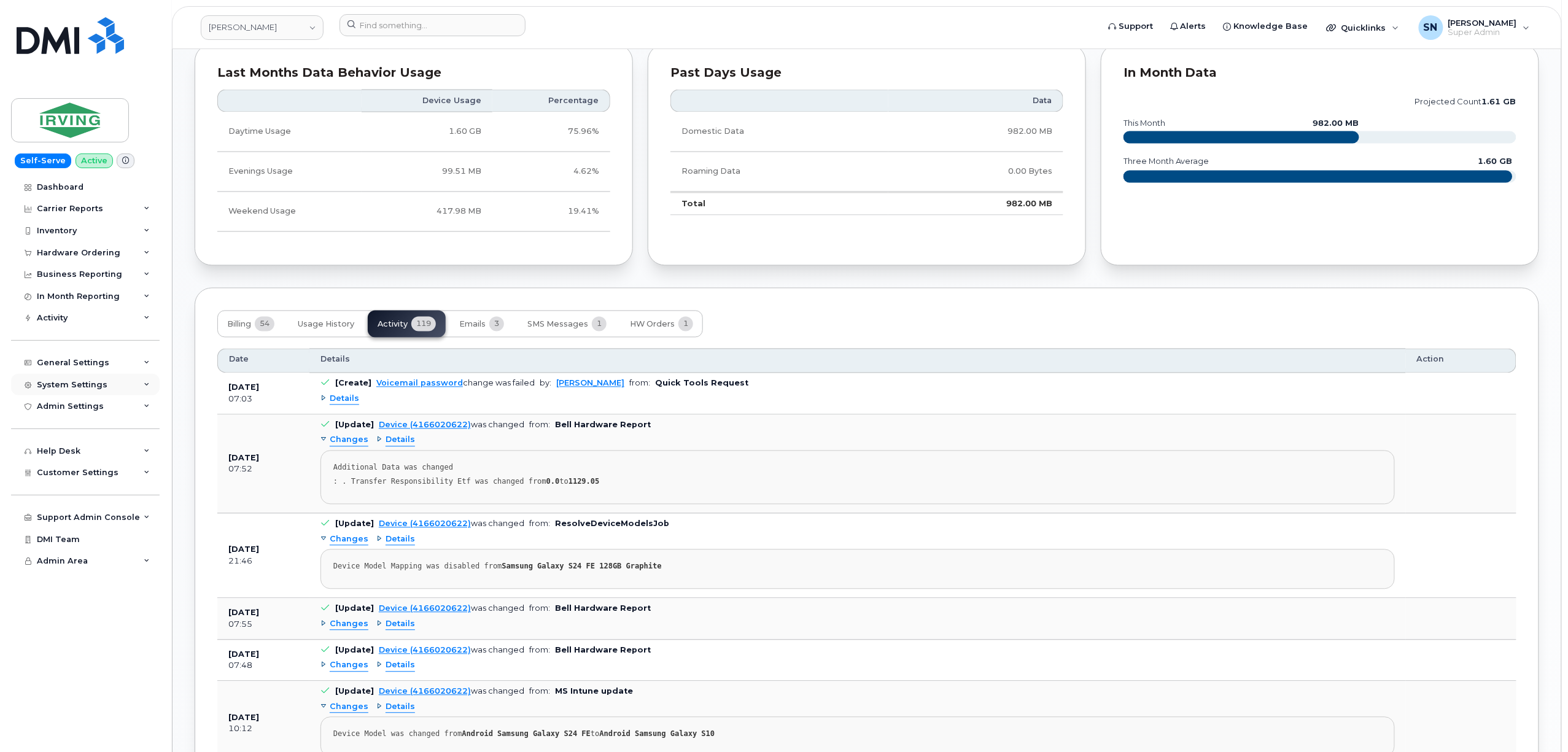
click at [92, 381] on div "System Settings" at bounding box center [72, 385] width 71 height 10
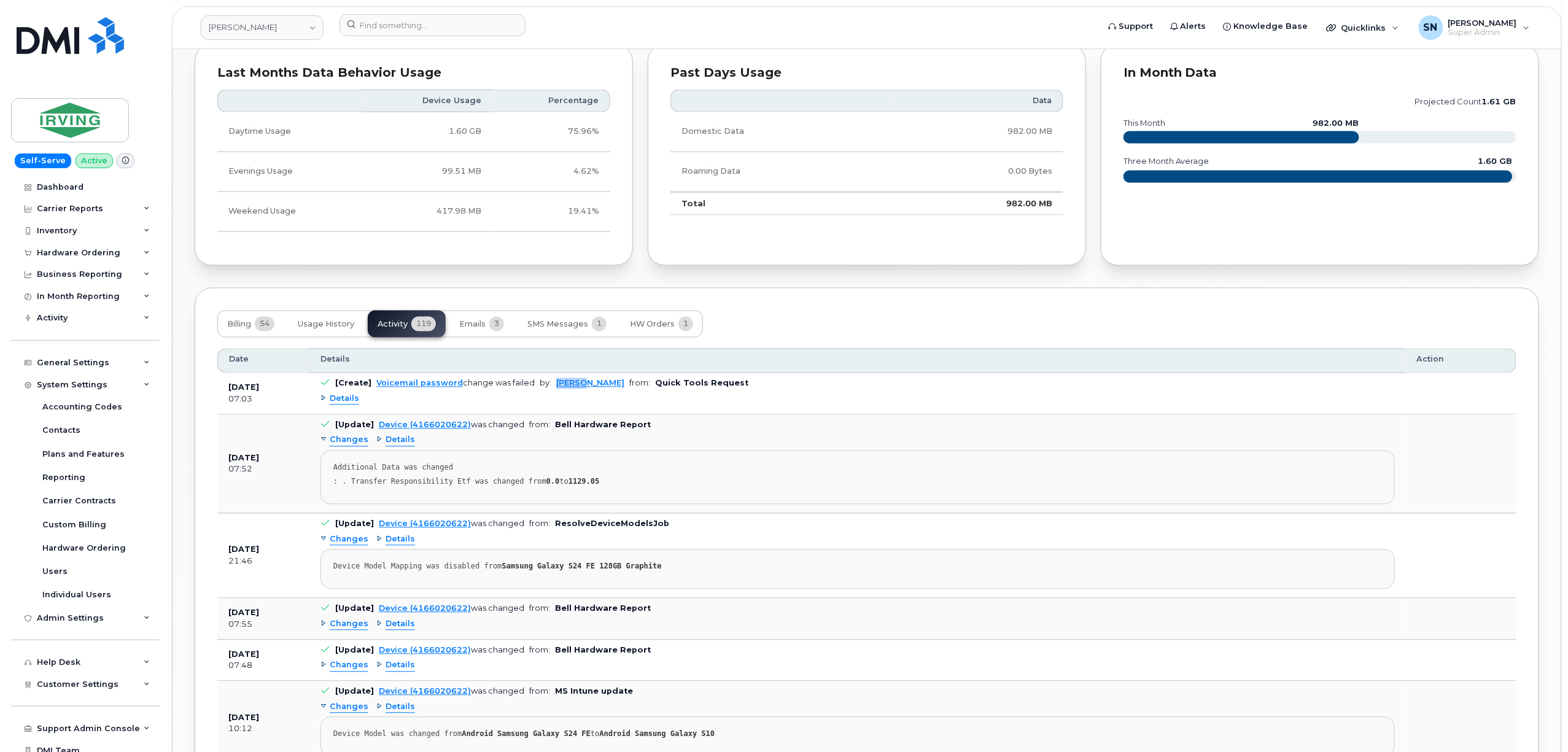
drag, startPoint x: 543, startPoint y: 393, endPoint x: 574, endPoint y: 394, distance: 31.0
click at [574, 394] on td "[Create] Voicemail password change was failed by: Ashfaq Mehnaz from: Quick Too…" at bounding box center [858, 394] width 1096 height 41
copy link "Ashfaq"
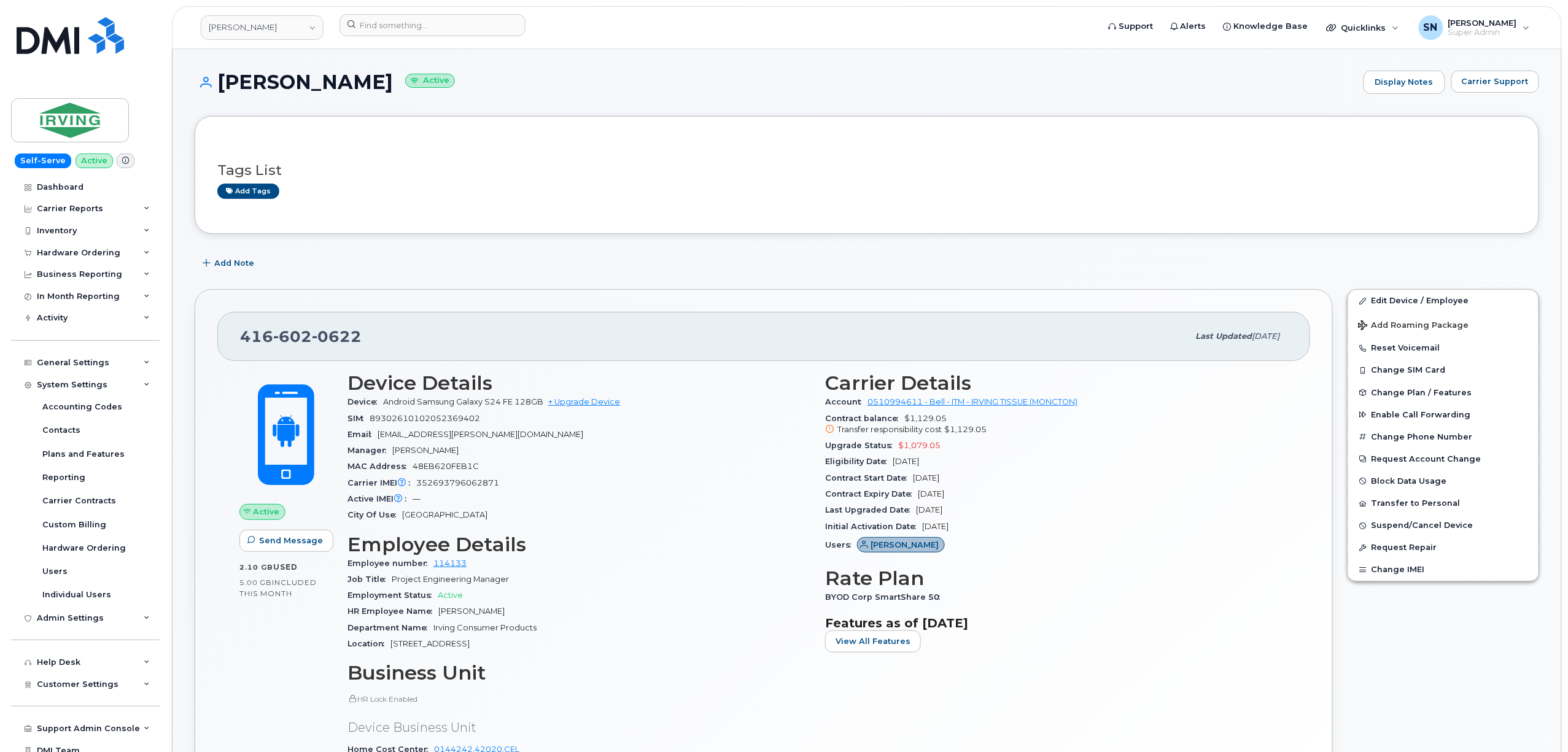
scroll to position [0, 0]
drag, startPoint x: 219, startPoint y: 74, endPoint x: 337, endPoint y: 91, distance: 119.2
click at [337, 91] on h1 "Jiajie Peng Active" at bounding box center [776, 83] width 1163 height 21
copy h1 "Jiajie Peng"
drag, startPoint x: 248, startPoint y: 337, endPoint x: 271, endPoint y: 337, distance: 23.0
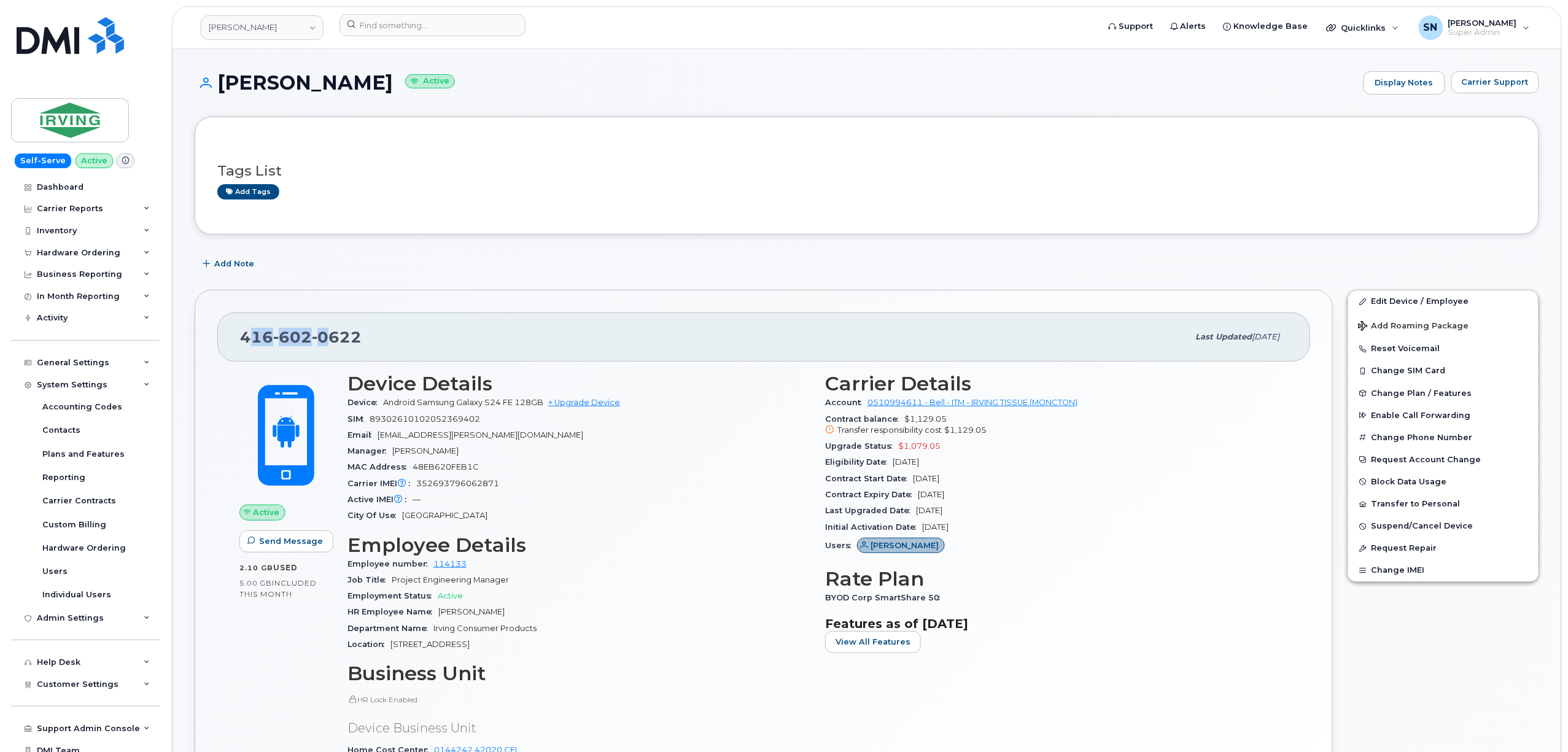
click at [332, 337] on span "416 602 0622" at bounding box center [301, 337] width 121 height 18
drag, startPoint x: 233, startPoint y: 335, endPoint x: 376, endPoint y: 337, distance: 143.0
click at [376, 337] on div "416 602 0622 Last updated Sep 03, 2025" at bounding box center [763, 337] width 1092 height 49
copy span "416 602 0622"
click at [298, 24] on link "JD Irving" at bounding box center [262, 28] width 123 height 24
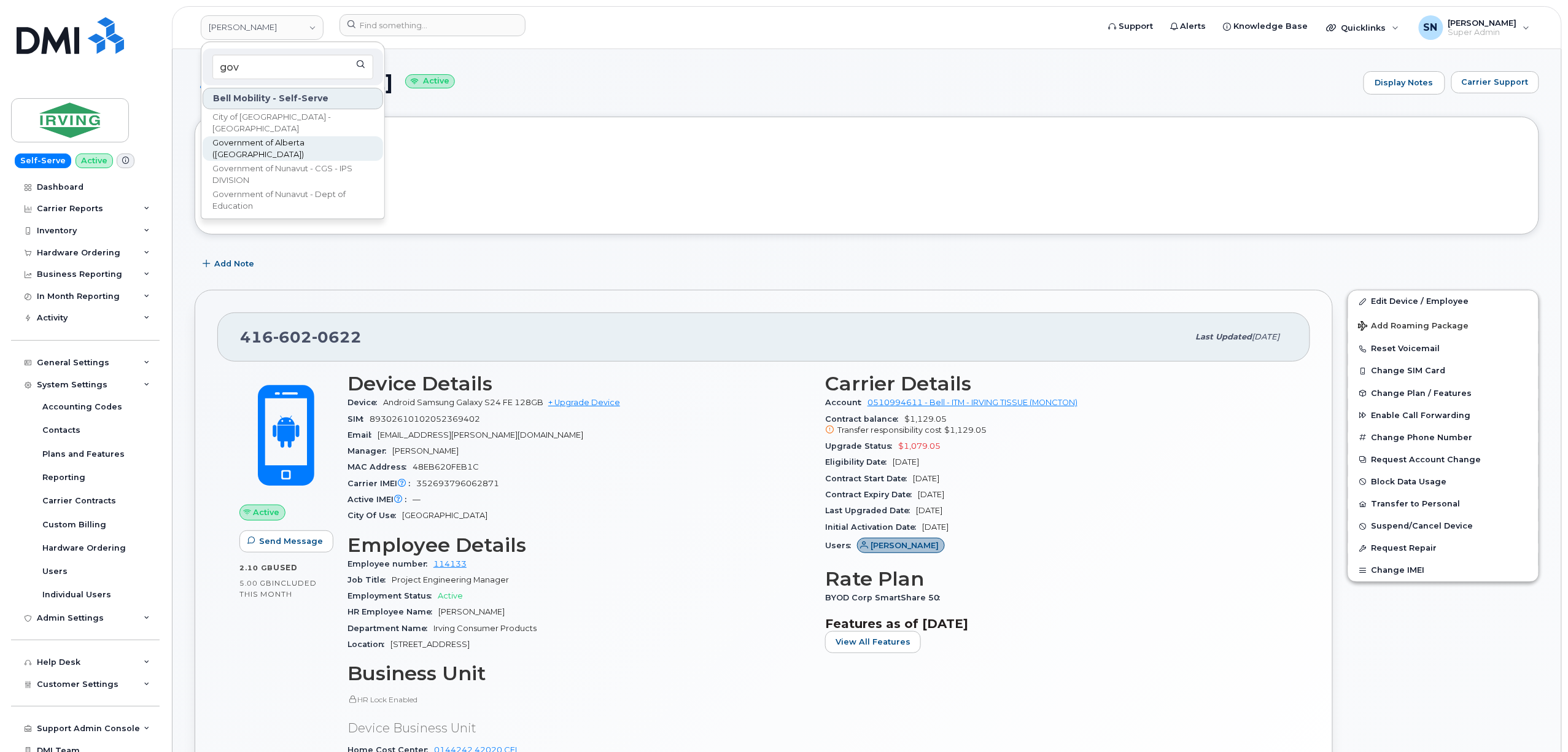
type input "gov"
click at [315, 141] on link "Government of Alberta ([GEOGRAPHIC_DATA])" at bounding box center [293, 148] width 180 height 24
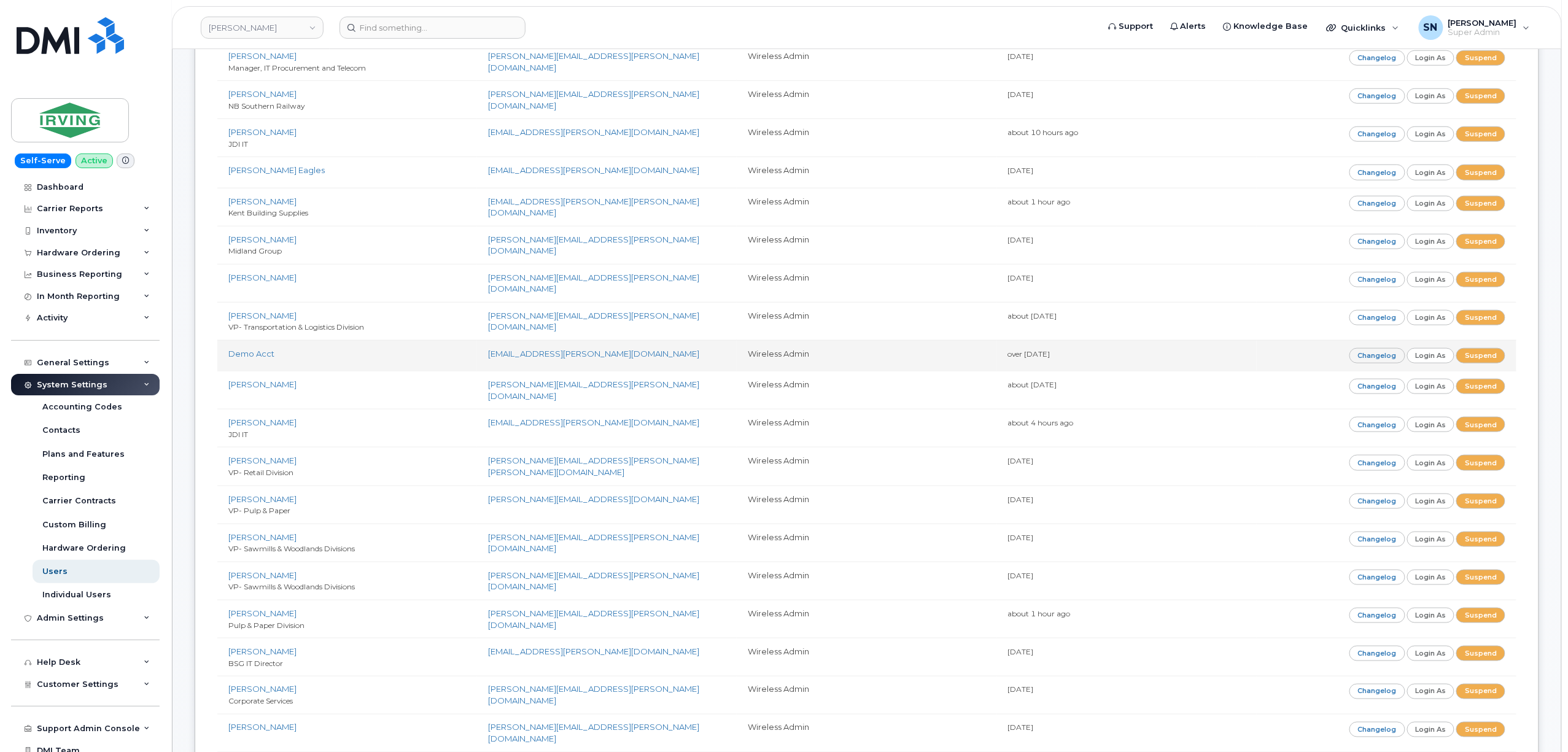
scroll to position [2098, 0]
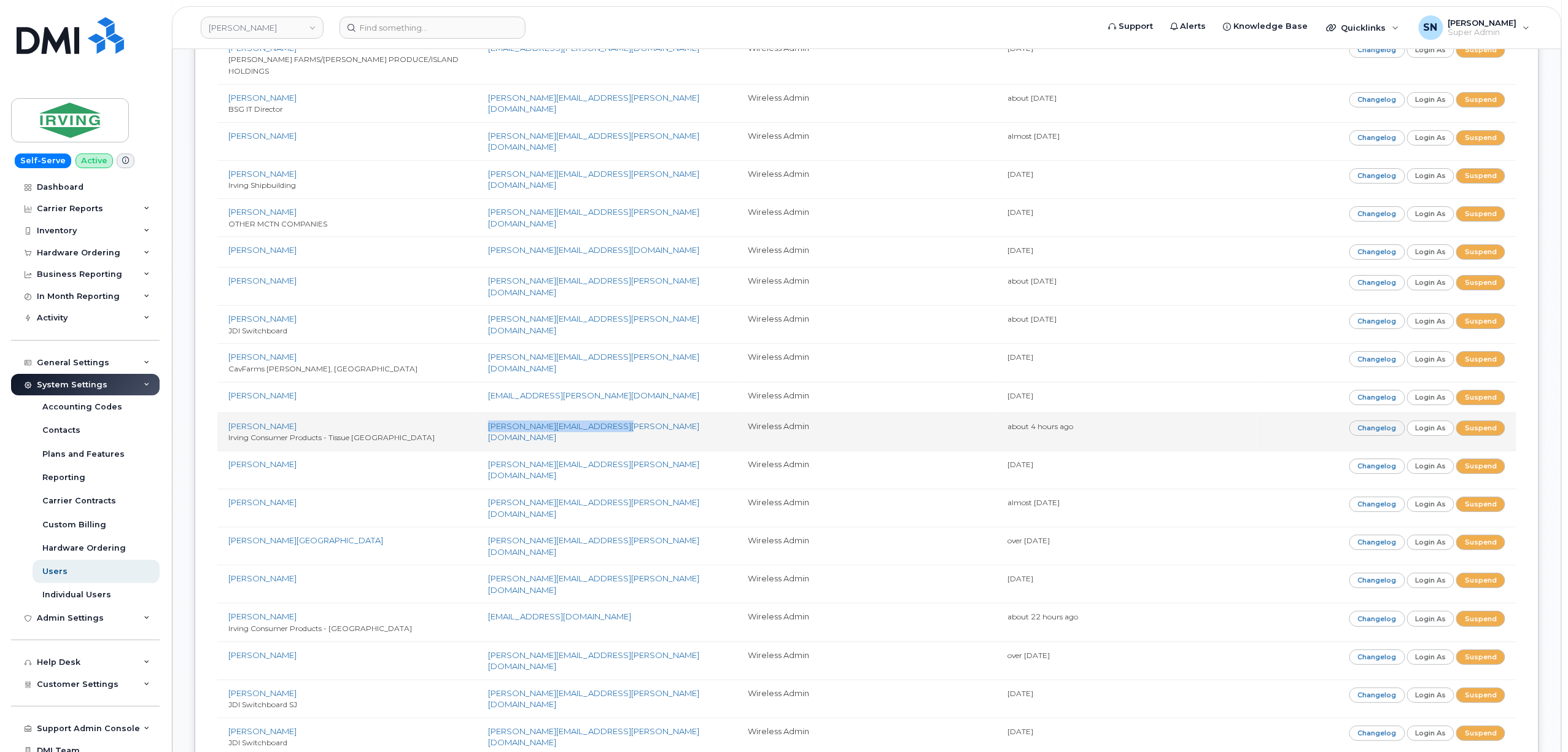
drag, startPoint x: 484, startPoint y: 379, endPoint x: 618, endPoint y: 382, distance: 134.0
click at [618, 412] on td "[PERSON_NAME][EMAIL_ADDRESS][PERSON_NAME][DOMAIN_NAME]" at bounding box center [606, 431] width 260 height 38
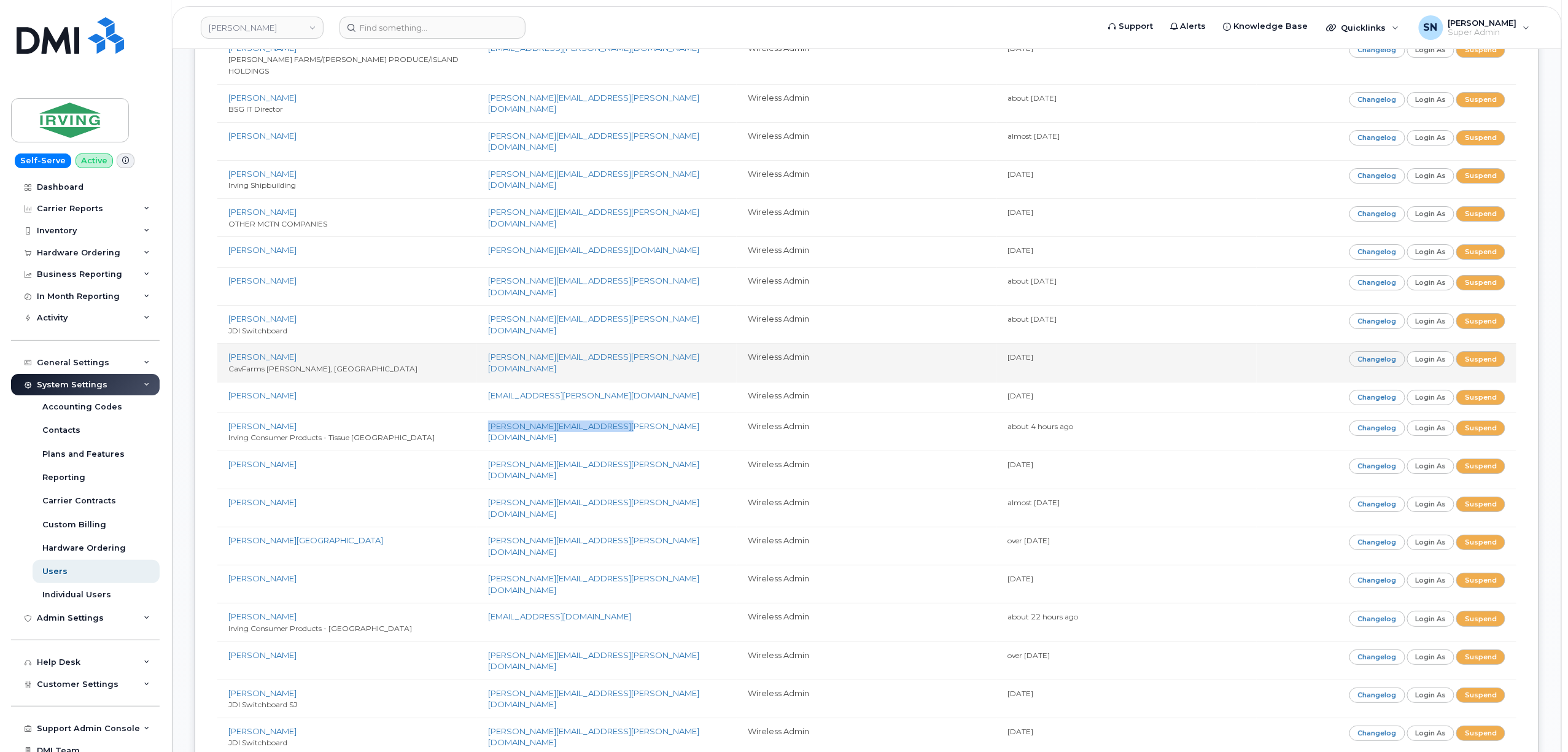
copy link "[PERSON_NAME][EMAIL_ADDRESS][PERSON_NAME][DOMAIN_NAME]"
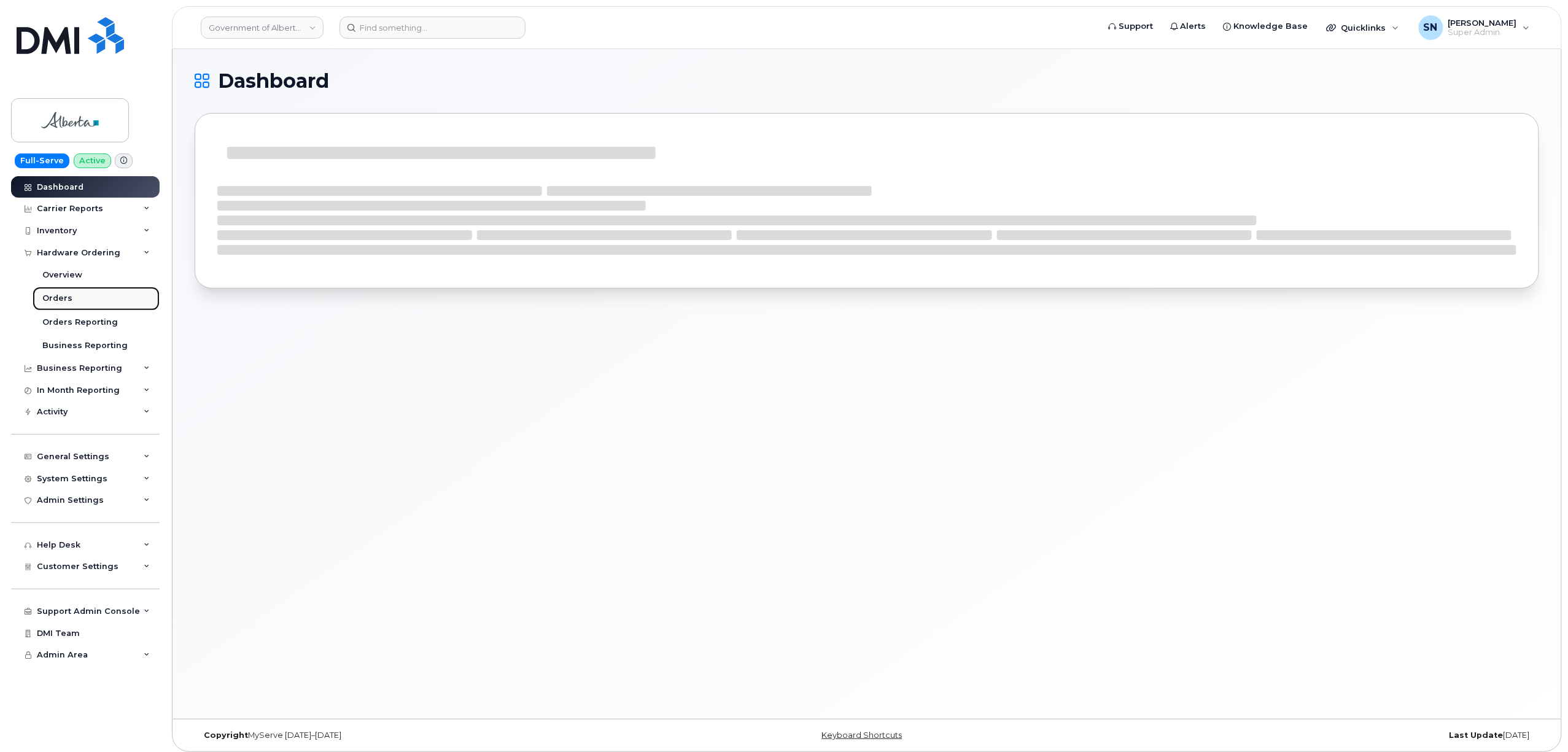
click at [65, 302] on div "Orders" at bounding box center [58, 298] width 30 height 11
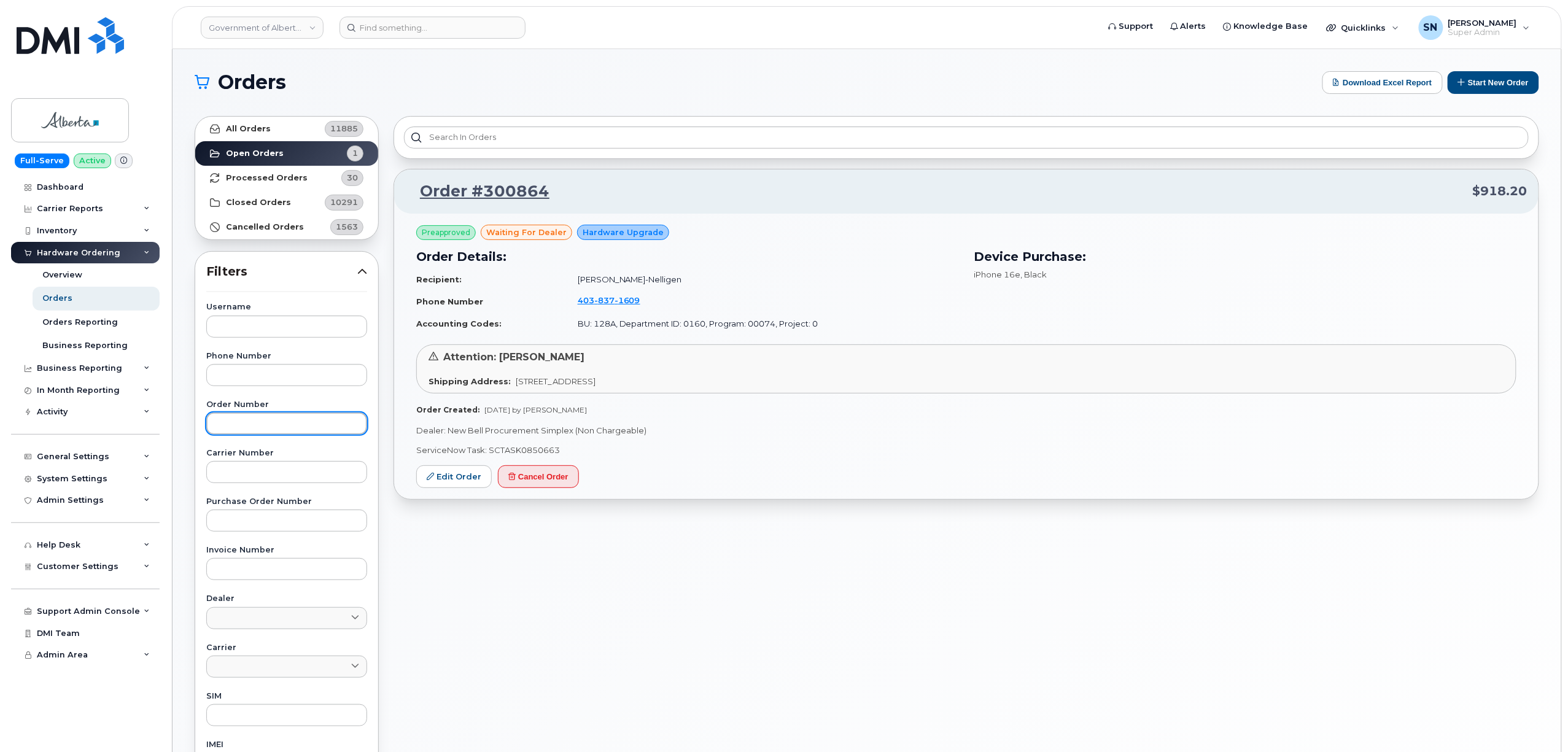
click at [277, 425] on input "text" at bounding box center [287, 423] width 161 height 22
paste input "300864"
type input "300864"
click at [274, 128] on link "All Orders 11885" at bounding box center [287, 128] width 183 height 24
click at [340, 428] on input "300864" at bounding box center [287, 423] width 161 height 22
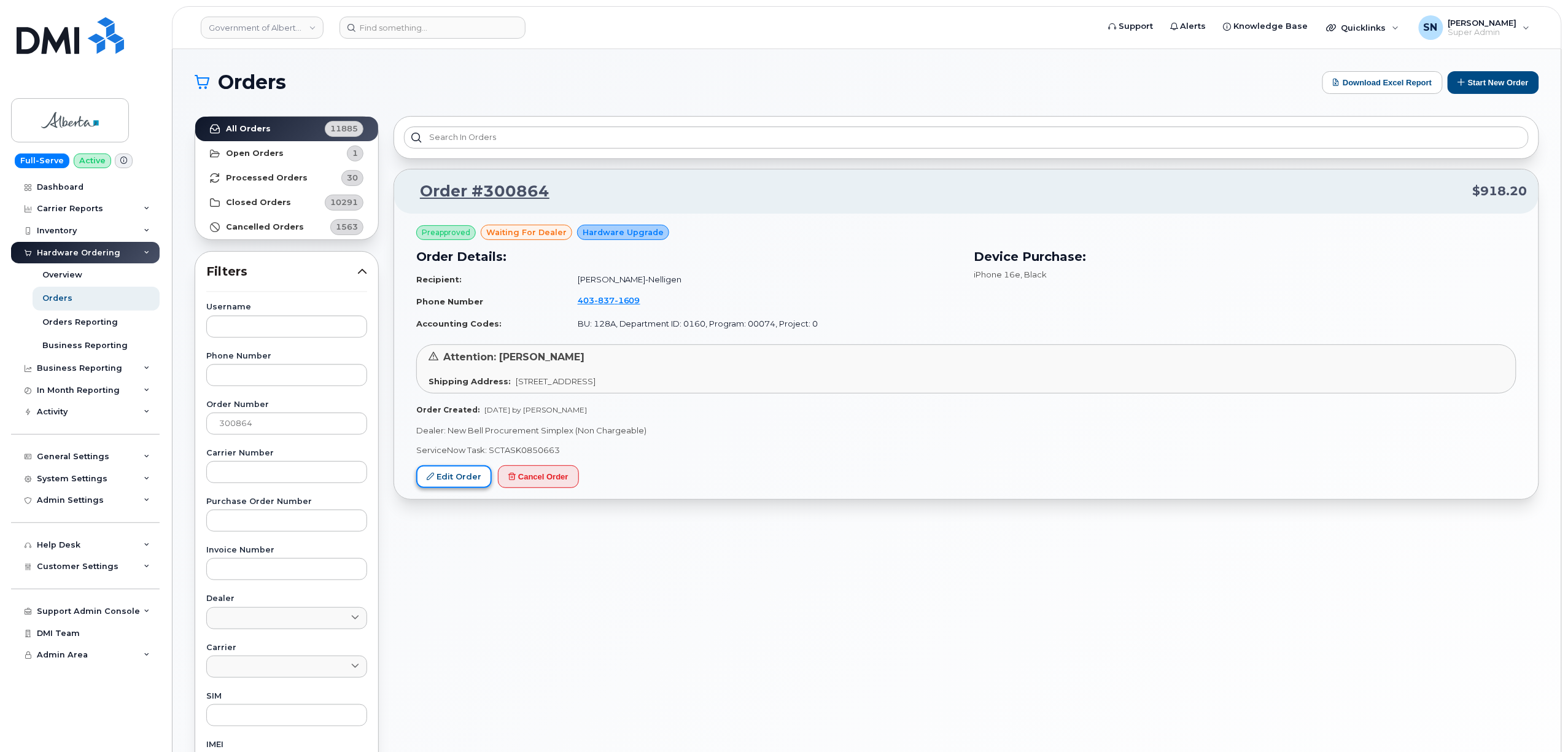
click at [456, 481] on link "Edit Order" at bounding box center [454, 477] width 76 height 23
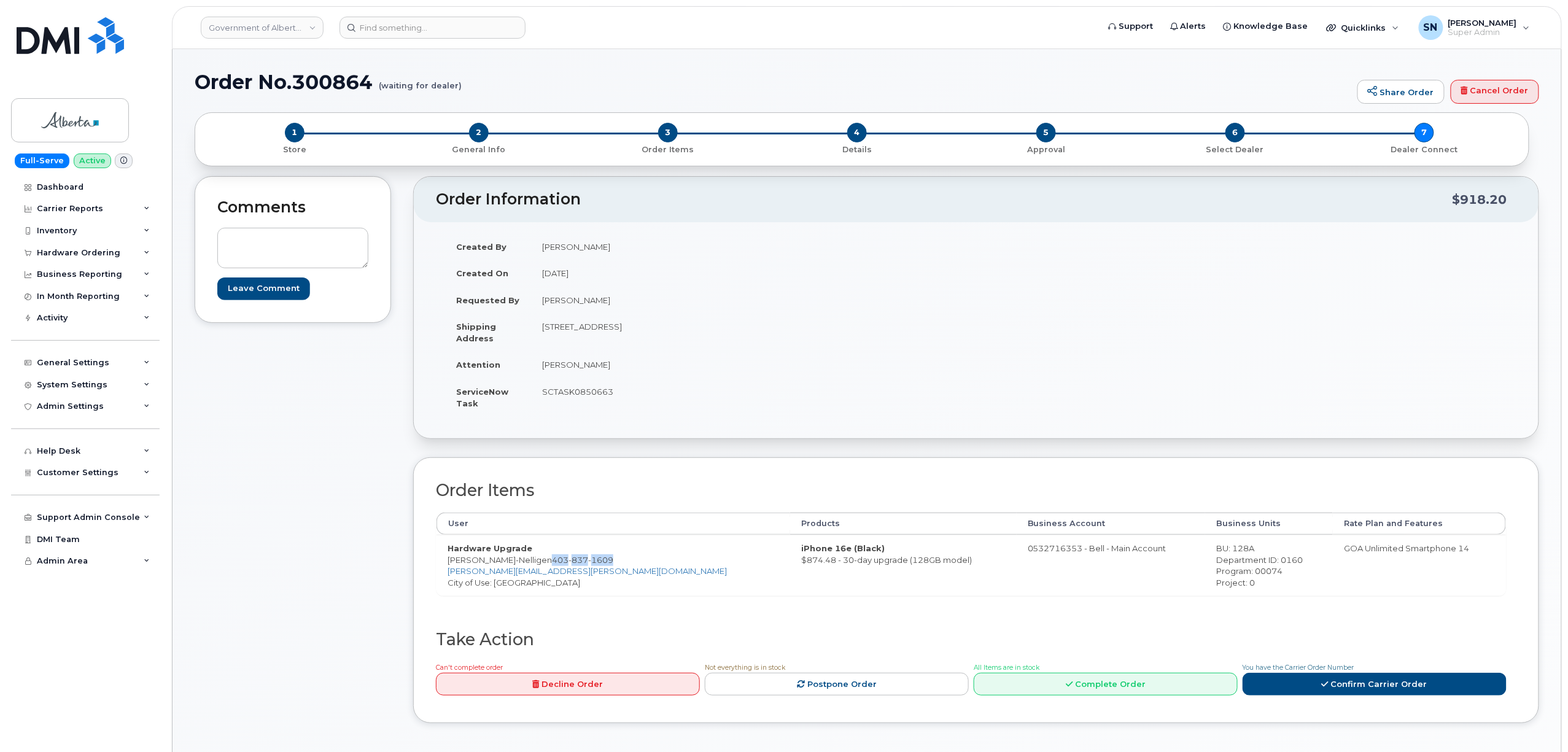
drag, startPoint x: 534, startPoint y: 562, endPoint x: 596, endPoint y: 561, distance: 62.0
click at [596, 561] on td "Hardware Upgrade Kelley Fiske-Nelligen 403 837 1609 Kelley.Fiske-Nelligen@gov.a…" at bounding box center [613, 565] width 354 height 61
copy span "403 837 1609"
drag, startPoint x: 448, startPoint y: 563, endPoint x: 531, endPoint y: 564, distance: 83.0
click at [531, 564] on td "Hardware Upgrade Kelley Fiske-Nelligen 403 837 1609 Kelley.Fiske-Nelligen@gov.a…" at bounding box center [613, 565] width 354 height 61
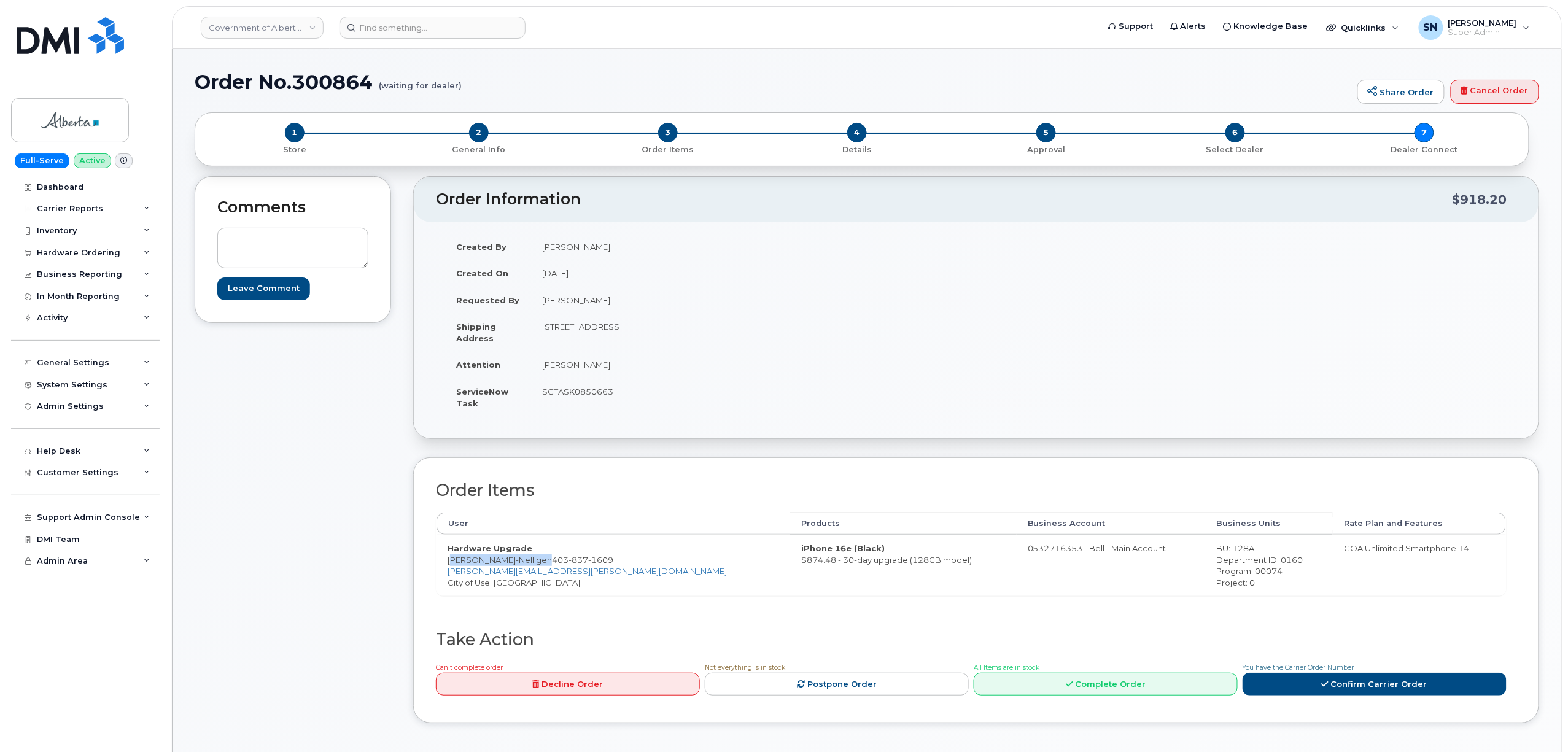
copy td "[PERSON_NAME]-Nelligen"
drag, startPoint x: 573, startPoint y: 324, endPoint x: 630, endPoint y: 327, distance: 57.1
click at [630, 327] on td "9 Floor 639 5 Ave SW CALGARY AB T2P 0M9 CANADA" at bounding box center [749, 332] width 436 height 38
copy td "[STREET_ADDRESS]"
drag, startPoint x: 541, startPoint y: 327, endPoint x: 571, endPoint y: 330, distance: 30.1
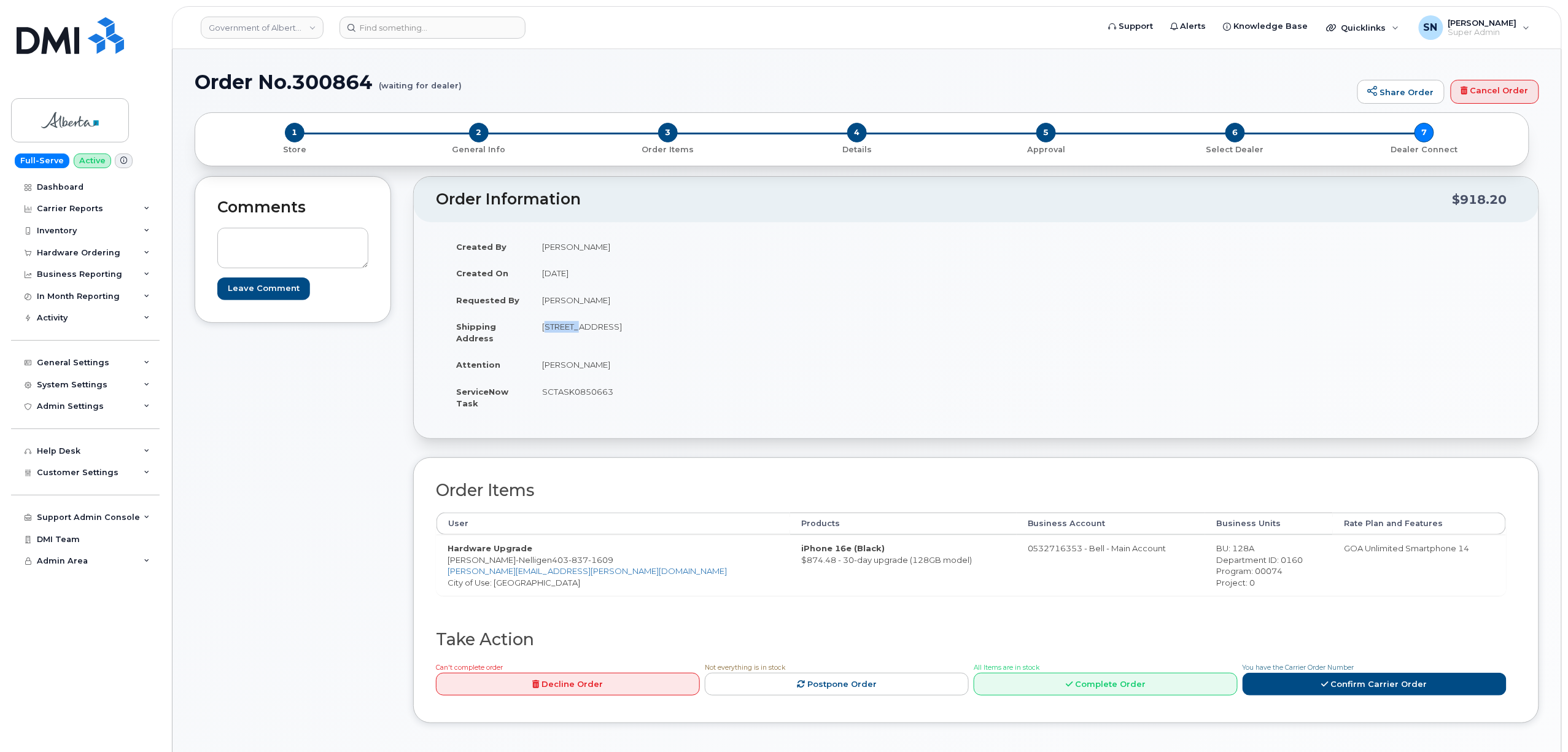
click at [571, 330] on td "9 Floor 639 5 Ave SW CALGARY AB T2P 0M9 CANADA" at bounding box center [749, 332] width 436 height 38
copy td "9 Floor"
drag, startPoint x: 734, startPoint y: 357, endPoint x: 713, endPoint y: 344, distance: 24.7
click at [732, 357] on td "[PERSON_NAME]" at bounding box center [749, 364] width 436 height 27
drag, startPoint x: 686, startPoint y: 323, endPoint x: 723, endPoint y: 329, distance: 37.5
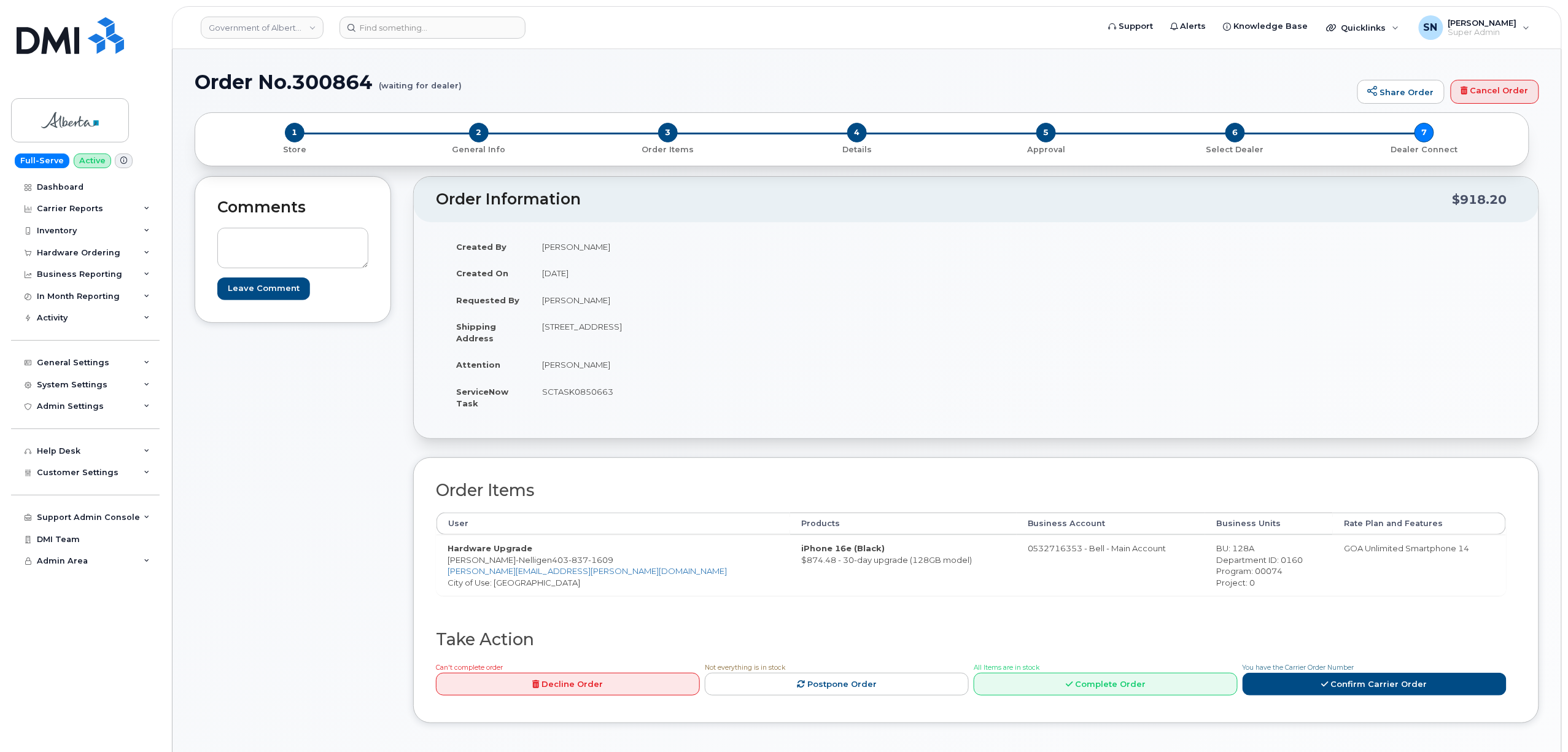
click at [723, 329] on td "[STREET_ADDRESS]" at bounding box center [749, 332] width 436 height 38
click at [703, 352] on tbody "Created By Yen Vong Created On September 16, 2025 Requested By Melissa Chu Ship…" at bounding box center [706, 325] width 522 height 183
drag, startPoint x: 686, startPoint y: 324, endPoint x: 721, endPoint y: 335, distance: 36.7
click at [721, 335] on td "[STREET_ADDRESS]" at bounding box center [749, 332] width 436 height 38
copy td "T2P 0M9"
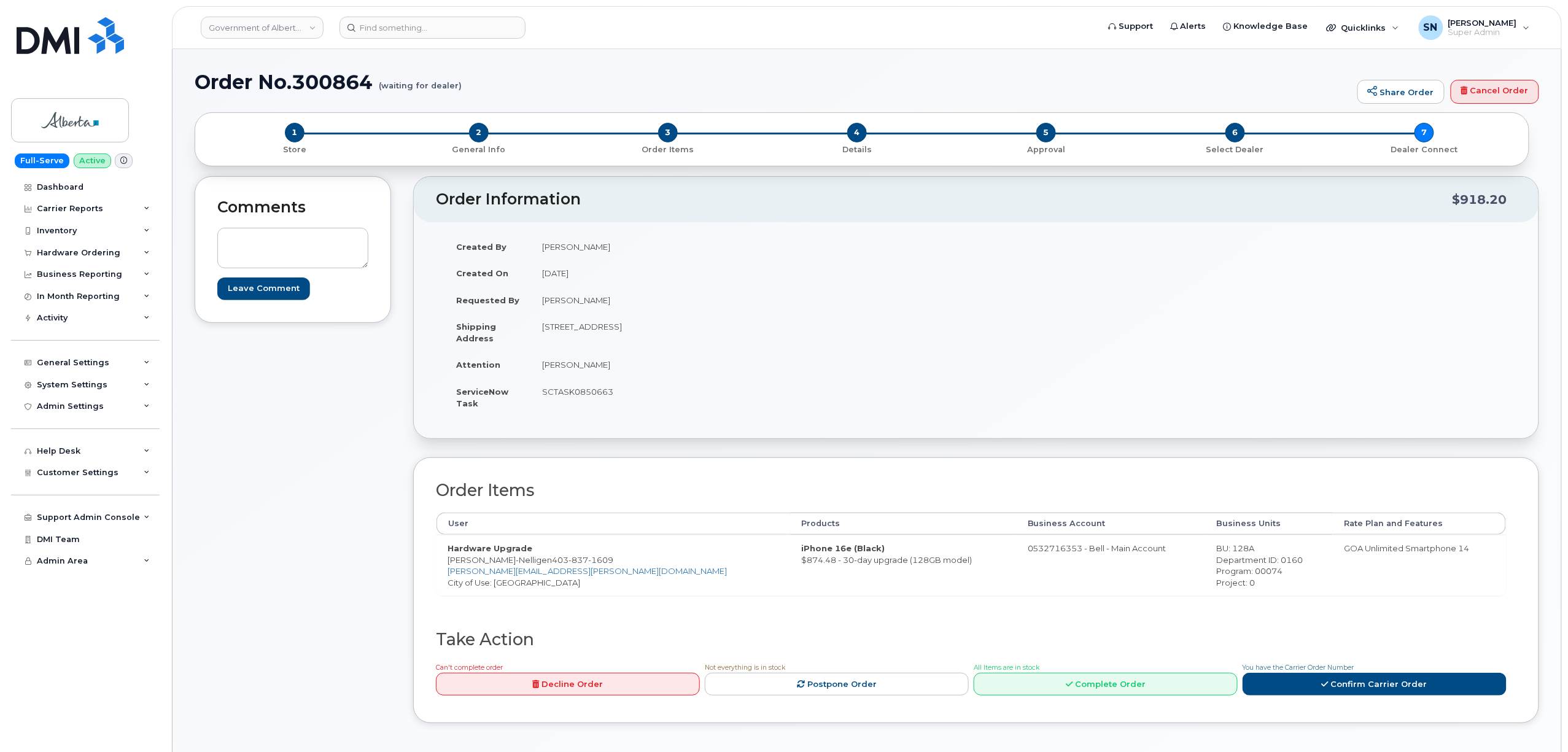
drag, startPoint x: 542, startPoint y: 363, endPoint x: 610, endPoint y: 365, distance: 68.0
click at [610, 365] on td "[PERSON_NAME]" at bounding box center [749, 364] width 436 height 27
copy td "[PERSON_NAME]"
drag, startPoint x: 447, startPoint y: 560, endPoint x: 601, endPoint y: 562, distance: 154.0
click at [601, 562] on td "Hardware Upgrade Kelley Fiske-Nelligen 403 837 1609 Kelley.Fiske-Nelligen@gov.a…" at bounding box center [613, 565] width 354 height 61
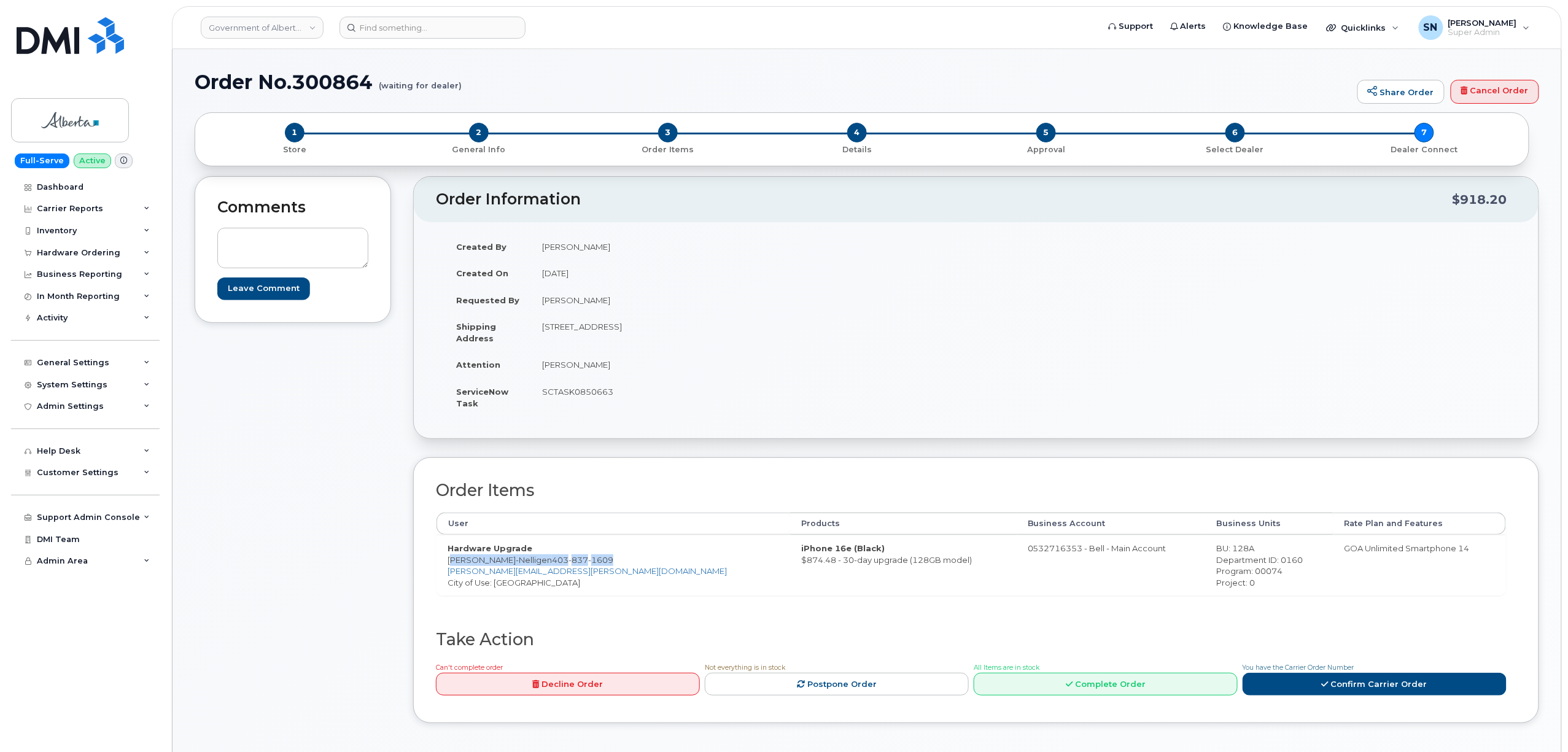
copy td "Kelley Fiske-Nelligen 403 837 1609"
click at [1216, 554] on div "BU: 128A" at bounding box center [1269, 548] width 106 height 12
copy div "128A"
click at [1236, 560] on div "Department ID: 0160" at bounding box center [1269, 560] width 106 height 12
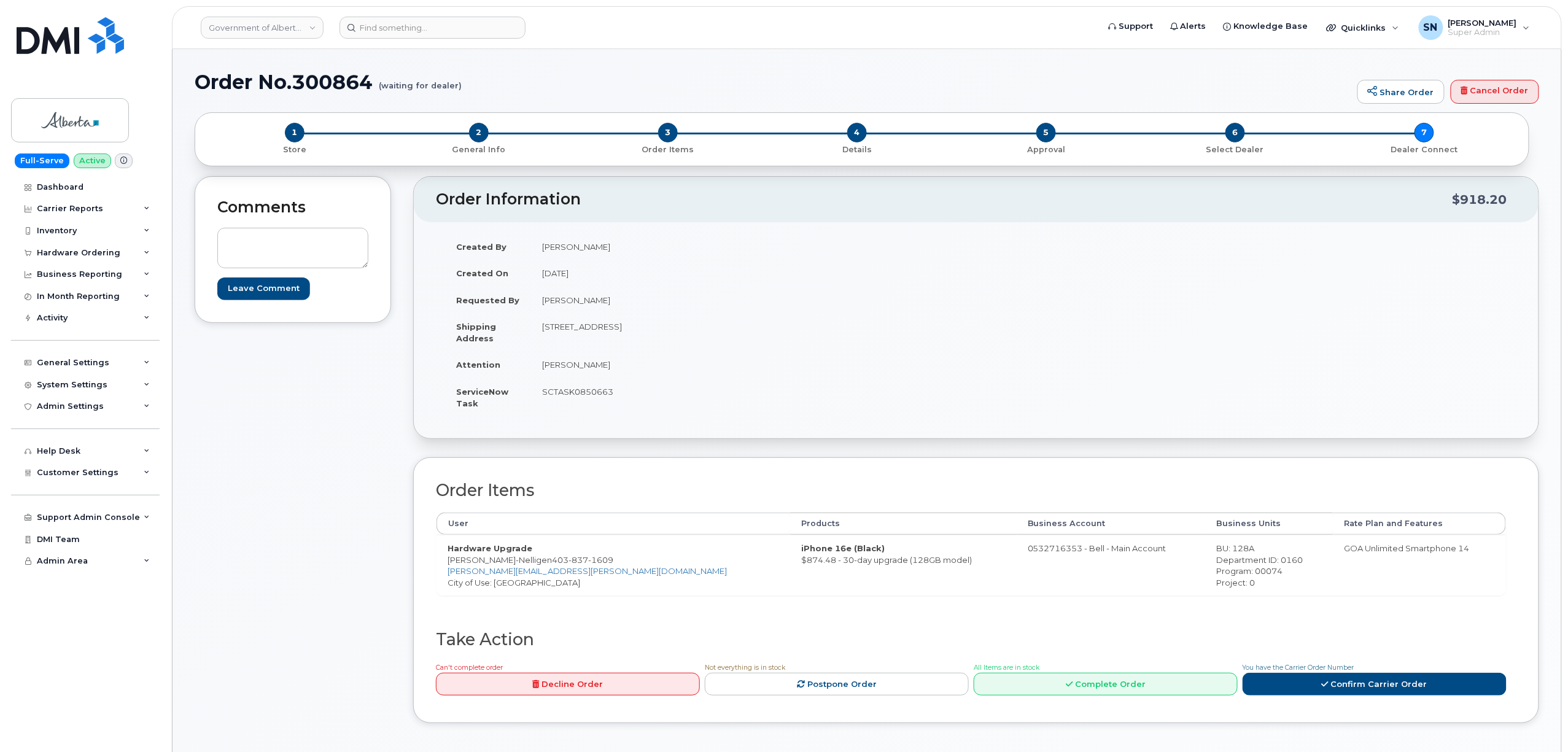
click at [1236, 560] on div "Department ID: 0160" at bounding box center [1269, 560] width 106 height 12
copy div "0160"
click at [1223, 572] on div "Program: 00074" at bounding box center [1269, 571] width 106 height 12
copy div "00074"
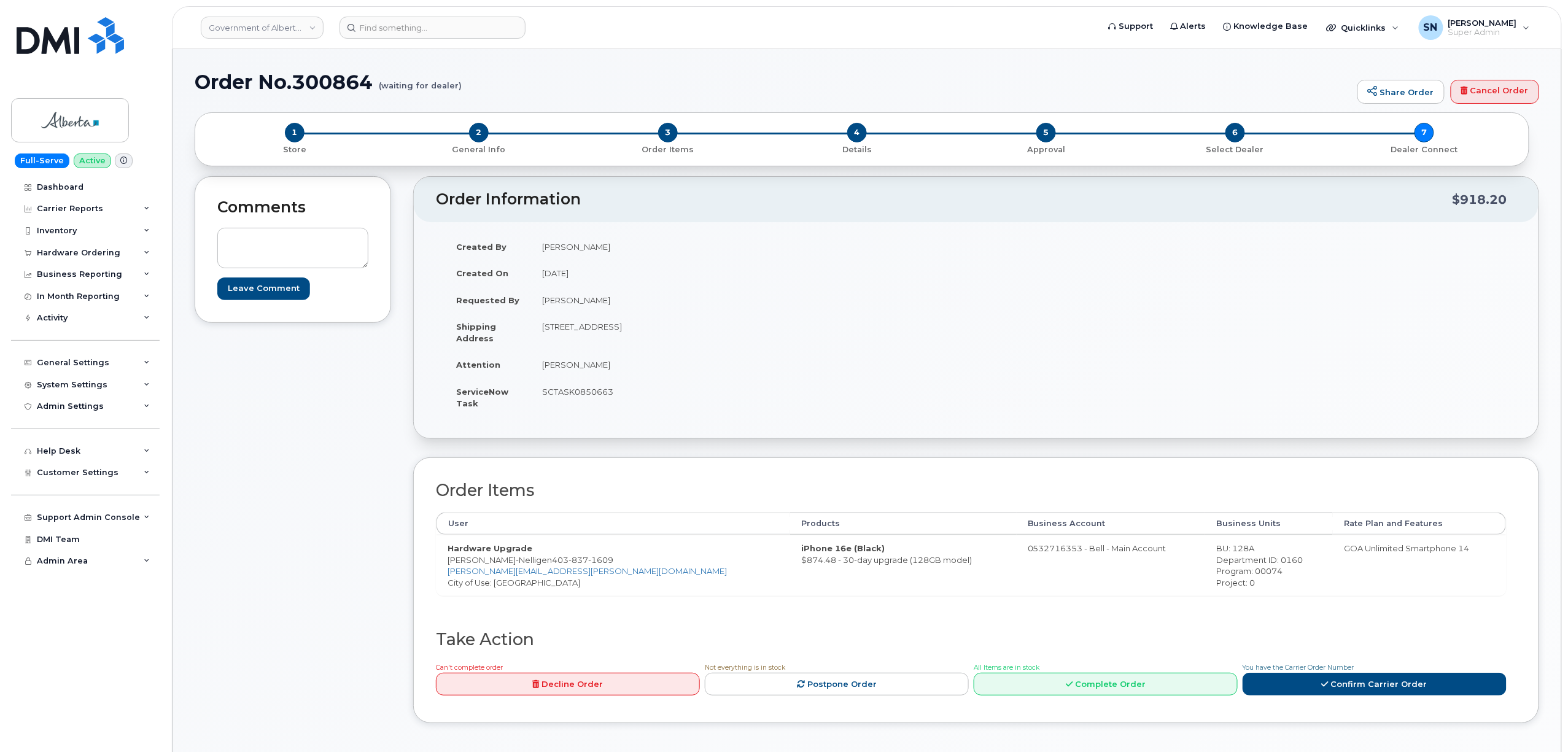
click at [598, 391] on td "SCTASK0850663" at bounding box center [749, 397] width 436 height 38
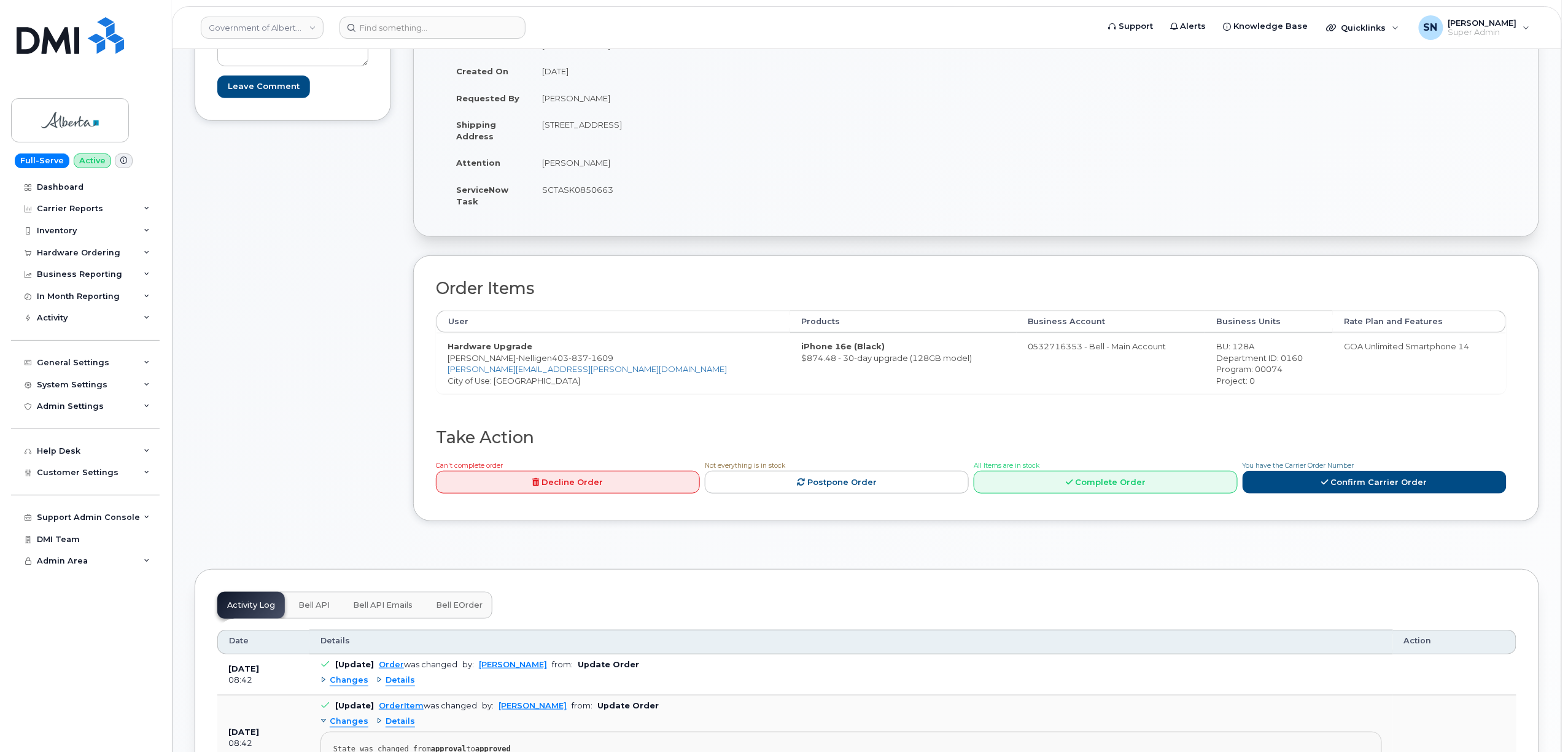
scroll to position [327, 0]
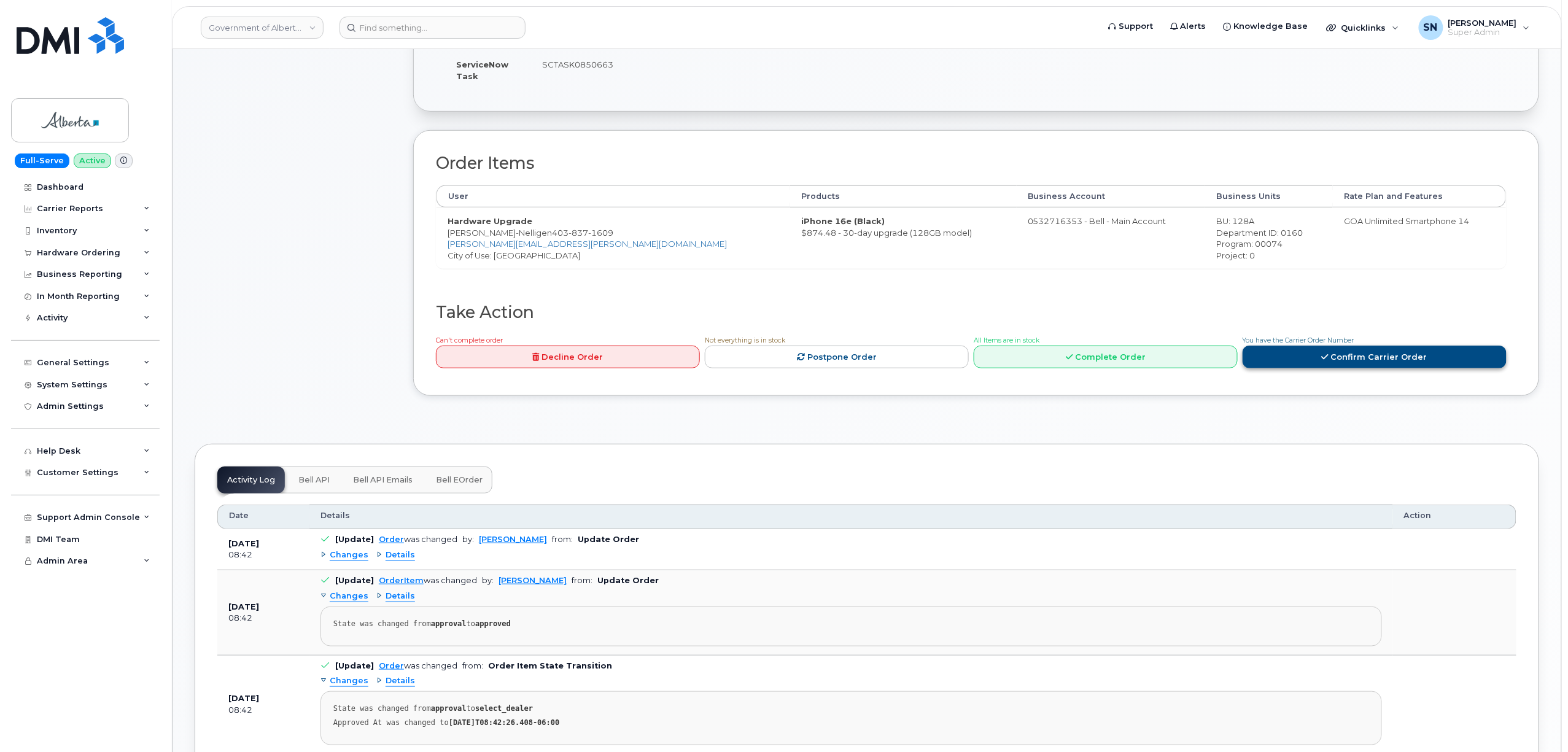
click at [1314, 362] on link "Confirm Carrier Order" at bounding box center [1375, 357] width 264 height 23
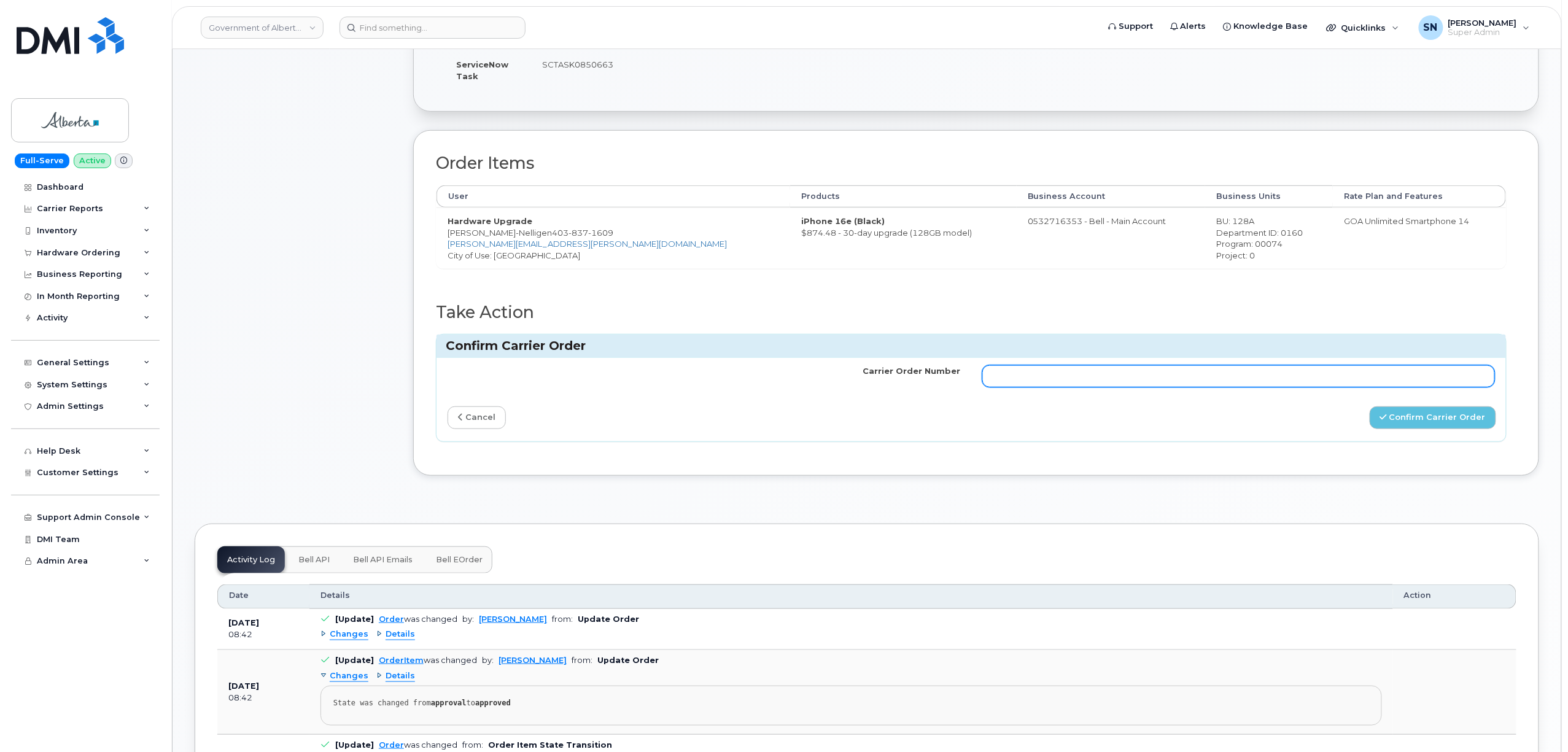
click at [1287, 378] on input "Carrier Order Number" at bounding box center [1238, 376] width 512 height 22
paste input "3016940"
type input "3016940"
click at [1432, 436] on div "Carrier Order Number 3016940 cancel Confirm Carrier Order" at bounding box center [971, 399] width 1069 height 83
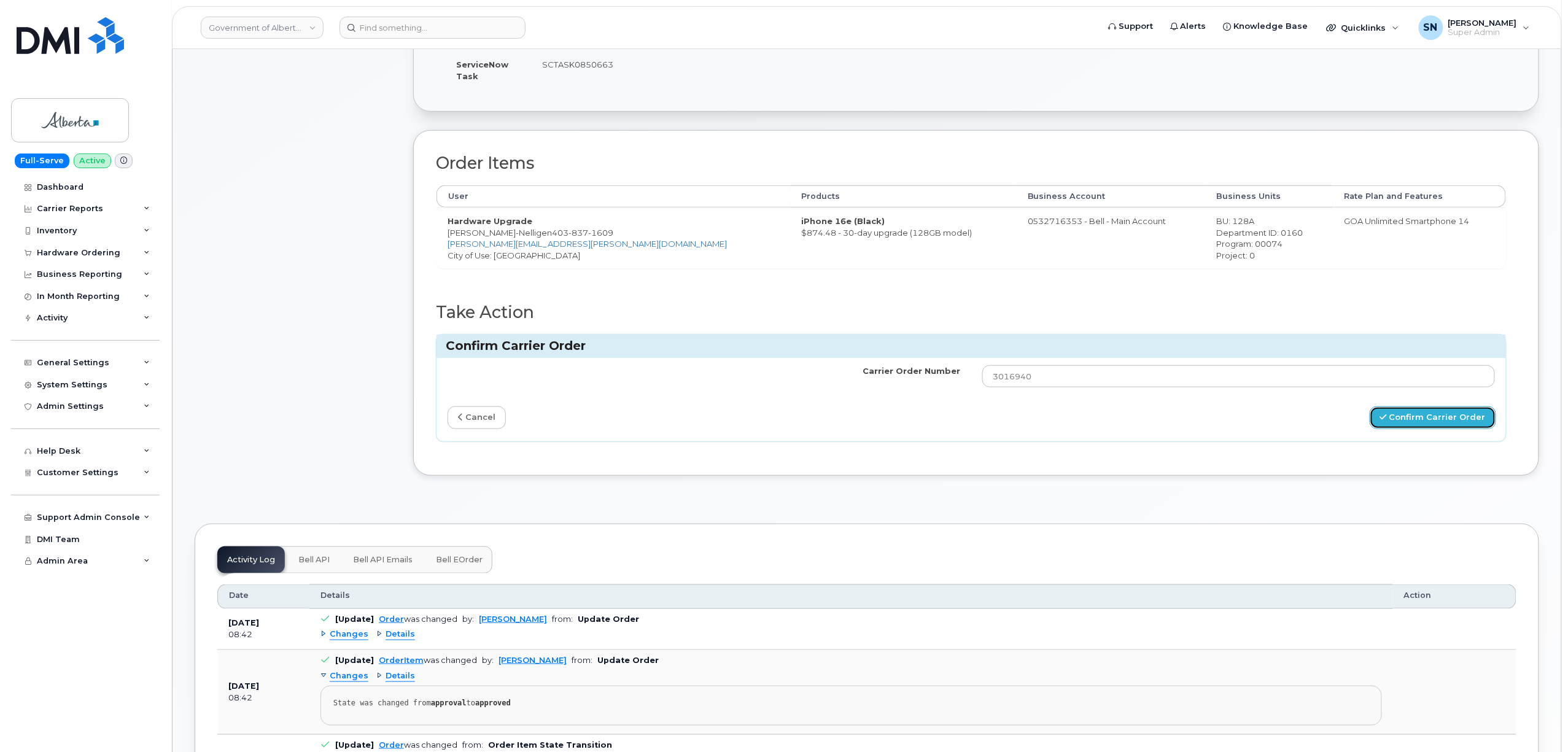
click at [1428, 420] on button "Confirm Carrier Order" at bounding box center [1433, 418] width 126 height 23
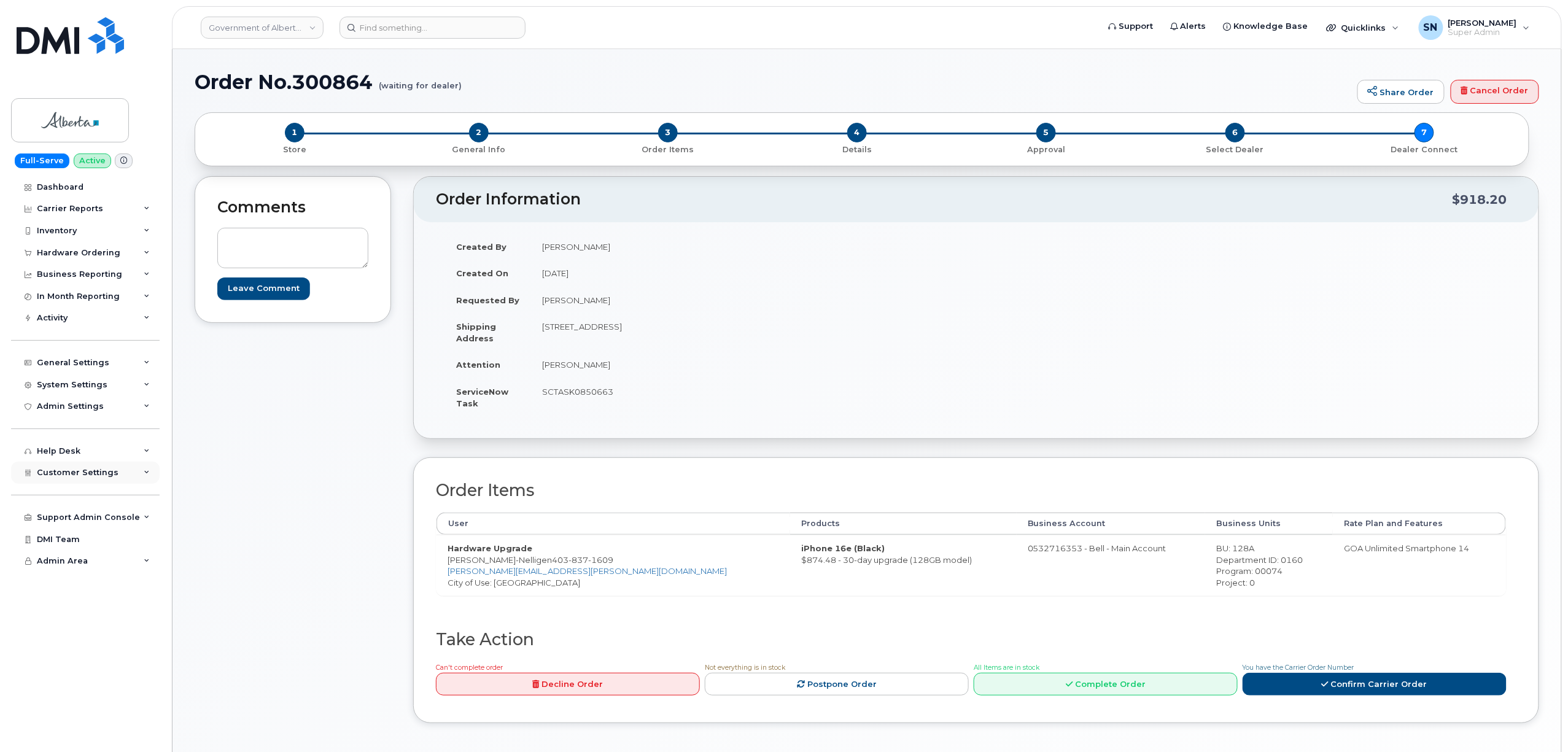
click at [107, 472] on span "Customer Settings" at bounding box center [78, 472] width 81 height 9
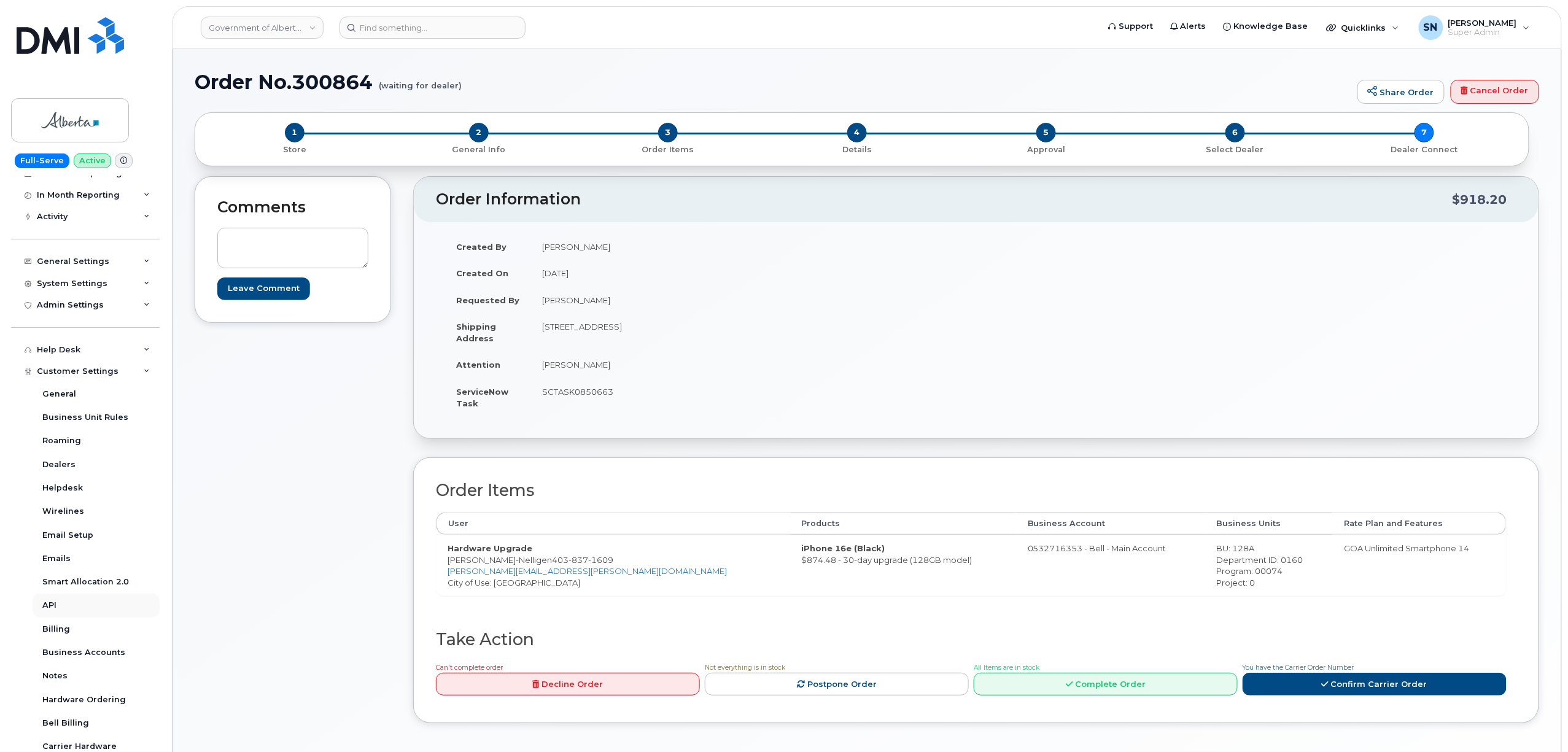
scroll to position [195, 0]
click at [111, 554] on div "Business Accounts" at bounding box center [84, 559] width 83 height 11
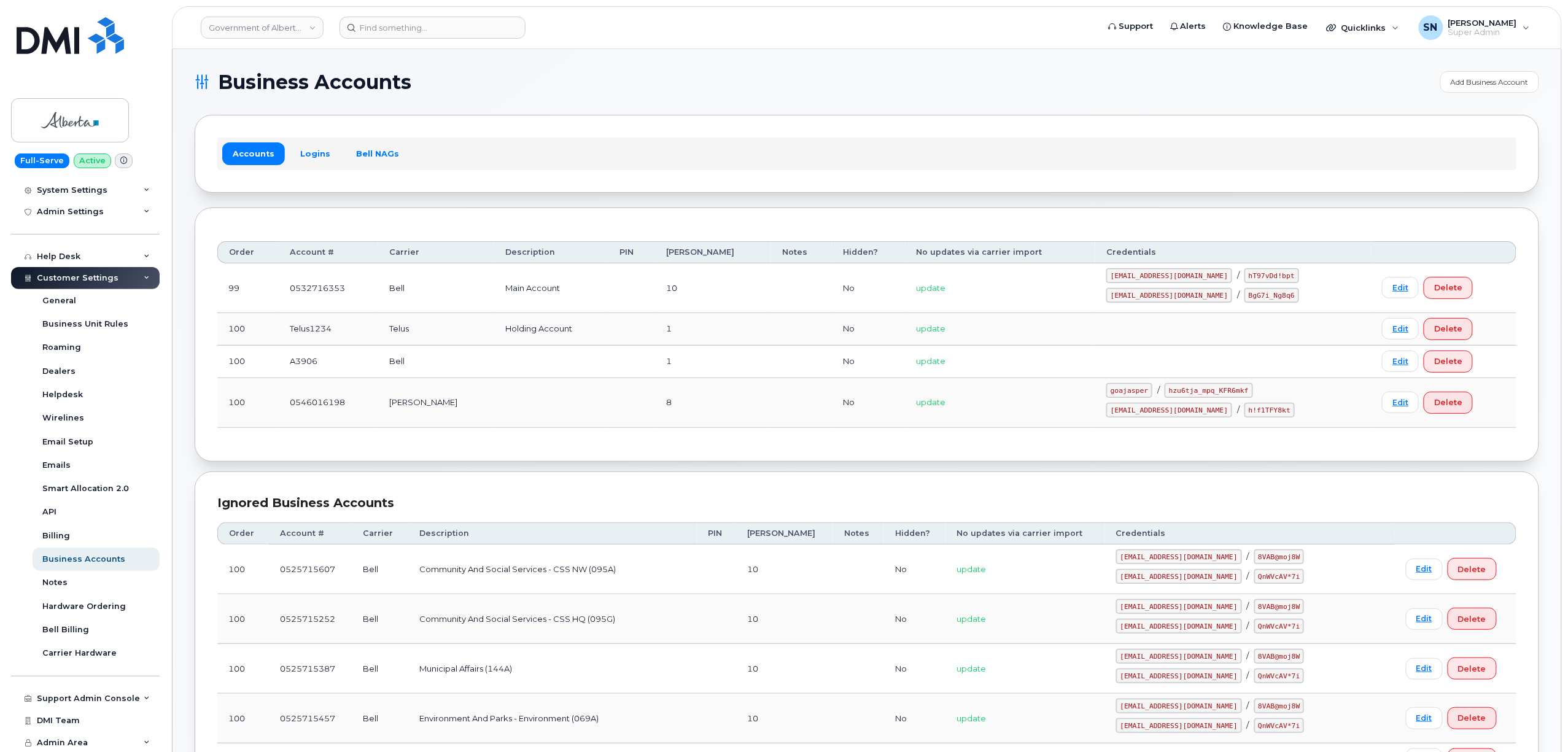
click at [315, 140] on div "Accounts Logins Bell NAGs" at bounding box center [867, 153] width 1299 height 32
click at [318, 148] on link "Logins" at bounding box center [315, 153] width 51 height 22
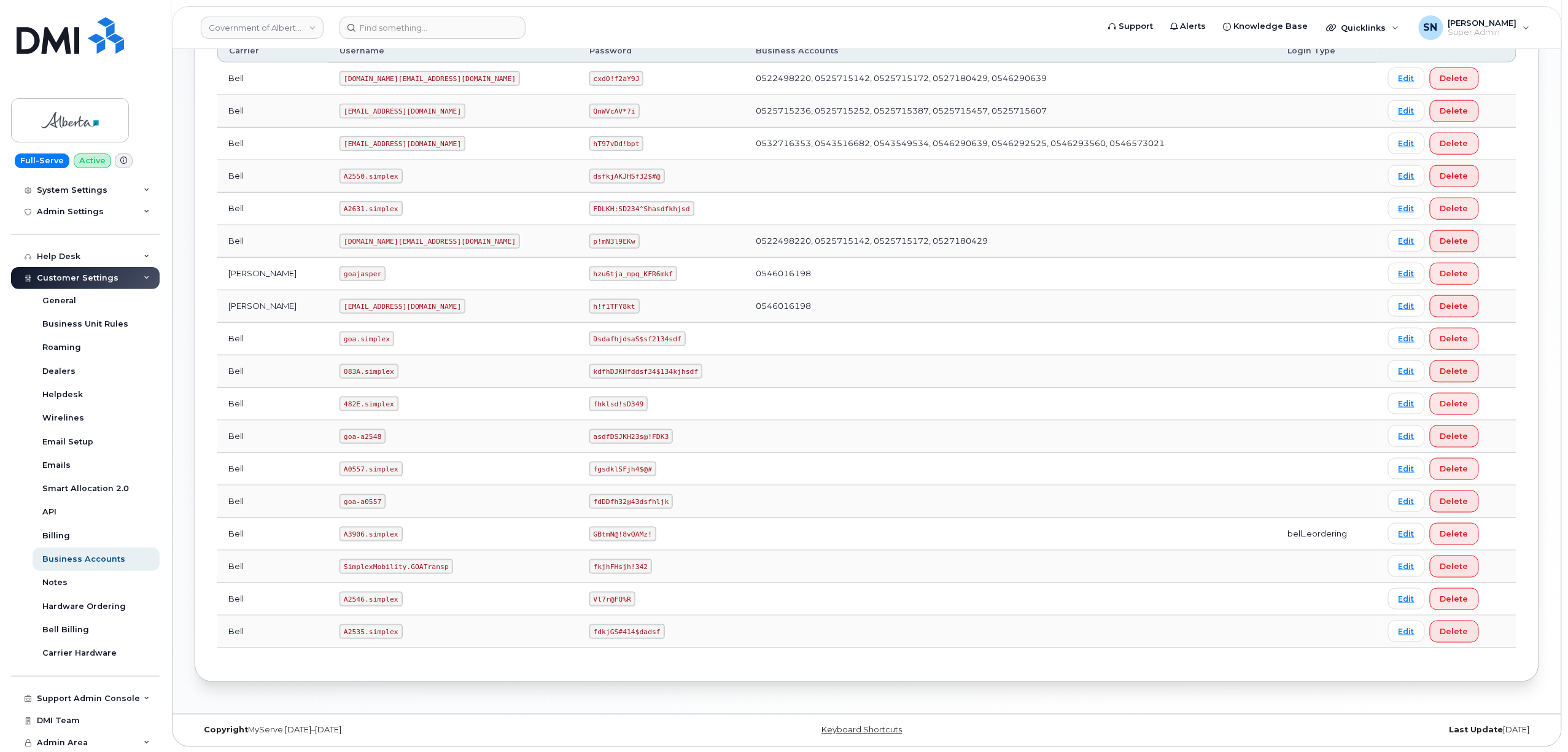
scroll to position [522, 0]
drag, startPoint x: 323, startPoint y: 531, endPoint x: 379, endPoint y: 532, distance: 56.0
click at [379, 532] on td "A3906.simplex" at bounding box center [453, 533] width 250 height 33
copy code "A3906.simplex"
drag, startPoint x: 494, startPoint y: 532, endPoint x: 591, endPoint y: 531, distance: 97.0
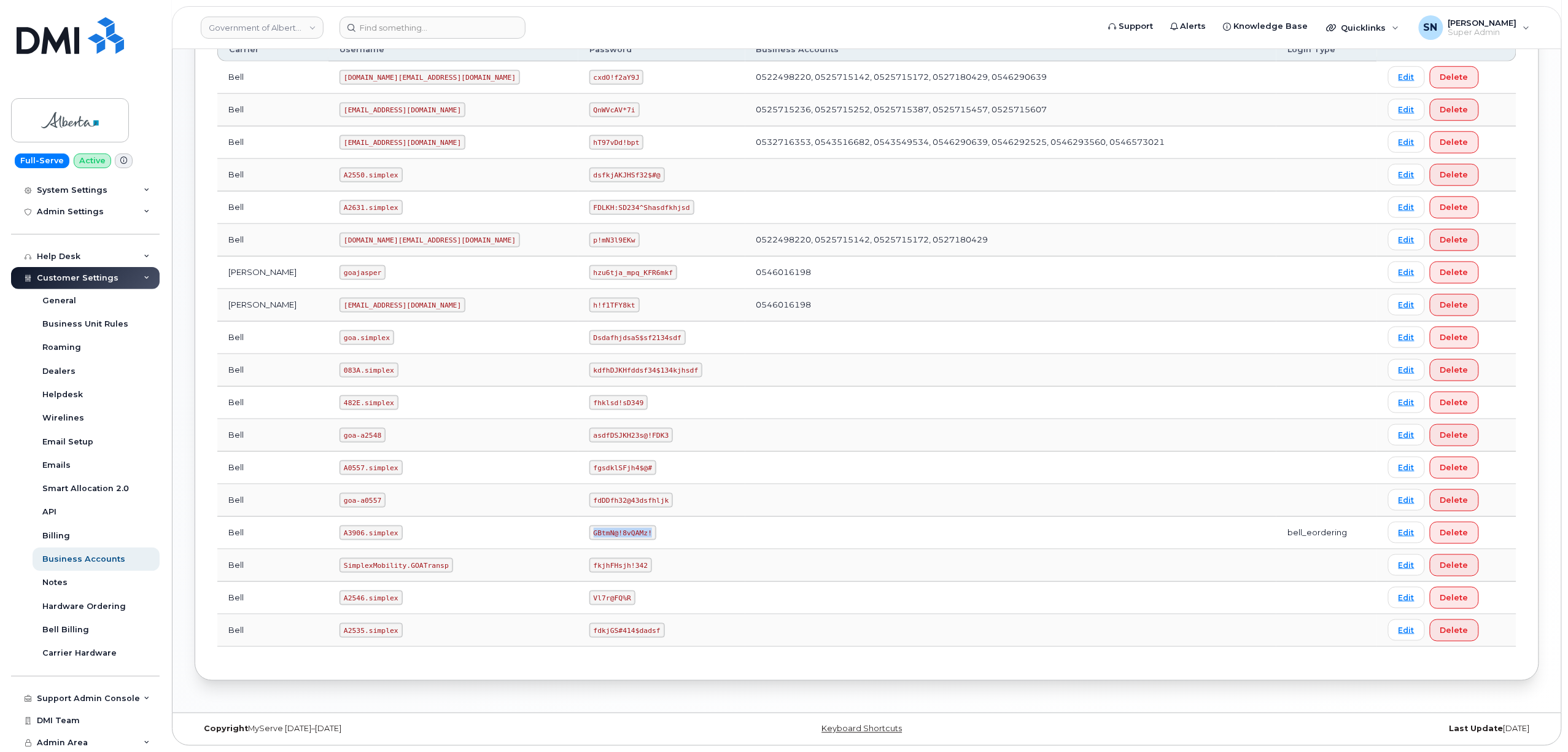
click at [591, 531] on td "GBtmN@!8vQAMz!" at bounding box center [661, 533] width 167 height 33
copy code "GBtmN@!8vQAMz!"
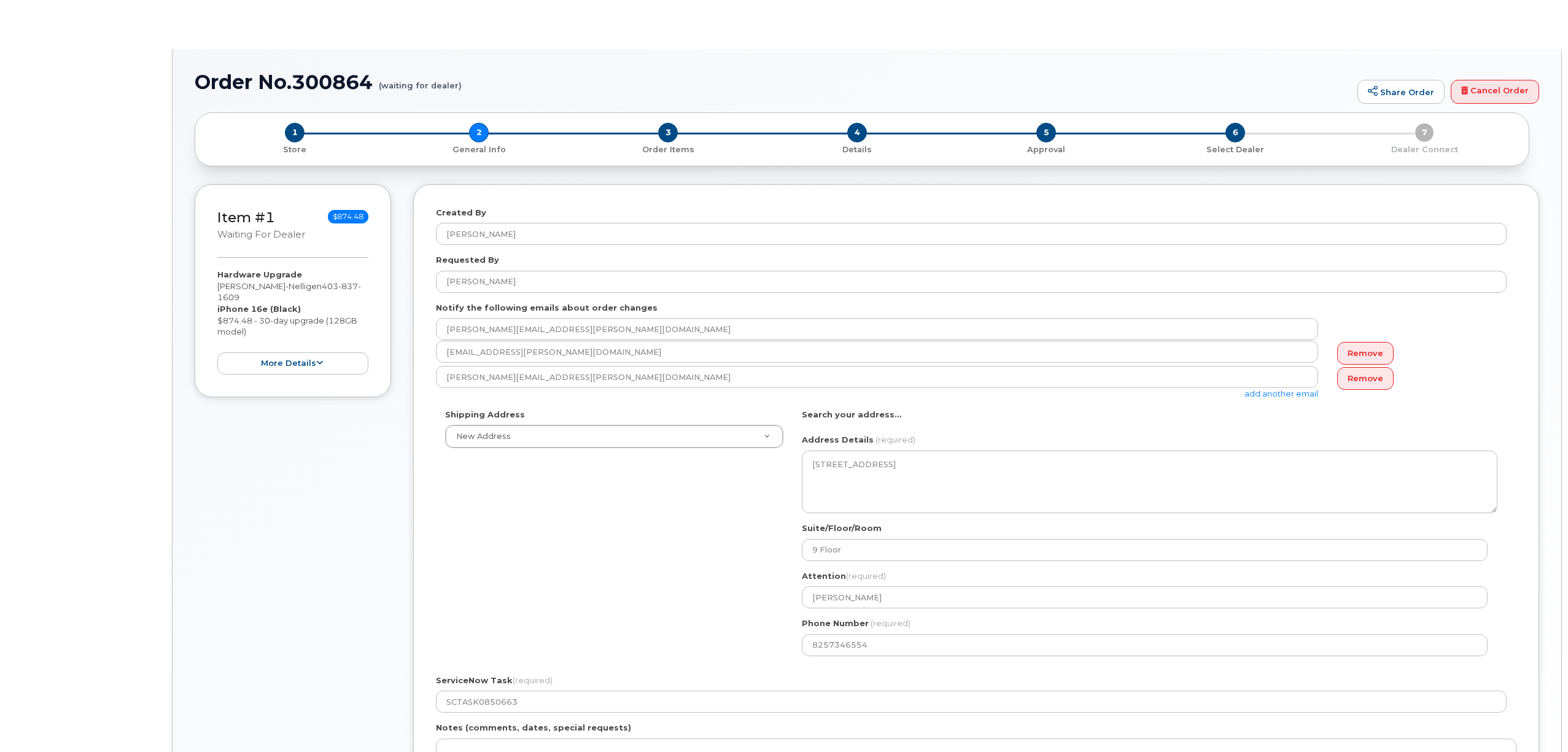
select select
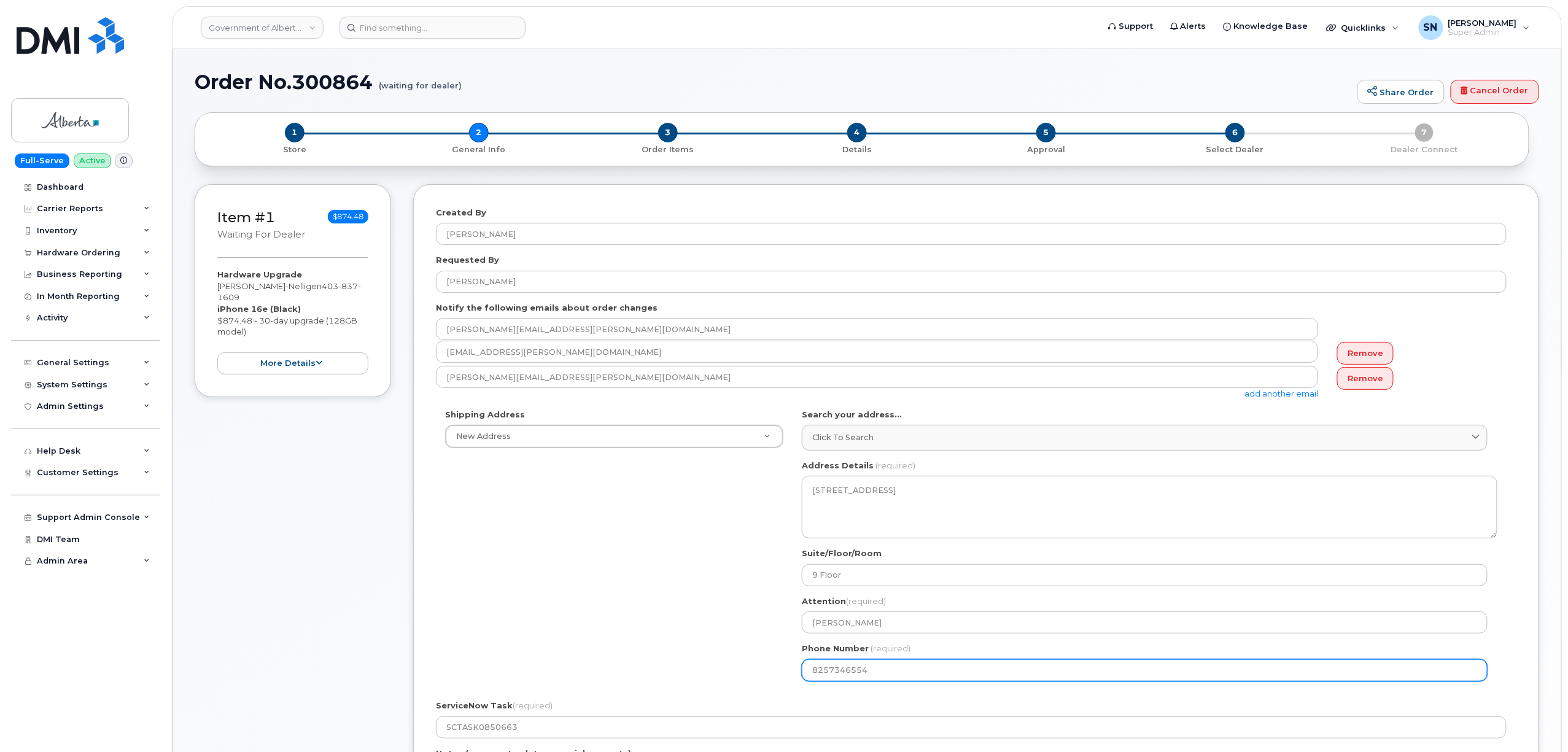
drag, startPoint x: 892, startPoint y: 676, endPoint x: 759, endPoint y: 673, distance: 133.0
click at [760, 676] on div "Shipping Address New Address New Address [STREET_ADDRESS][GEOGRAPHIC_DATA][PERS…" at bounding box center [971, 549] width 1071 height 282
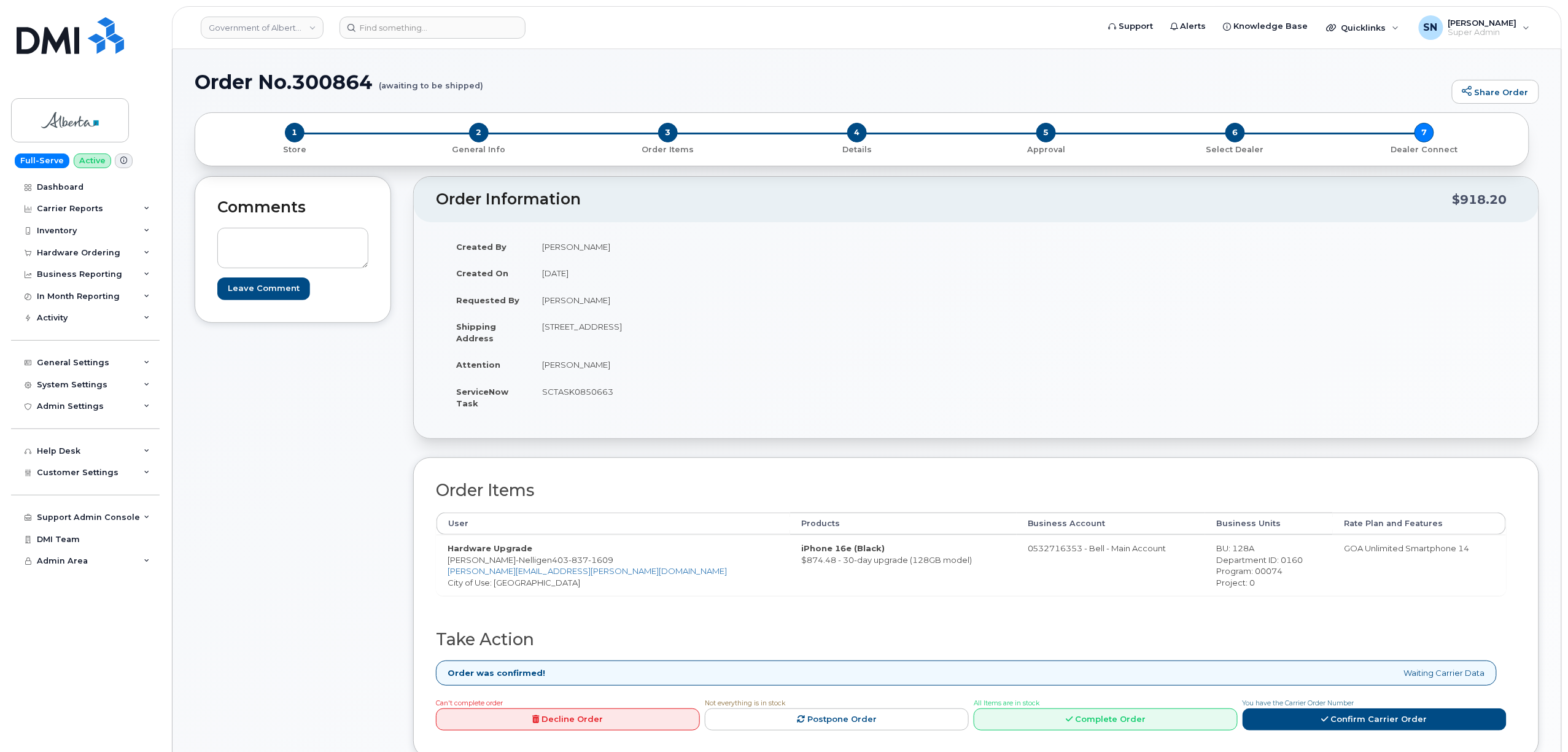
click at [295, 481] on div "Comments Leave Comment" at bounding box center [293, 477] width 196 height 601
